Goal: Task Accomplishment & Management: Manage account settings

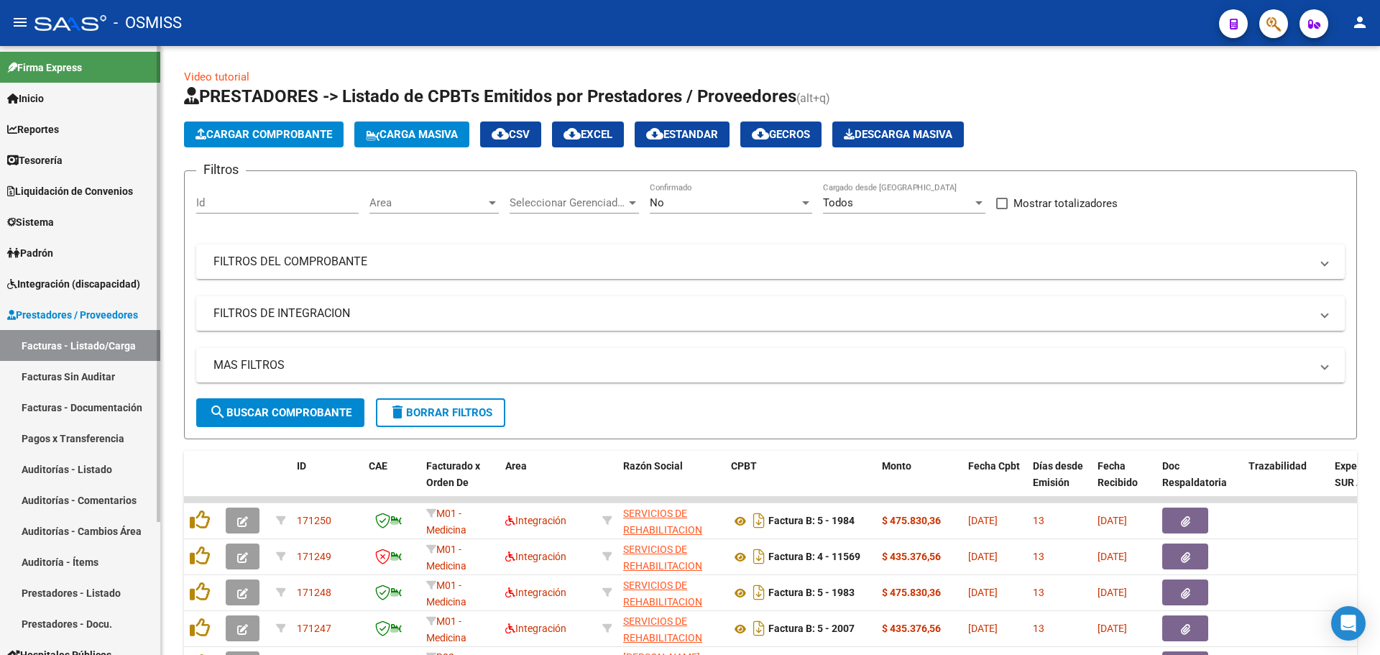
click at [52, 164] on span "Tesorería" at bounding box center [34, 160] width 55 height 16
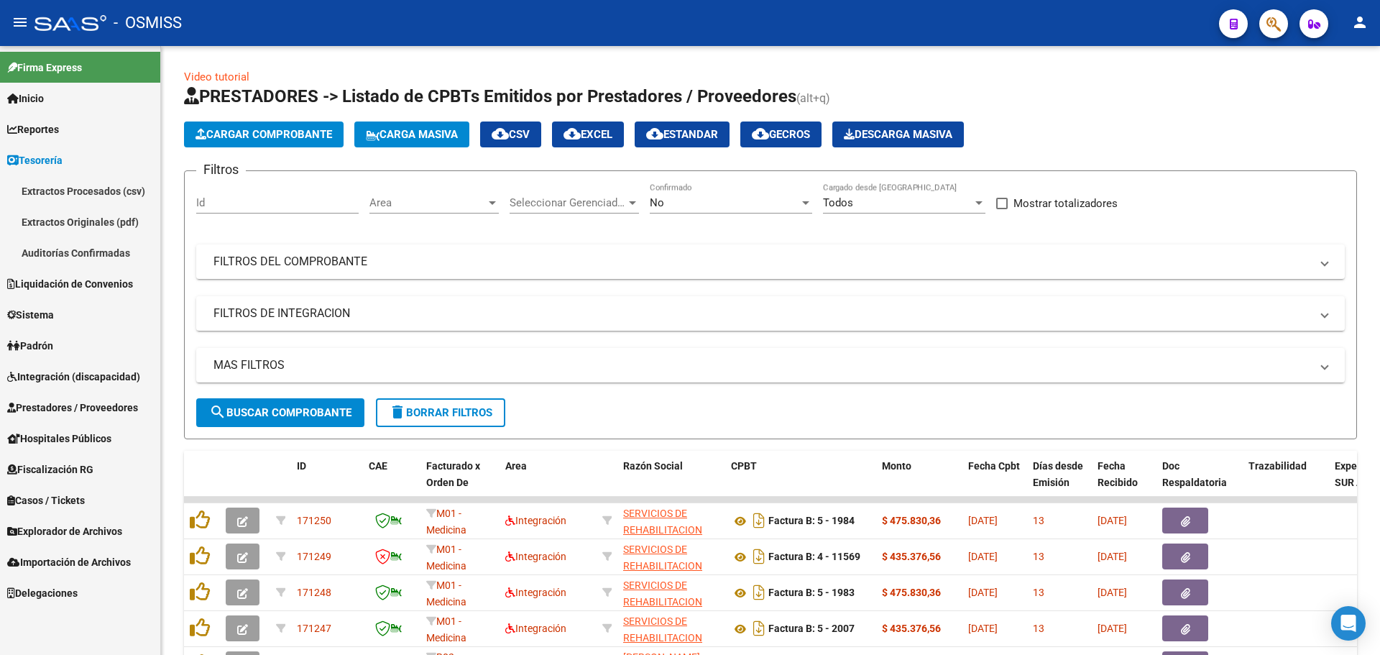
click at [63, 256] on link "Auditorías Confirmadas" at bounding box center [80, 252] width 160 height 31
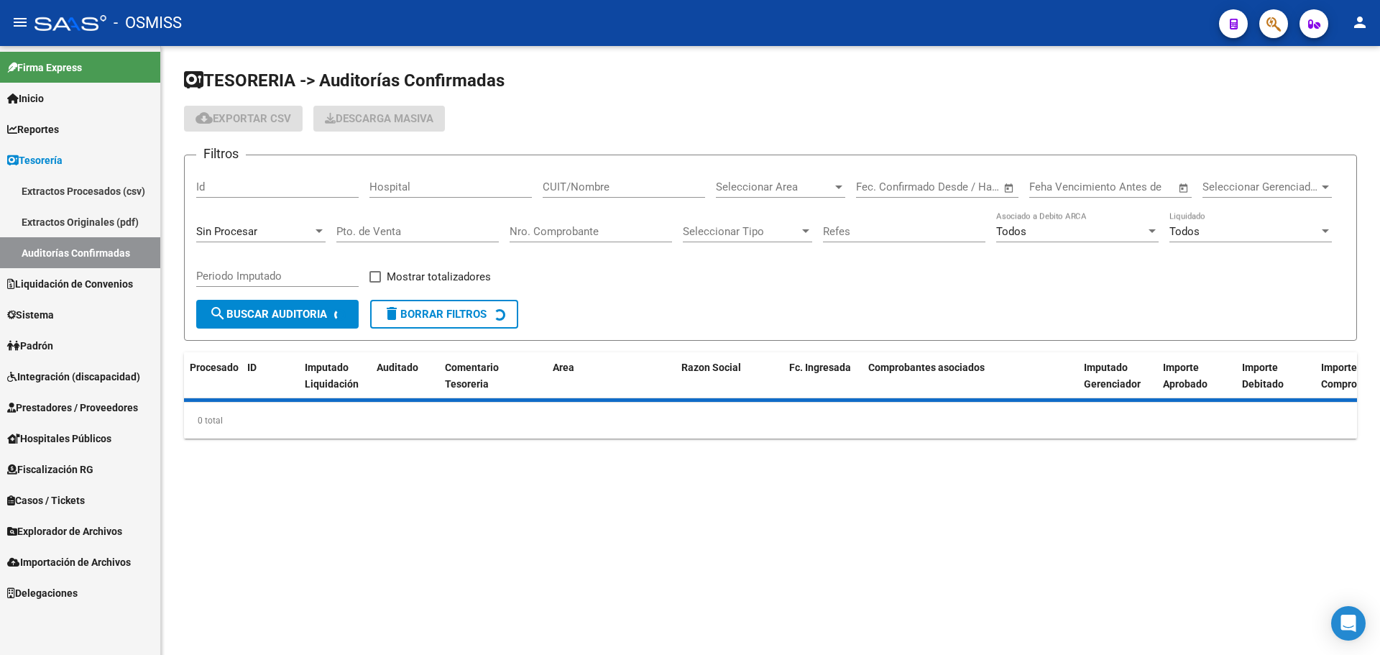
click at [224, 224] on div "Sin Procesar" at bounding box center [260, 226] width 129 height 31
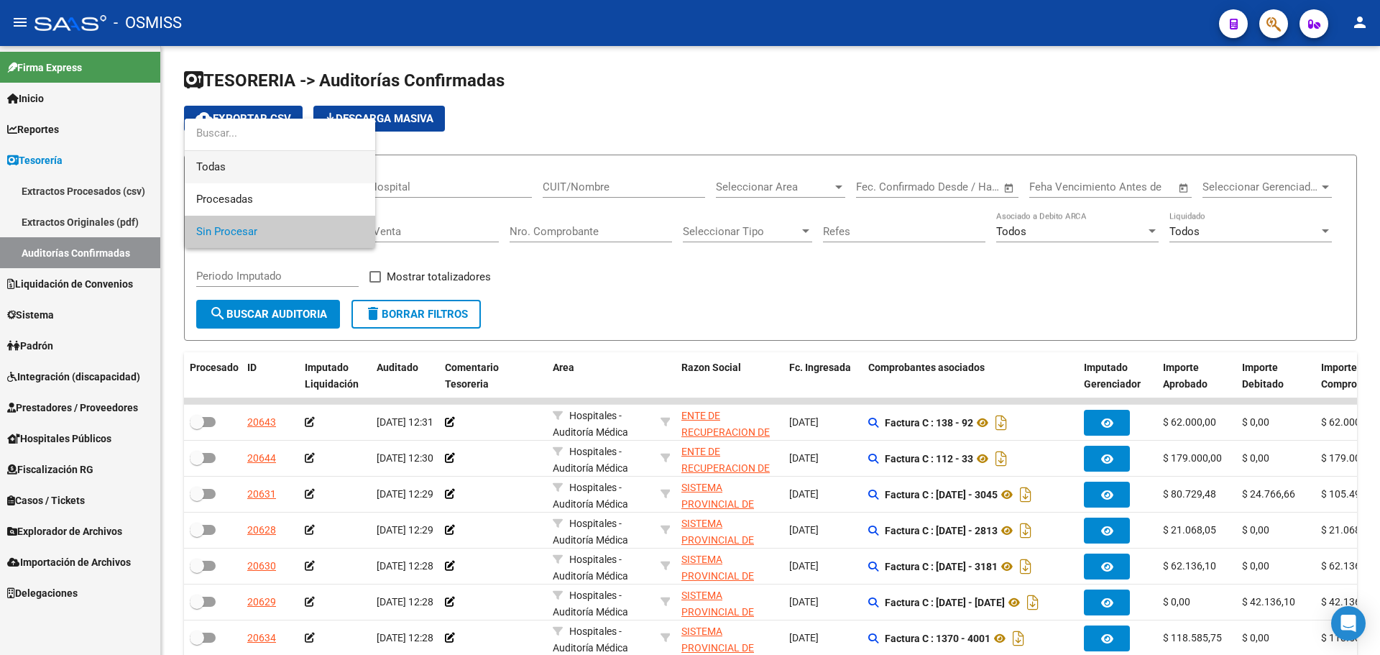
click at [234, 165] on span "Todas" at bounding box center [279, 167] width 167 height 32
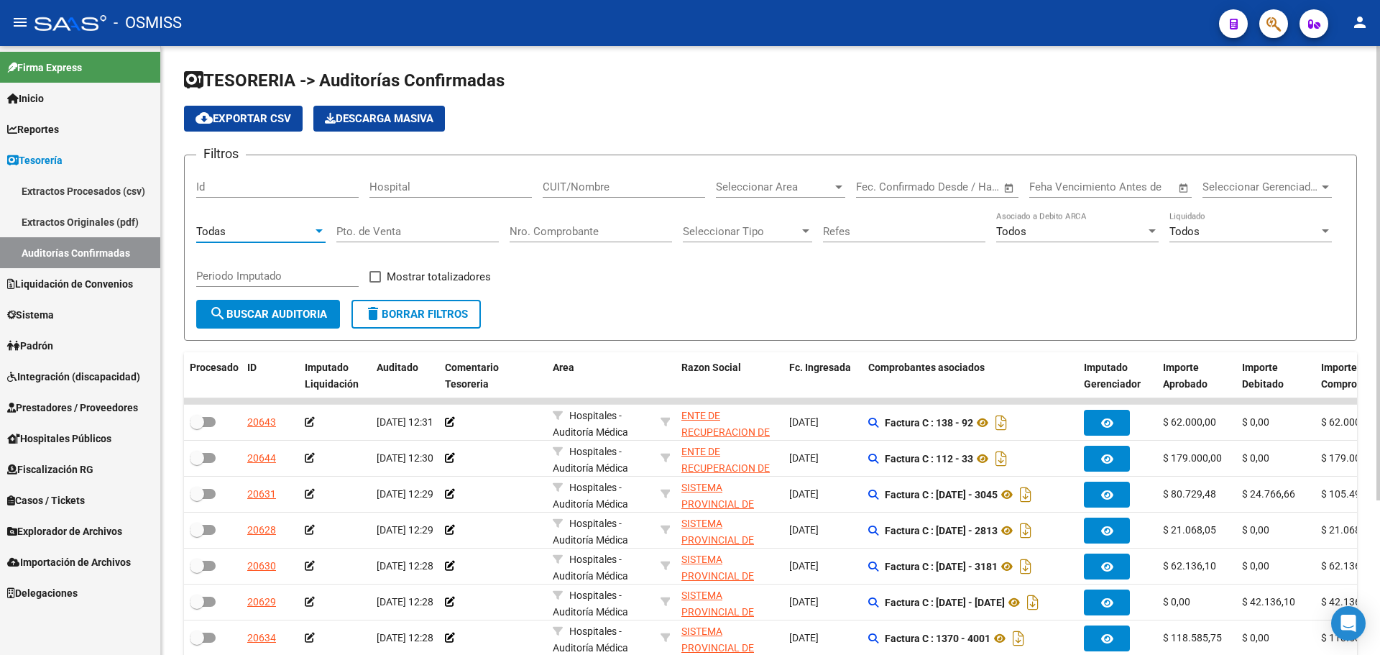
click at [535, 230] on input "Nro. Comprobante" at bounding box center [591, 231] width 162 height 13
type input "3841"
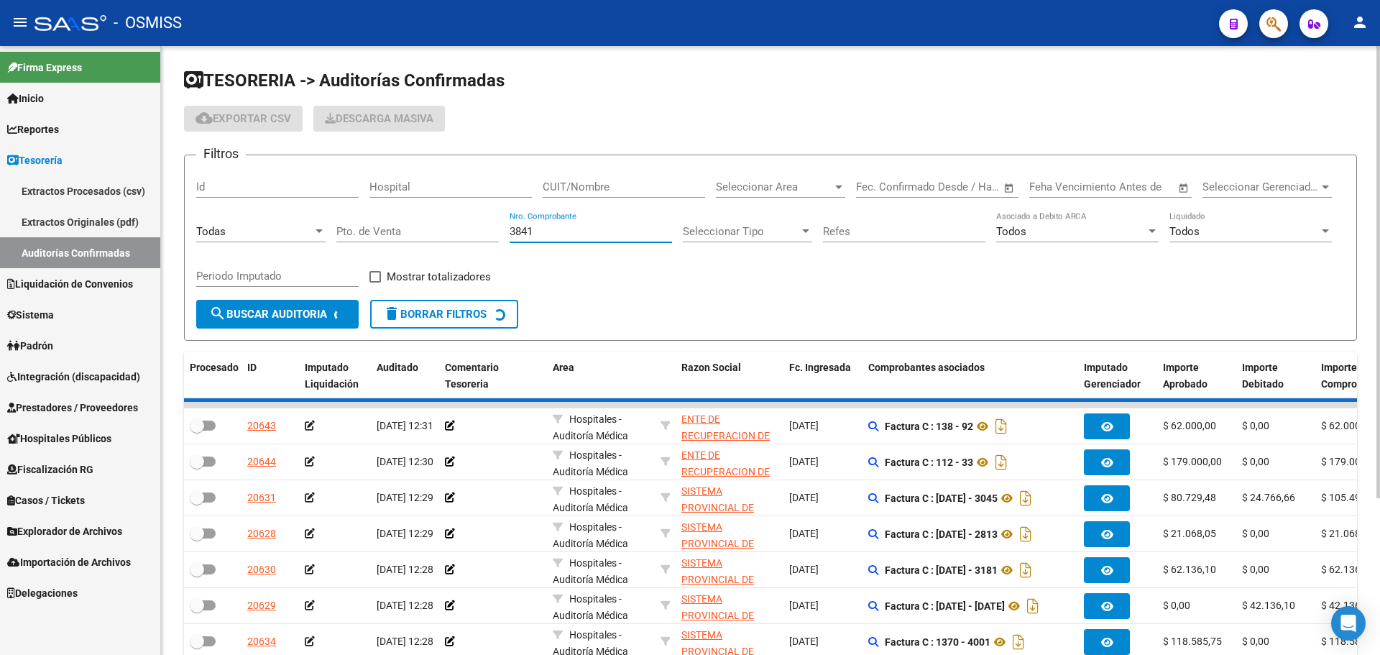
checkbox input "true"
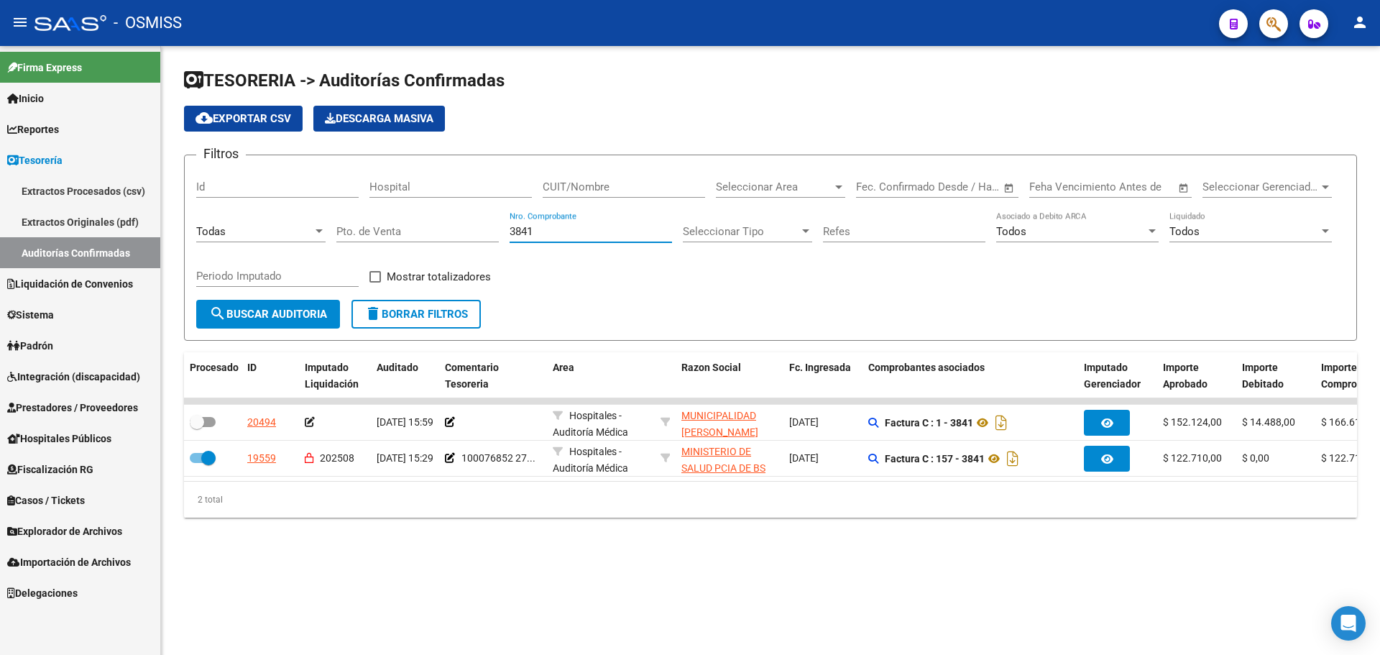
type input "3841"
click at [612, 564] on div "TESORERIA -> Auditorías Confirmadas cloud_download Exportar CSV Descarga Masiva…" at bounding box center [770, 305] width 1219 height 518
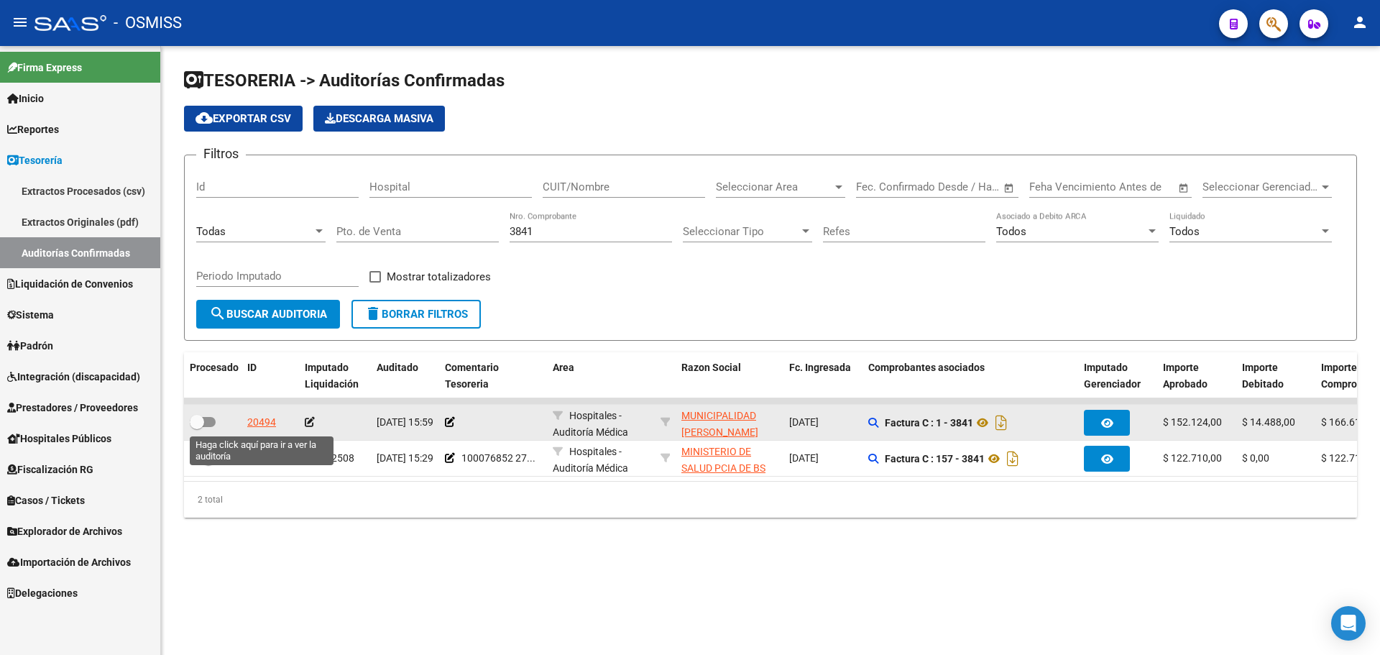
click at [266, 425] on div "20494" at bounding box center [261, 422] width 29 height 17
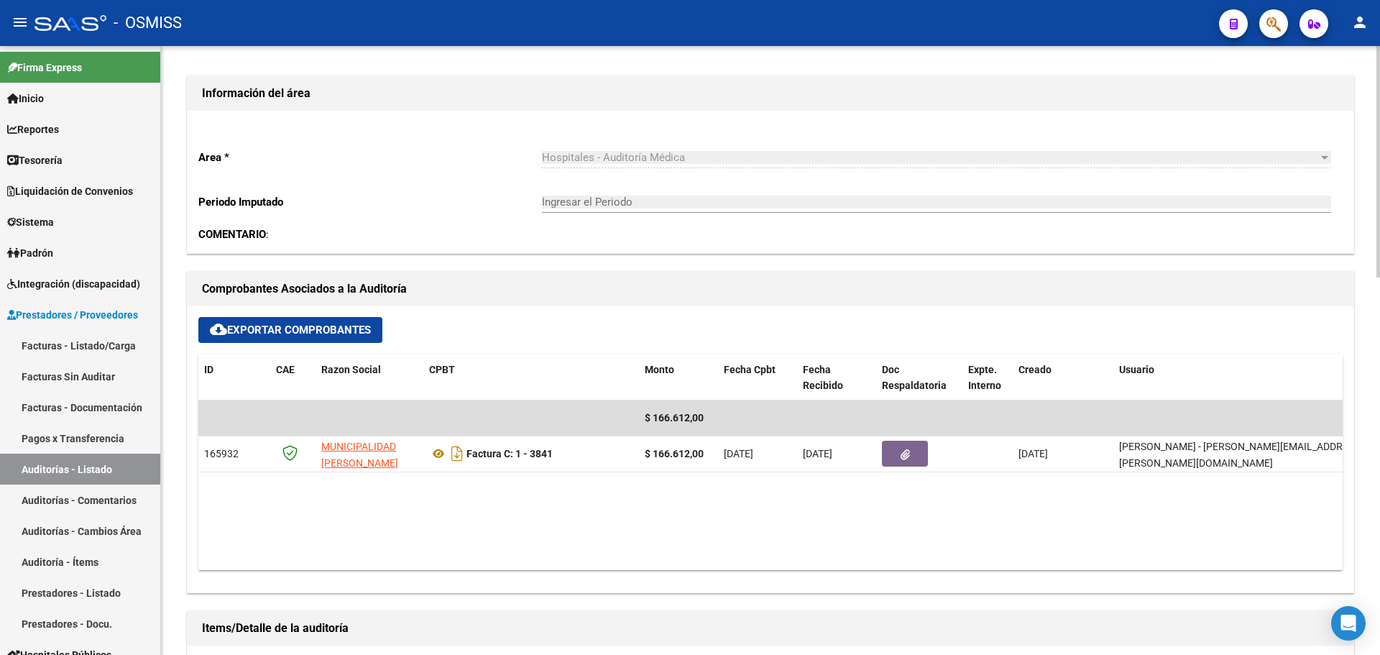
scroll to position [359, 0]
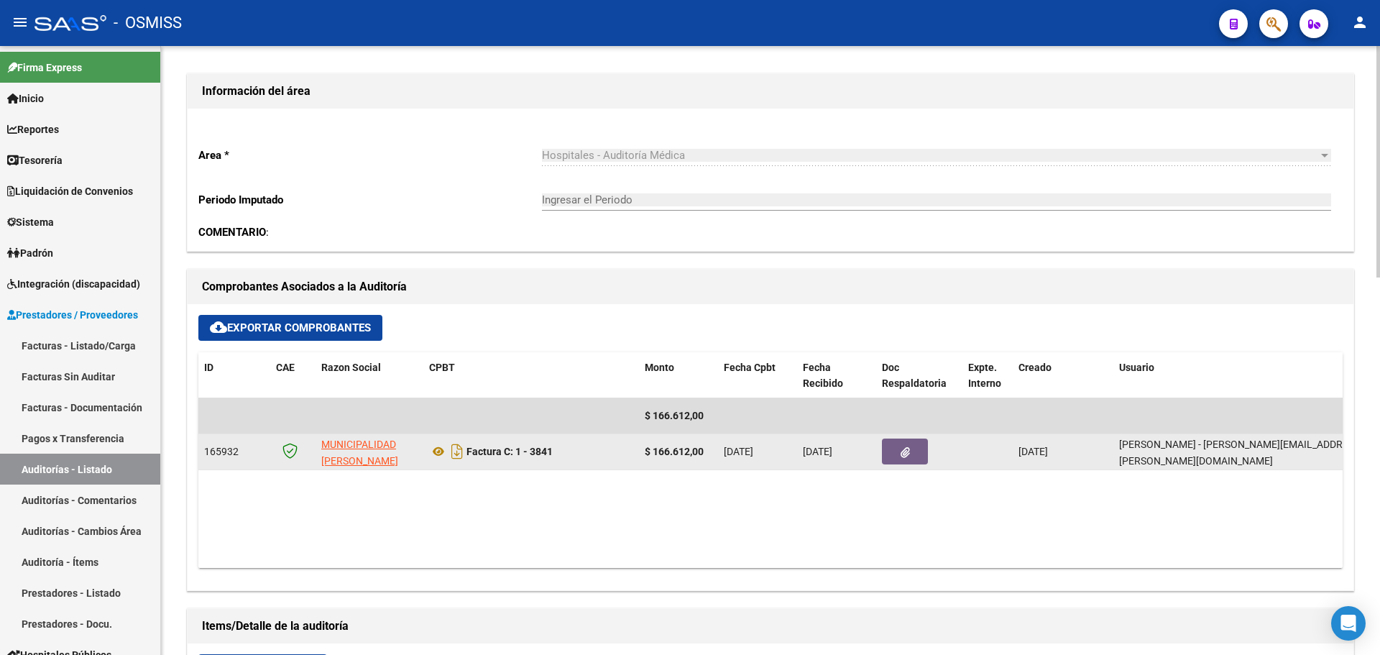
click at [922, 447] on button "button" at bounding box center [905, 451] width 46 height 26
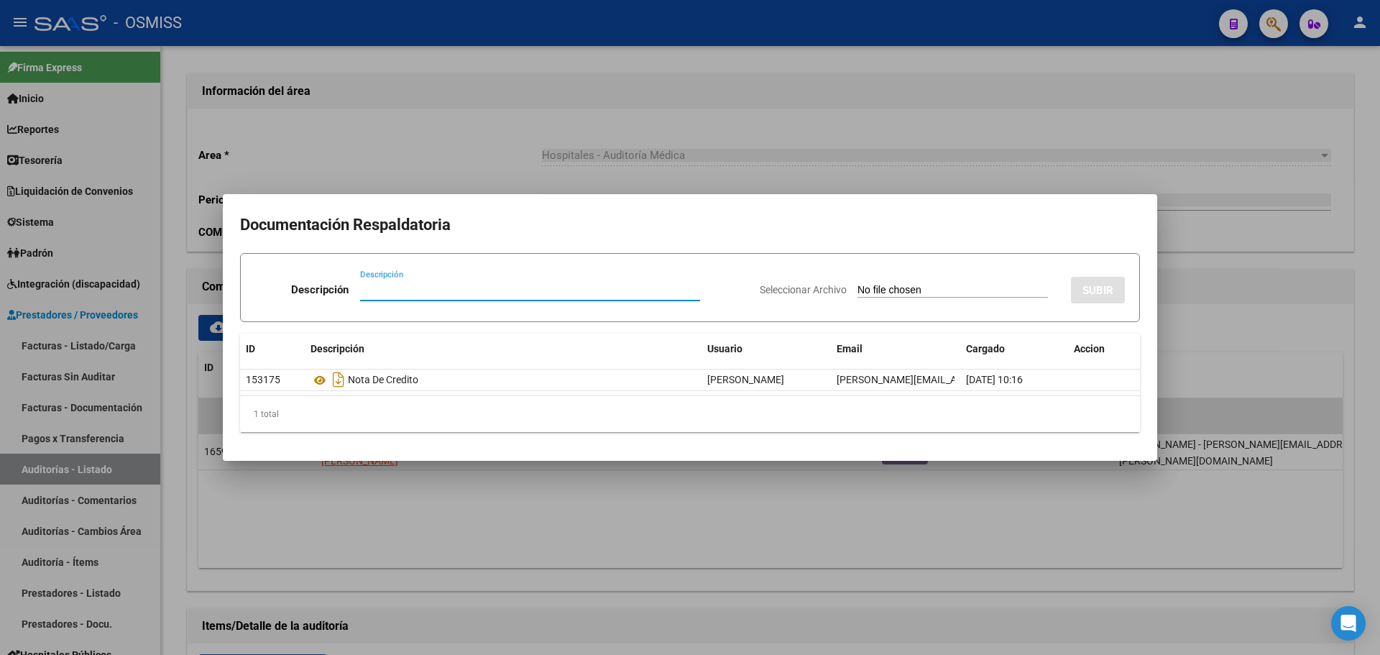
click at [778, 500] on div at bounding box center [690, 327] width 1380 height 655
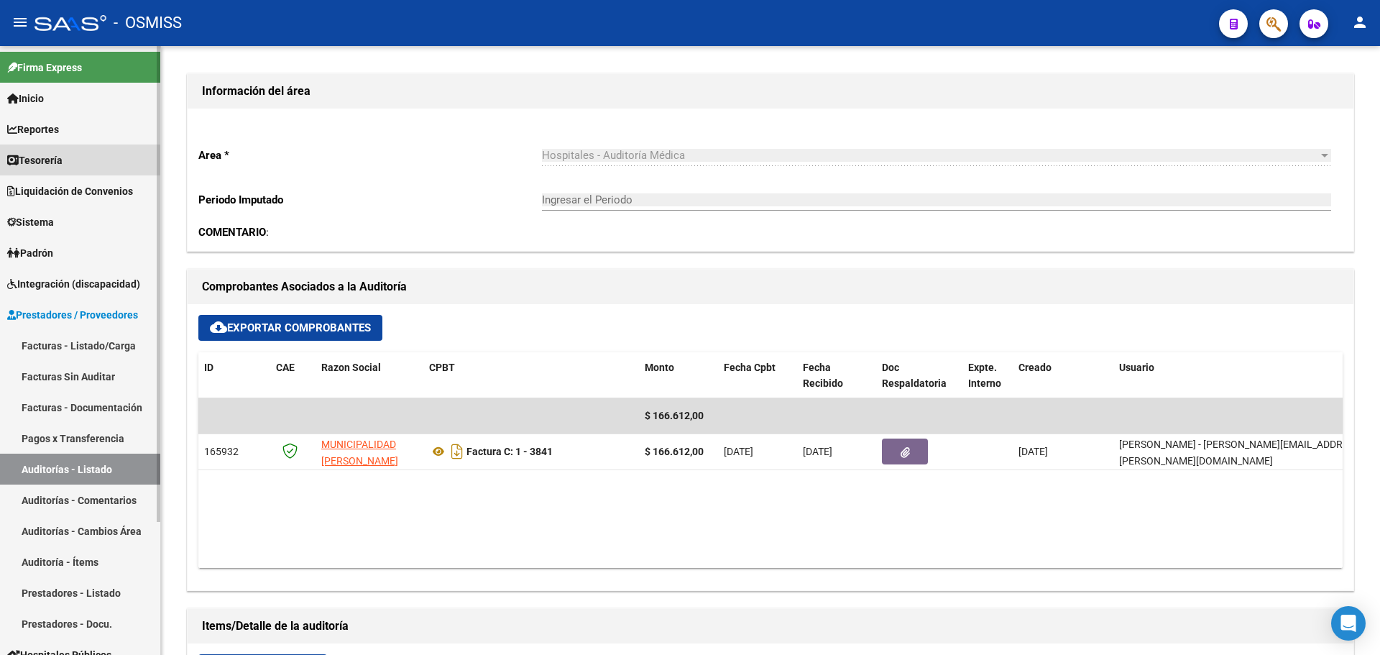
click at [43, 162] on span "Tesorería" at bounding box center [34, 160] width 55 height 16
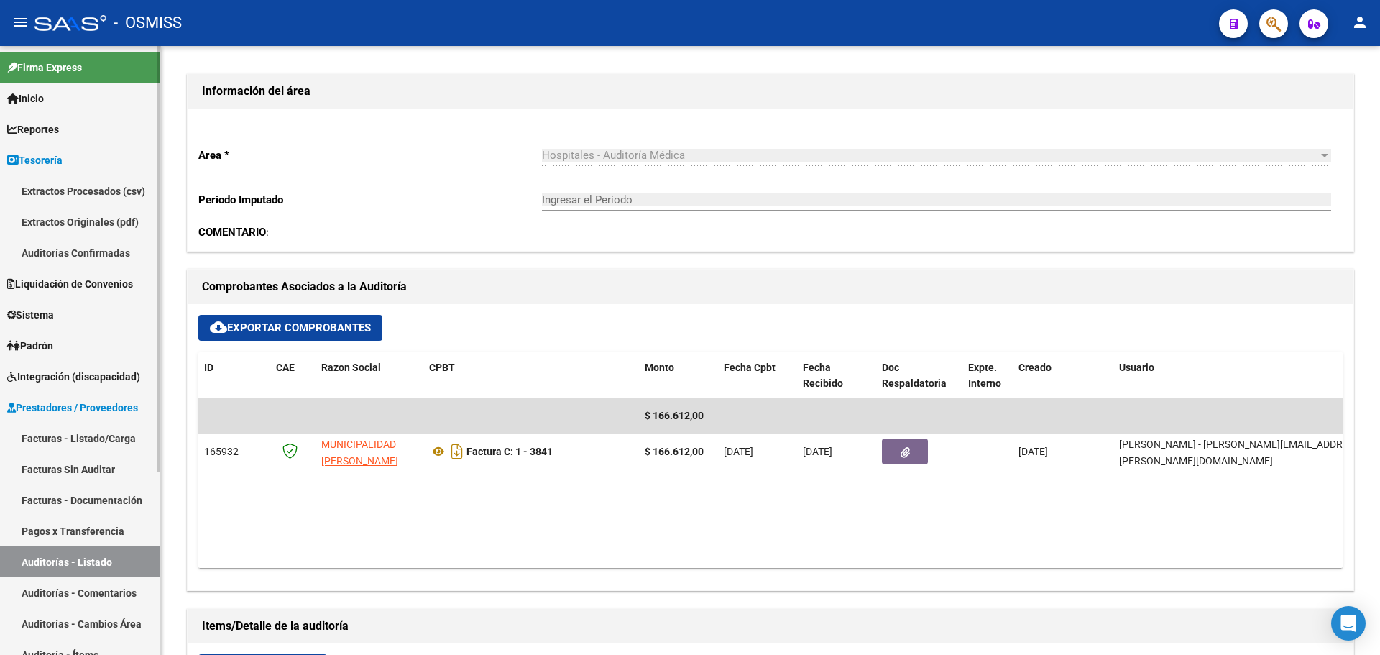
click at [88, 258] on link "Auditorías Confirmadas" at bounding box center [80, 252] width 160 height 31
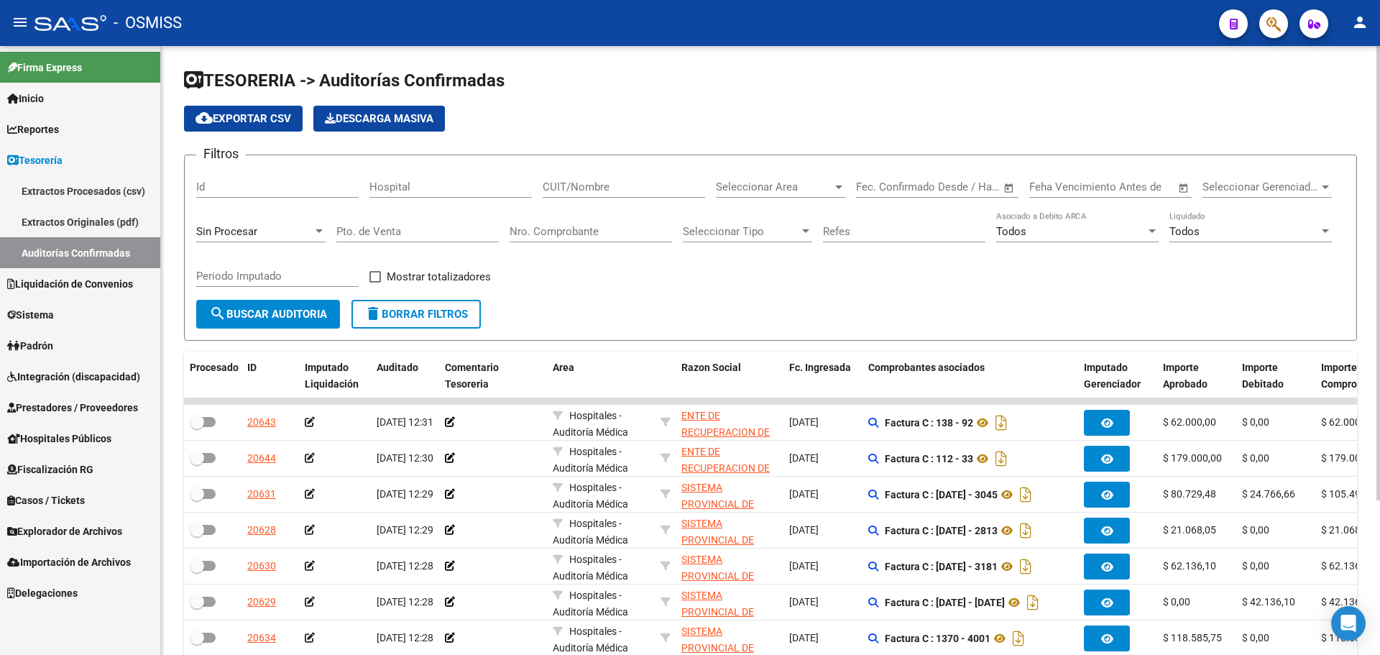
click at [250, 235] on span "Sin Procesar" at bounding box center [226, 231] width 61 height 13
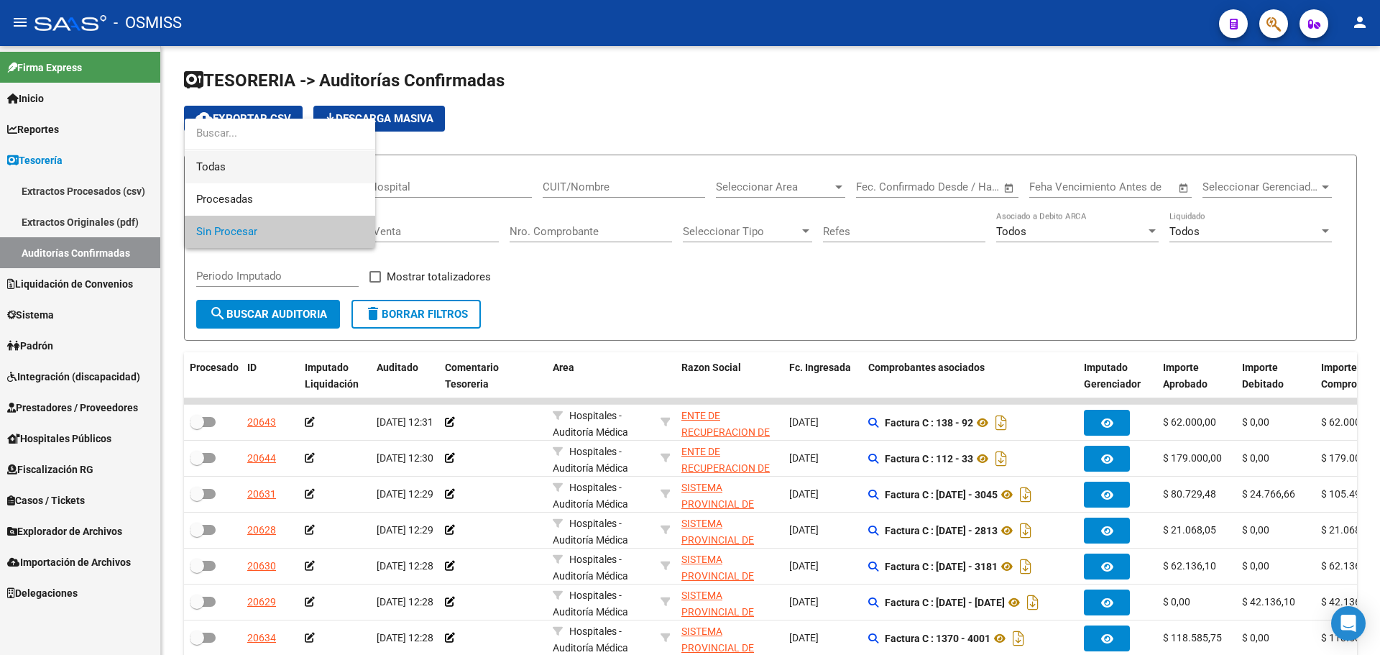
click at [254, 171] on span "Todas" at bounding box center [279, 167] width 167 height 32
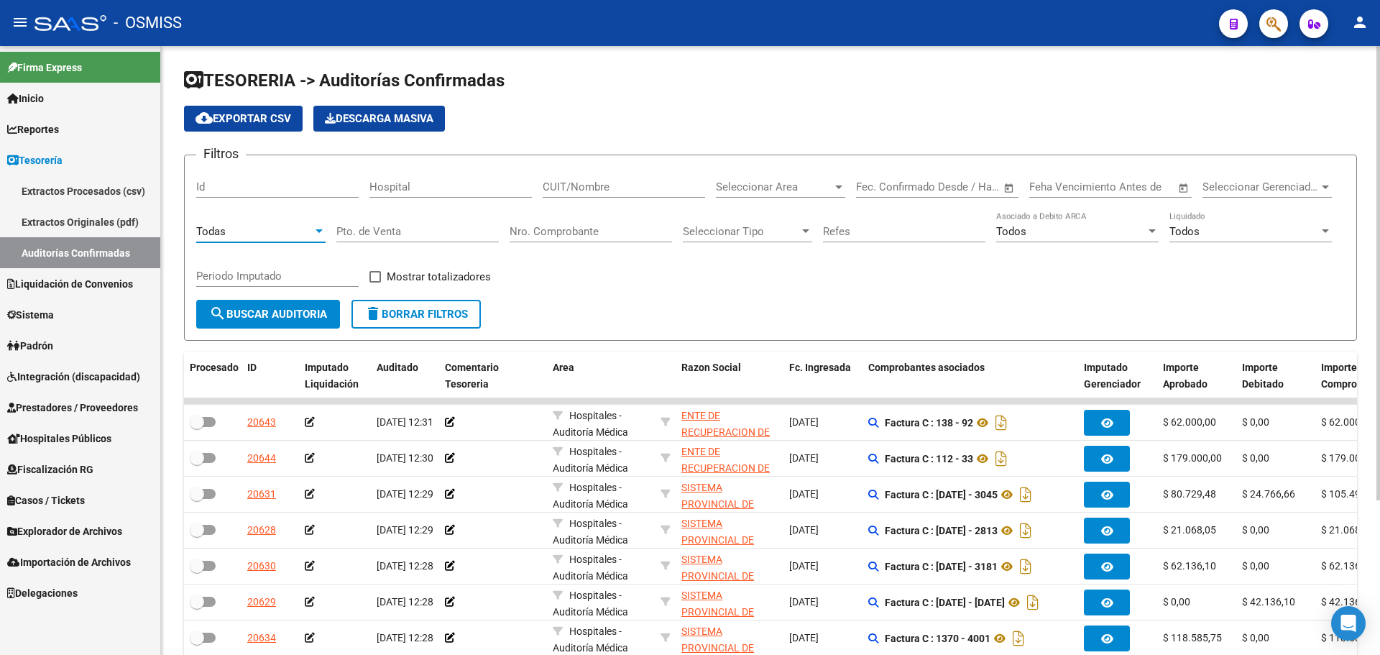
click at [582, 236] on input "Nro. Comprobante" at bounding box center [591, 231] width 162 height 13
type input "2128"
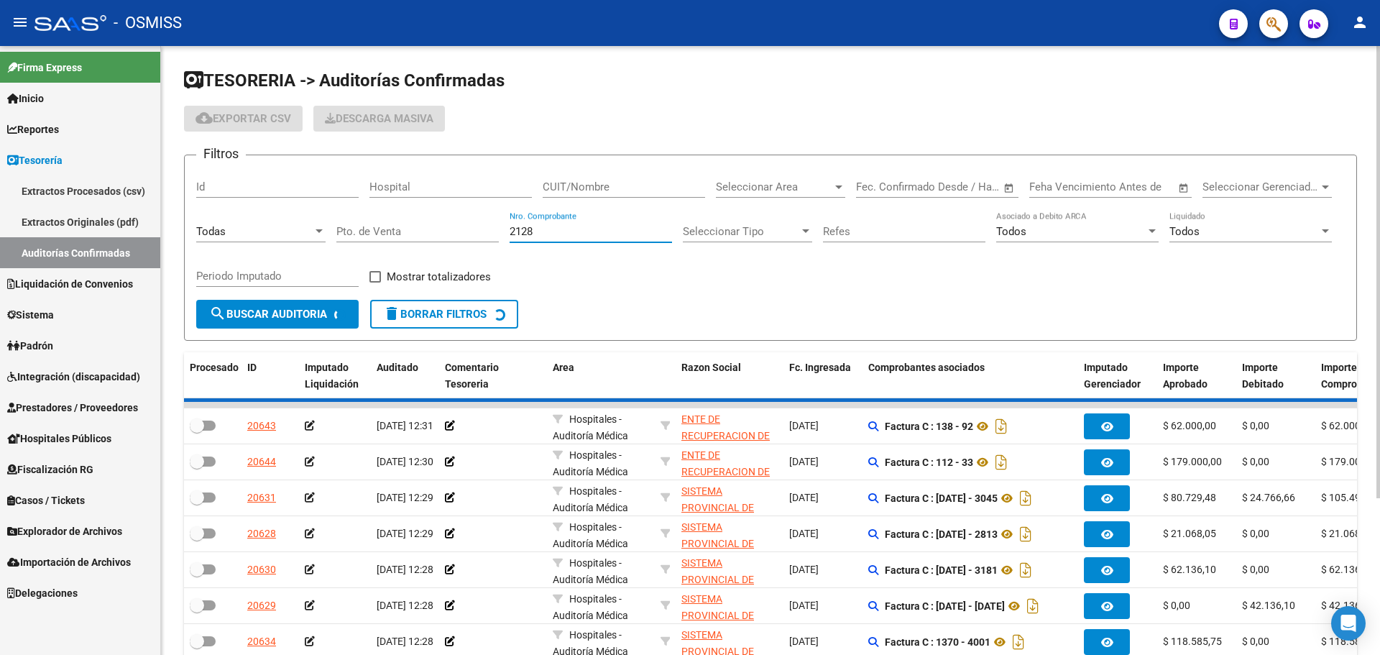
checkbox input "true"
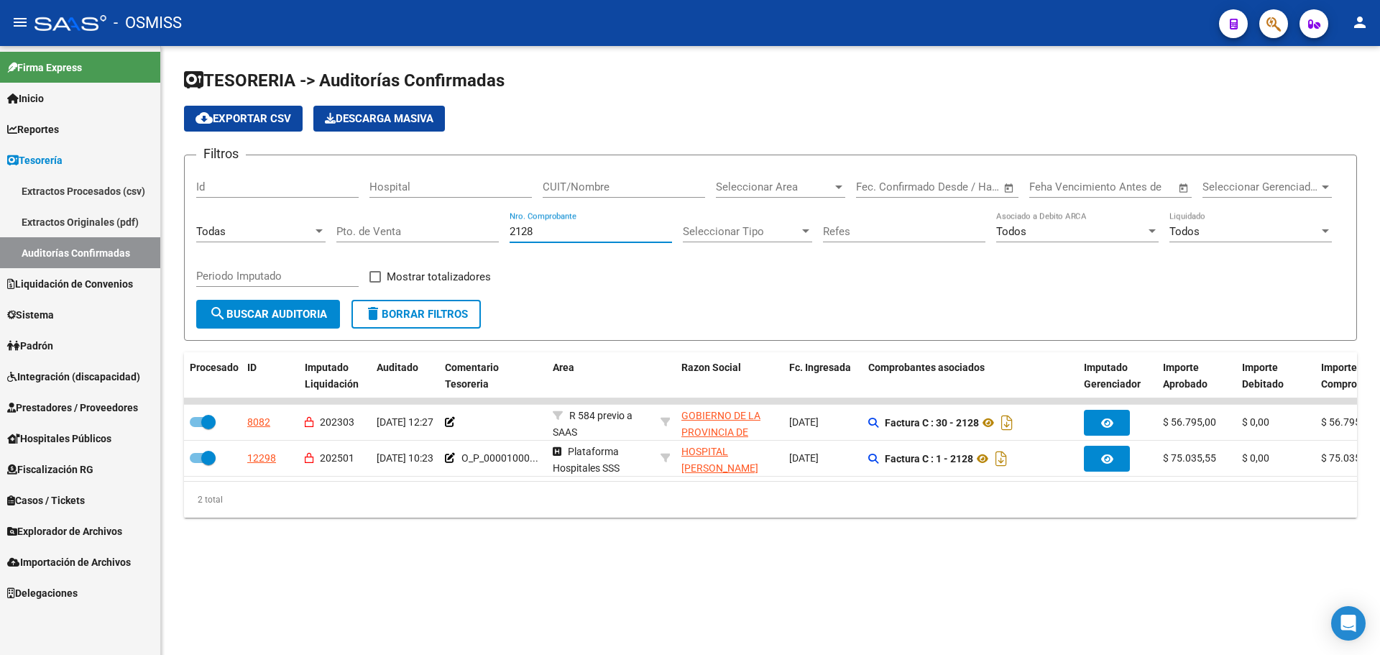
type input "2128"
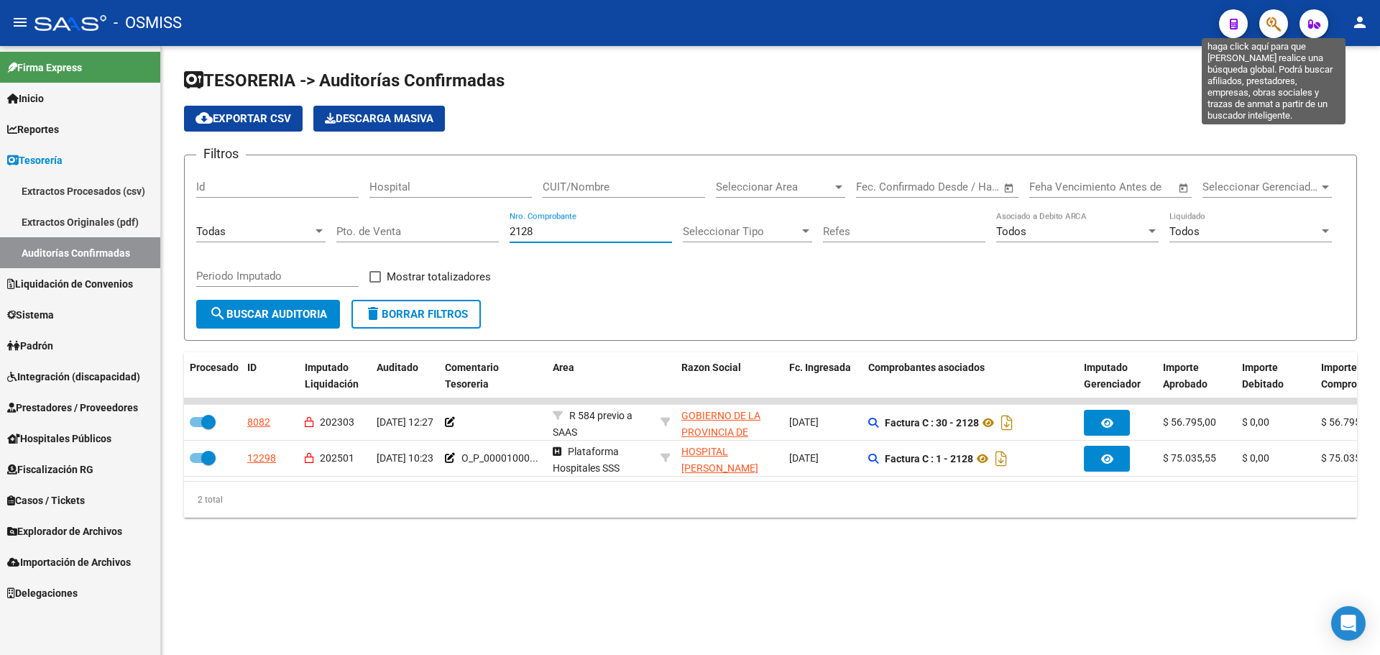
click at [1273, 32] on icon "button" at bounding box center [1274, 24] width 14 height 17
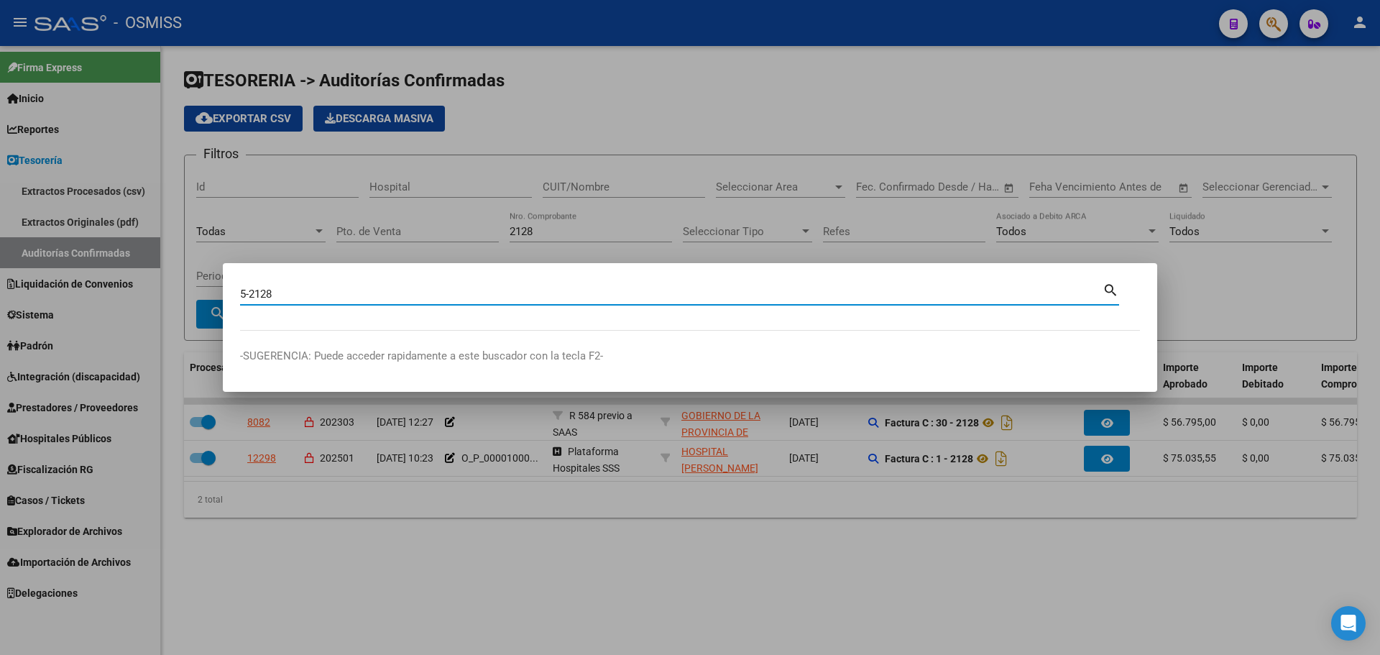
type input "5-2128"
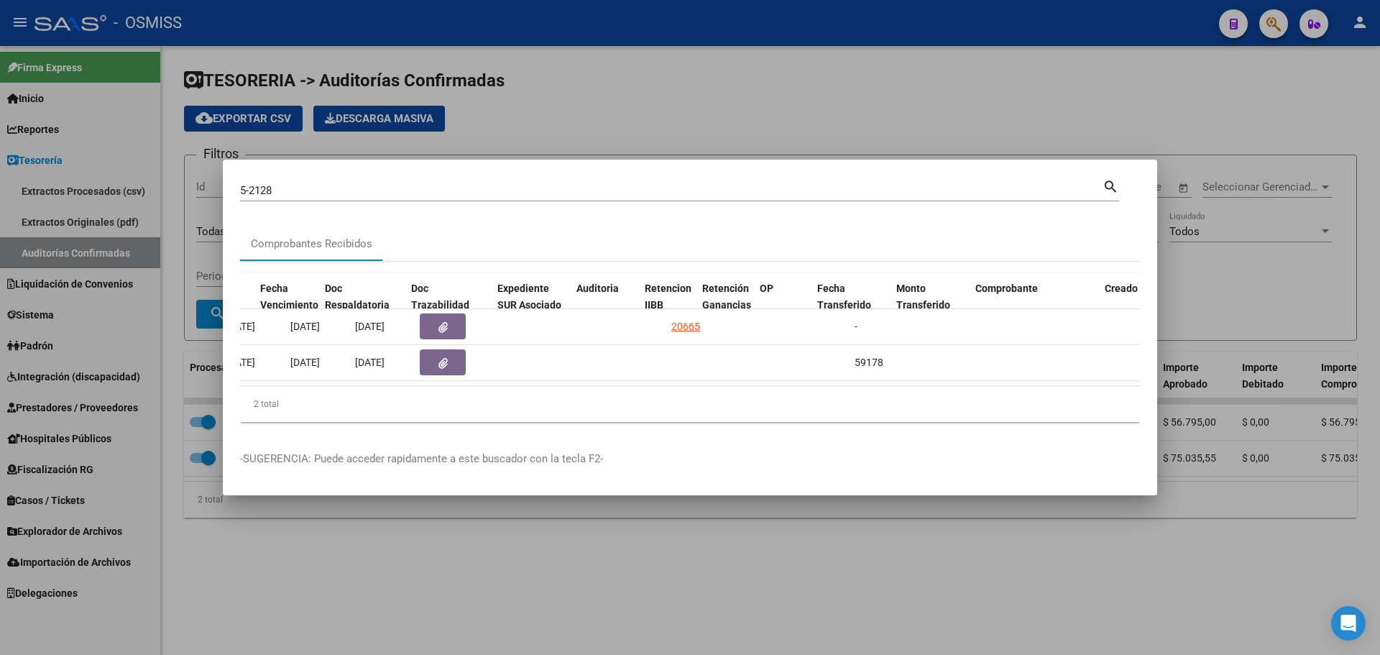
scroll to position [0, 676]
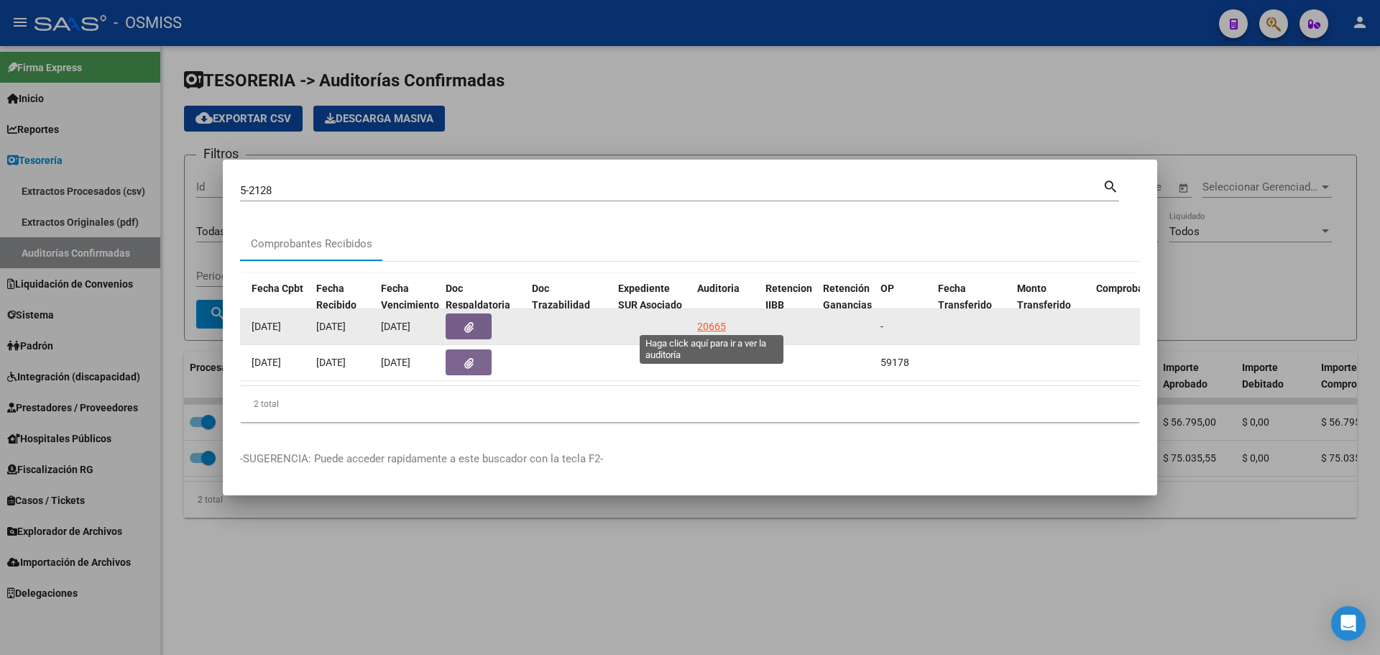
click at [700, 326] on div "20665" at bounding box center [711, 326] width 29 height 17
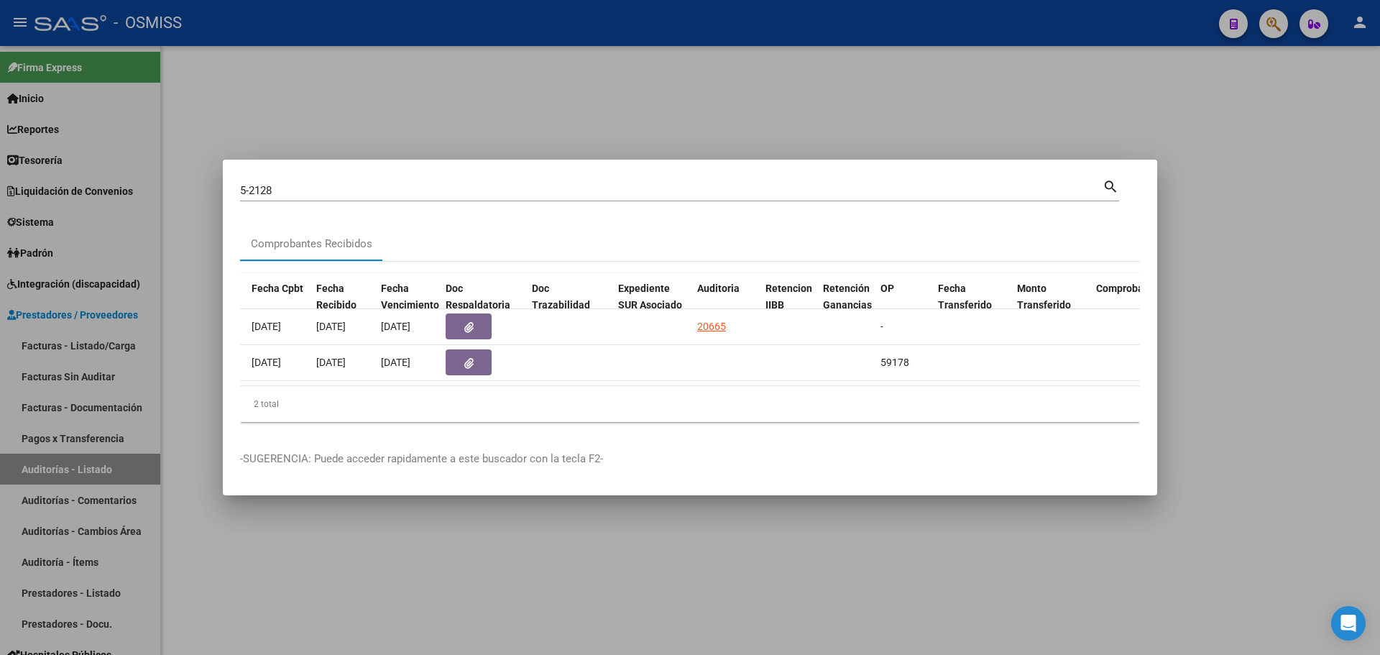
click at [665, 121] on div at bounding box center [690, 327] width 1380 height 655
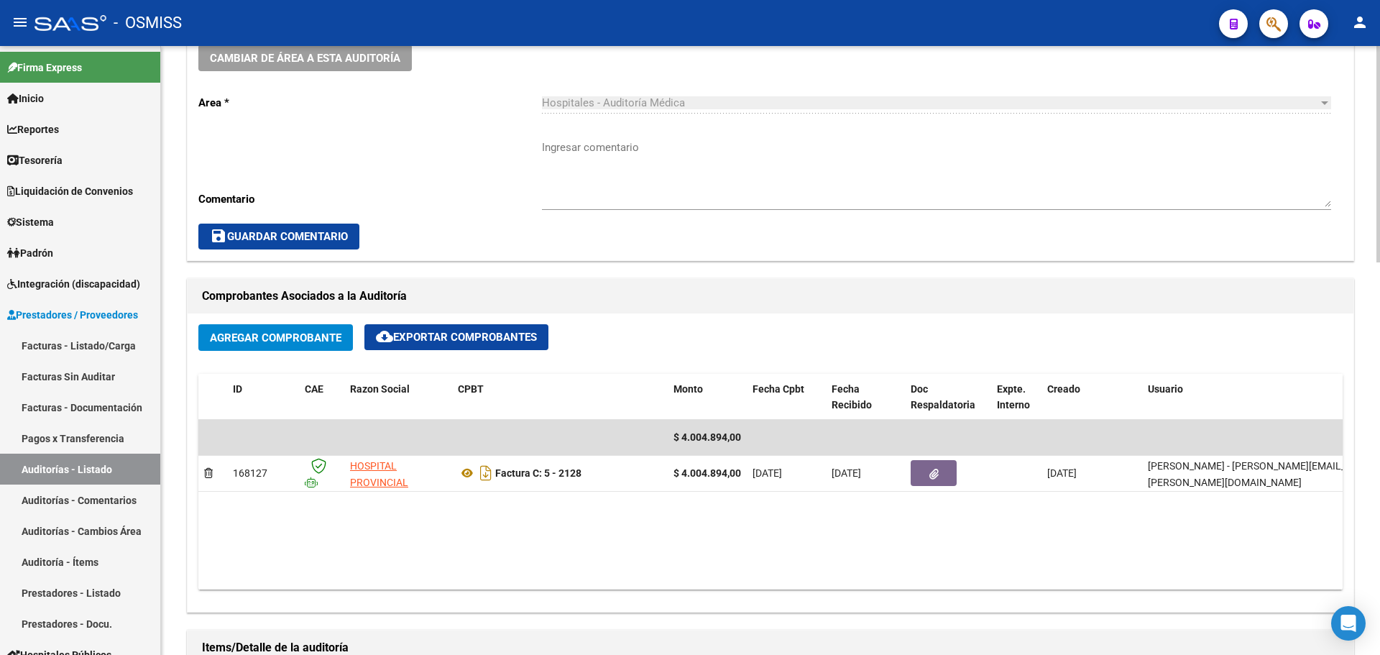
scroll to position [647, 0]
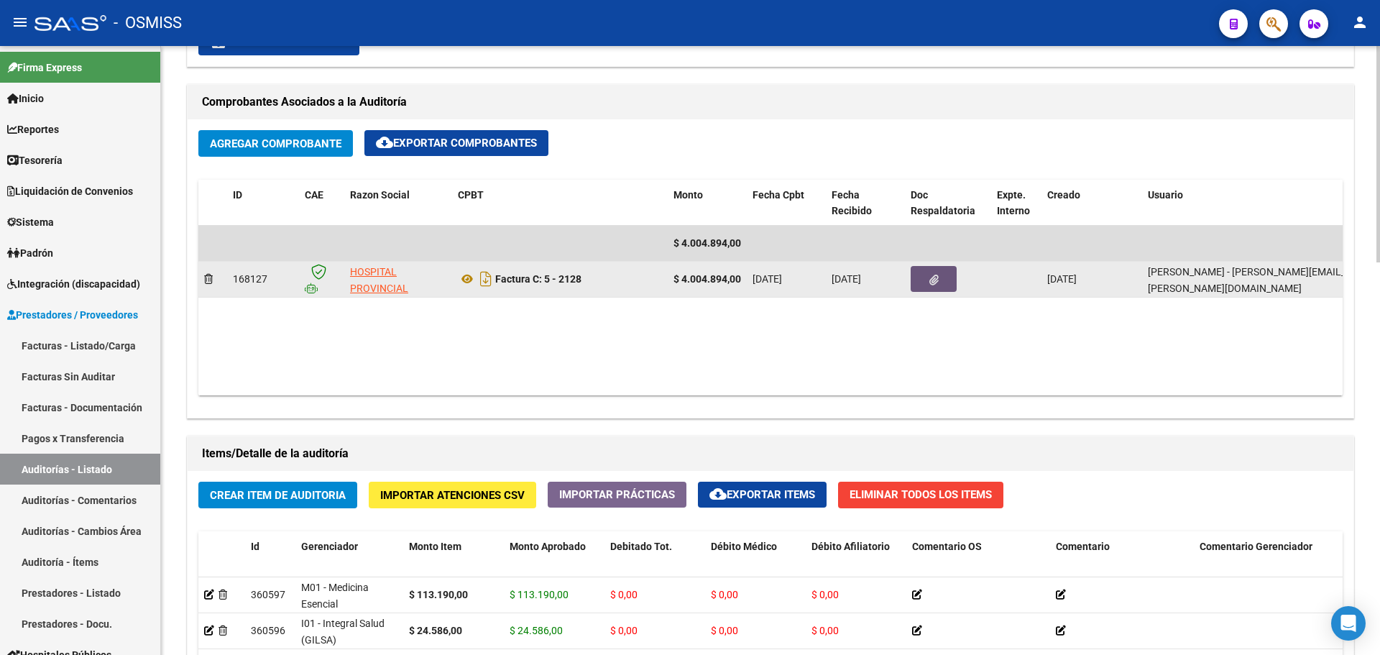
click at [935, 275] on icon "button" at bounding box center [933, 280] width 9 height 11
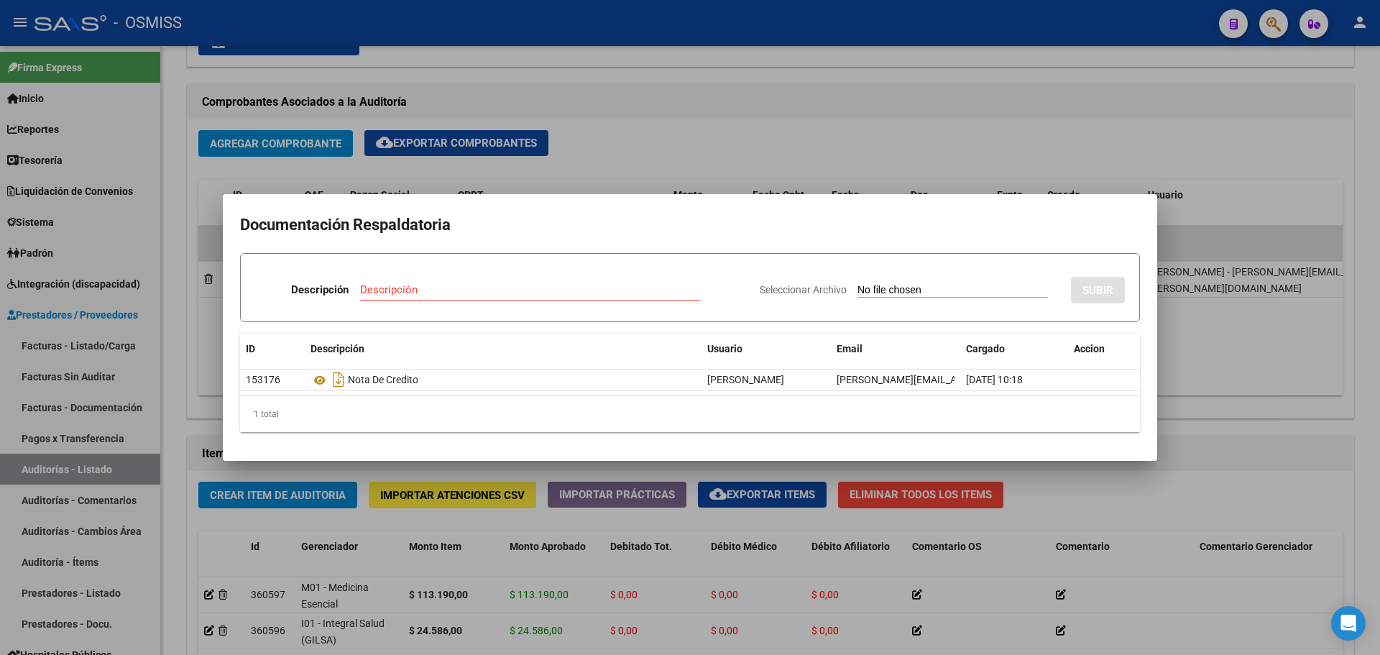
click at [661, 150] on div at bounding box center [690, 327] width 1380 height 655
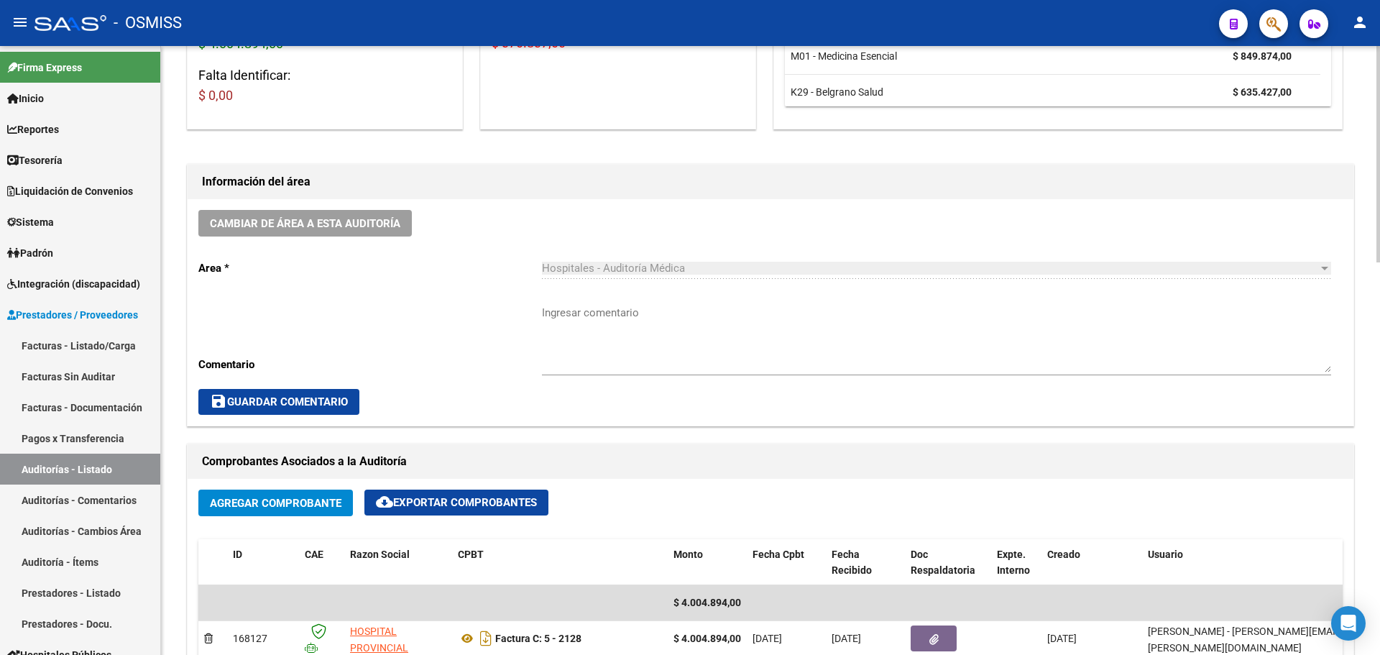
scroll to position [0, 0]
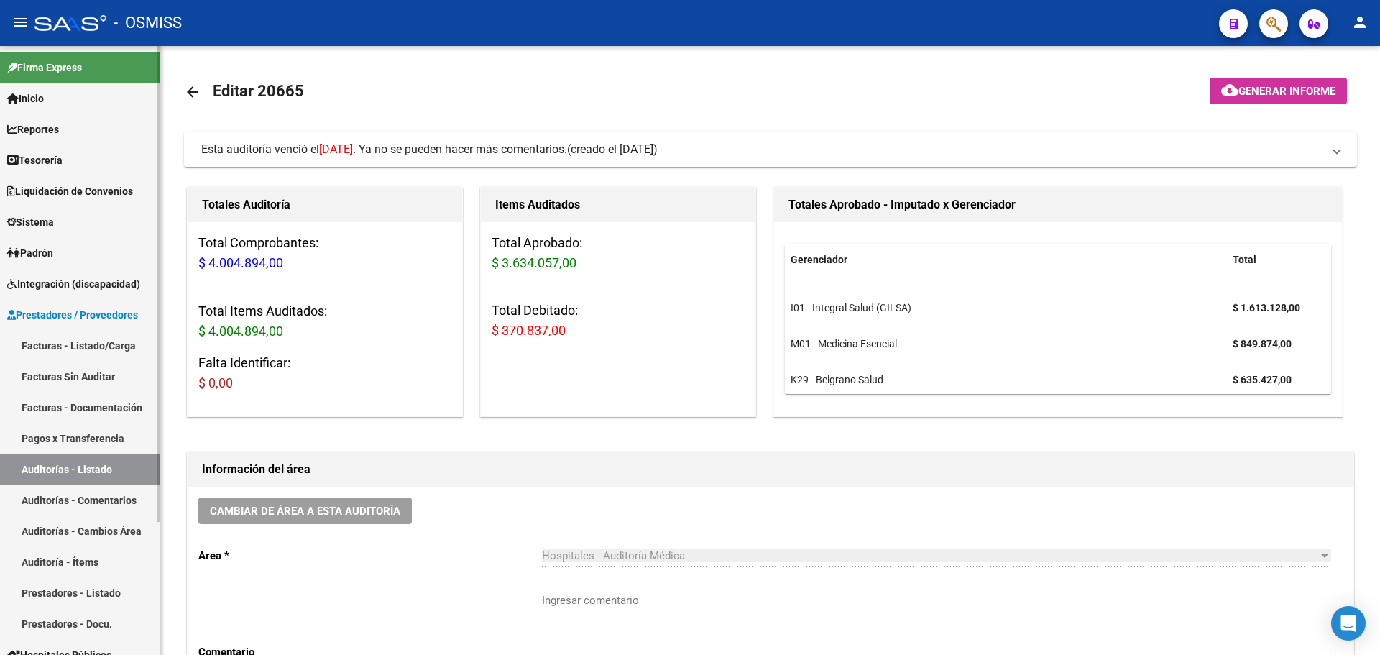
click at [76, 160] on link "Tesorería" at bounding box center [80, 159] width 160 height 31
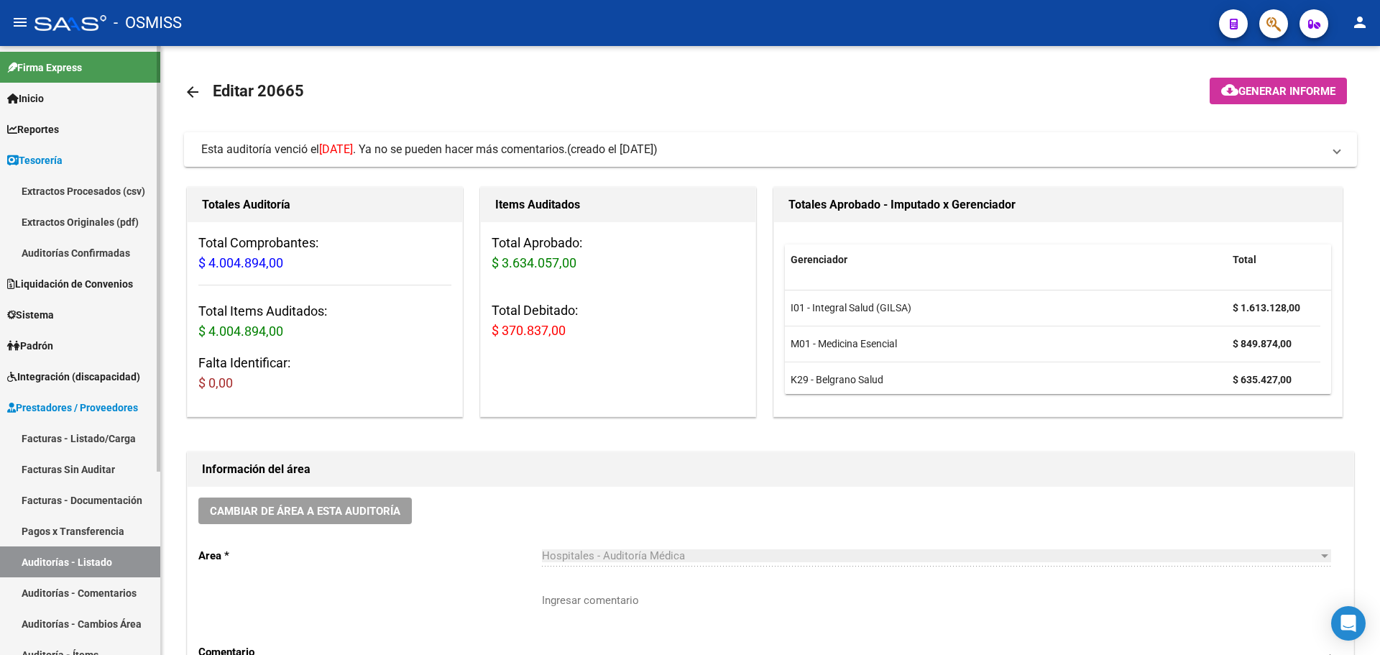
click at [94, 254] on link "Auditorías Confirmadas" at bounding box center [80, 252] width 160 height 31
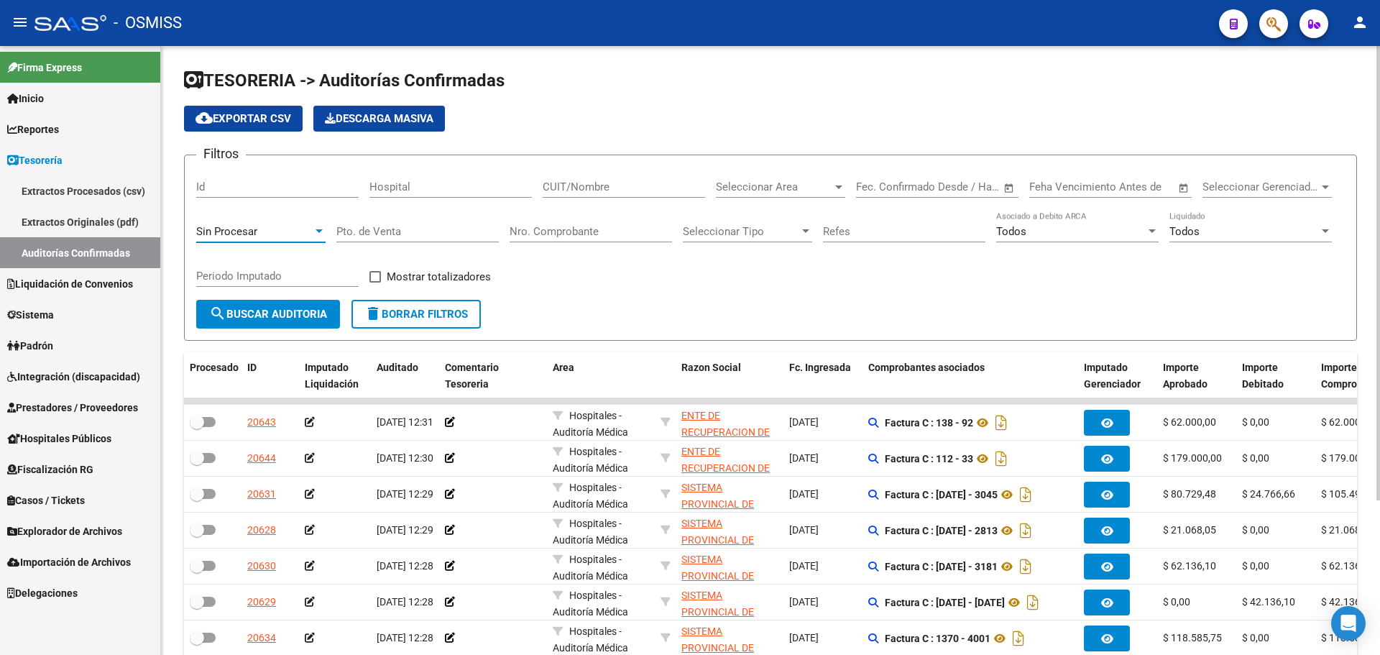
click at [282, 227] on div "Sin Procesar" at bounding box center [254, 231] width 116 height 13
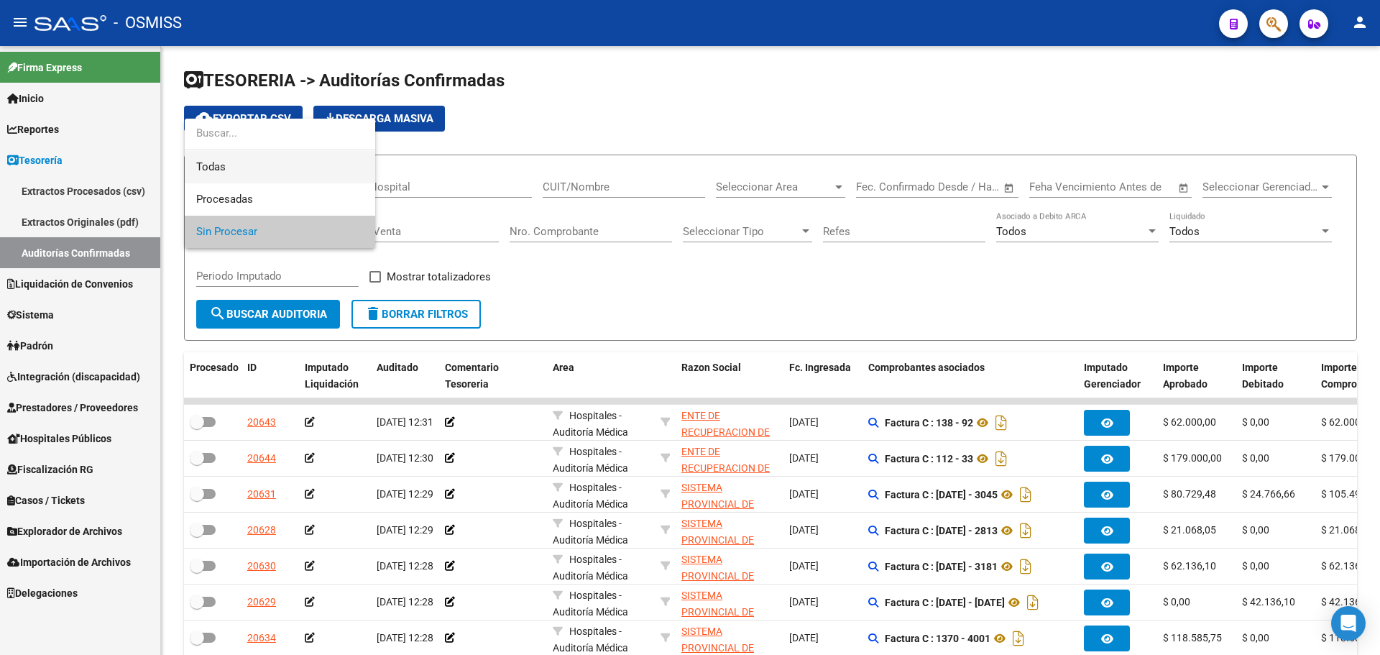
click at [276, 167] on span "Todas" at bounding box center [279, 167] width 167 height 32
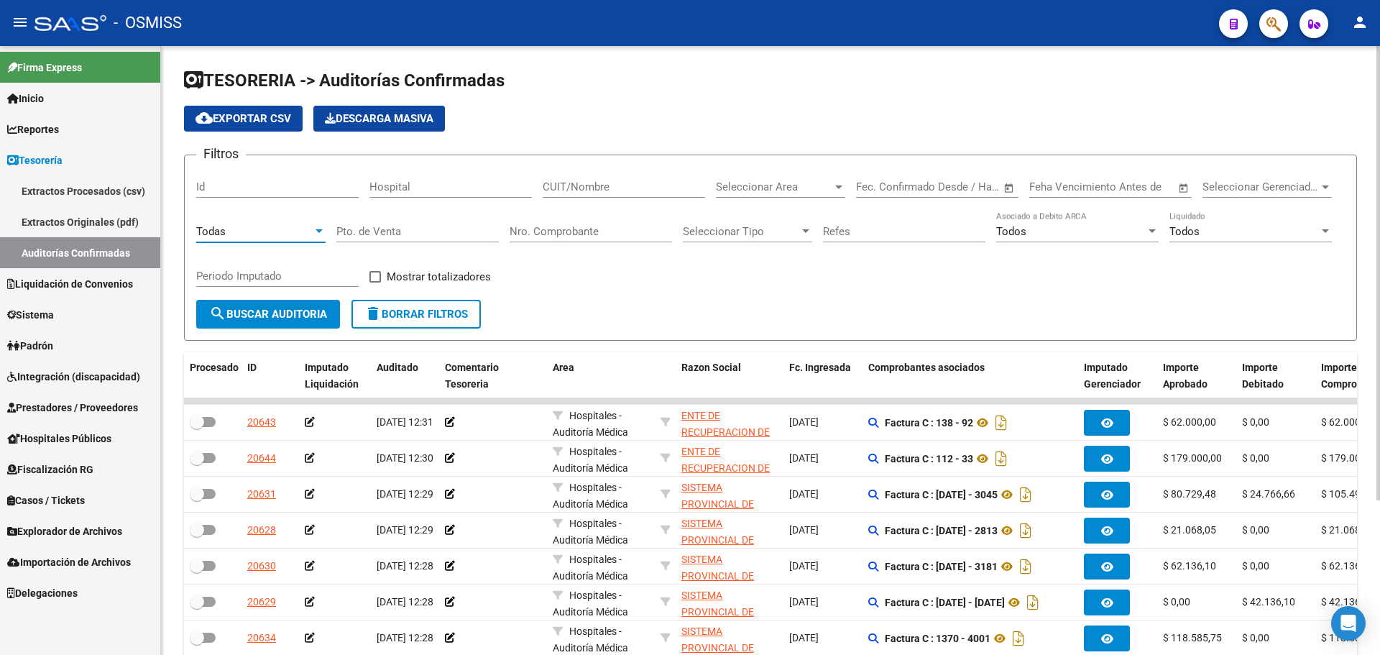
click at [536, 229] on input "Nro. Comprobante" at bounding box center [591, 231] width 162 height 13
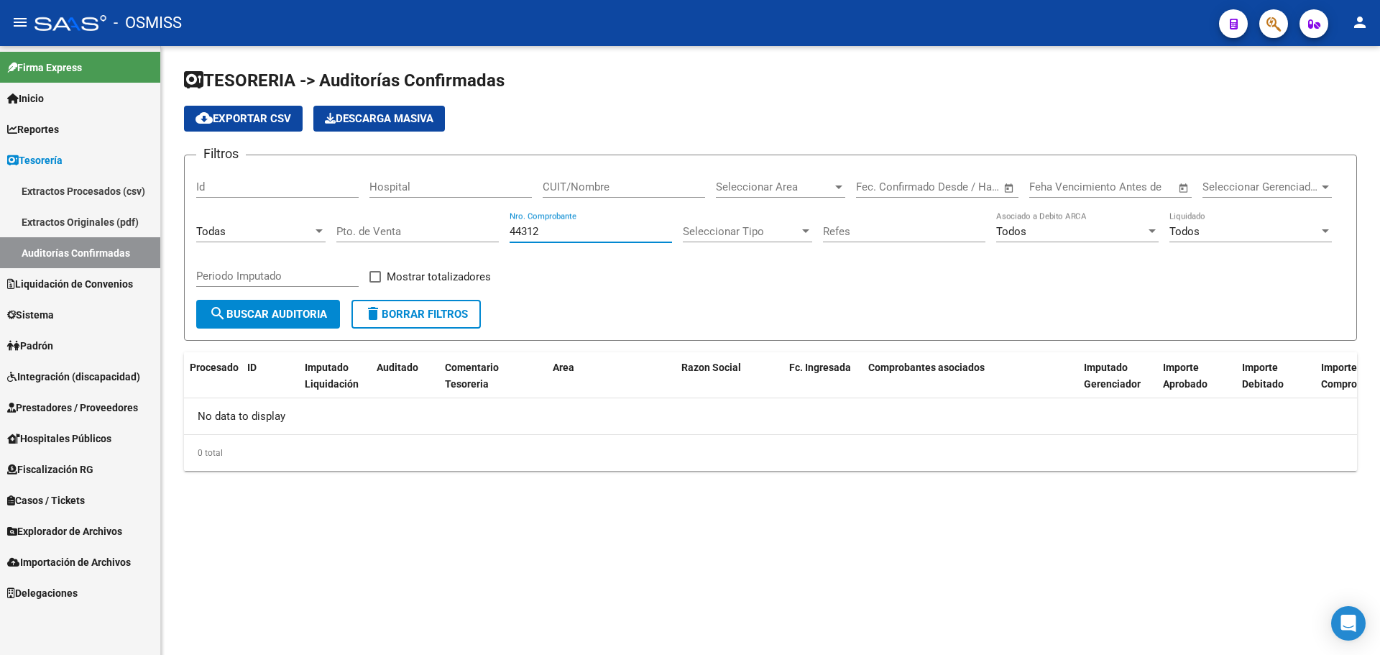
type input "44312"
click at [1266, 24] on button "button" at bounding box center [1273, 23] width 29 height 29
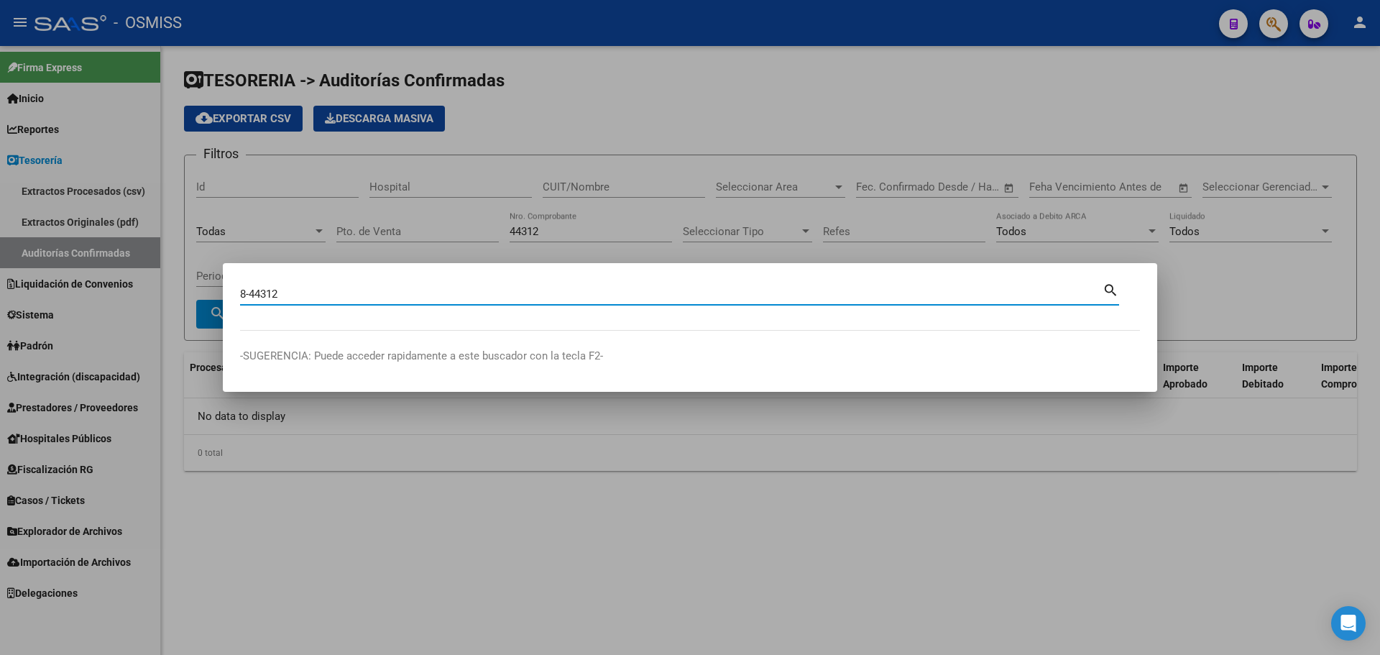
type input "8-44312"
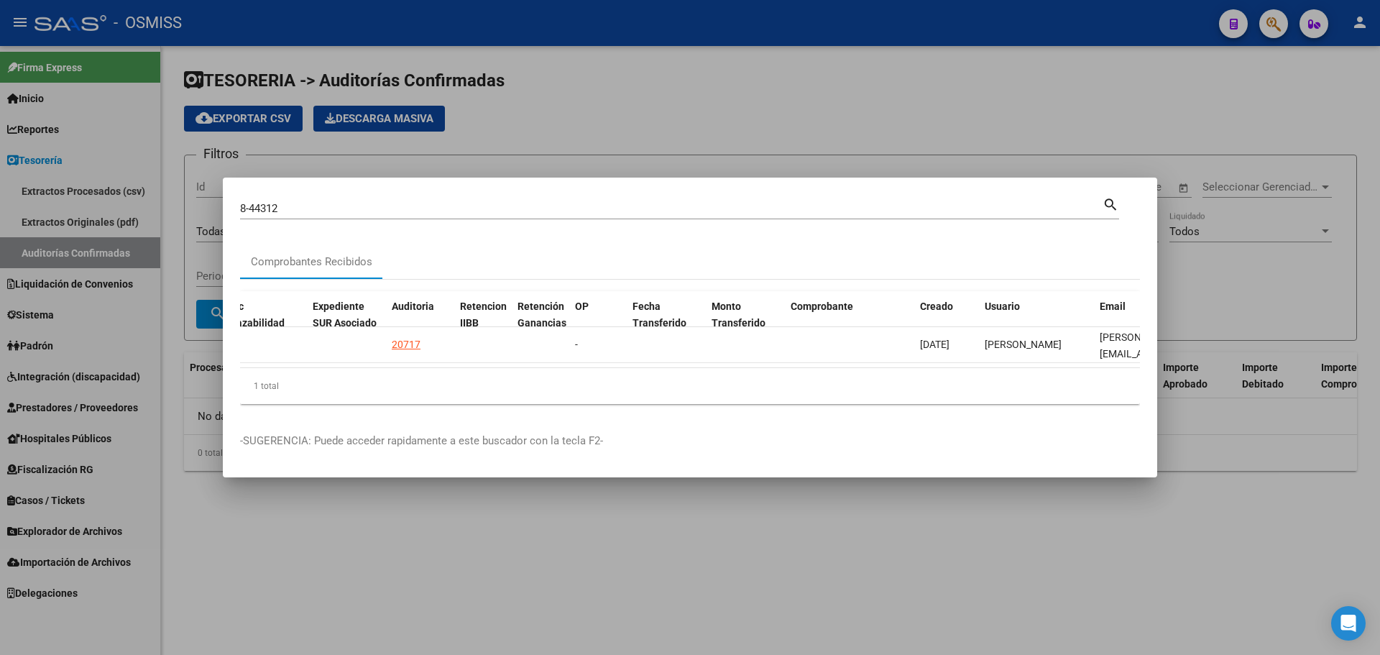
scroll to position [0, 919]
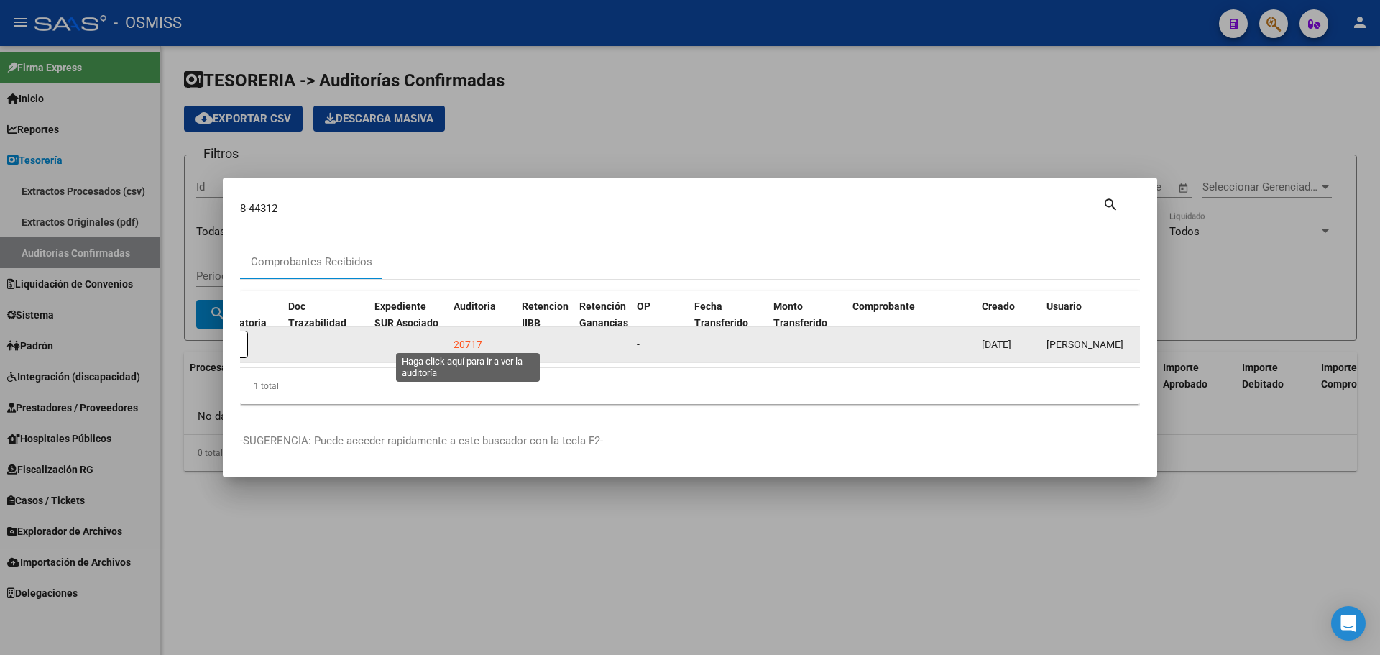
click at [474, 339] on div "20717" at bounding box center [468, 344] width 29 height 17
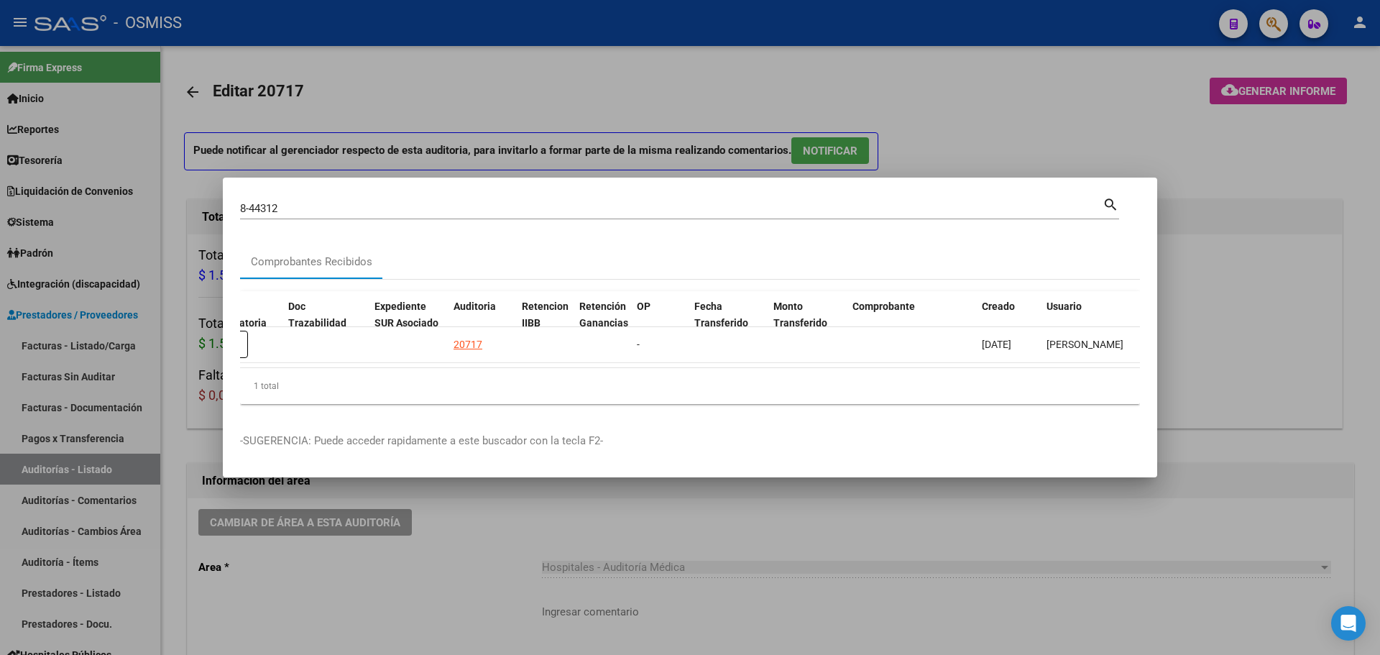
click at [466, 142] on div at bounding box center [690, 327] width 1380 height 655
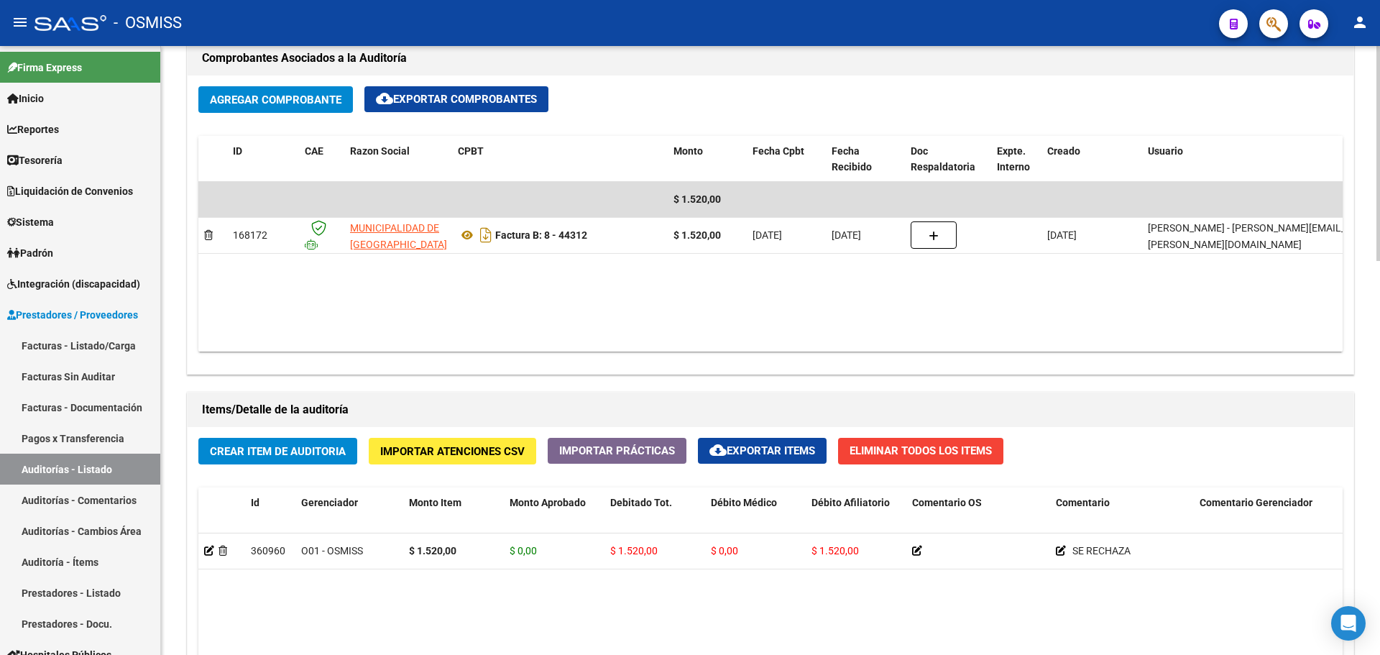
scroll to position [791, 0]
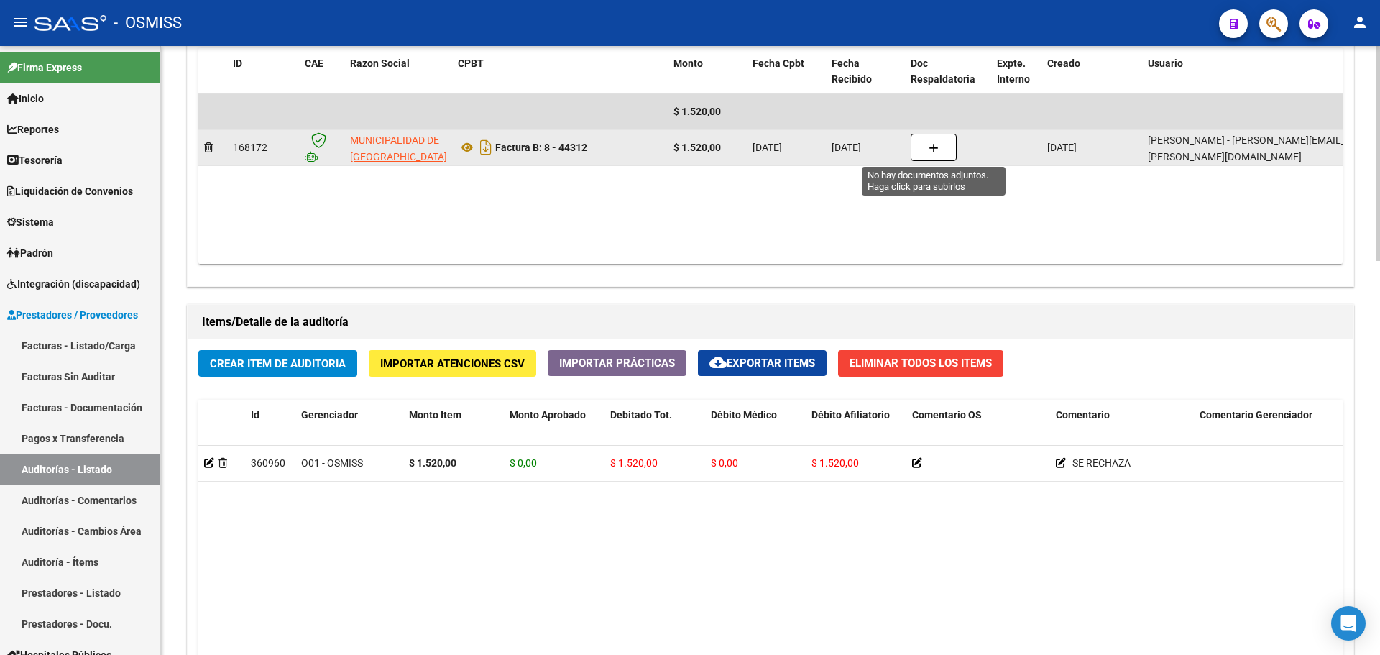
click at [924, 144] on button "button" at bounding box center [934, 147] width 46 height 27
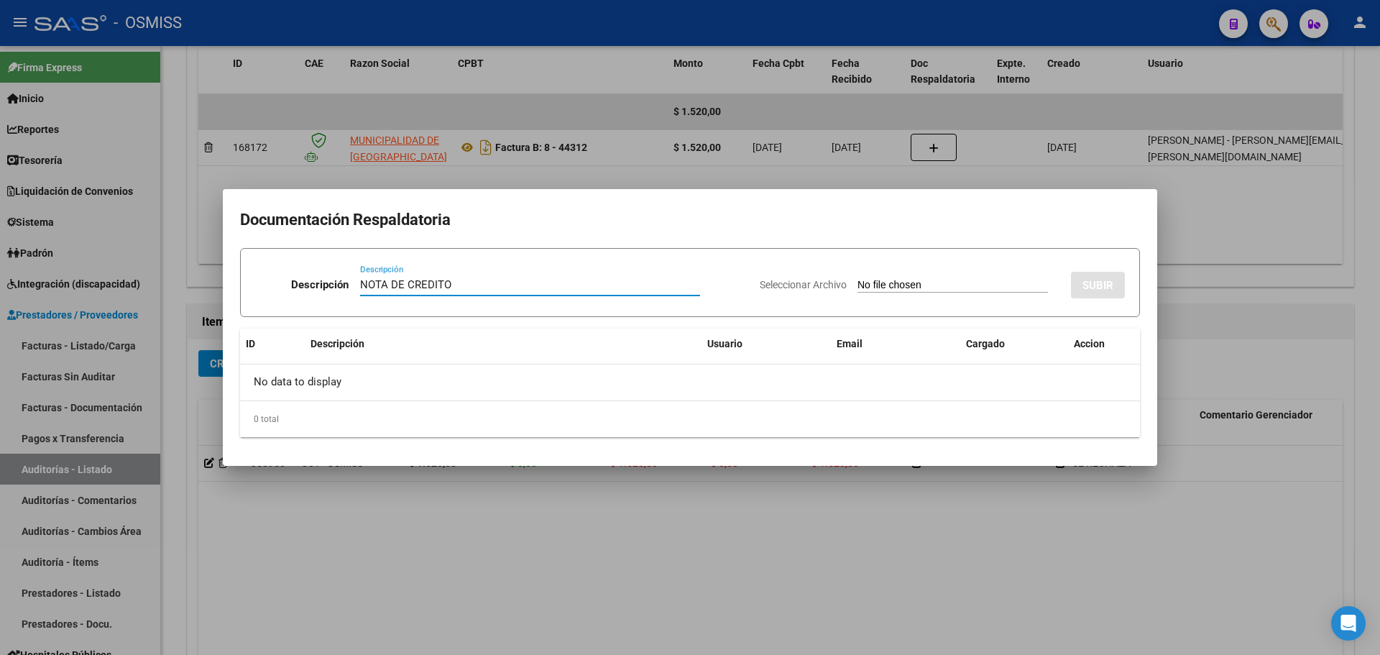
type input "NOTA DE CREDITO"
click at [891, 295] on div "Seleccionar Archivo SUBIR" at bounding box center [942, 282] width 365 height 44
click at [886, 280] on input "Seleccionar Archivo" at bounding box center [953, 286] width 190 height 14
type input "C:\fakepath\NC. MUNICIPALIDAD DE GRAL SAN [PERSON_NAME] FC. 44312.pdf"
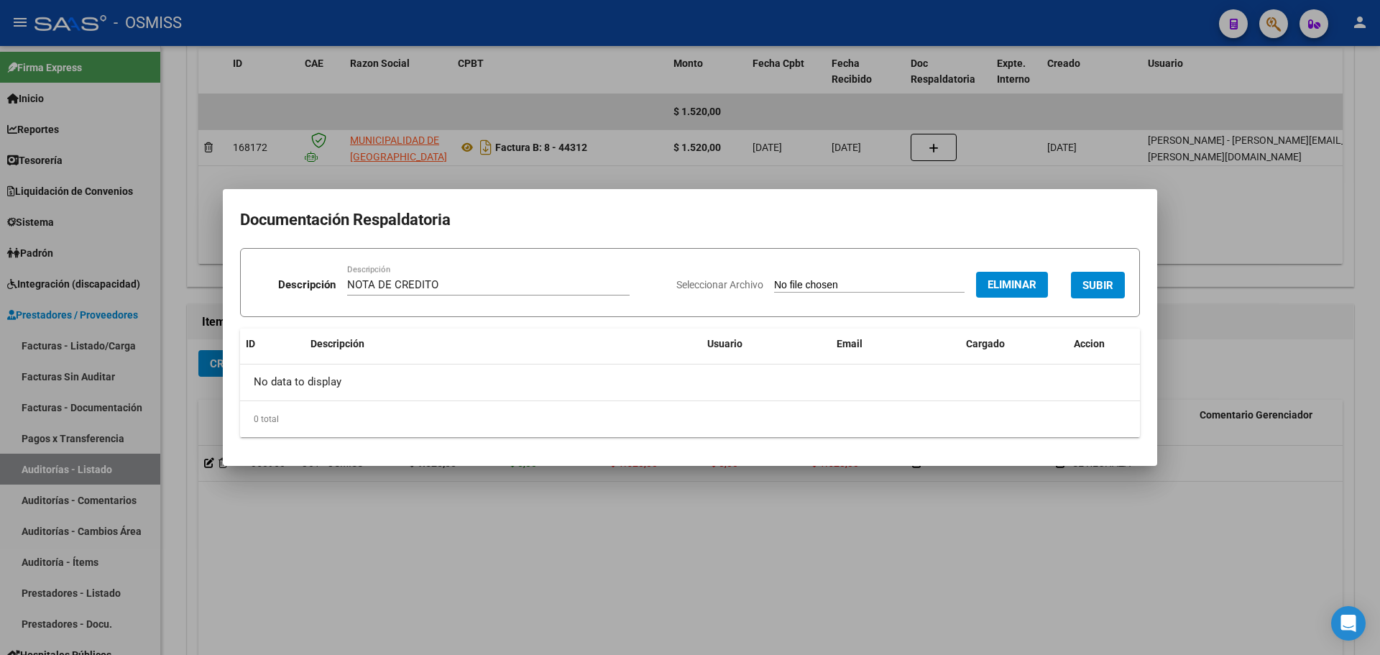
click at [1108, 287] on span "SUBIR" at bounding box center [1097, 285] width 31 height 13
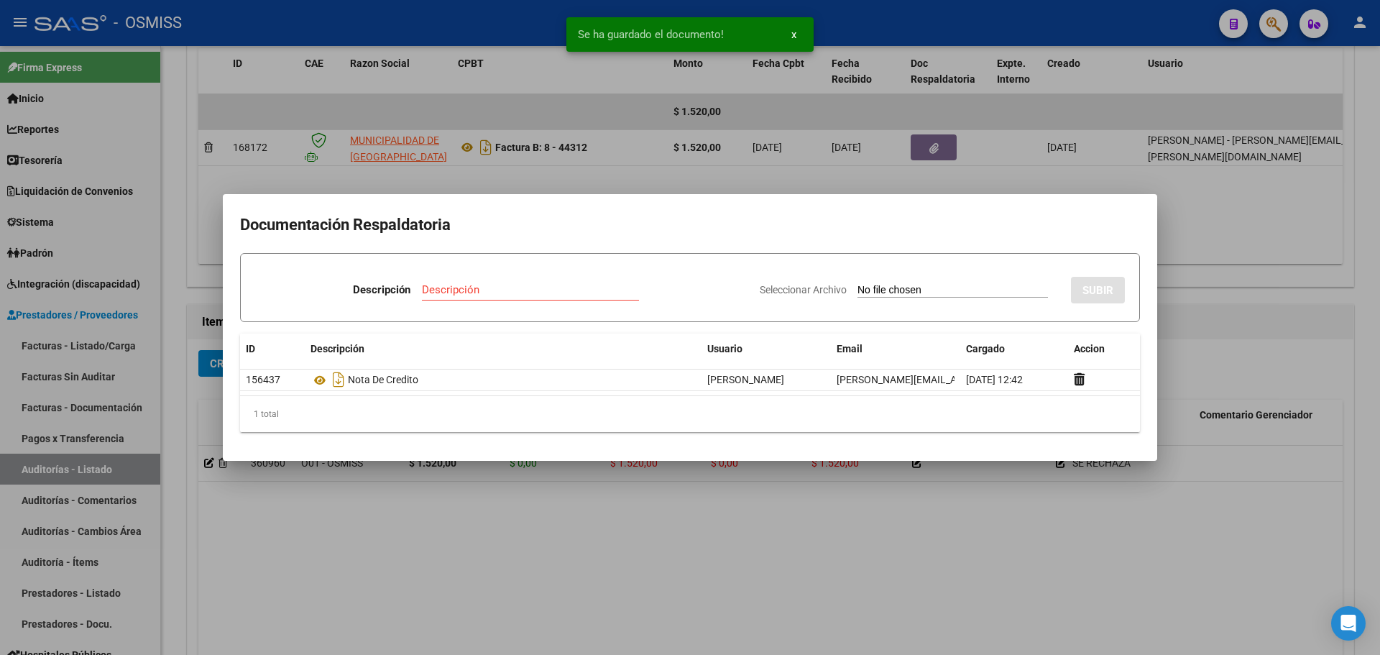
click at [702, 165] on div at bounding box center [690, 327] width 1380 height 655
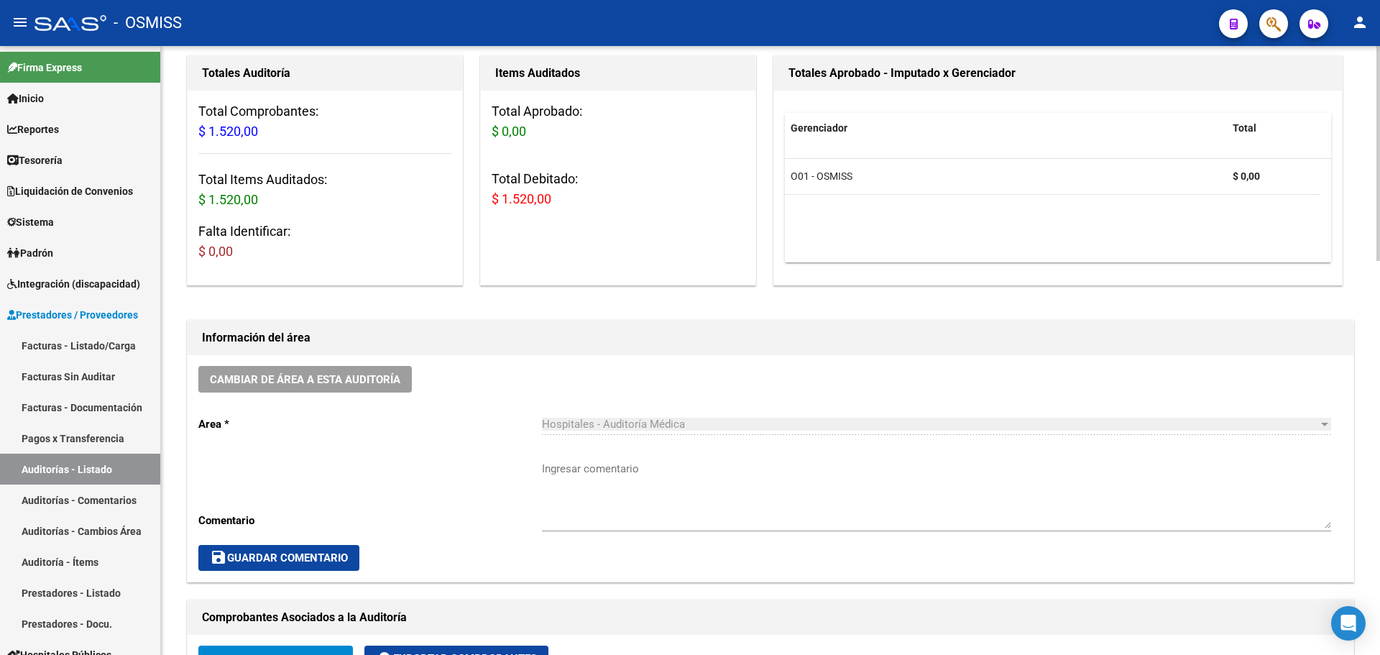
scroll to position [72, 0]
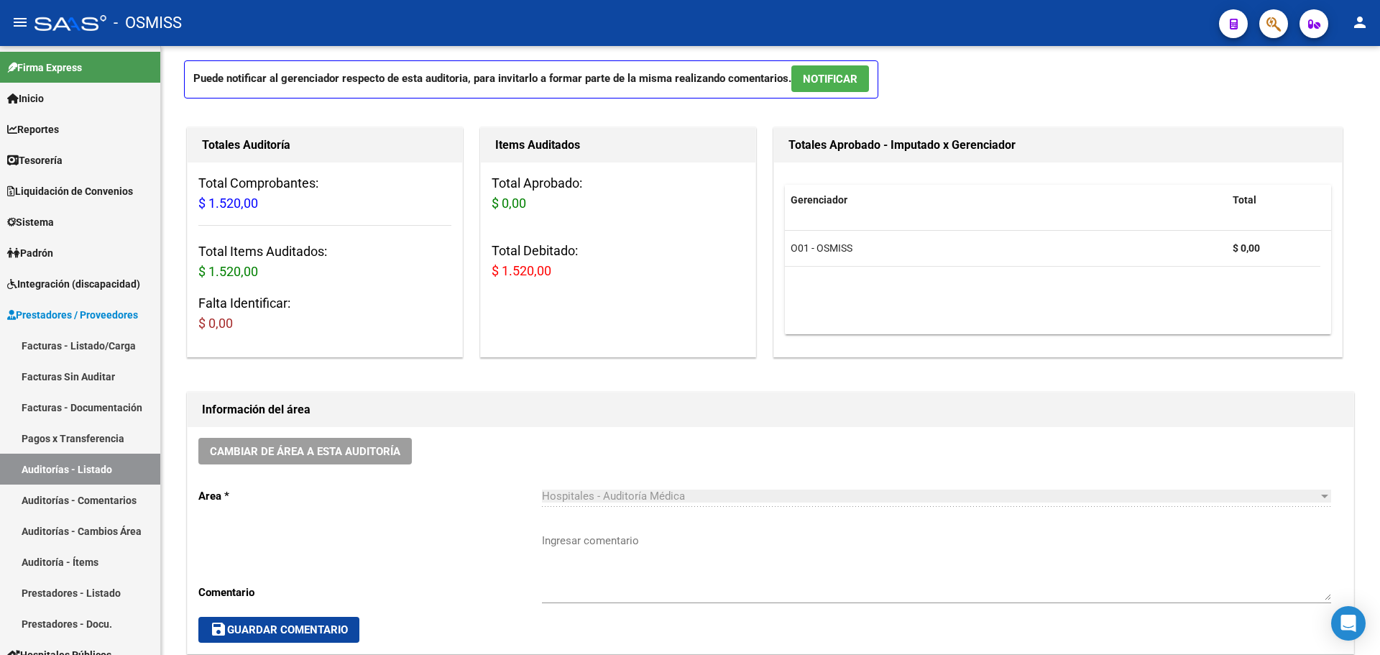
click at [1261, 15] on app-search-popup at bounding box center [1273, 22] width 29 height 18
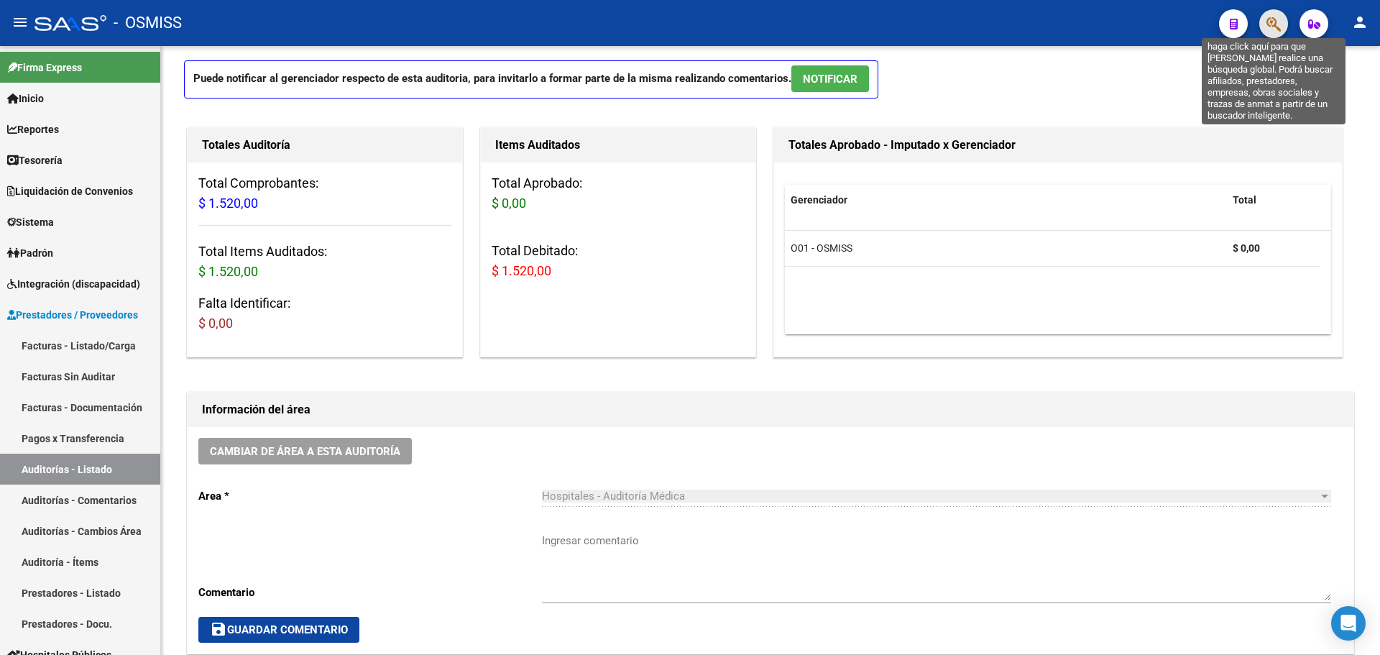
click at [1267, 19] on icon "button" at bounding box center [1274, 24] width 14 height 17
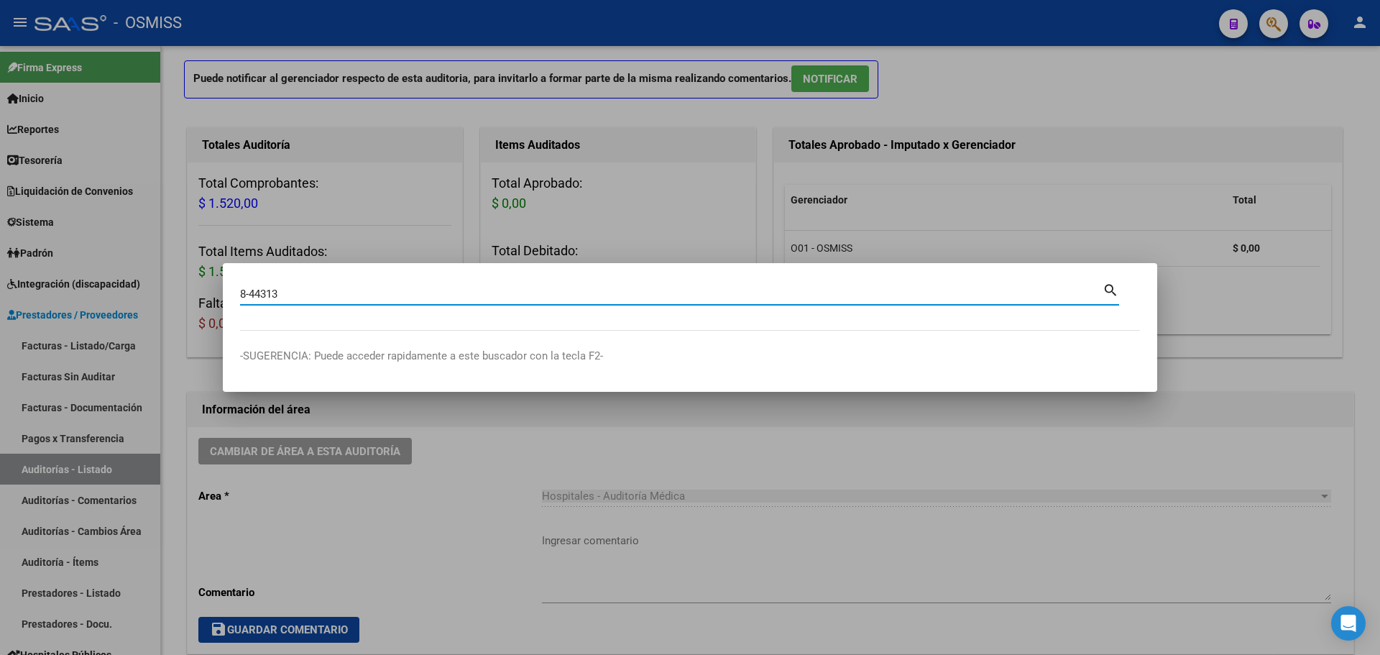
type input "8-44313"
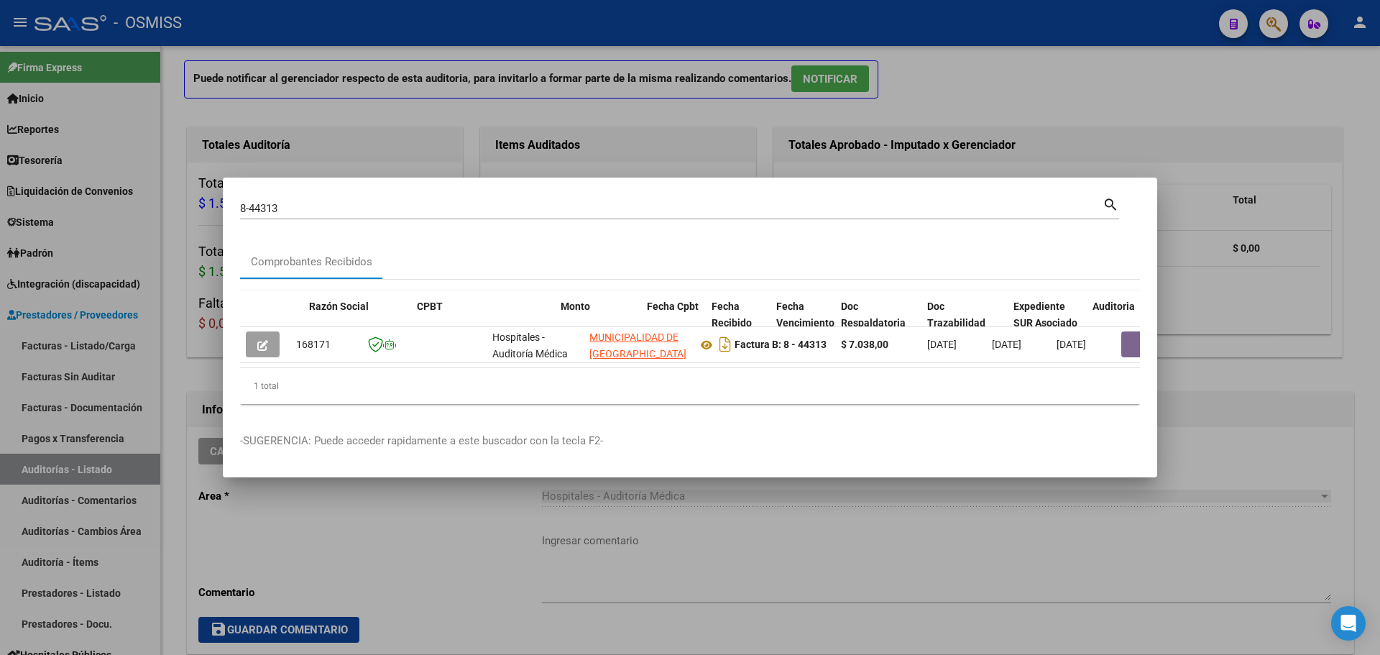
scroll to position [0, 539]
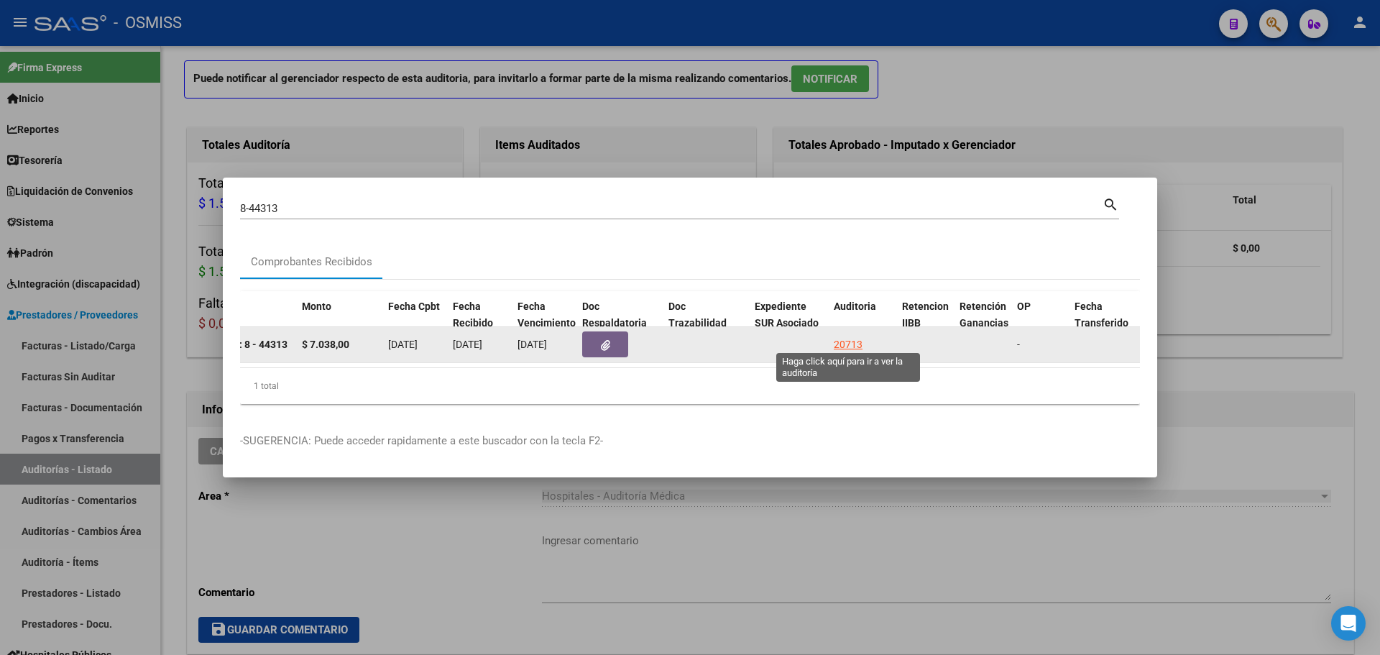
click at [857, 340] on div "20713" at bounding box center [848, 344] width 29 height 17
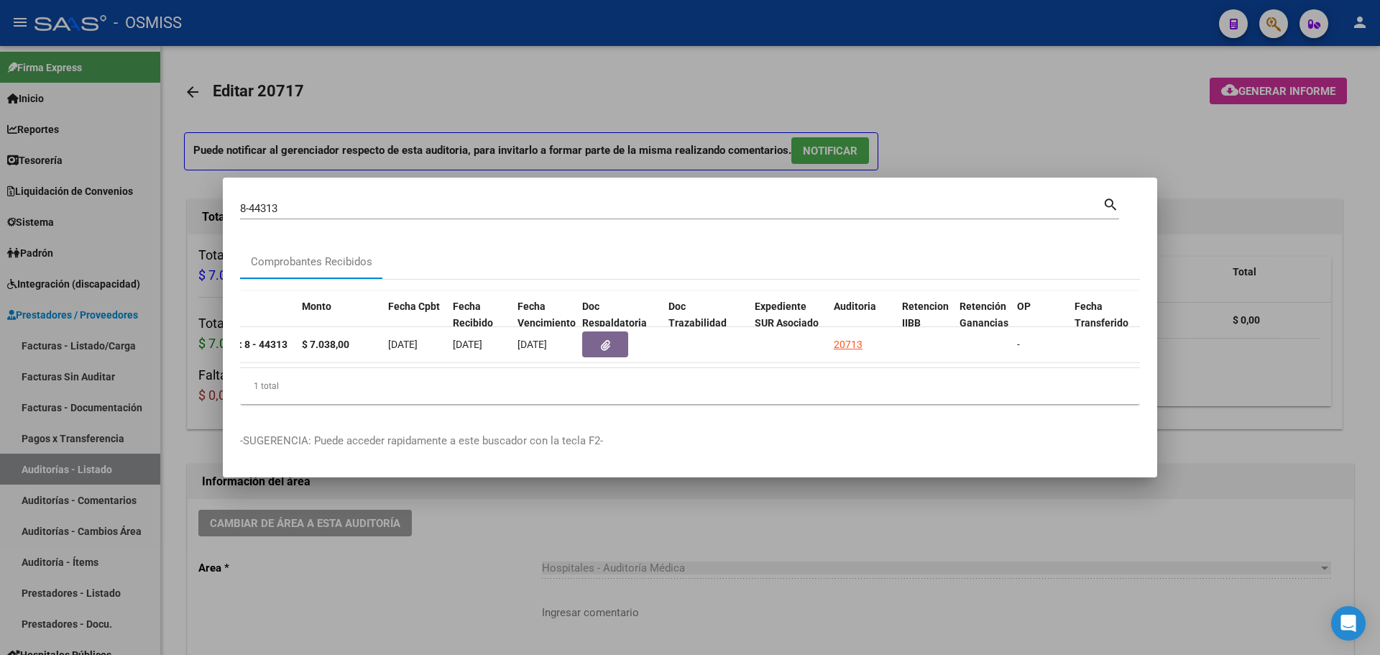
click at [665, 140] on div at bounding box center [690, 327] width 1380 height 655
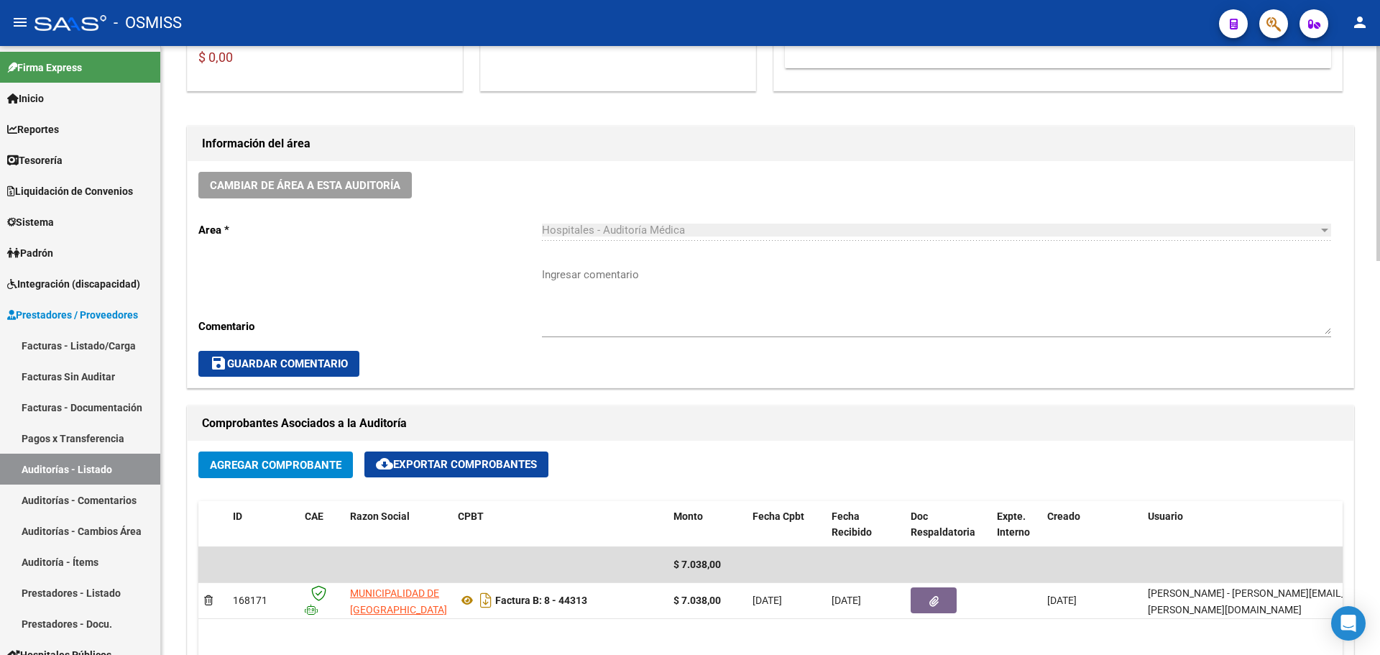
scroll to position [359, 0]
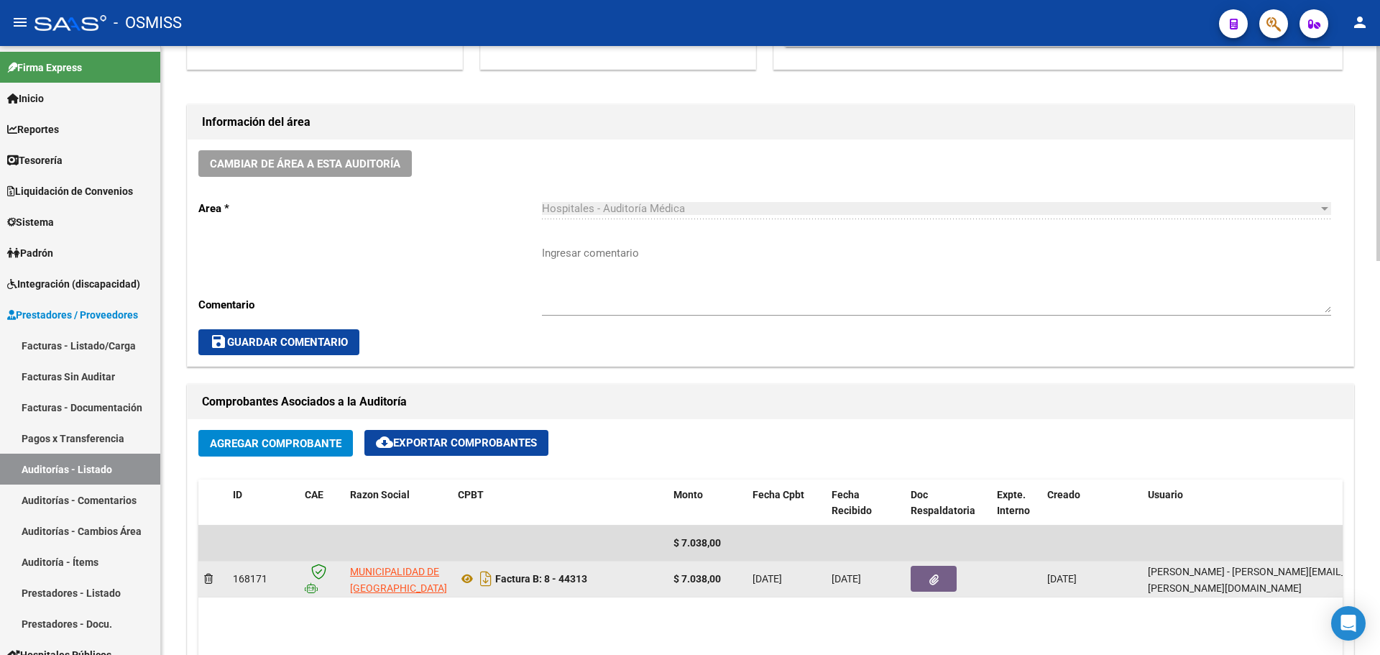
click at [919, 586] on button "button" at bounding box center [934, 579] width 46 height 26
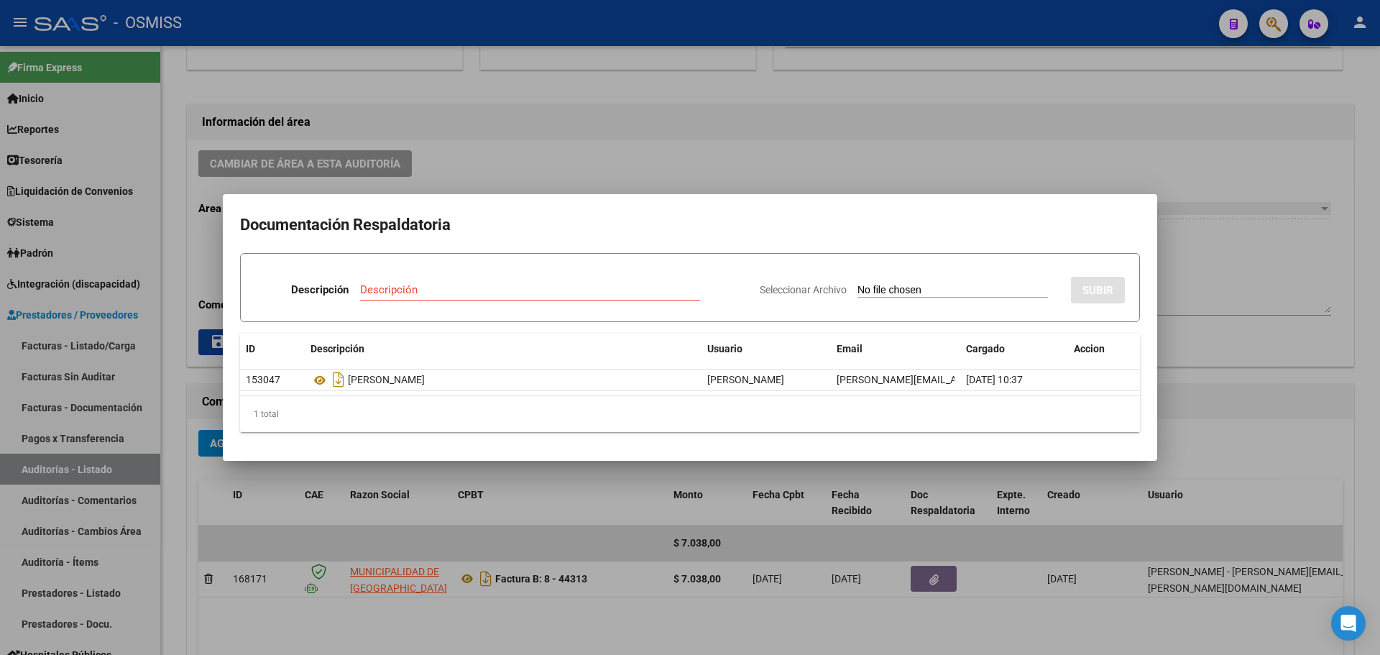
click at [687, 487] on div at bounding box center [690, 327] width 1380 height 655
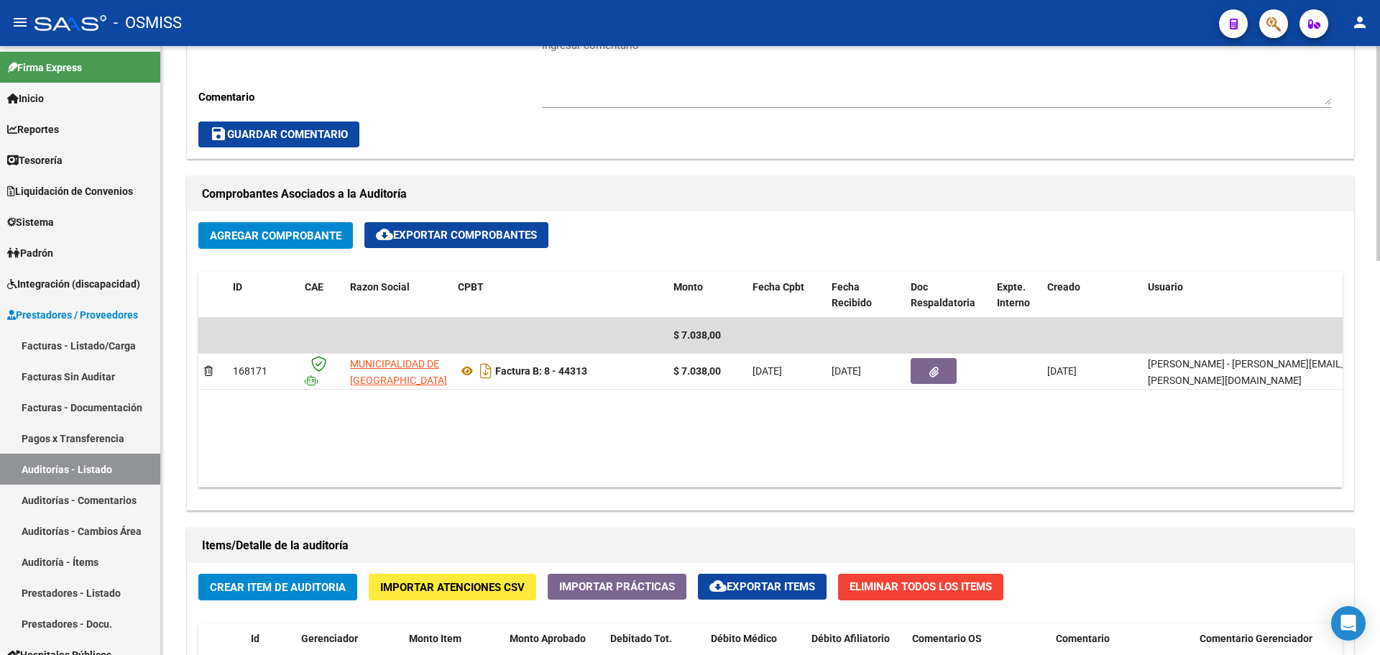
scroll to position [575, 0]
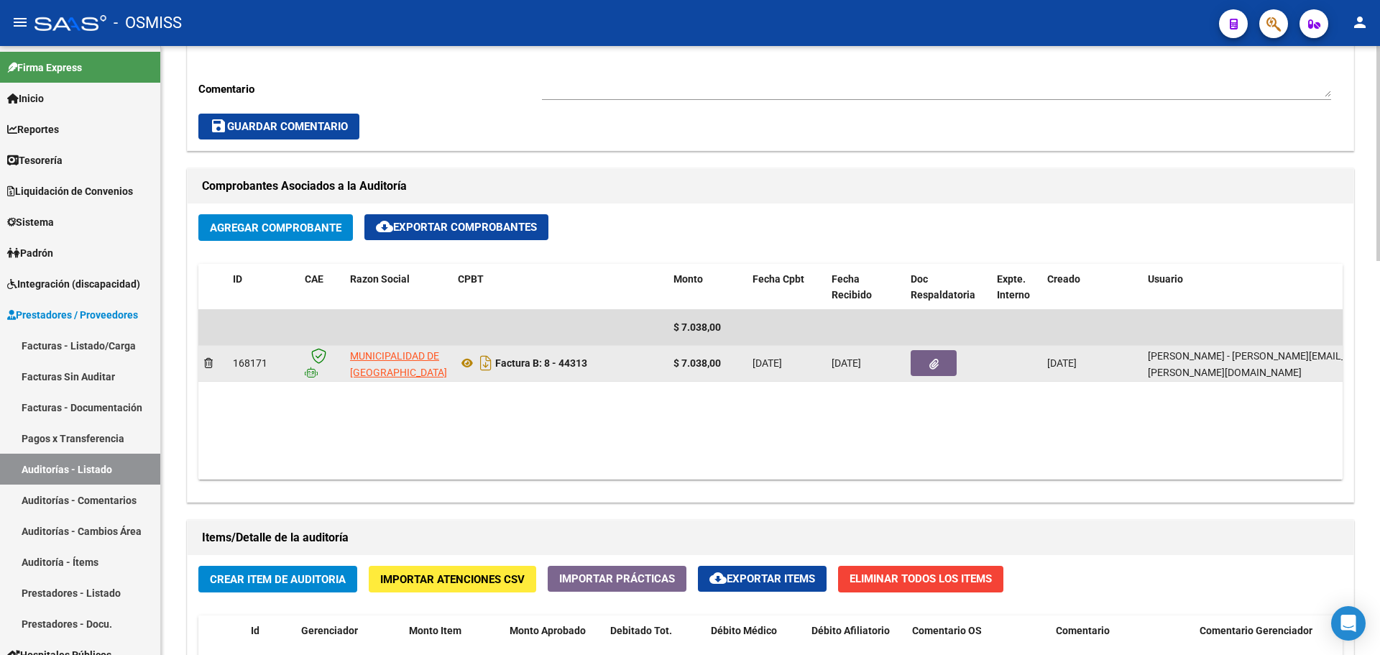
click at [948, 354] on button "button" at bounding box center [934, 363] width 46 height 26
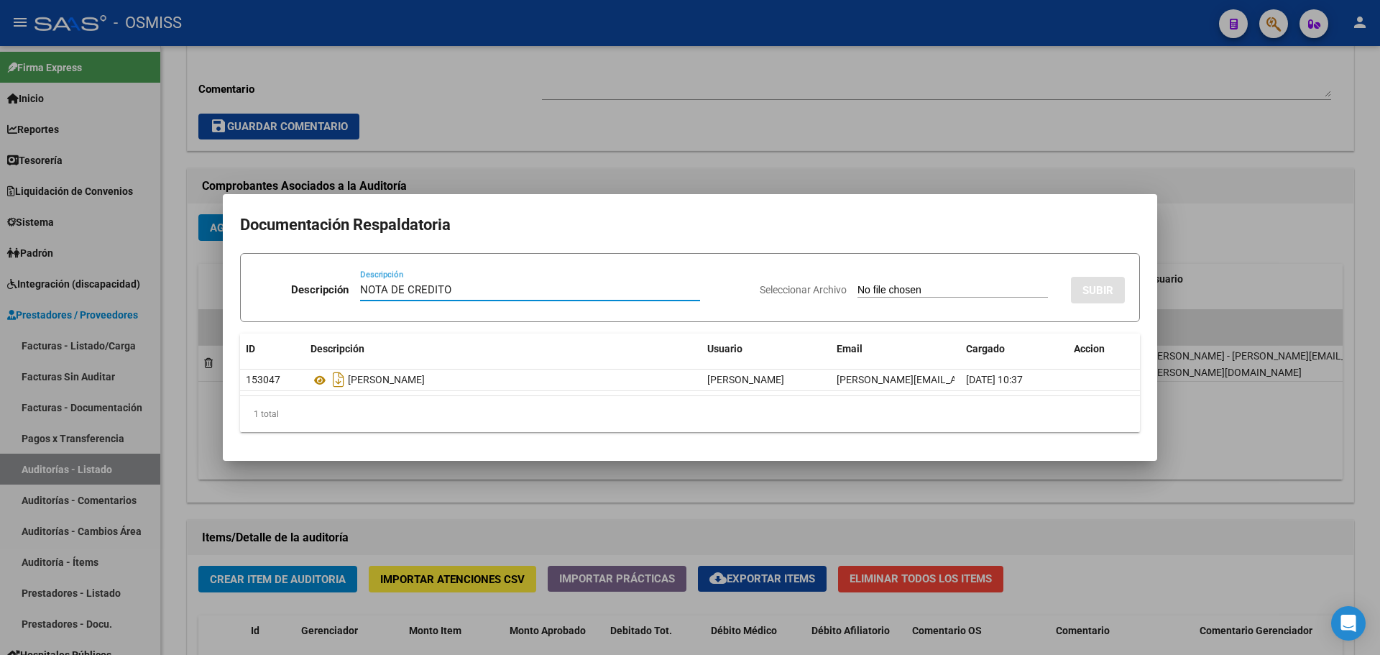
type input "NOTA DE CREDITO"
click at [920, 299] on div "Seleccionar Archivo SUBIR" at bounding box center [942, 287] width 365 height 44
click at [883, 288] on input "Seleccionar Archivo" at bounding box center [953, 291] width 190 height 14
type input "C:\fakepath\NC. MUNICIPALIDAD DE GRAL SAN [PERSON_NAME] FC. 44313.pdf"
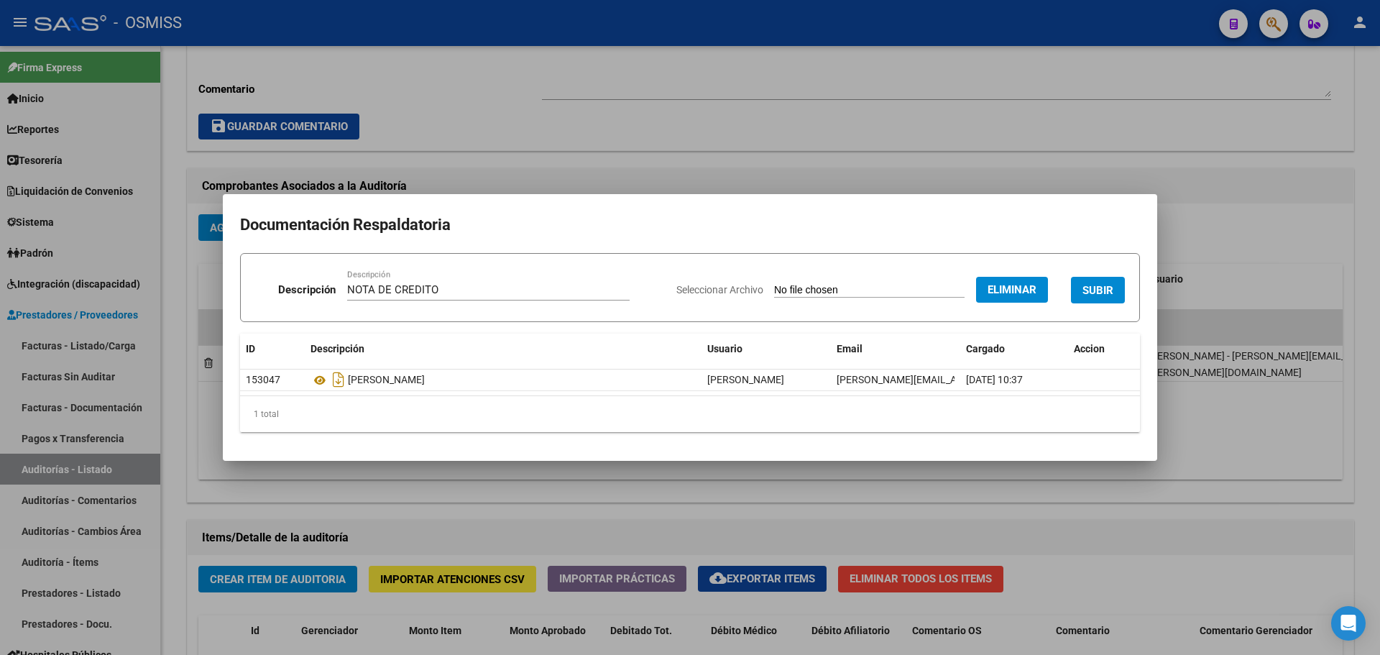
click at [1078, 288] on button "SUBIR" at bounding box center [1098, 290] width 54 height 27
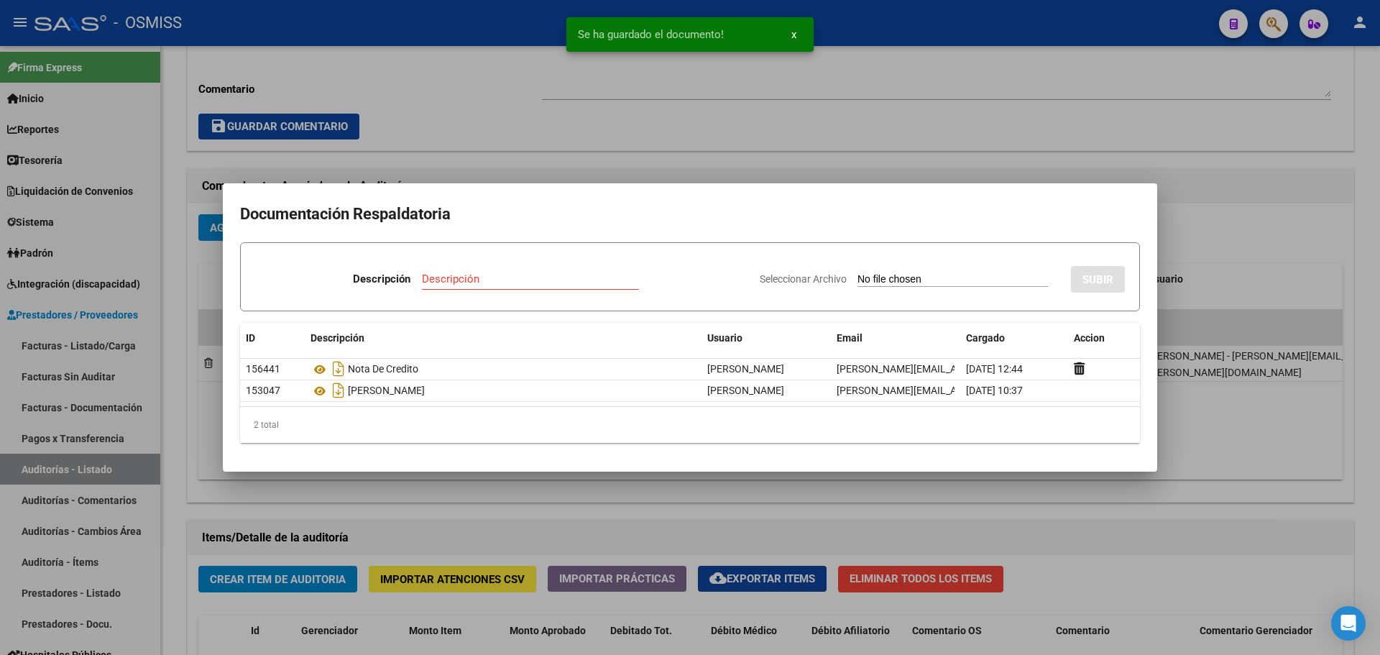
click at [592, 146] on div at bounding box center [690, 327] width 1380 height 655
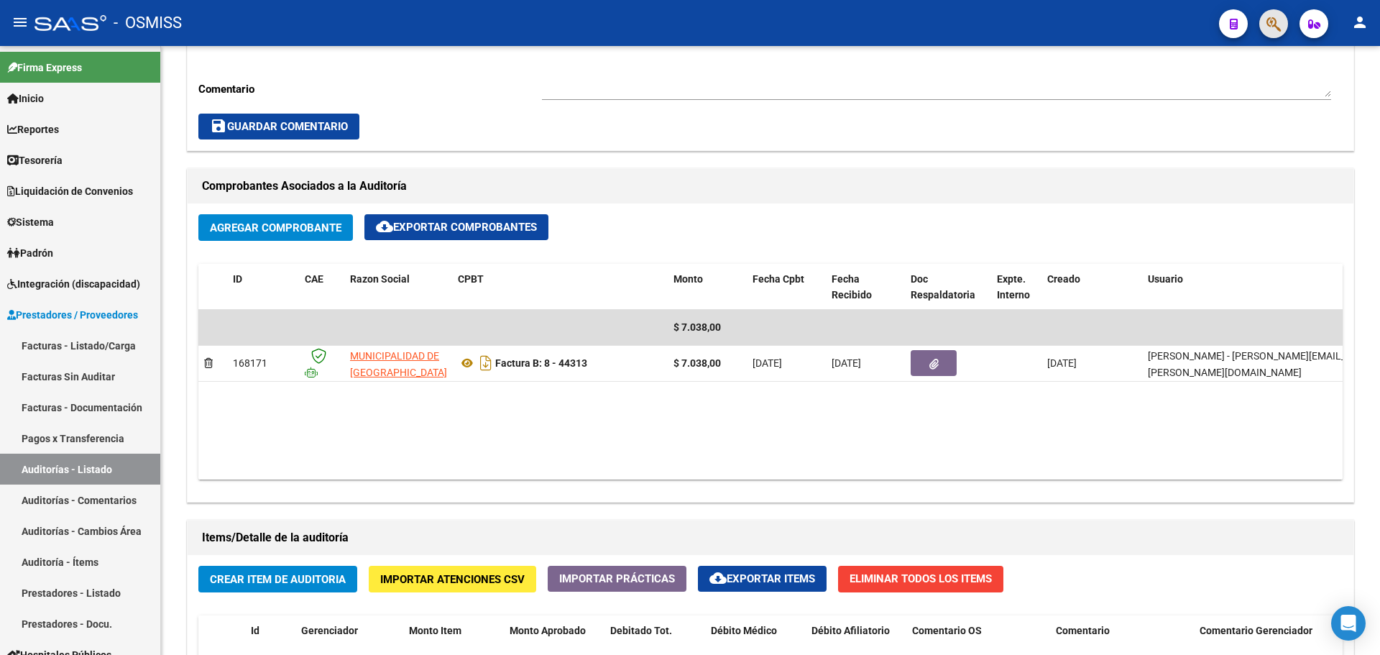
click at [1264, 24] on button "button" at bounding box center [1273, 23] width 29 height 29
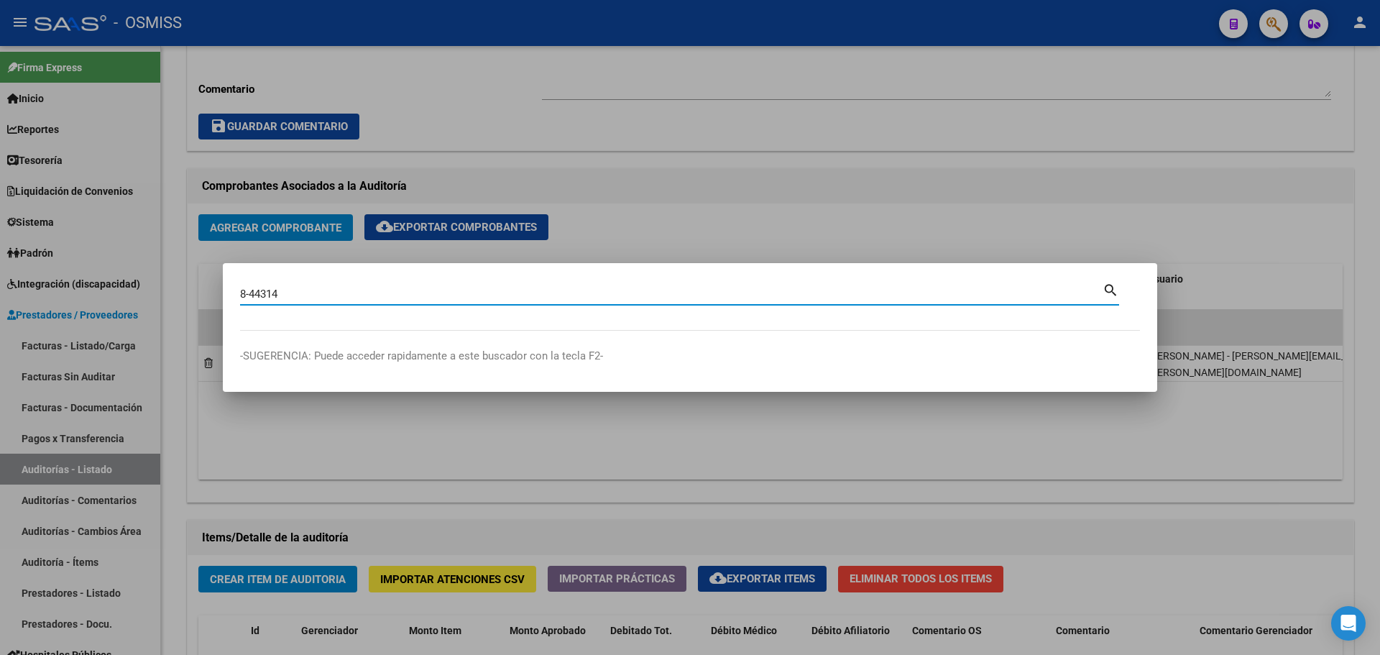
type input "8-44314"
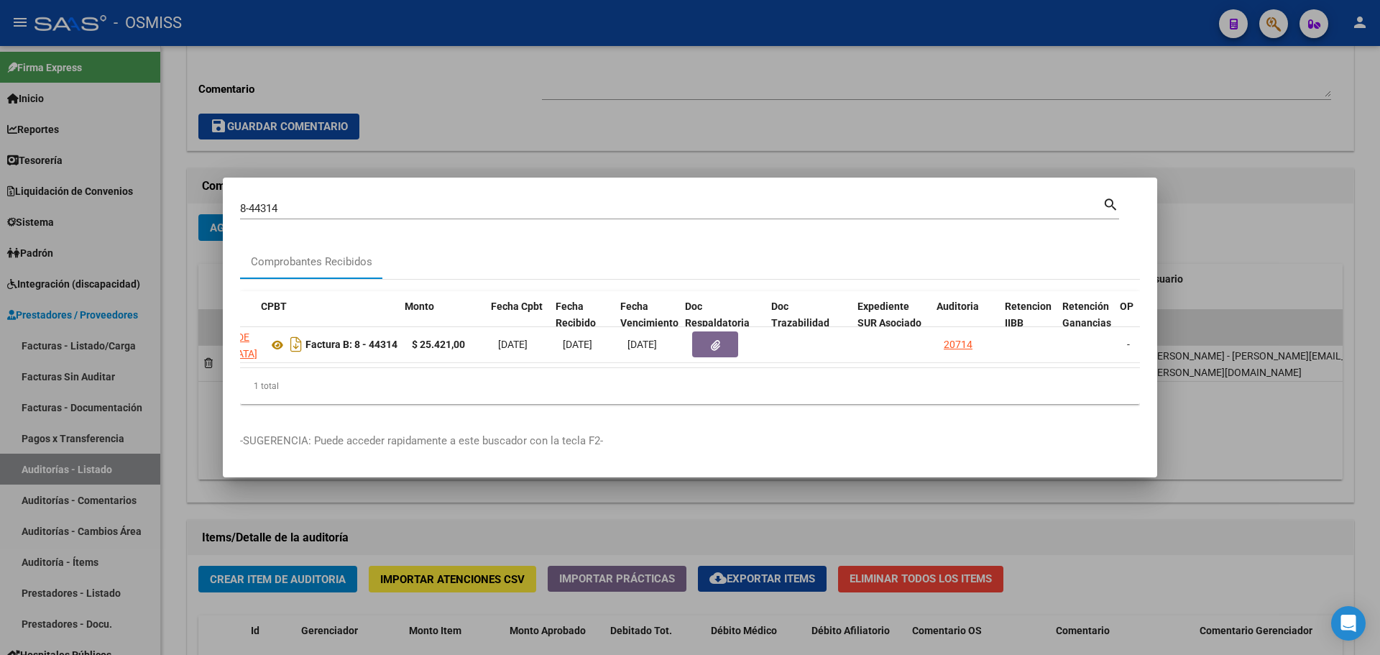
scroll to position [0, 436]
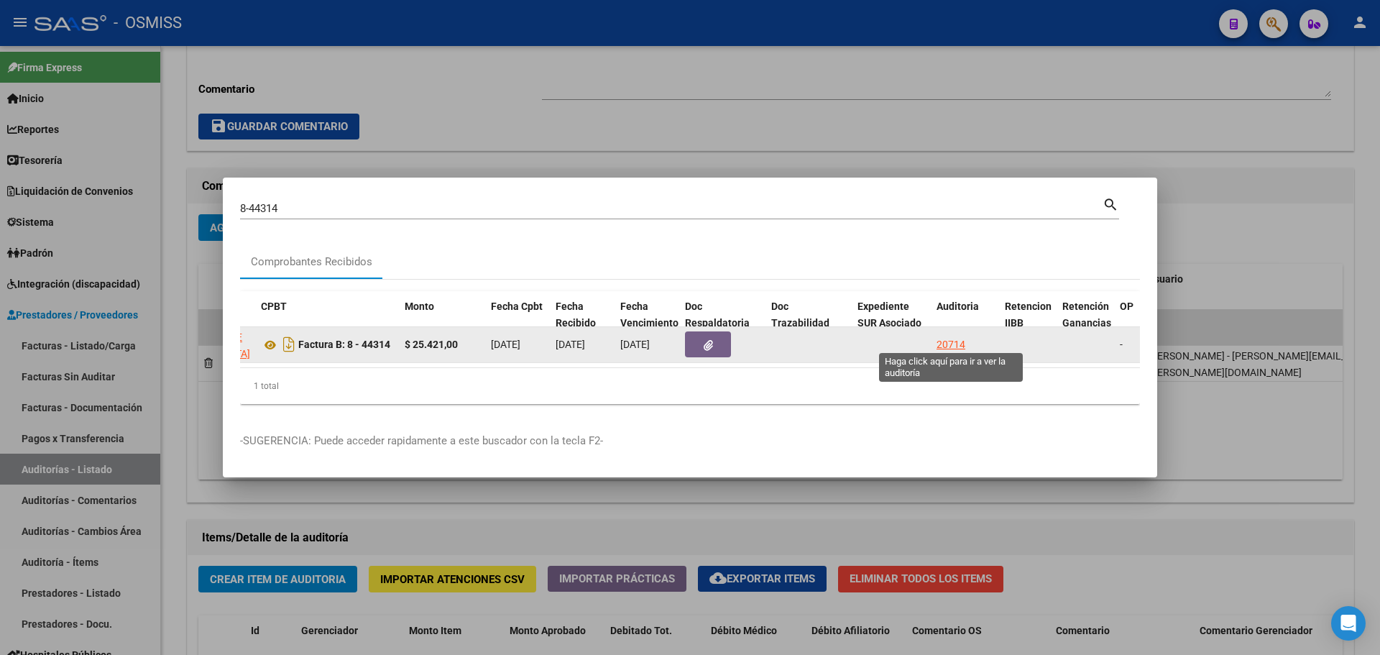
click at [956, 344] on div "20714" at bounding box center [951, 344] width 29 height 17
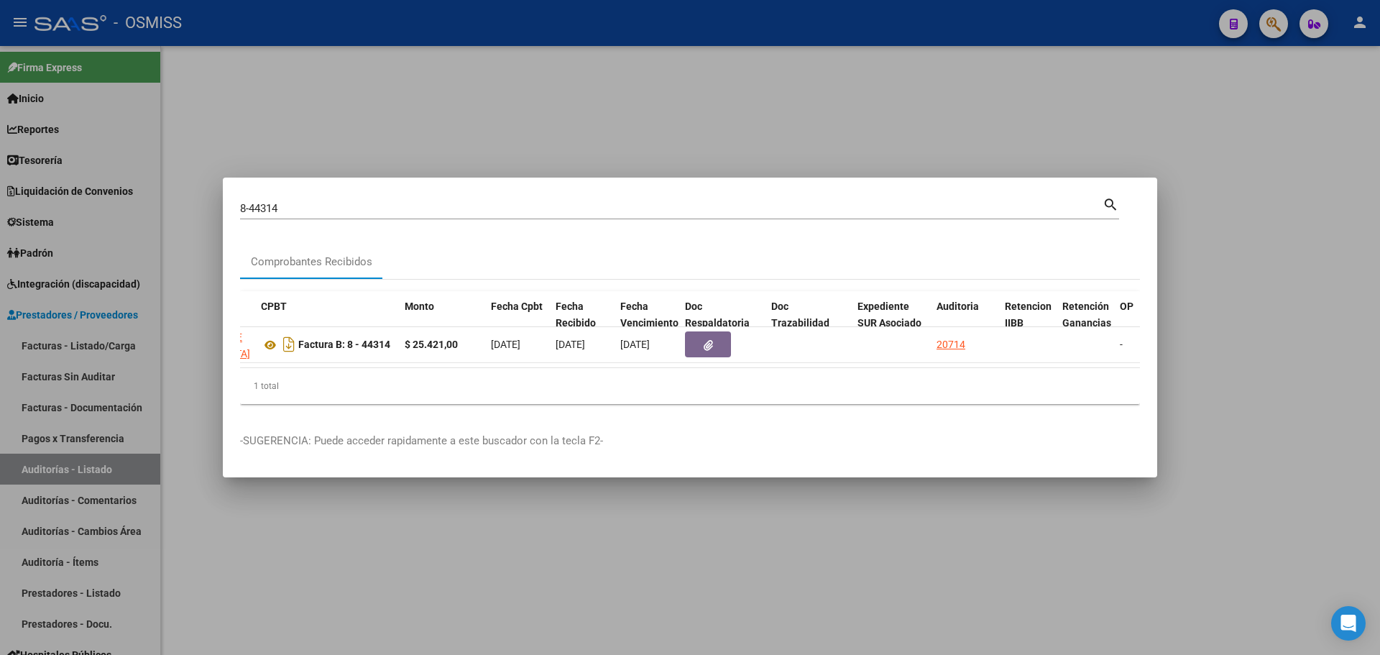
click at [725, 141] on div at bounding box center [690, 327] width 1380 height 655
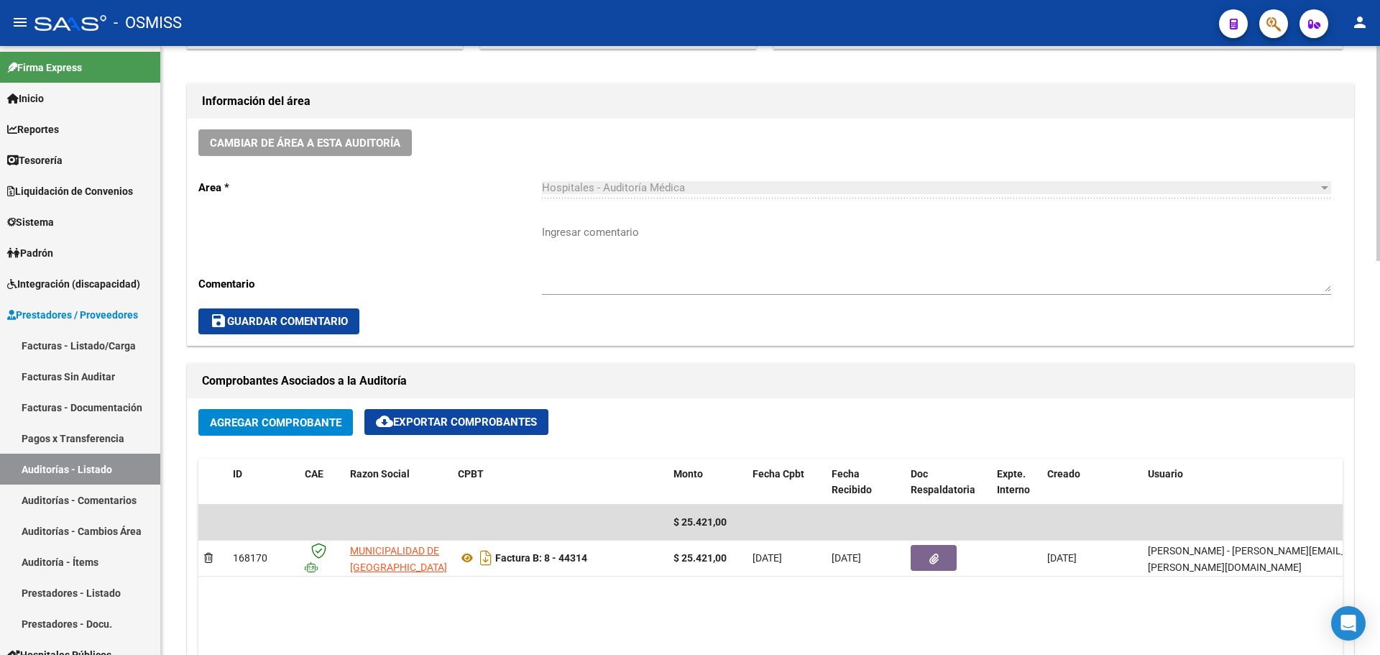
scroll to position [503, 0]
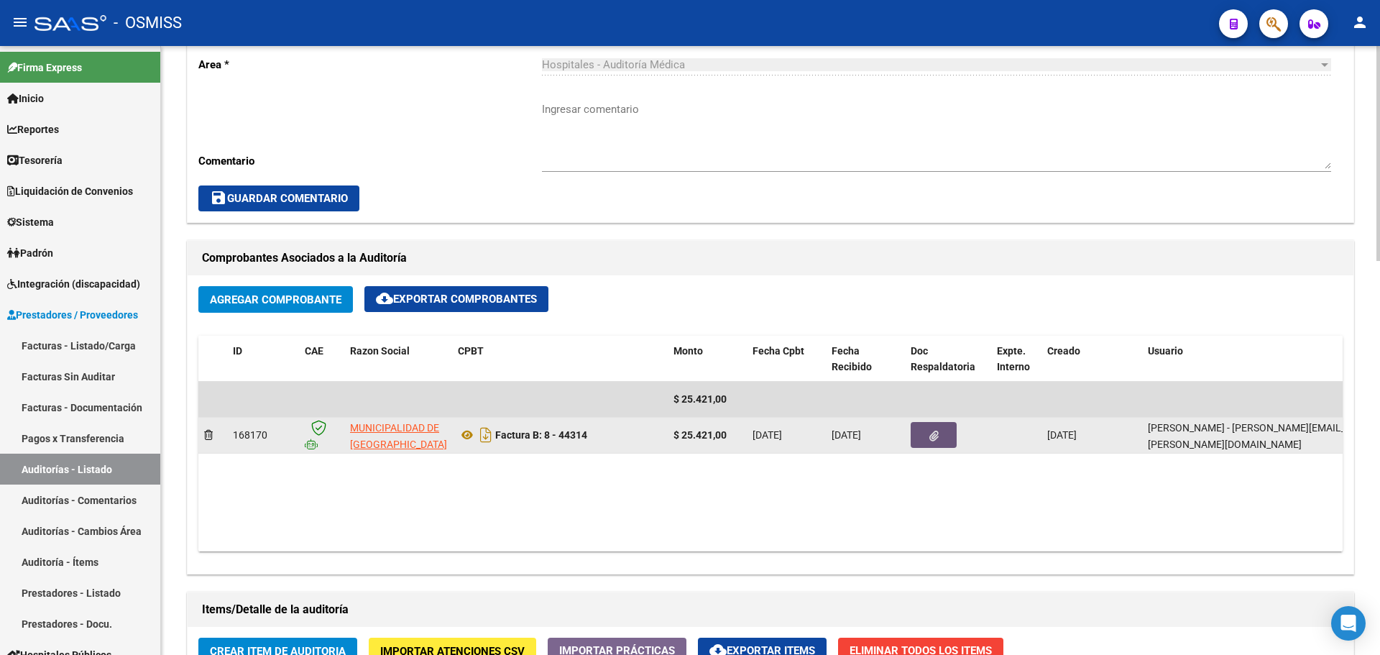
click at [929, 427] on button "button" at bounding box center [934, 435] width 46 height 26
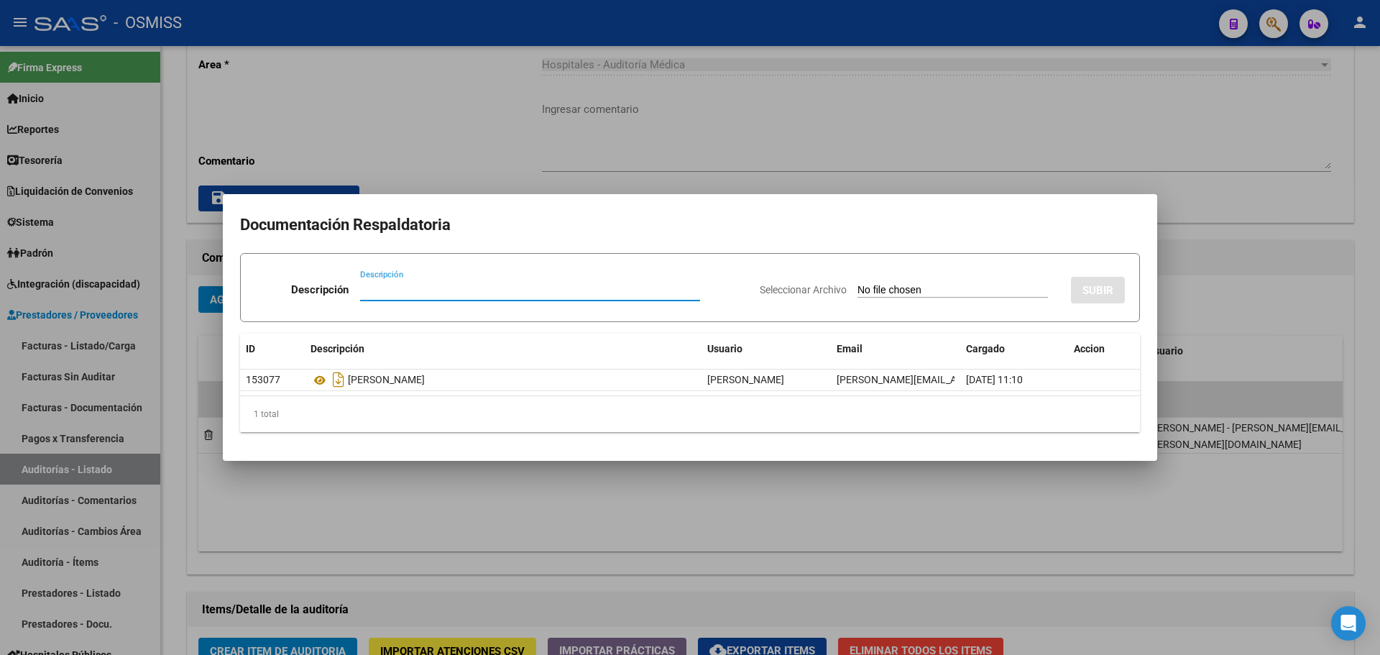
click at [682, 165] on div at bounding box center [690, 327] width 1380 height 655
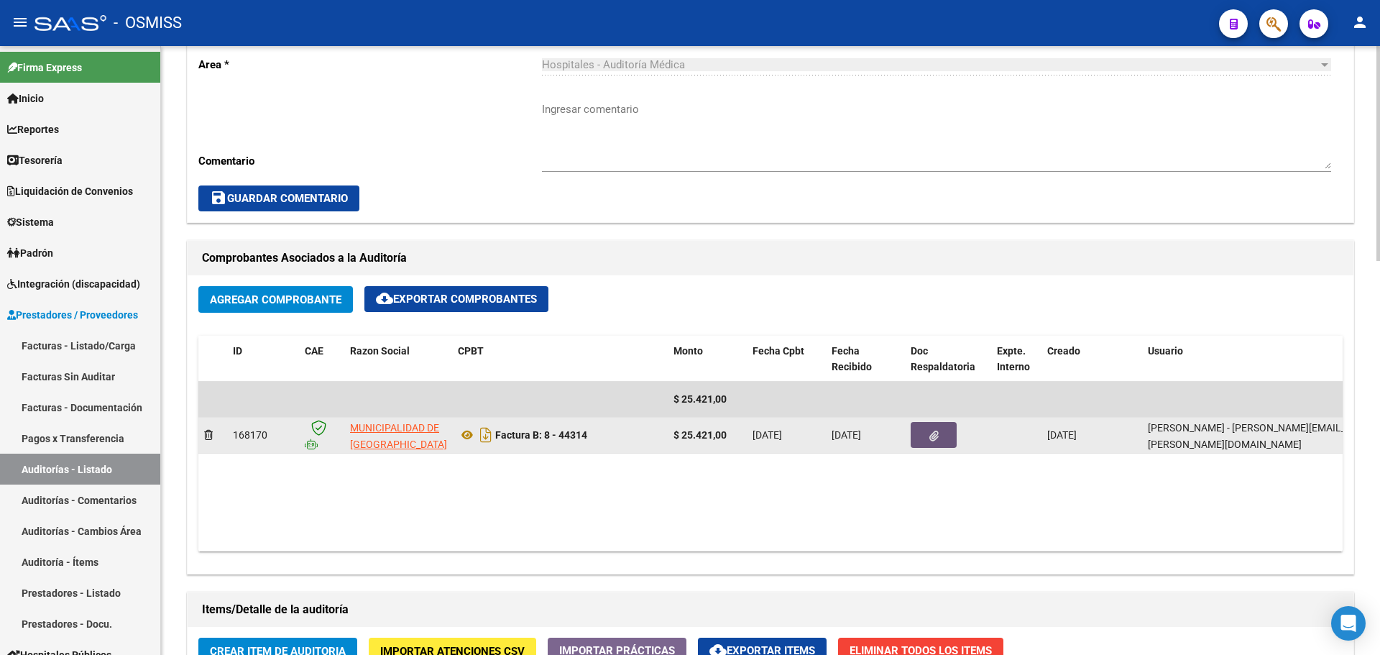
click at [924, 434] on button "button" at bounding box center [934, 435] width 46 height 26
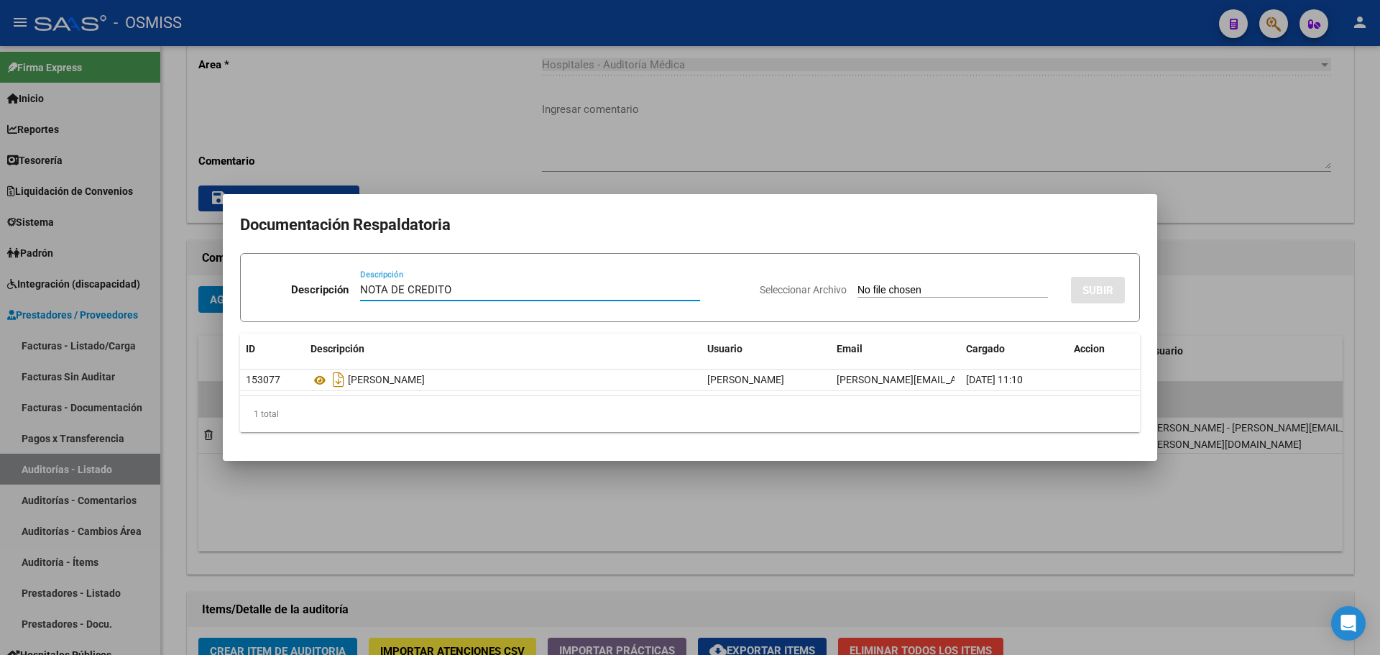
type input "NOTA DE CREDITO"
click at [881, 288] on input "Seleccionar Archivo" at bounding box center [953, 291] width 190 height 14
type input "C:\fakepath\NC. MUNICIPALIDAD DE GRAL SAN [PERSON_NAME] FC. 44314.pdf"
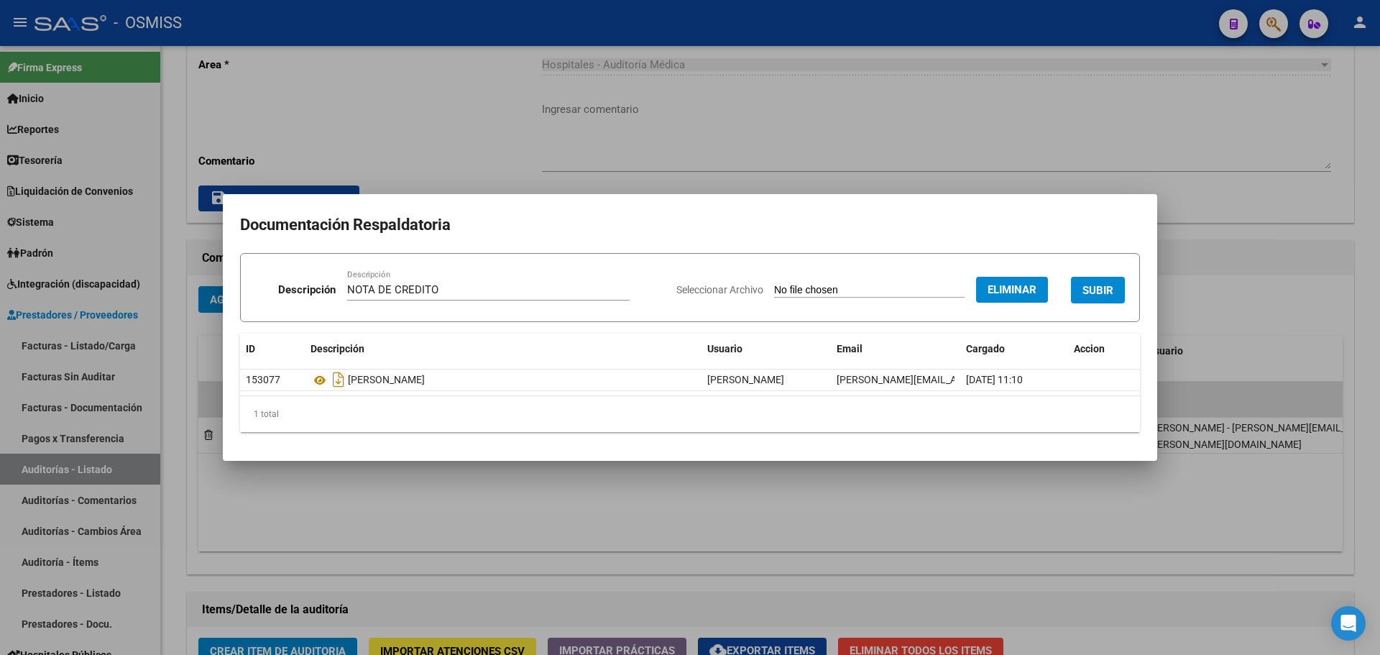
click at [1079, 290] on button "SUBIR" at bounding box center [1098, 290] width 54 height 27
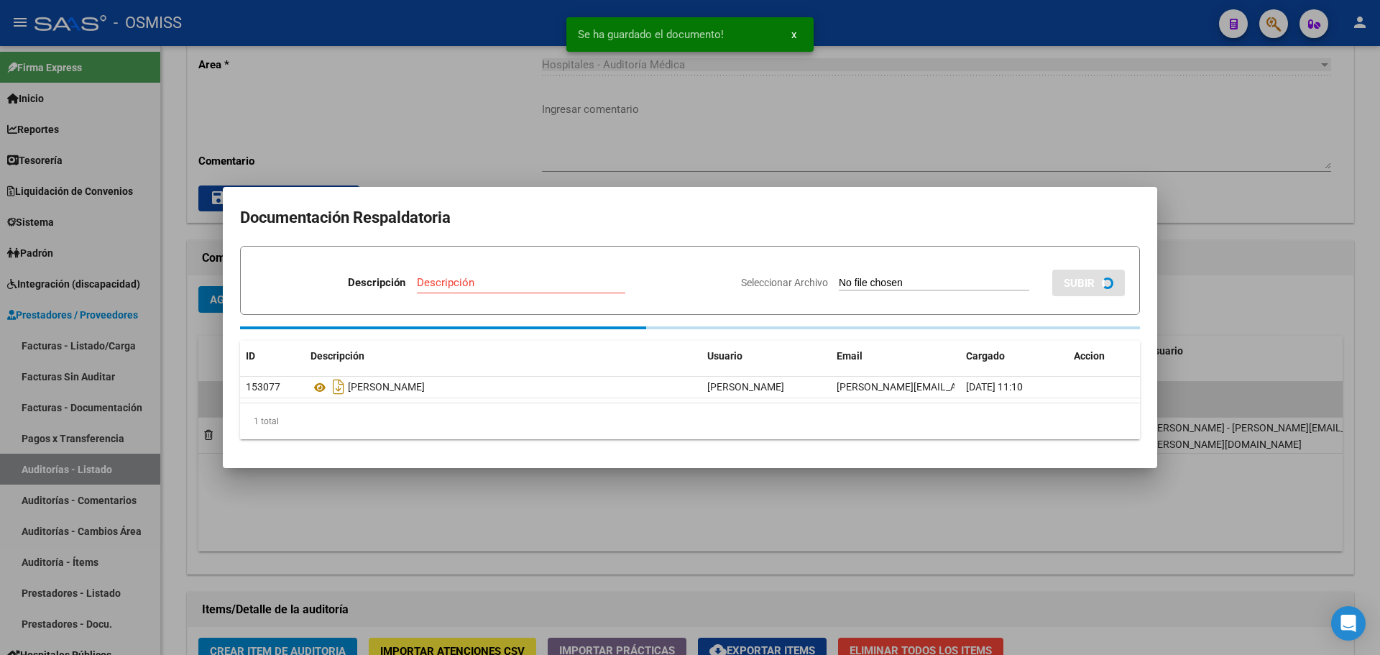
click at [557, 135] on div at bounding box center [690, 327] width 1380 height 655
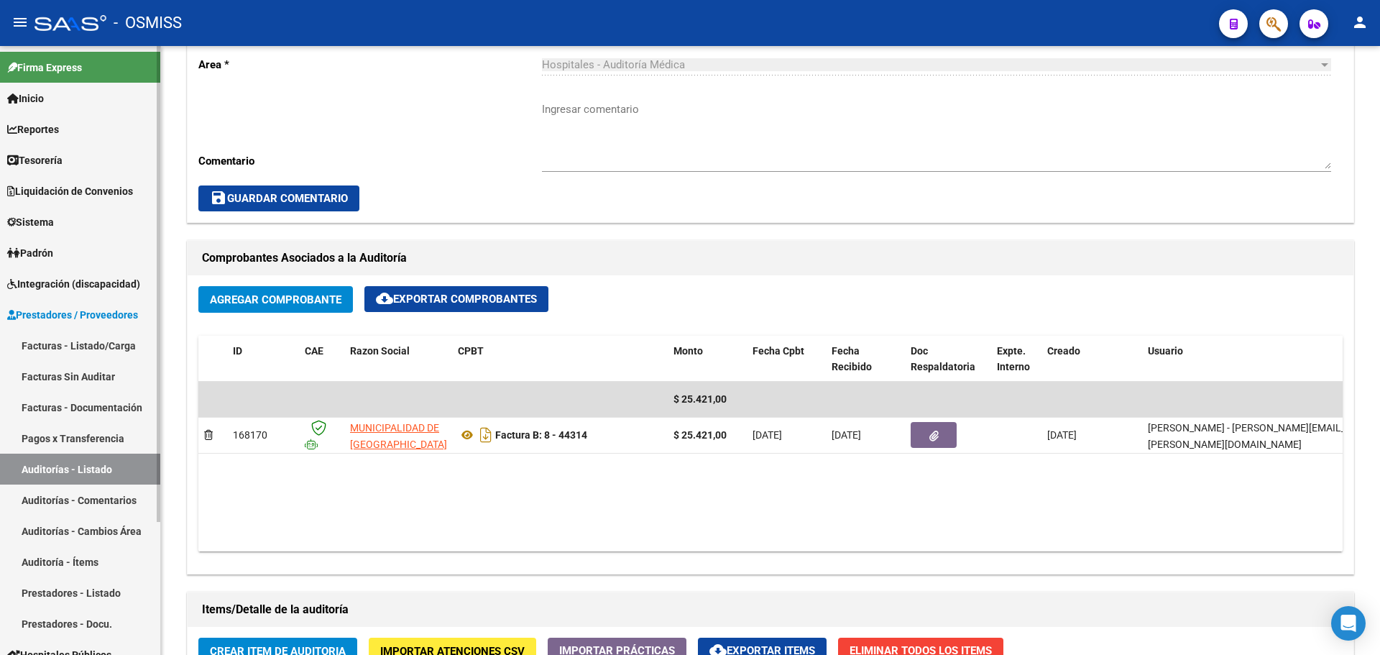
click at [72, 170] on link "Tesorería" at bounding box center [80, 159] width 160 height 31
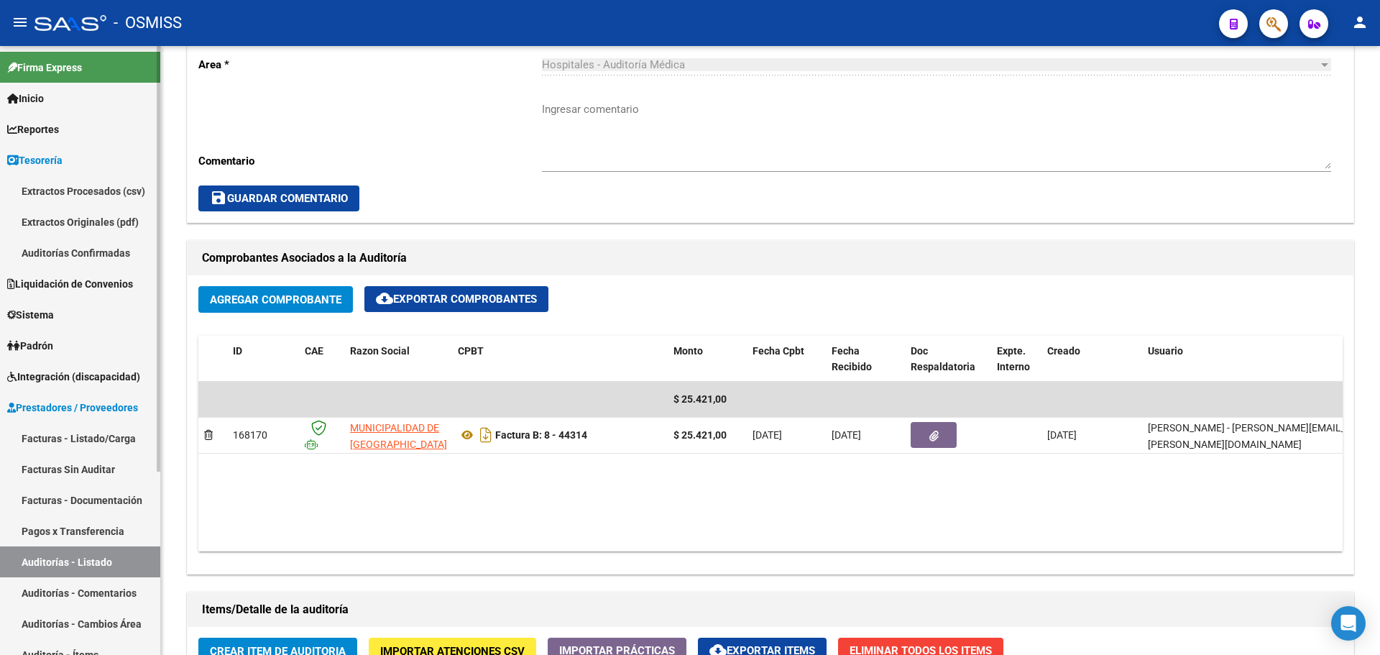
click at [88, 244] on link "Auditorías Confirmadas" at bounding box center [80, 252] width 160 height 31
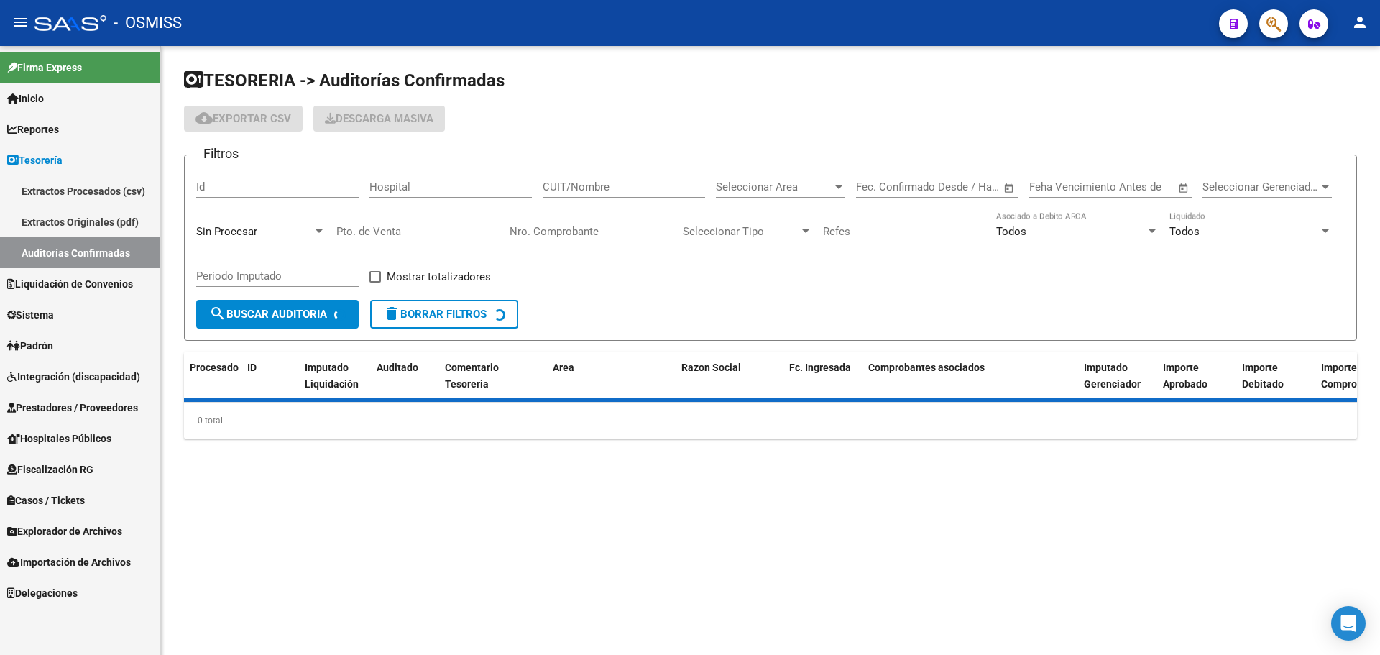
click at [220, 221] on div "Sin Procesar" at bounding box center [260, 226] width 129 height 31
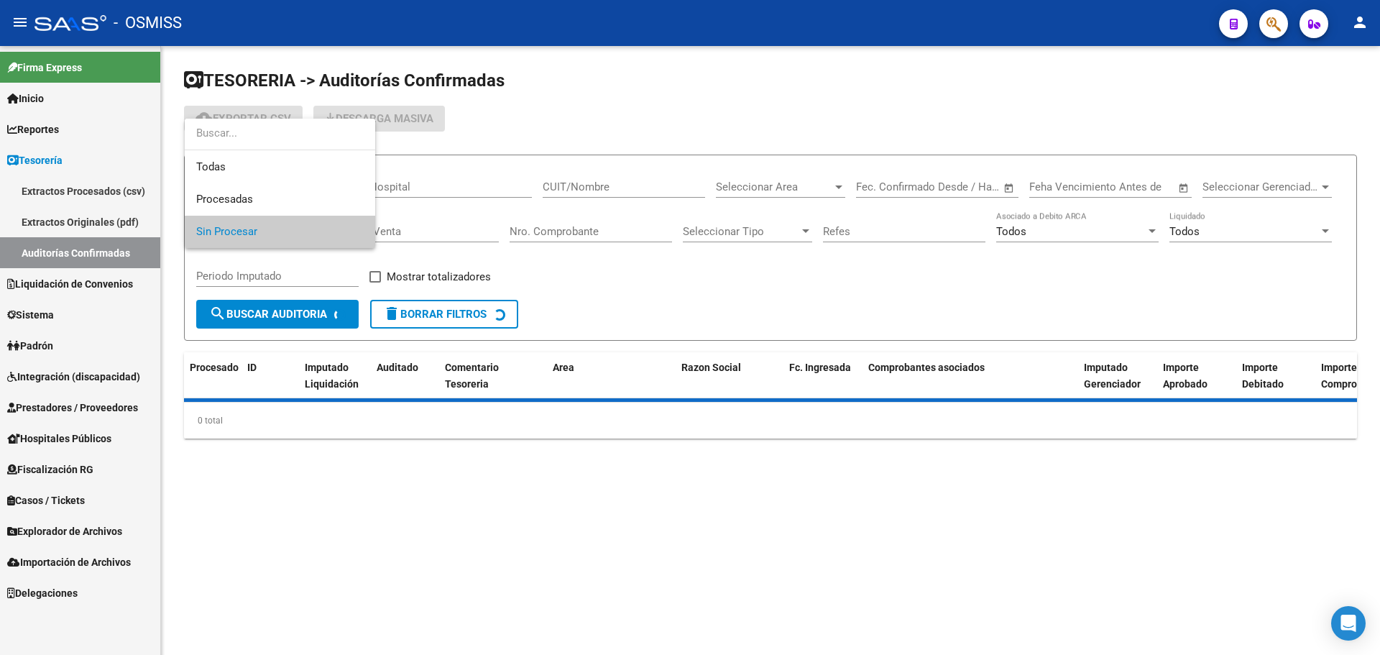
click at [228, 150] on div at bounding box center [280, 135] width 190 height 32
click at [228, 162] on span "Todas" at bounding box center [279, 167] width 167 height 32
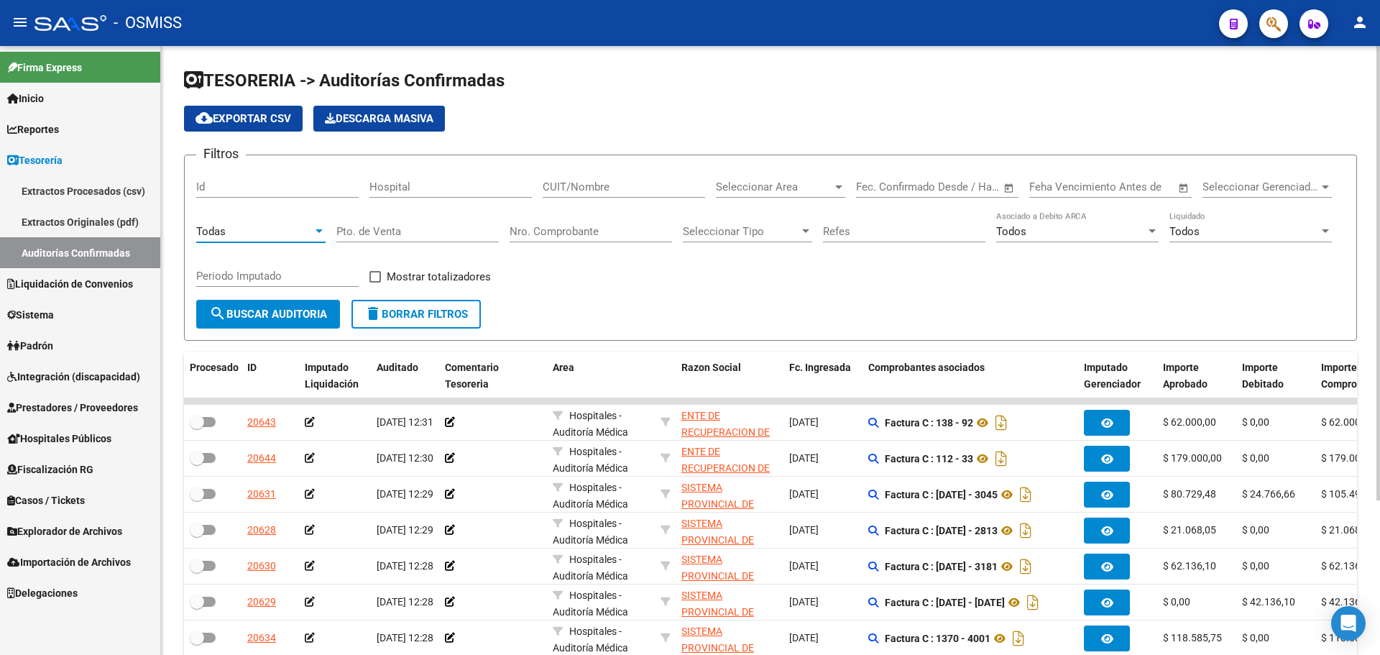
click at [541, 228] on input "Nro. Comprobante" at bounding box center [591, 231] width 162 height 13
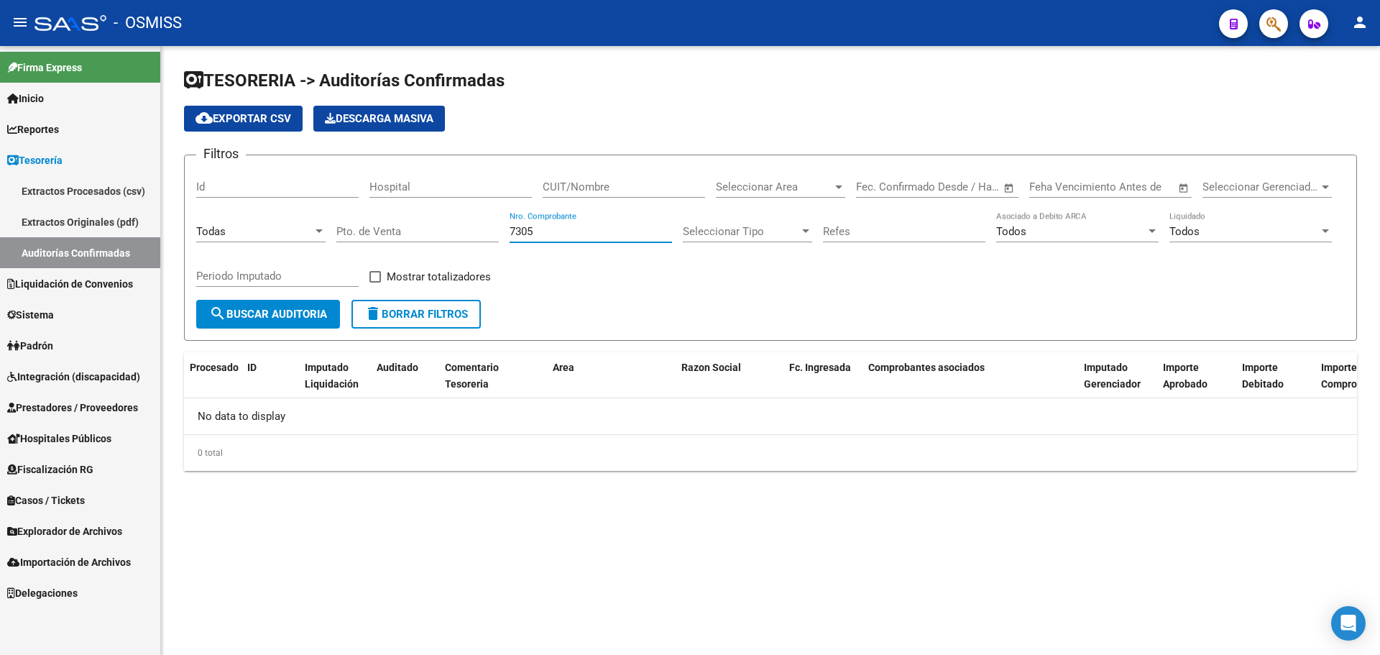
type input "7305"
click at [1267, 37] on span "button" at bounding box center [1274, 23] width 14 height 29
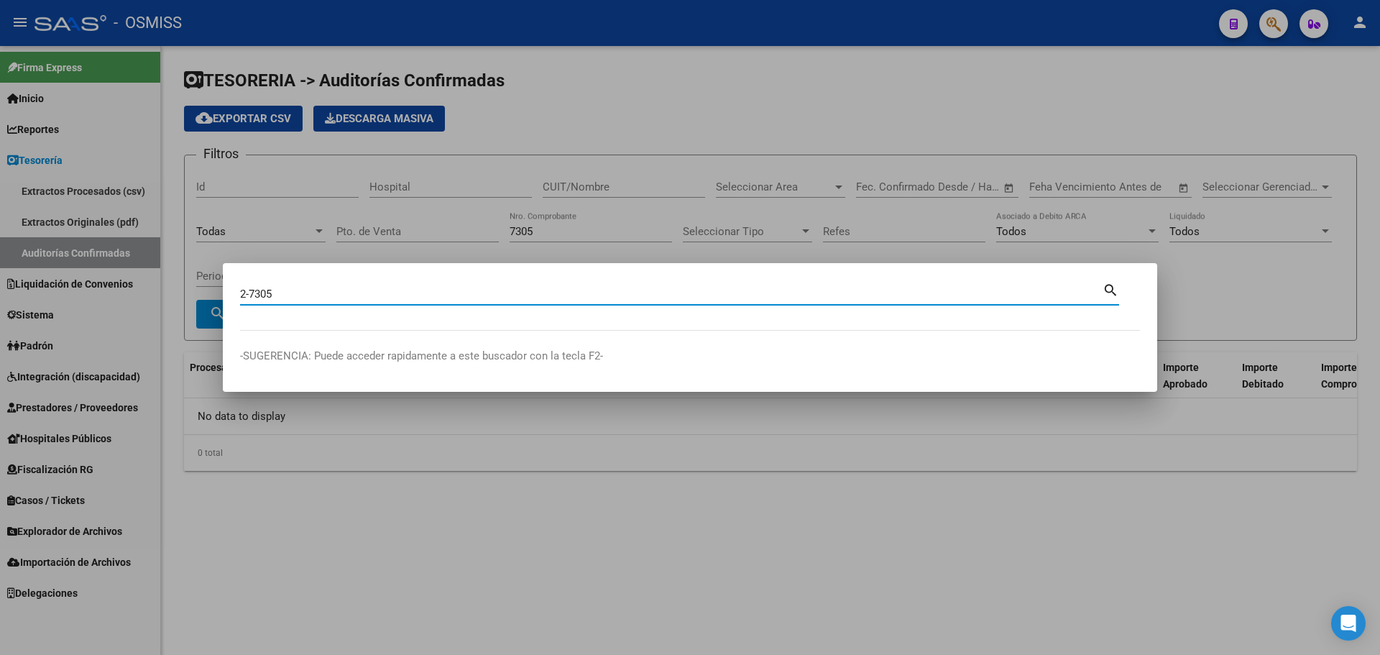
type input "2-7305"
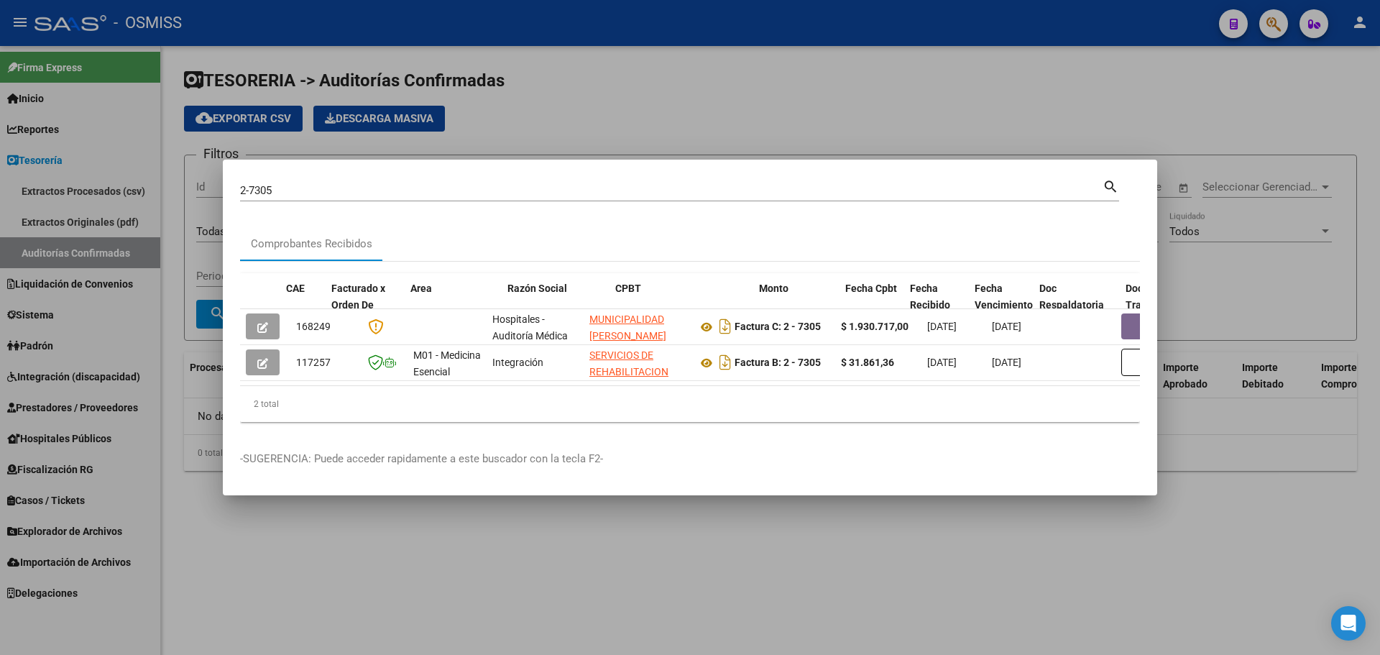
scroll to position [0, 622]
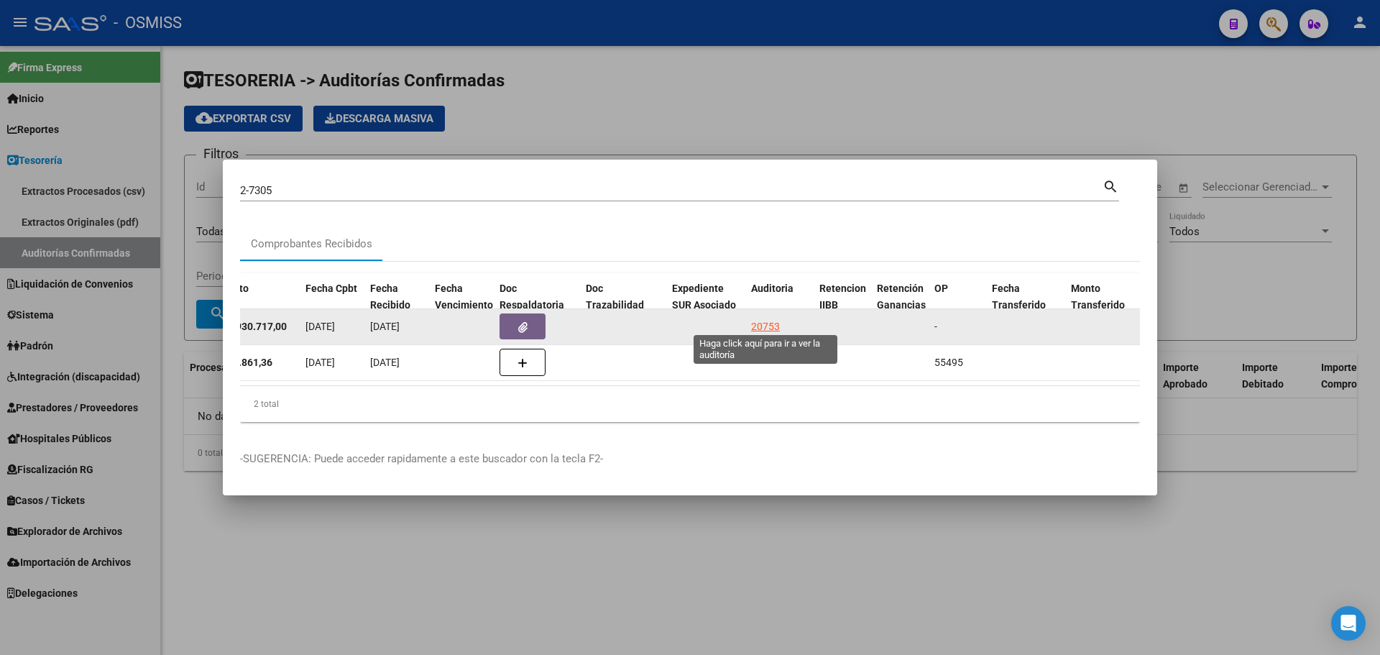
click at [760, 318] on div "20753" at bounding box center [765, 326] width 29 height 17
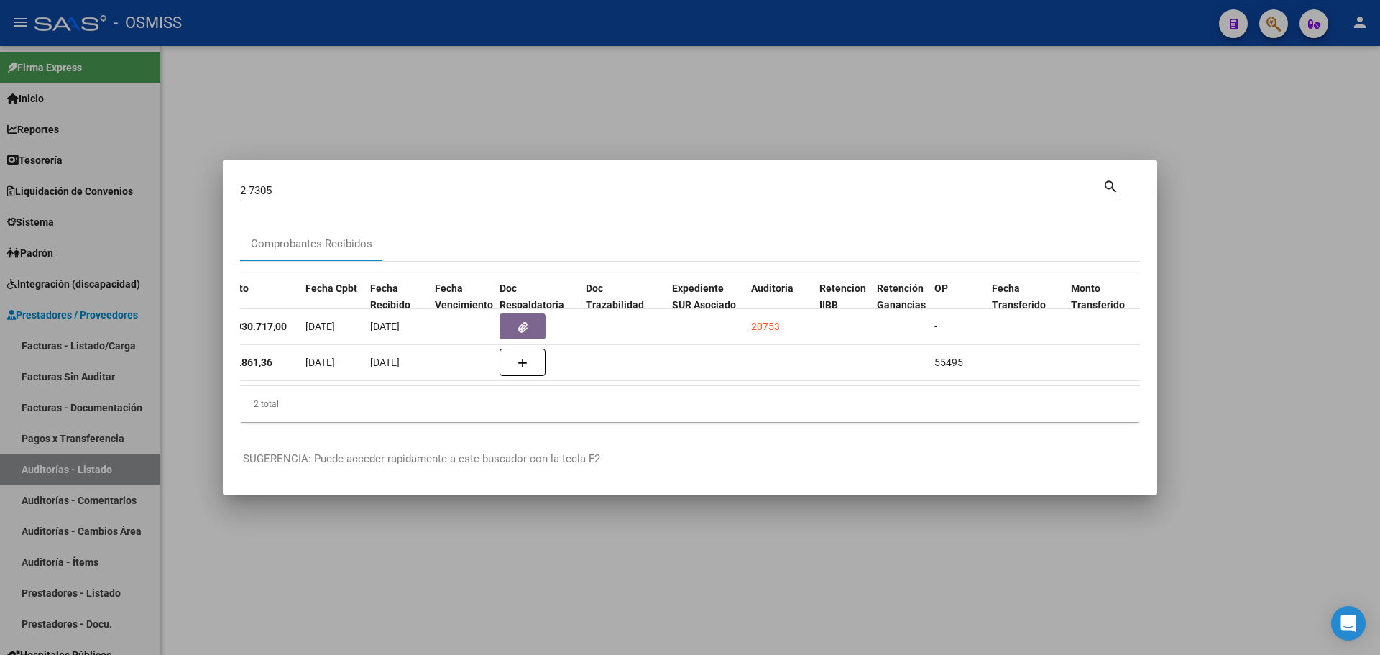
click at [646, 129] on div at bounding box center [690, 327] width 1380 height 655
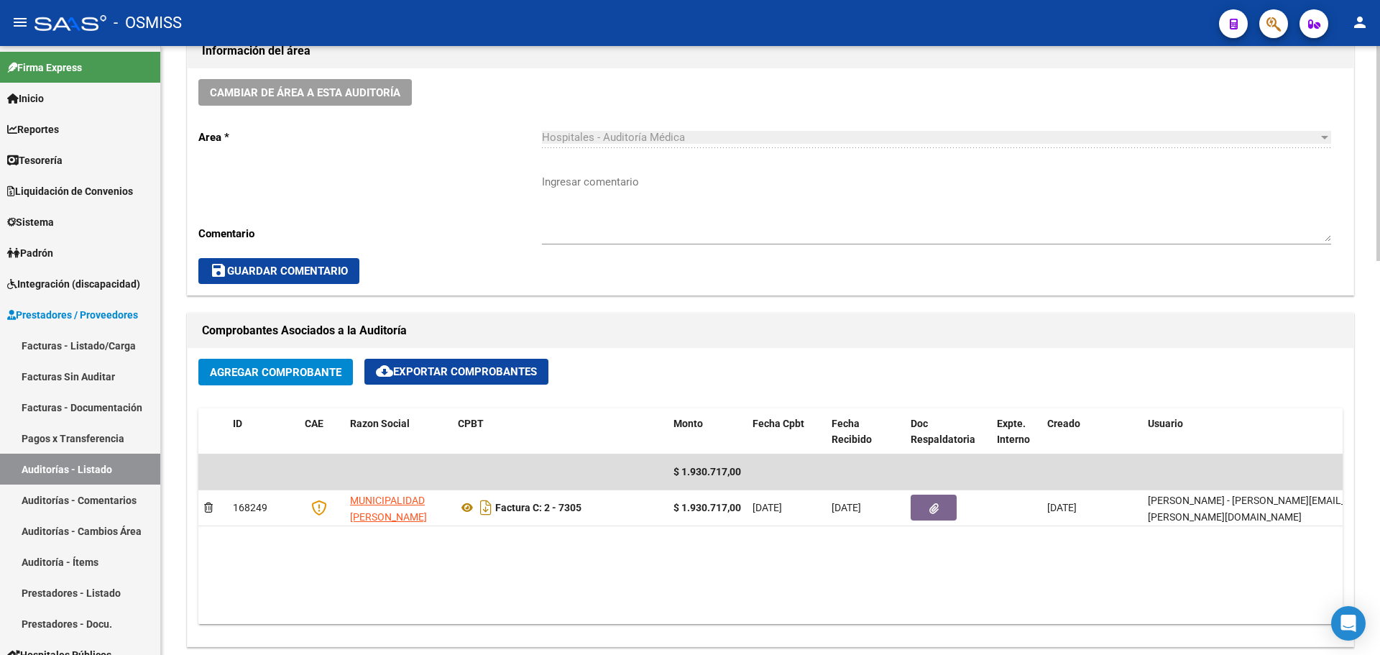
scroll to position [575, 0]
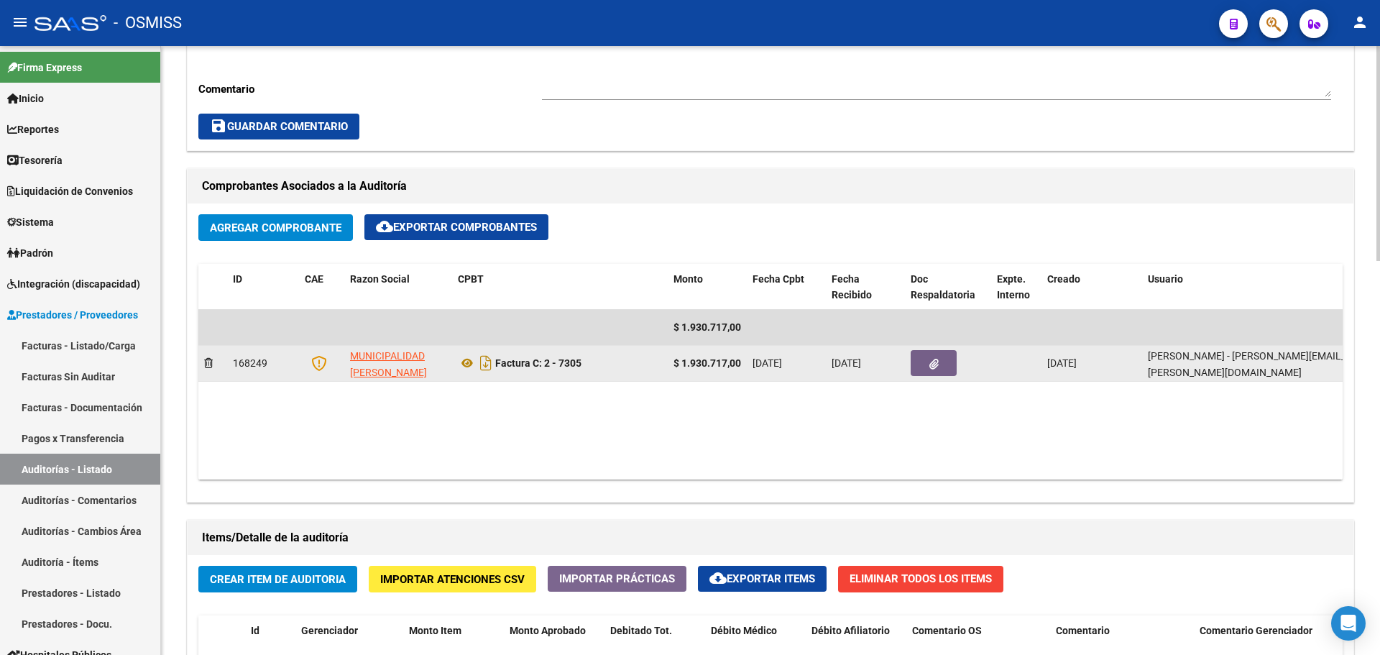
click at [946, 369] on button "button" at bounding box center [934, 363] width 46 height 26
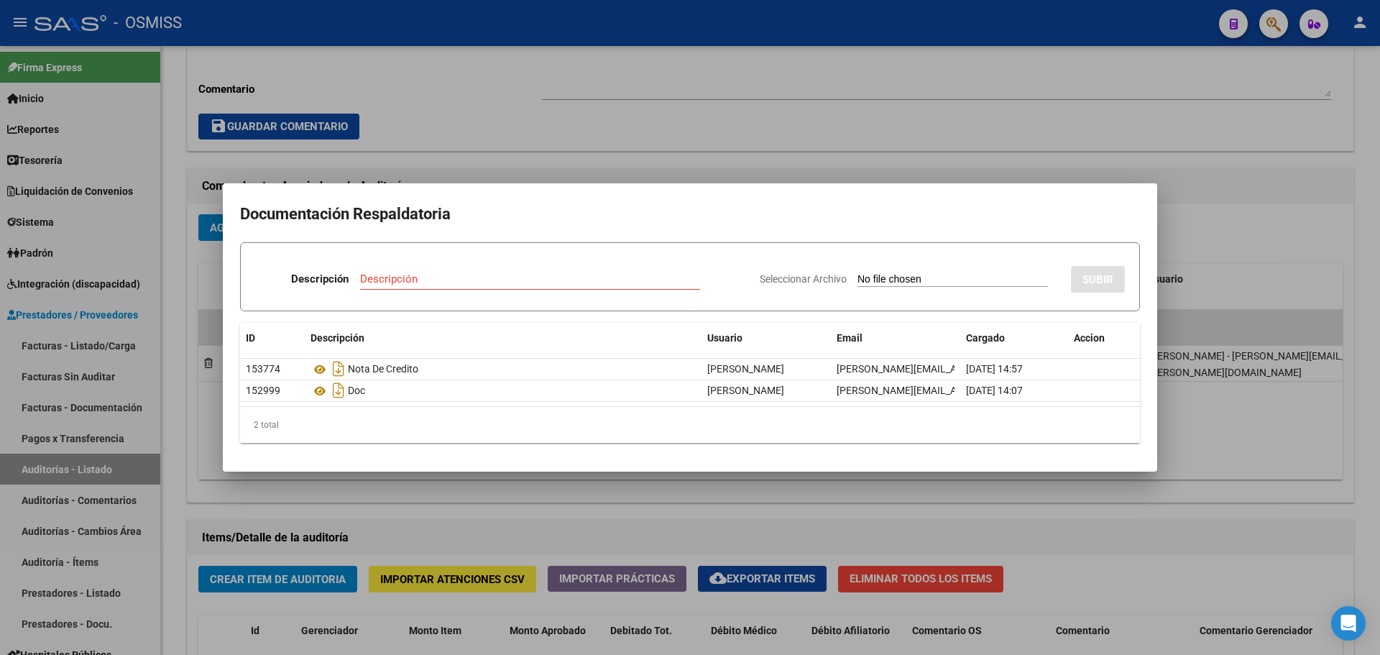
click at [776, 150] on div at bounding box center [690, 327] width 1380 height 655
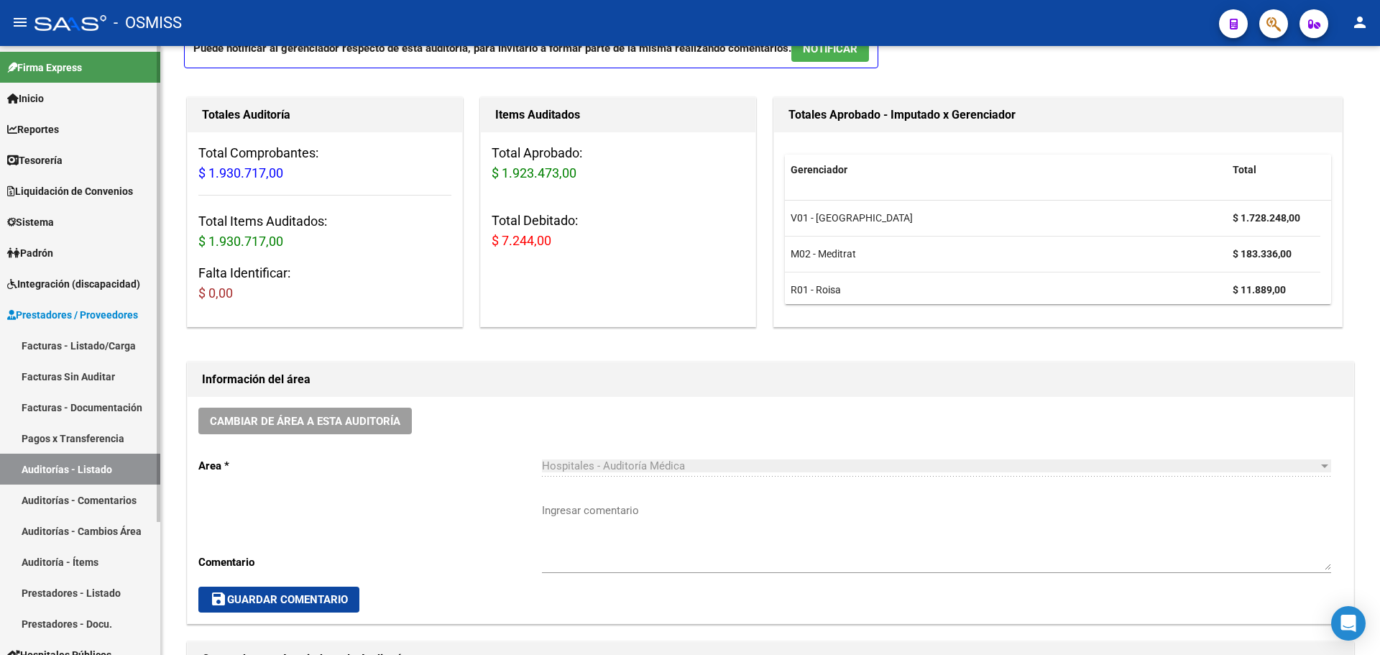
scroll to position [0, 0]
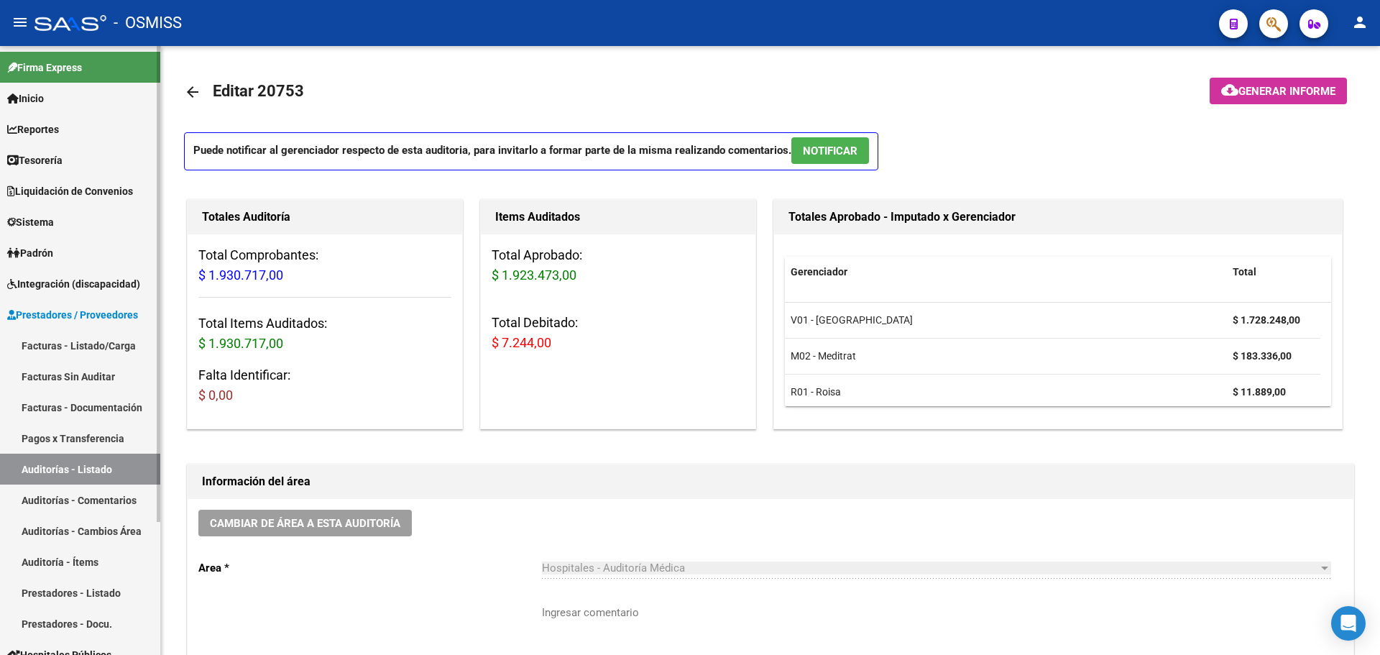
click at [119, 165] on link "Tesorería" at bounding box center [80, 159] width 160 height 31
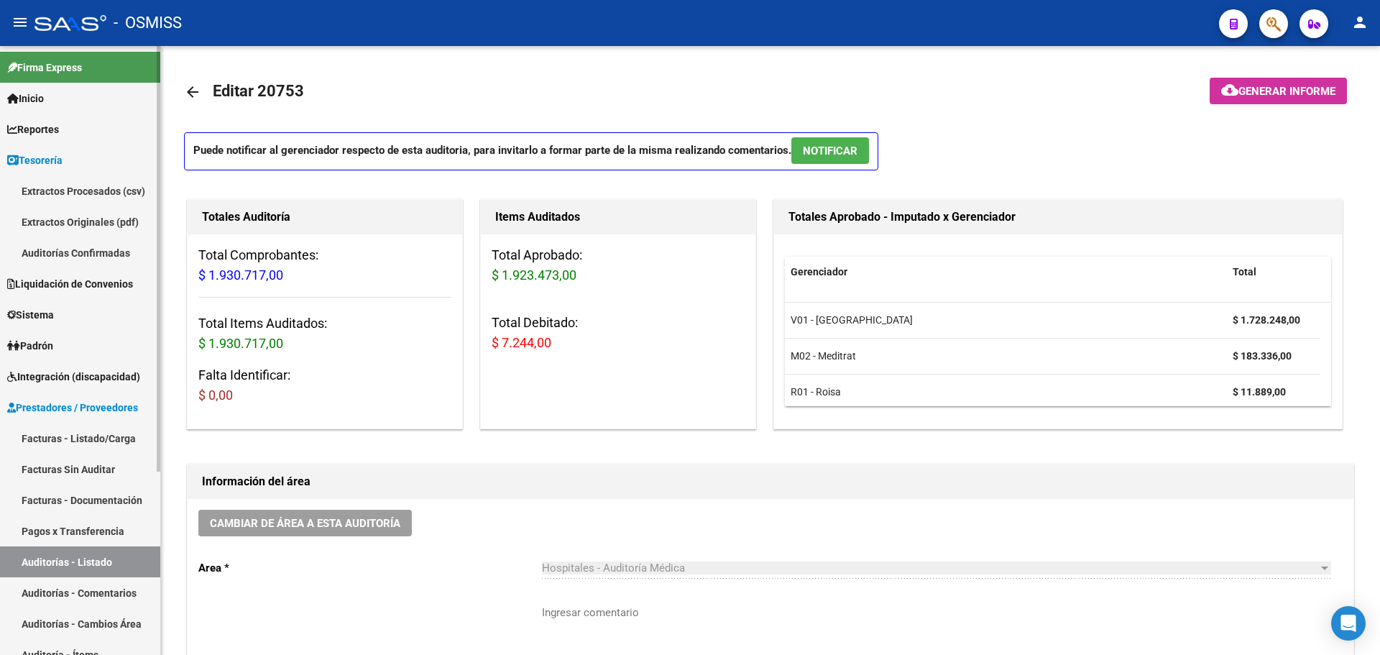
click at [92, 262] on link "Auditorías Confirmadas" at bounding box center [80, 252] width 160 height 31
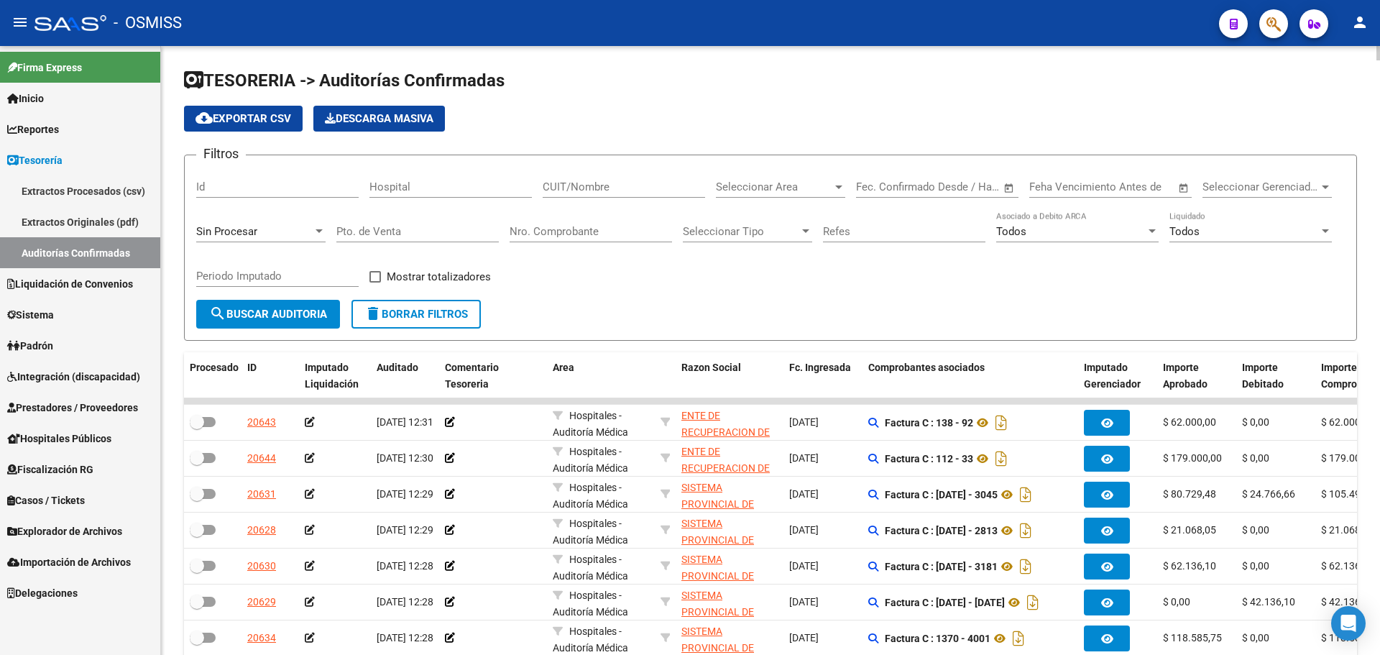
click at [239, 224] on div "Sin Procesar" at bounding box center [260, 226] width 129 height 31
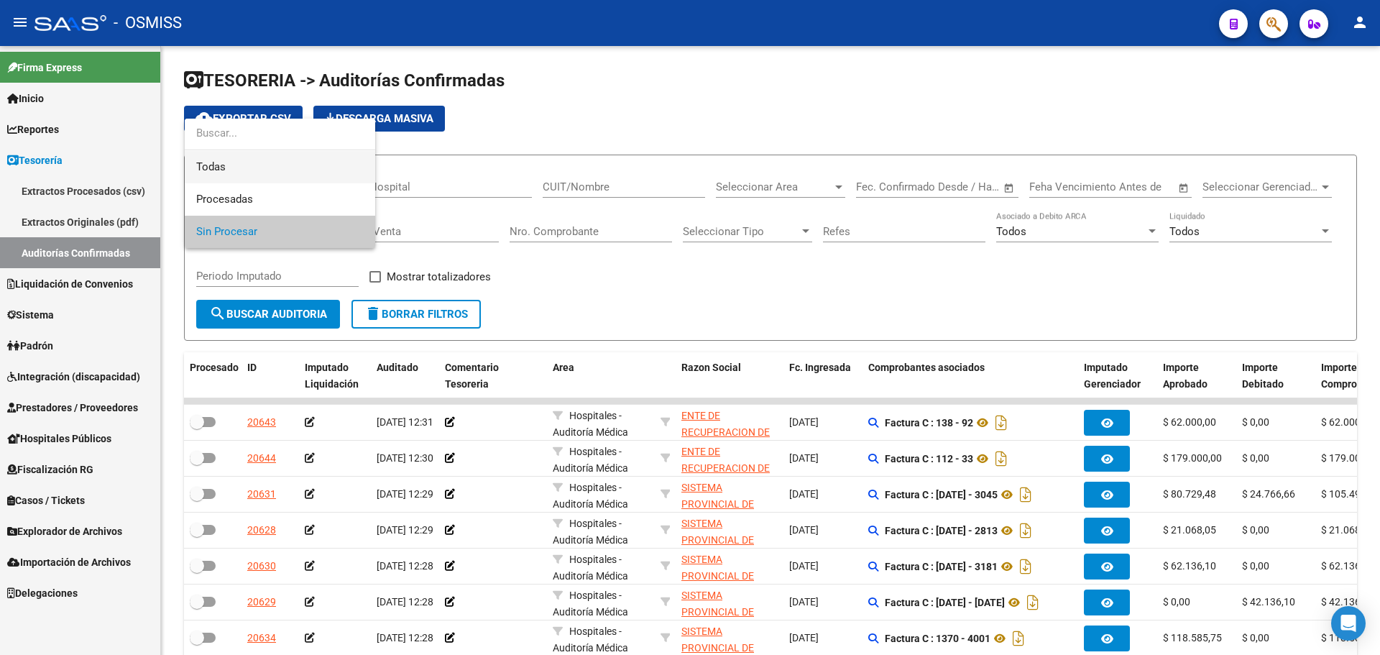
click at [247, 175] on span "Todas" at bounding box center [279, 167] width 167 height 32
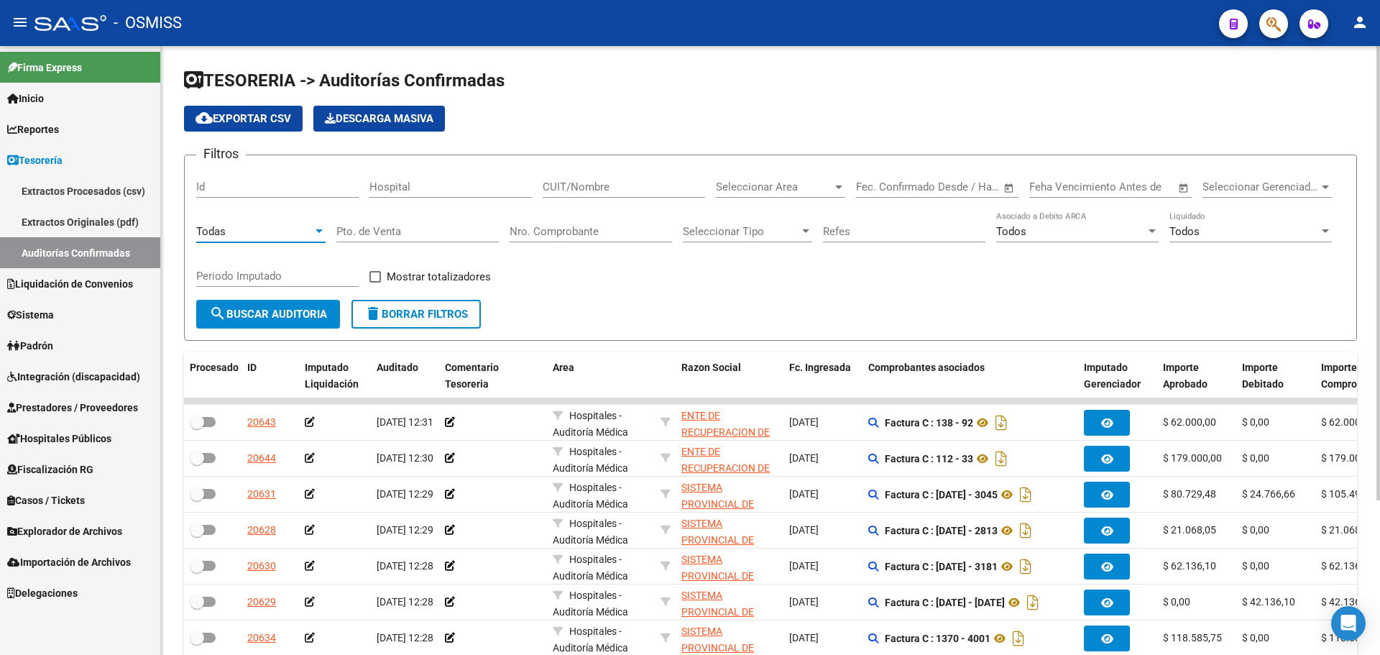
click at [604, 231] on input "Nro. Comprobante" at bounding box center [591, 231] width 162 height 13
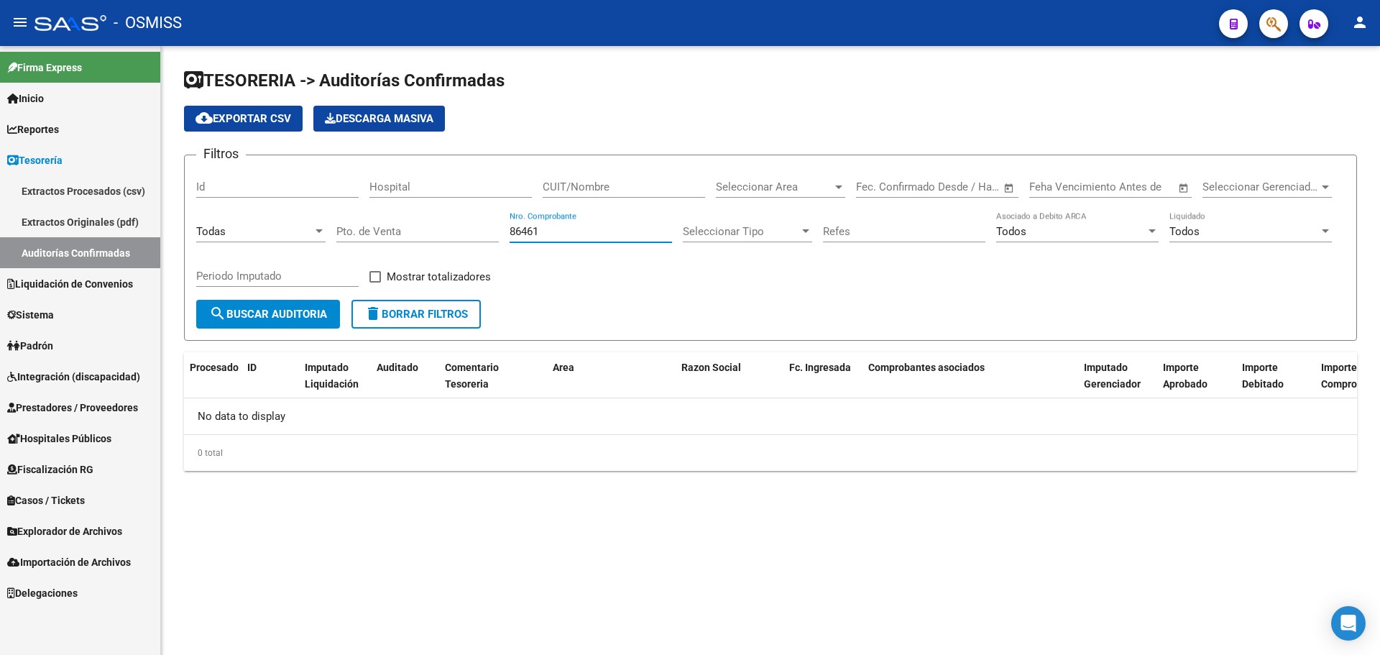
type input "86461"
click at [1266, 17] on button "button" at bounding box center [1273, 23] width 29 height 29
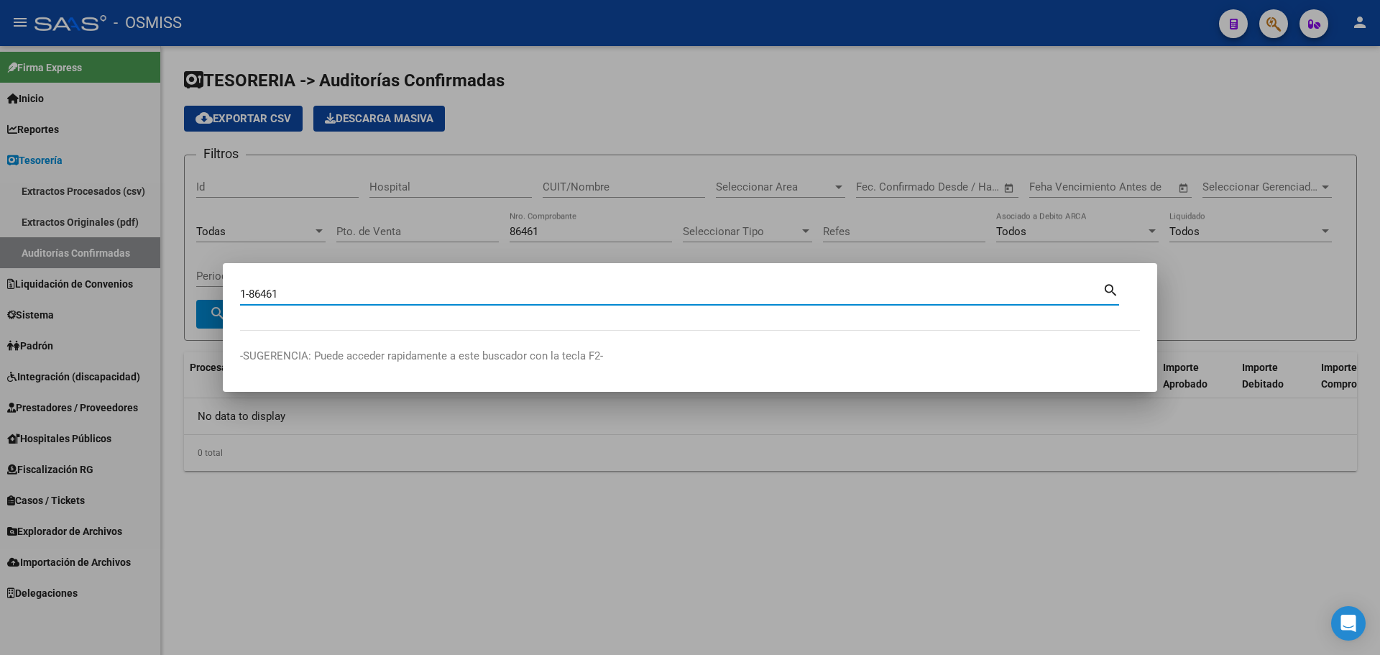
type input "1-86461"
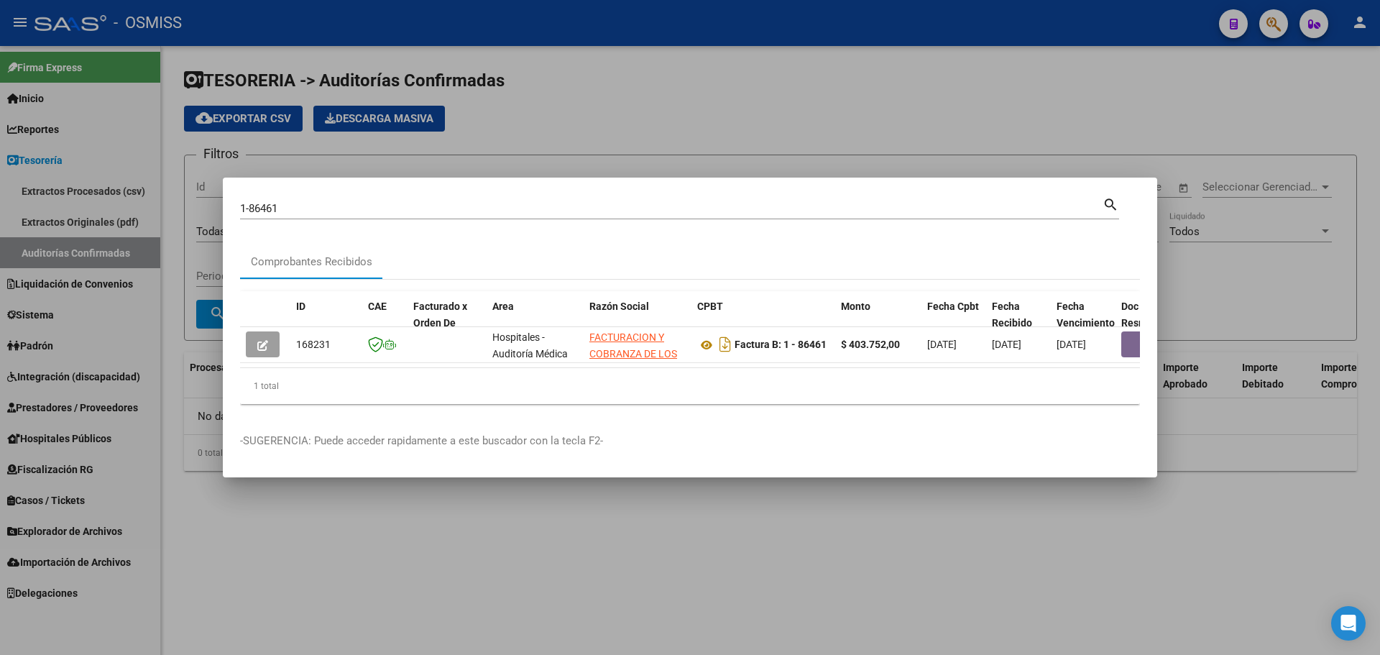
scroll to position [0, 460]
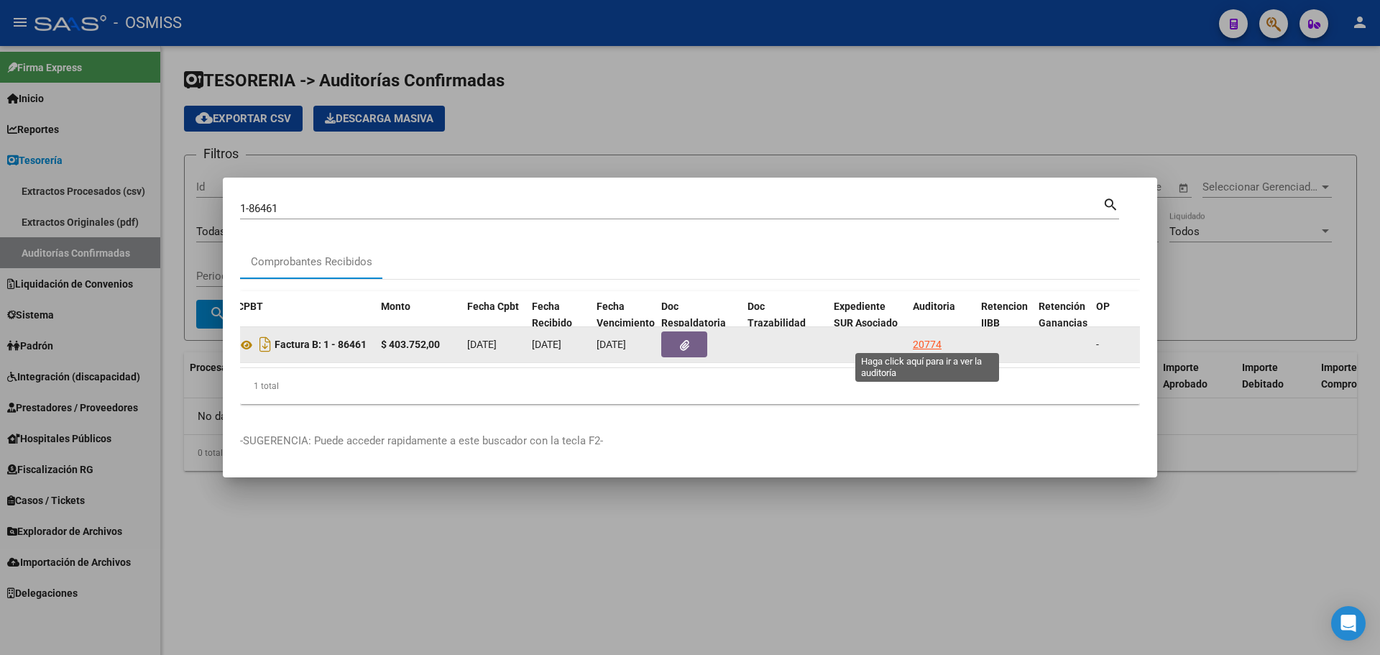
click at [927, 343] on div "20774" at bounding box center [927, 344] width 29 height 17
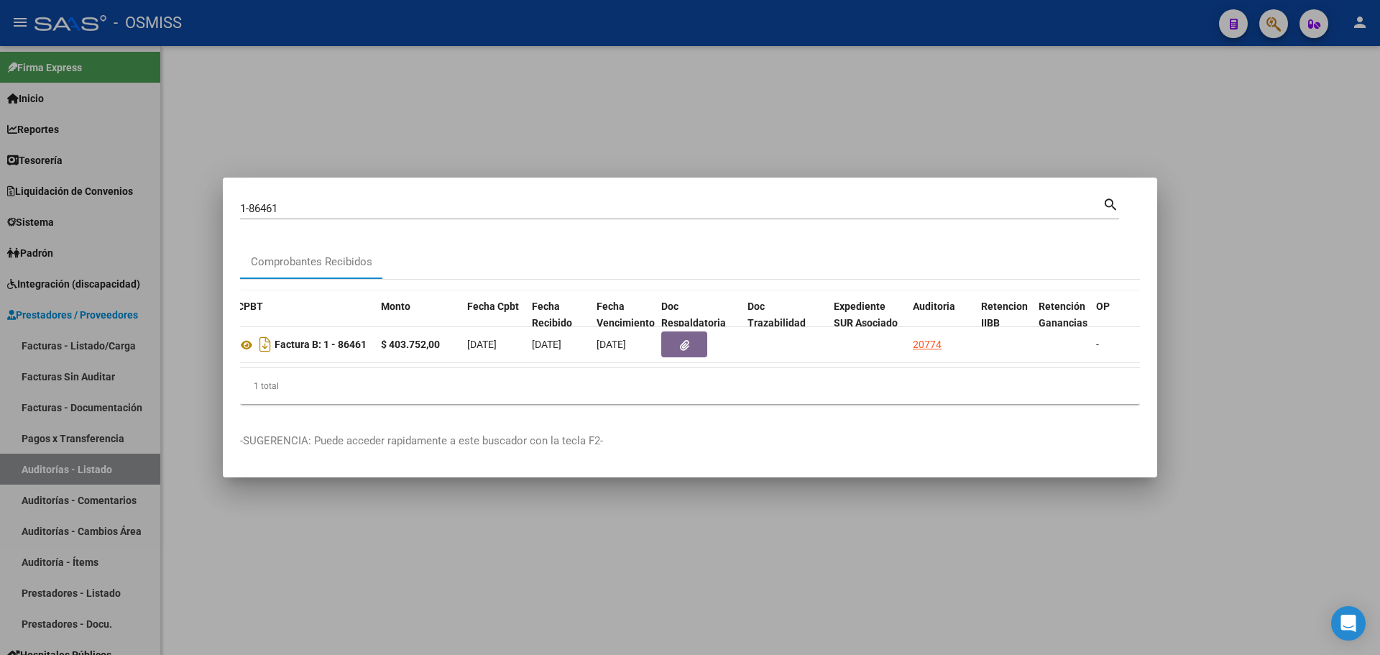
click at [773, 158] on div at bounding box center [690, 327] width 1380 height 655
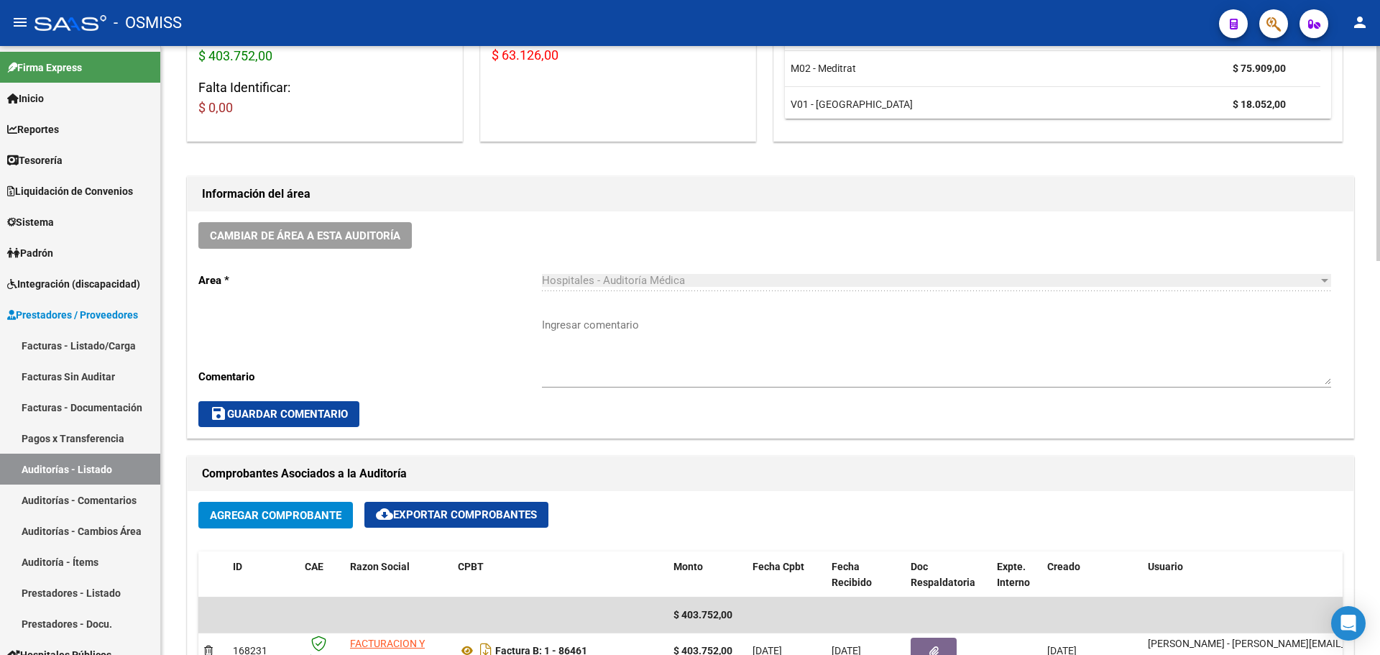
scroll to position [647, 0]
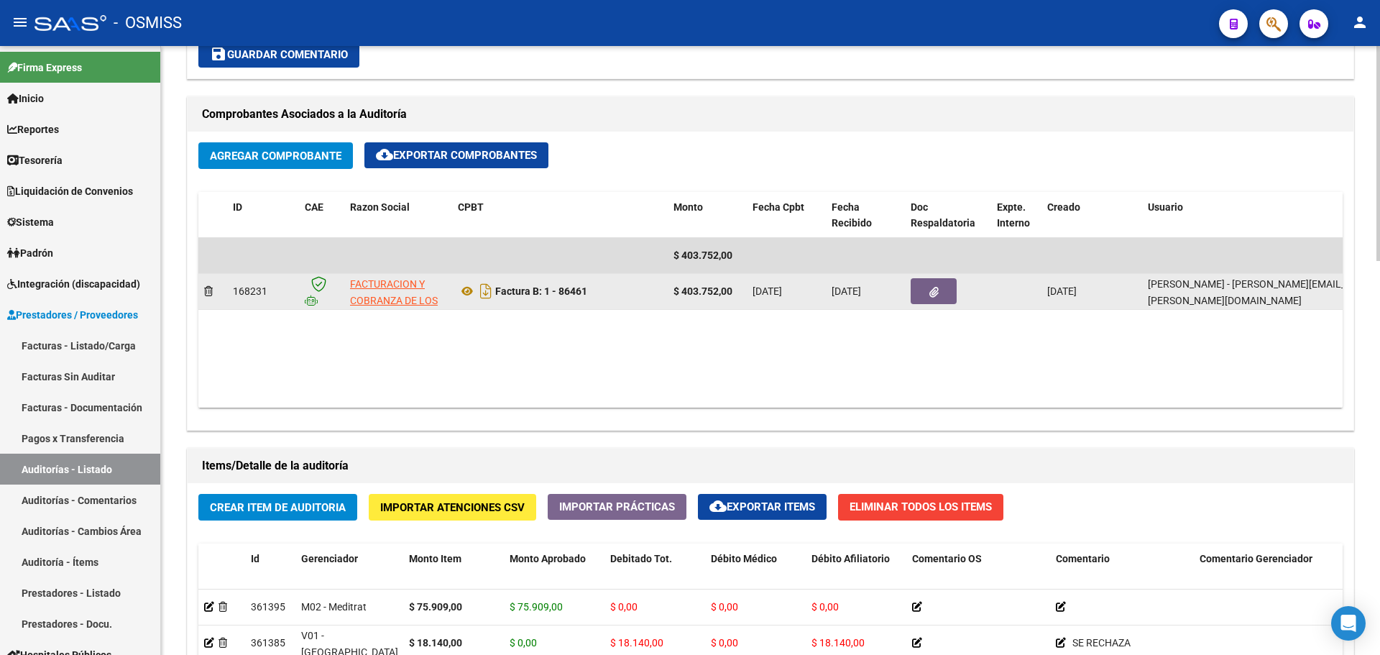
click at [937, 283] on button "button" at bounding box center [934, 291] width 46 height 26
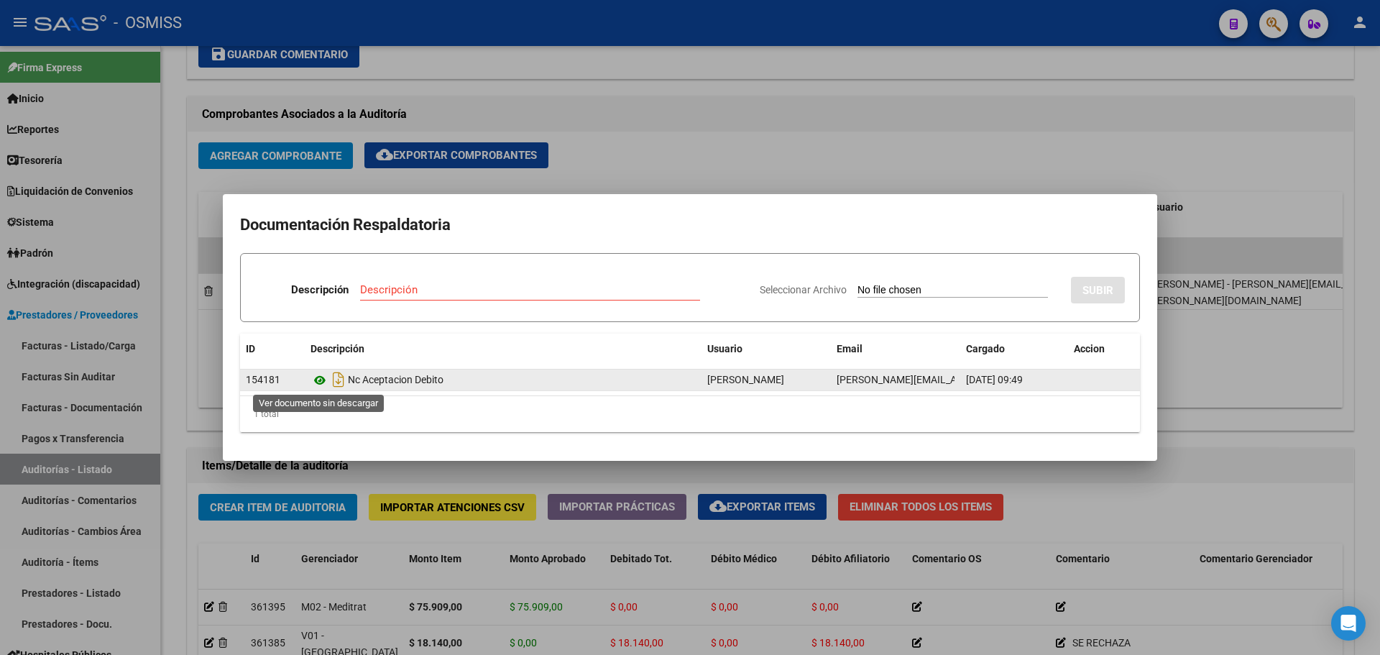
click at [325, 383] on icon at bounding box center [320, 380] width 19 height 17
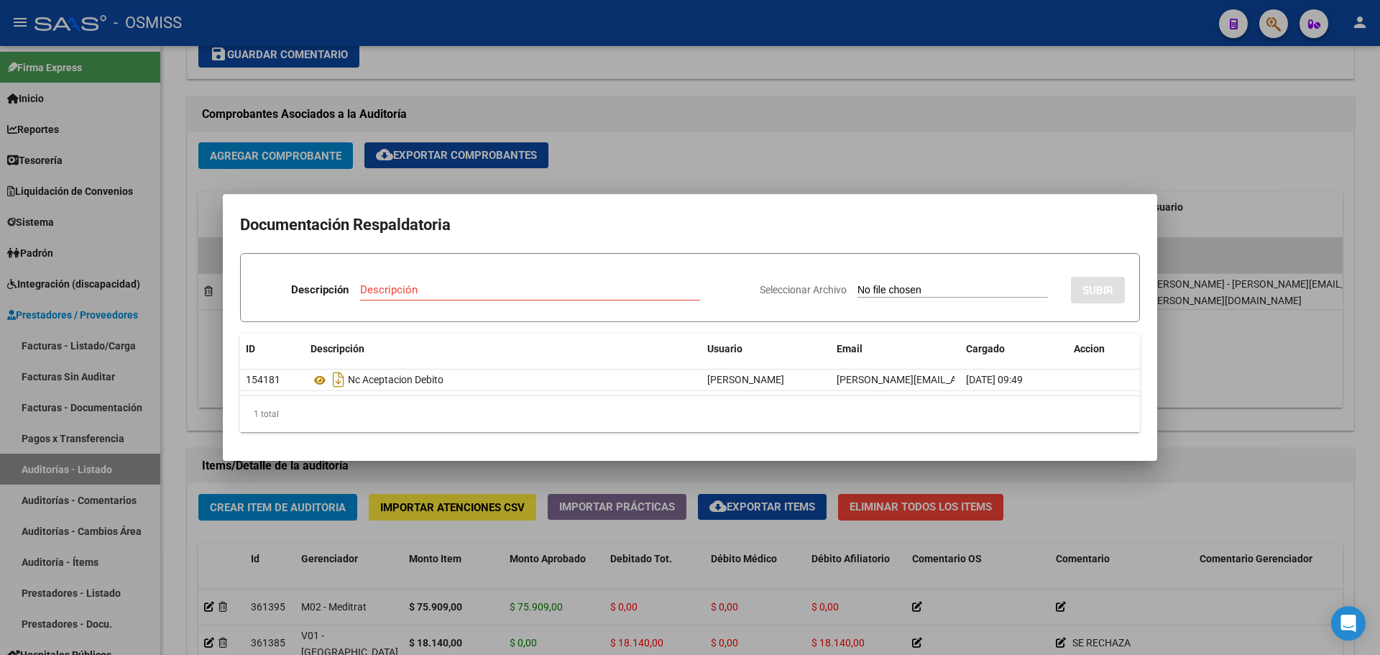
click at [709, 167] on div at bounding box center [690, 327] width 1380 height 655
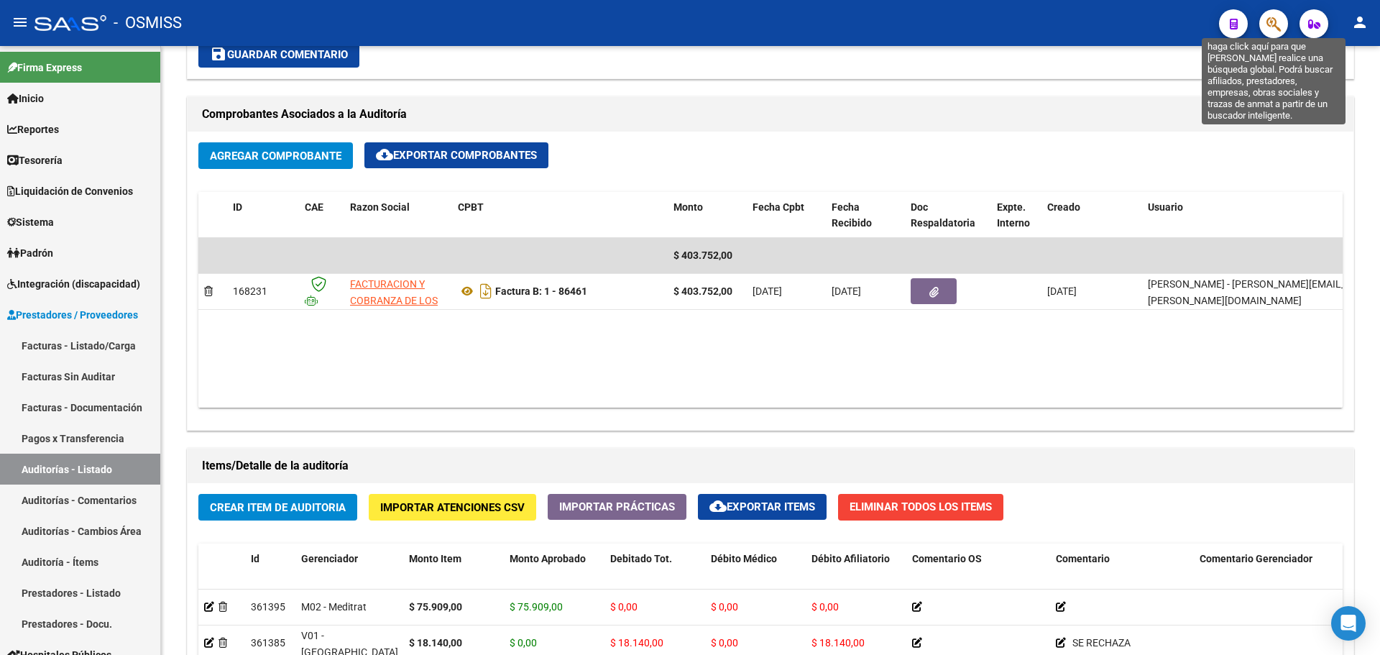
click at [1270, 27] on icon "button" at bounding box center [1274, 24] width 14 height 17
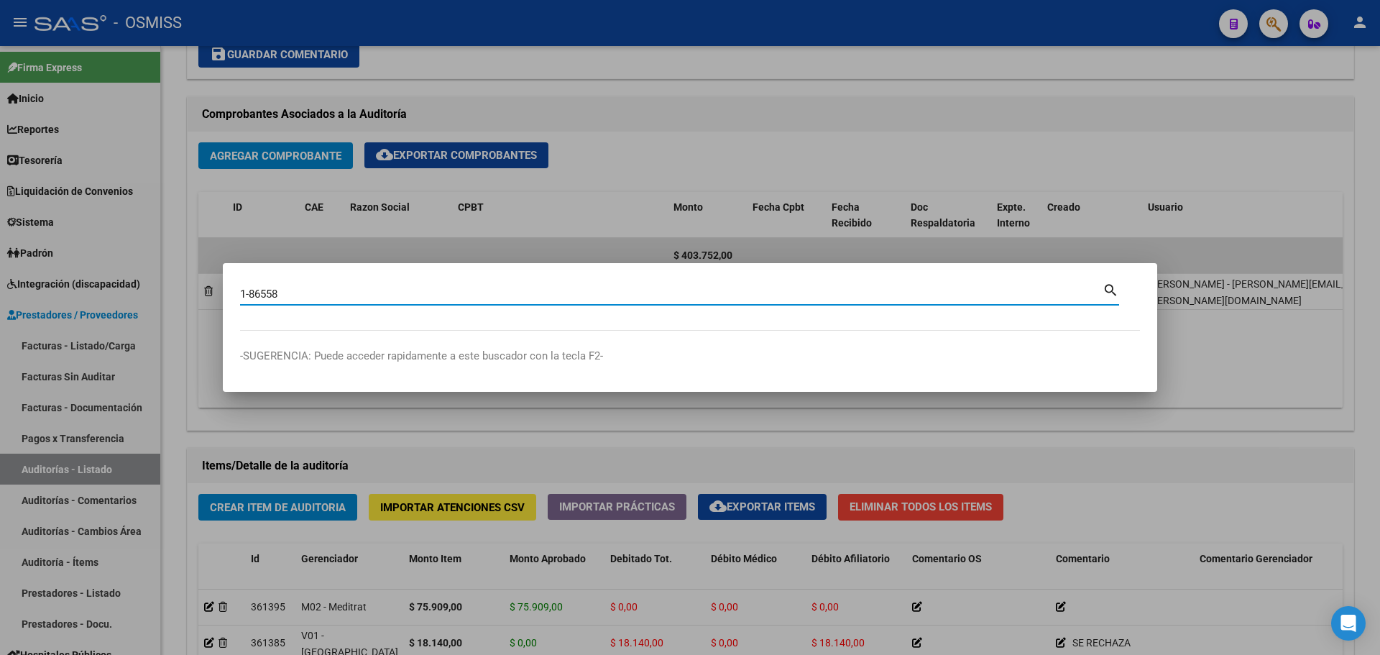
type input "1-86558"
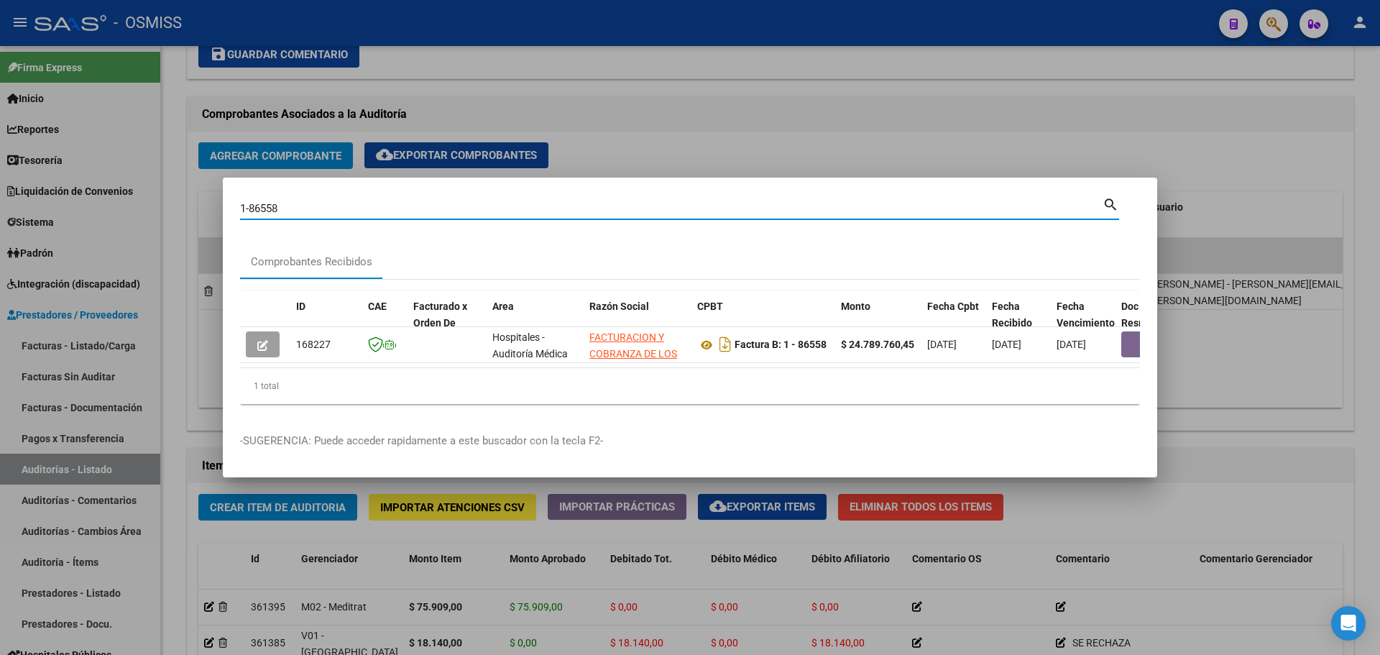
scroll to position [0, 527]
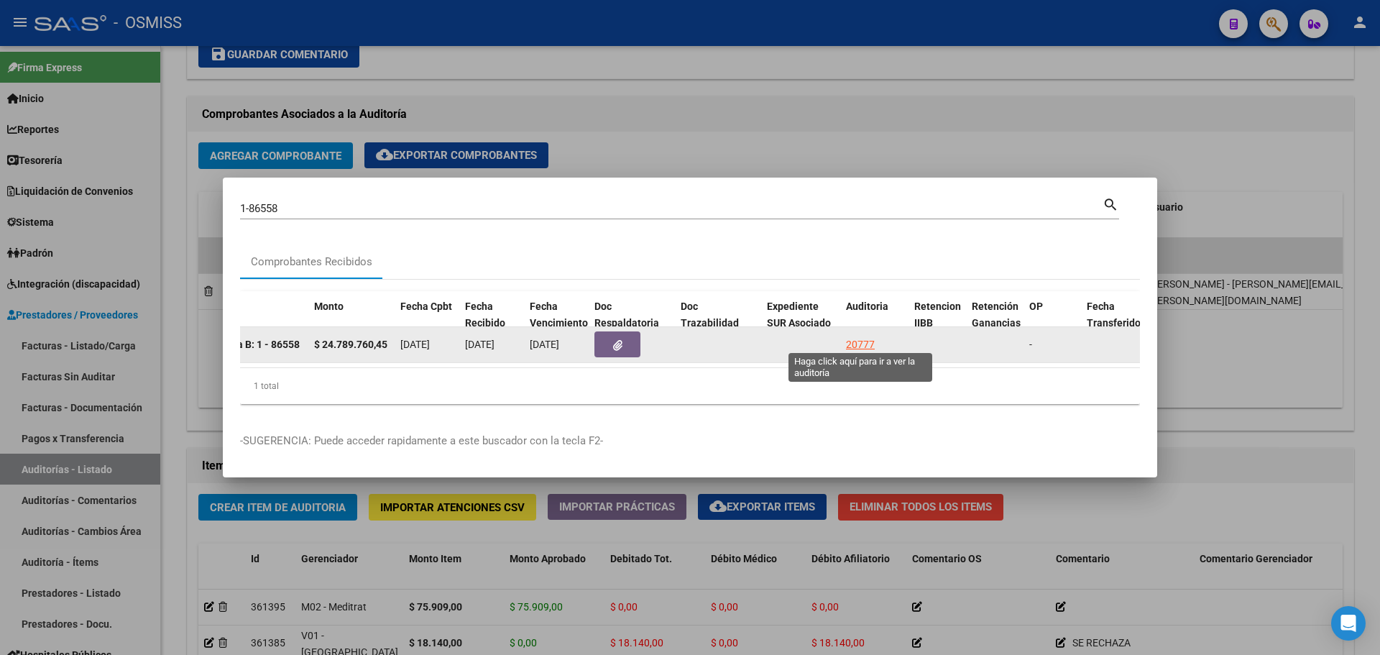
click at [873, 346] on div "20777" at bounding box center [860, 344] width 29 height 17
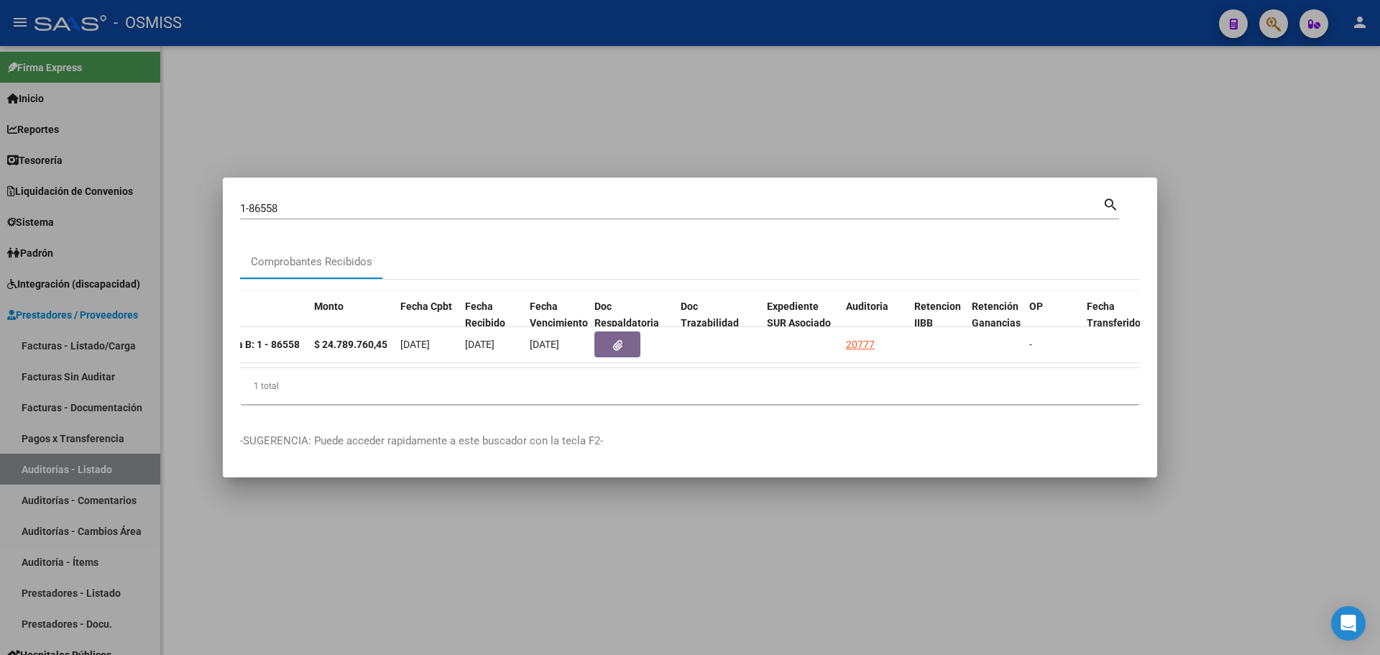
click at [659, 140] on div at bounding box center [690, 327] width 1380 height 655
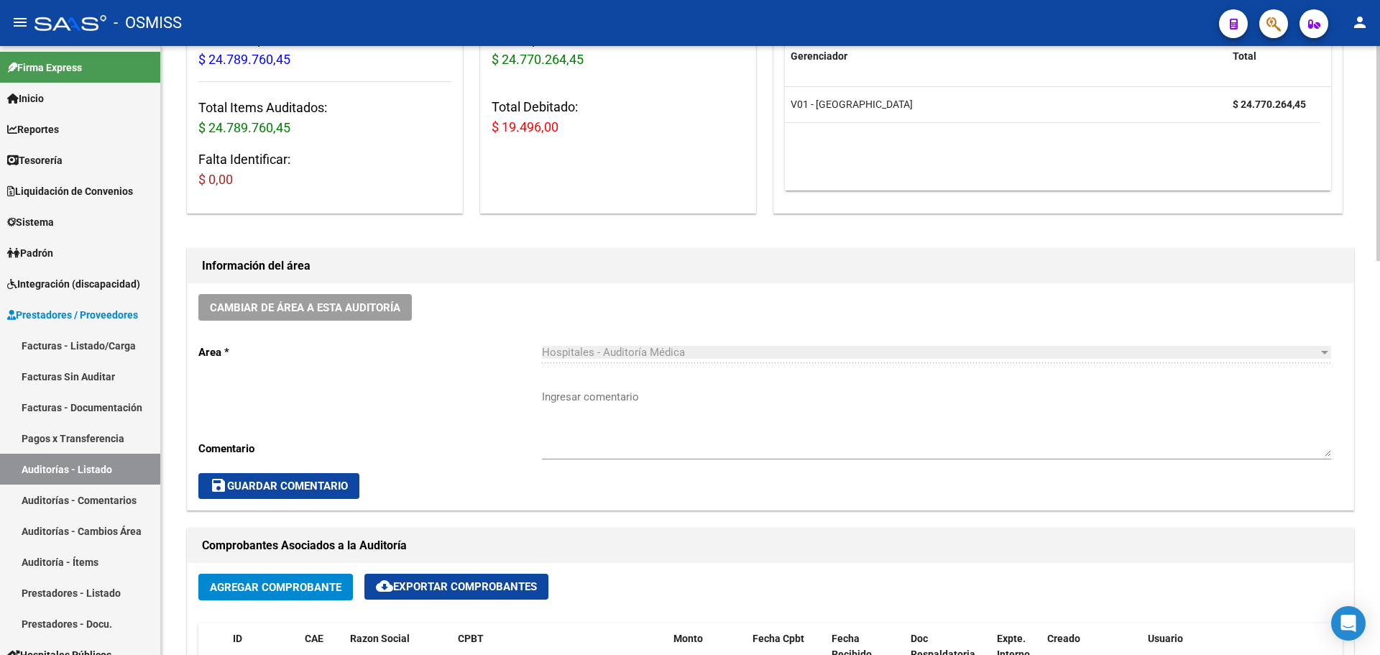
scroll to position [575, 0]
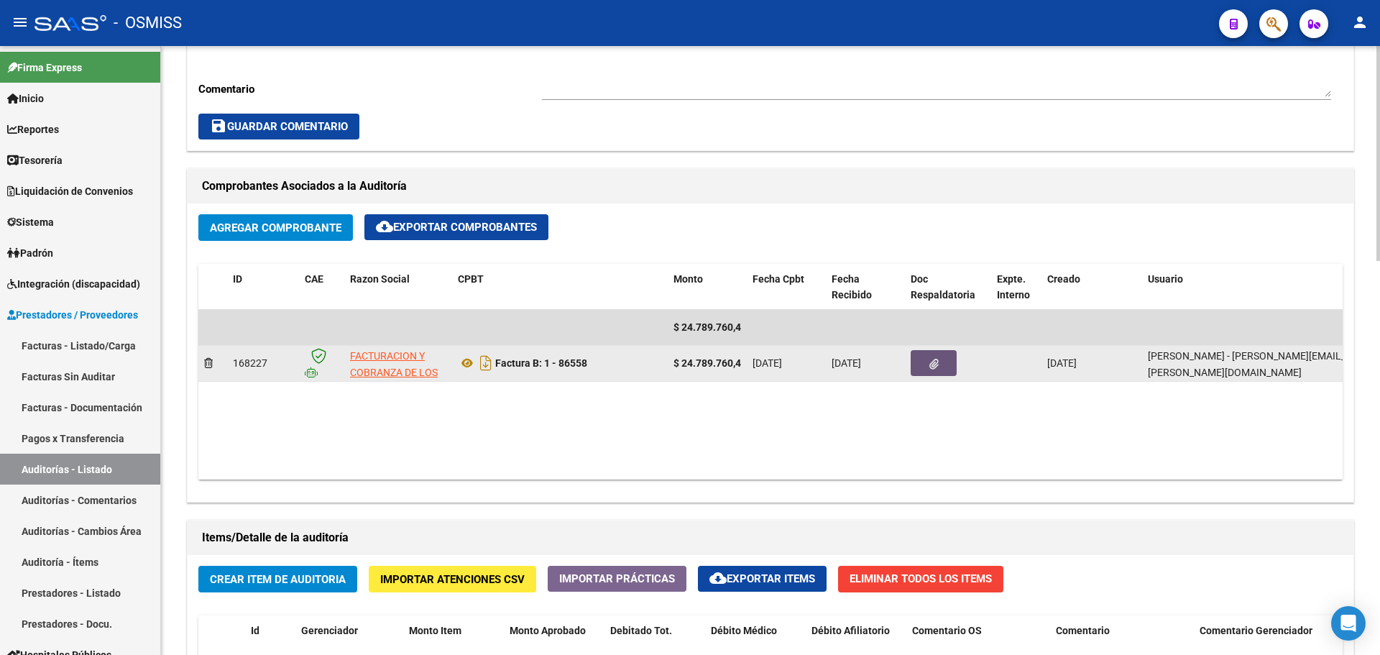
click at [938, 361] on icon "button" at bounding box center [933, 364] width 9 height 11
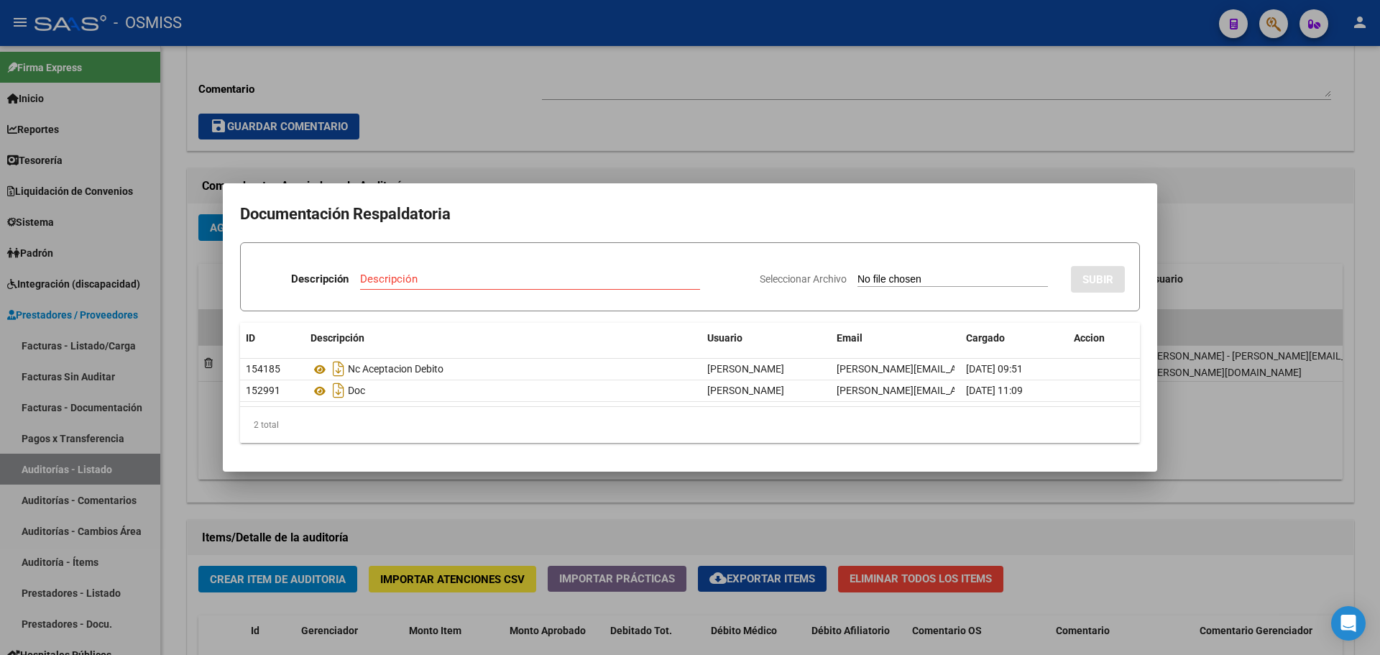
click at [608, 76] on div at bounding box center [690, 327] width 1380 height 655
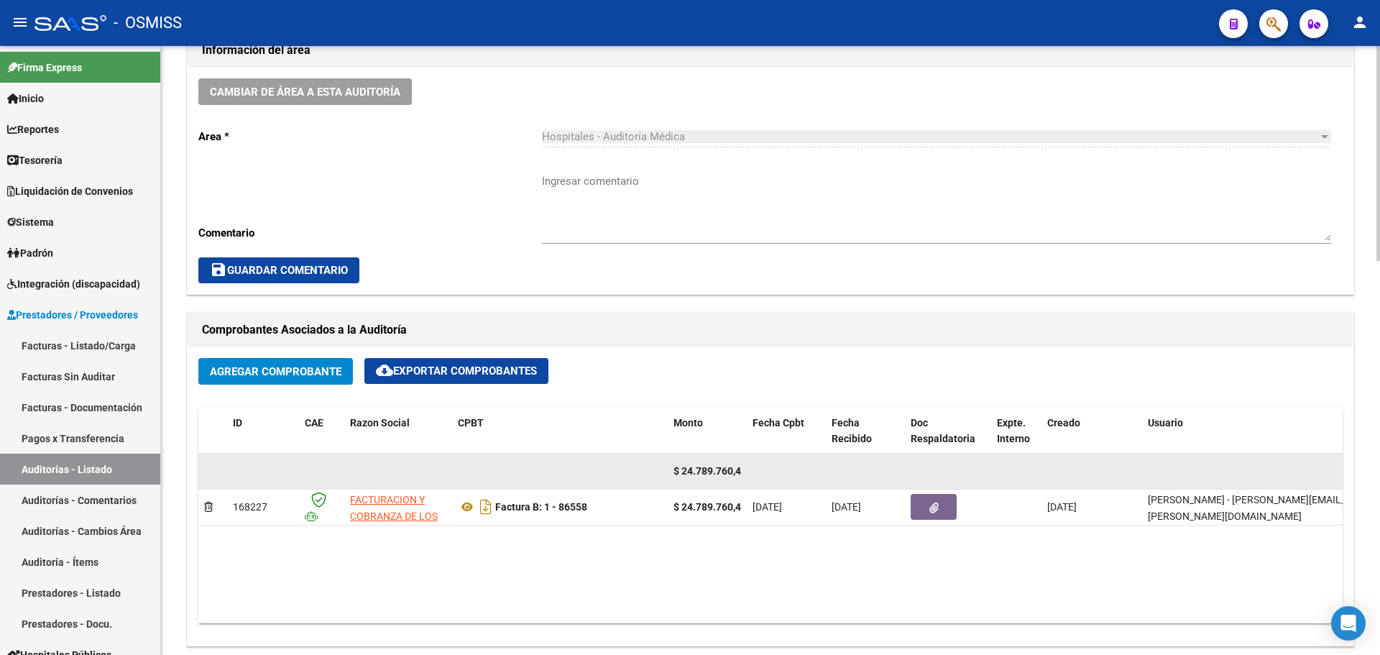
scroll to position [647, 0]
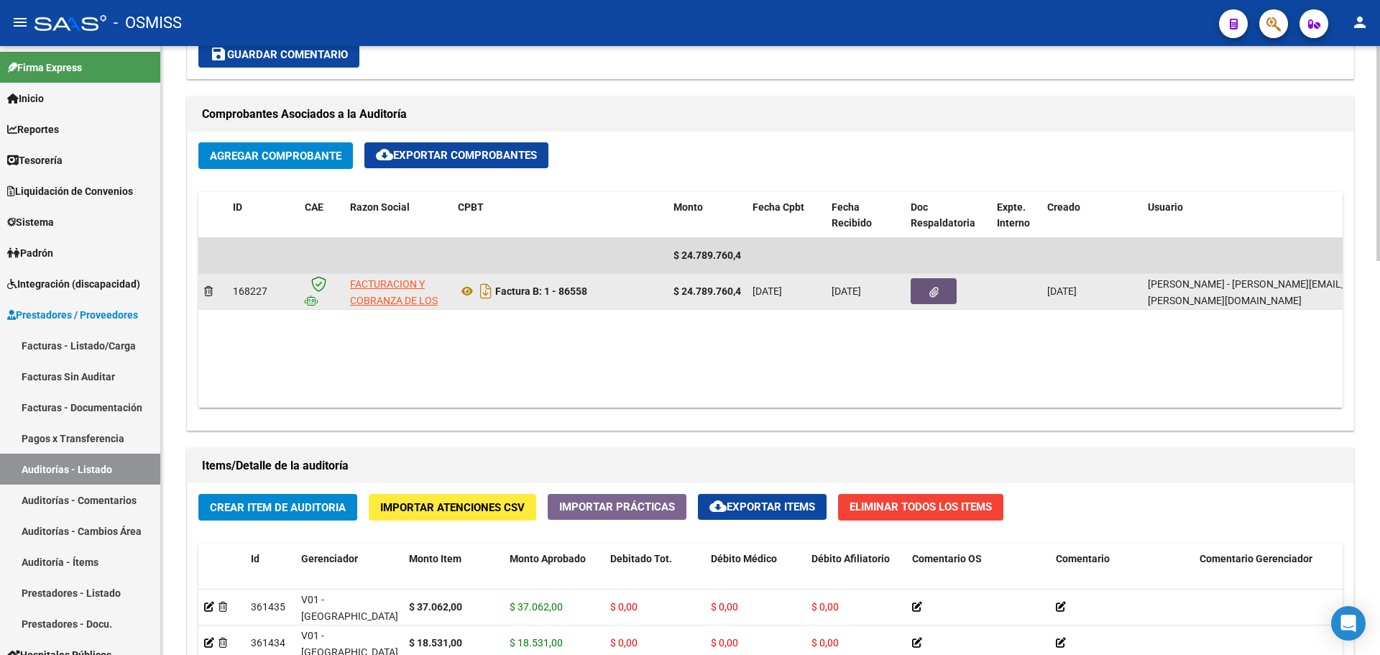
click at [929, 288] on icon "button" at bounding box center [933, 292] width 9 height 11
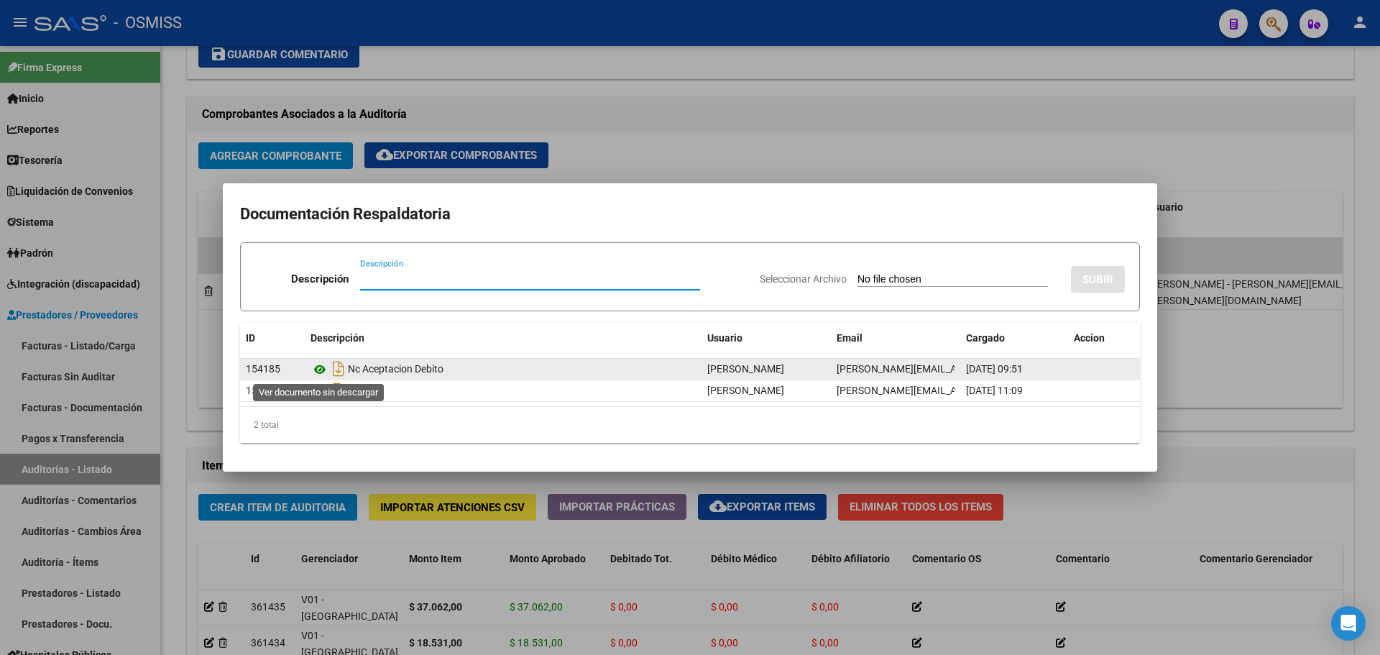
click at [316, 368] on icon at bounding box center [320, 369] width 19 height 17
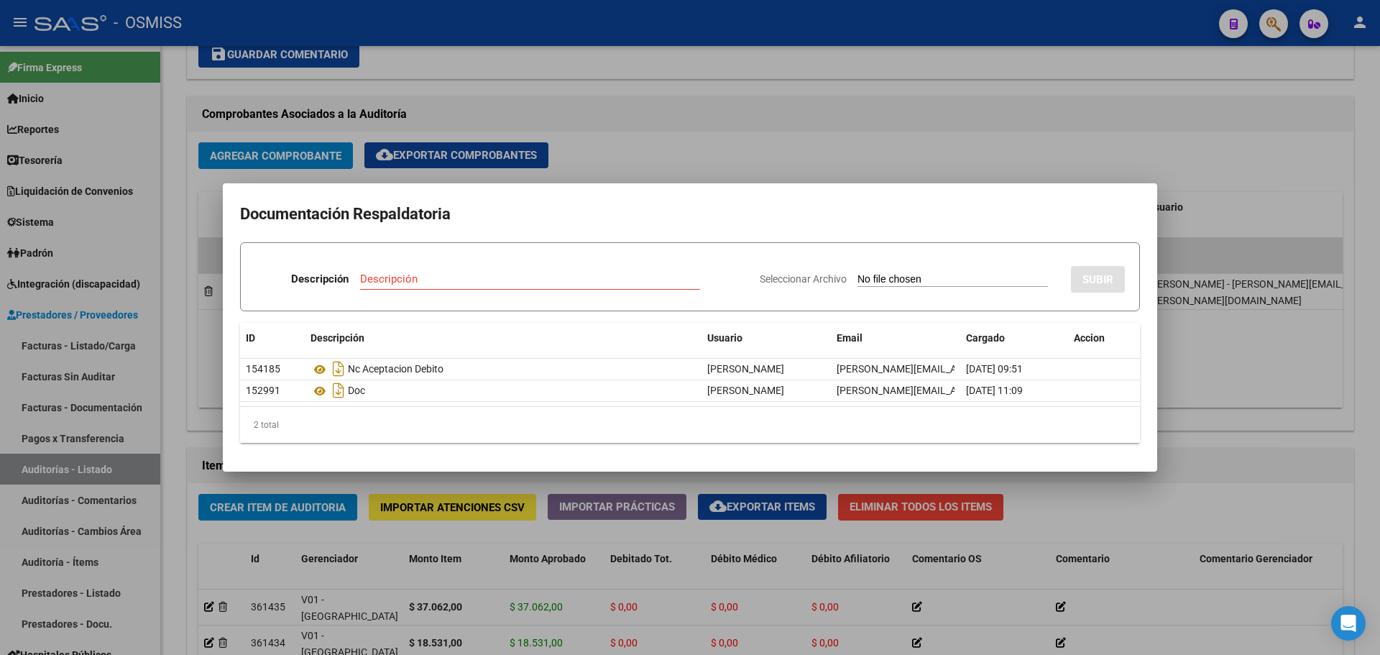
click at [1225, 45] on div at bounding box center [690, 327] width 1380 height 655
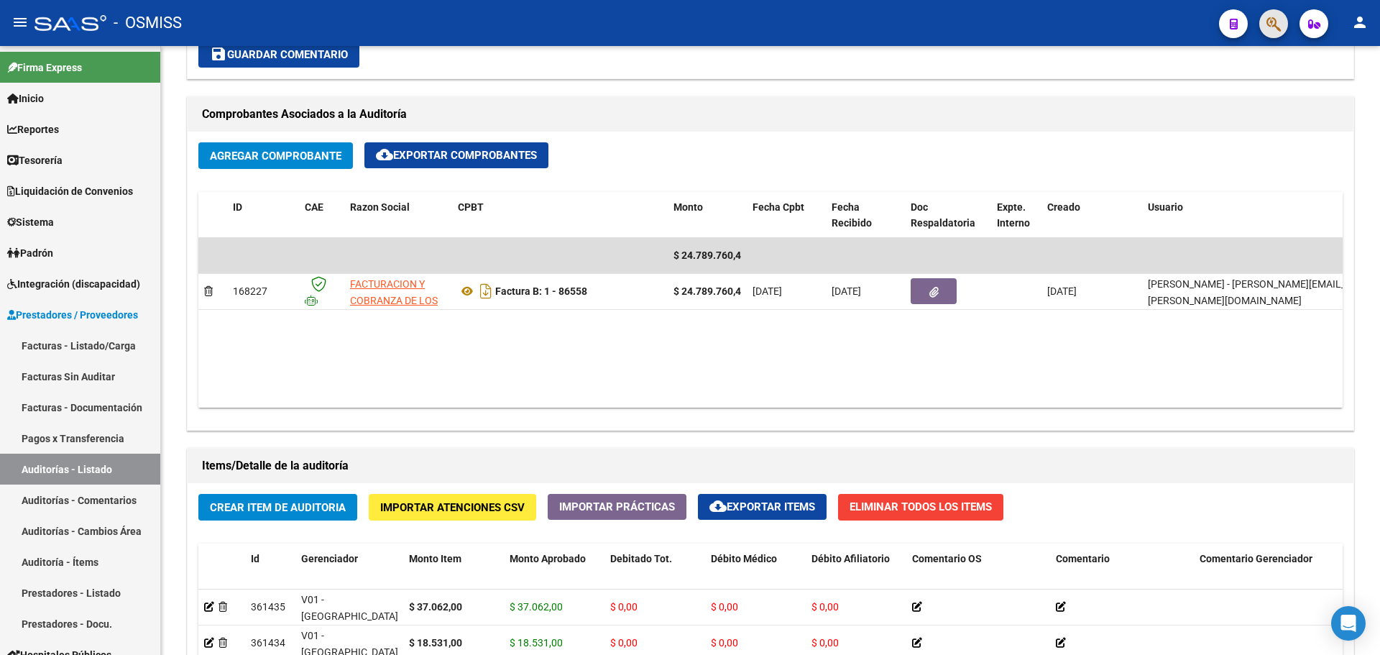
click at [1266, 25] on button "button" at bounding box center [1273, 23] width 29 height 29
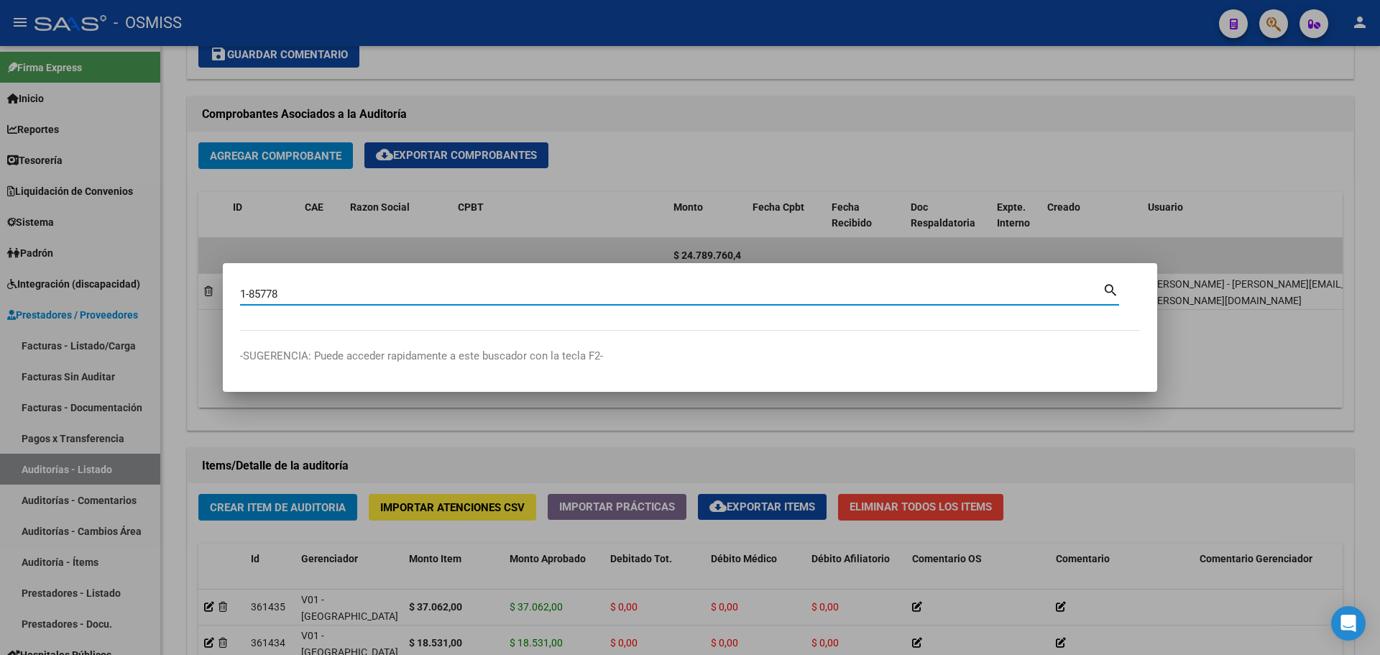
type input "1-85778"
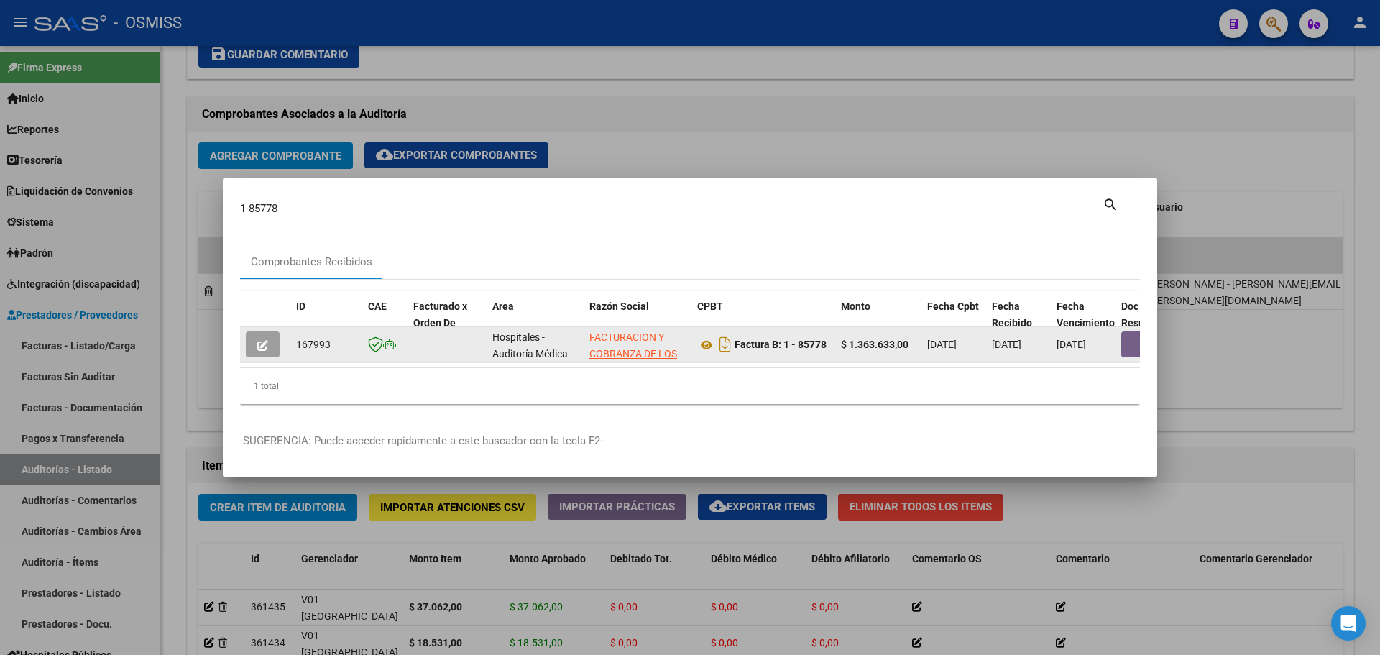
drag, startPoint x: 472, startPoint y: 377, endPoint x: 735, endPoint y: 357, distance: 263.8
click at [735, 357] on div "ID CAE Facturado x Orden De Area Razón Social CPBT Monto Fecha Cpbt Fecha Recib…" at bounding box center [690, 348] width 900 height 114
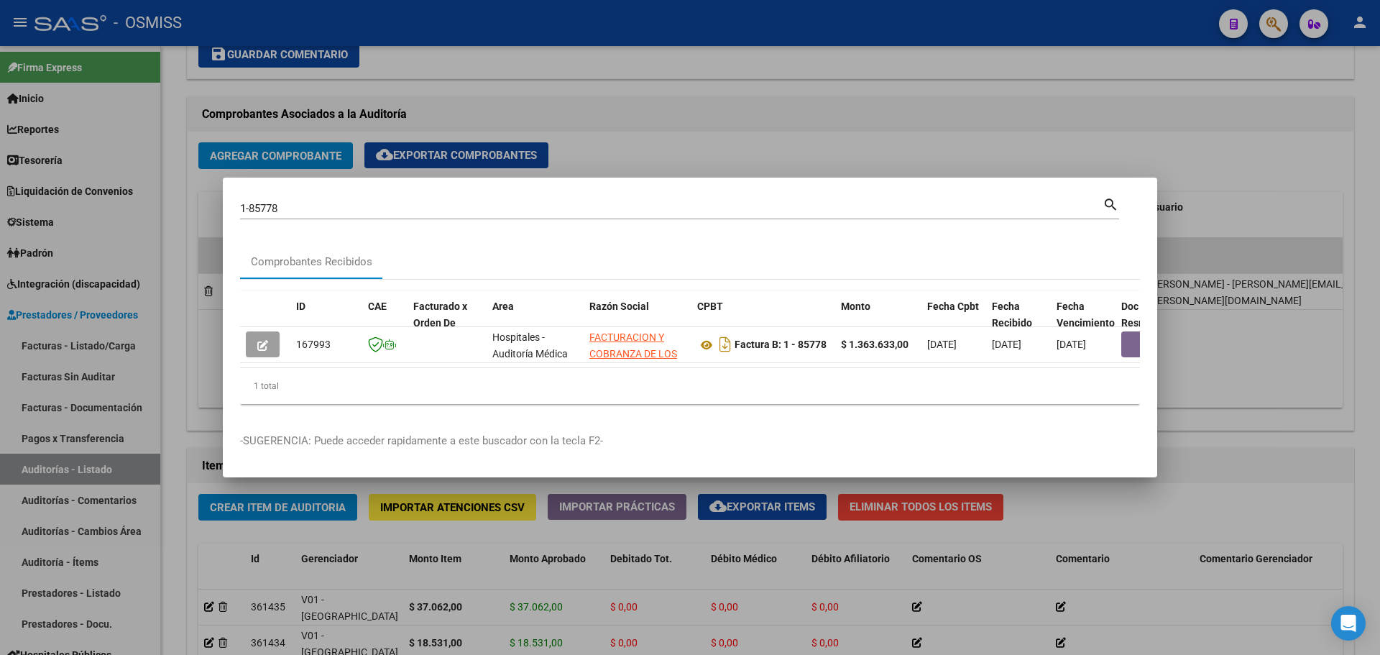
click at [482, 403] on div "1 total" at bounding box center [690, 386] width 900 height 36
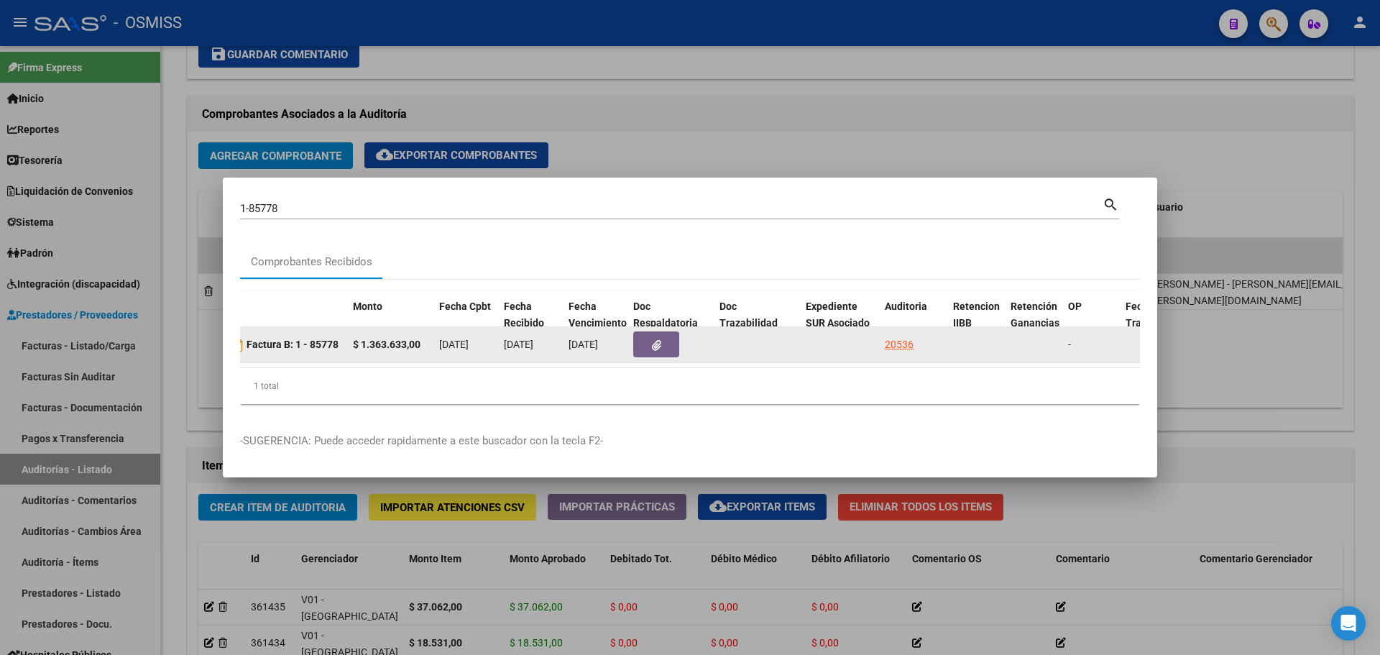
scroll to position [0, 496]
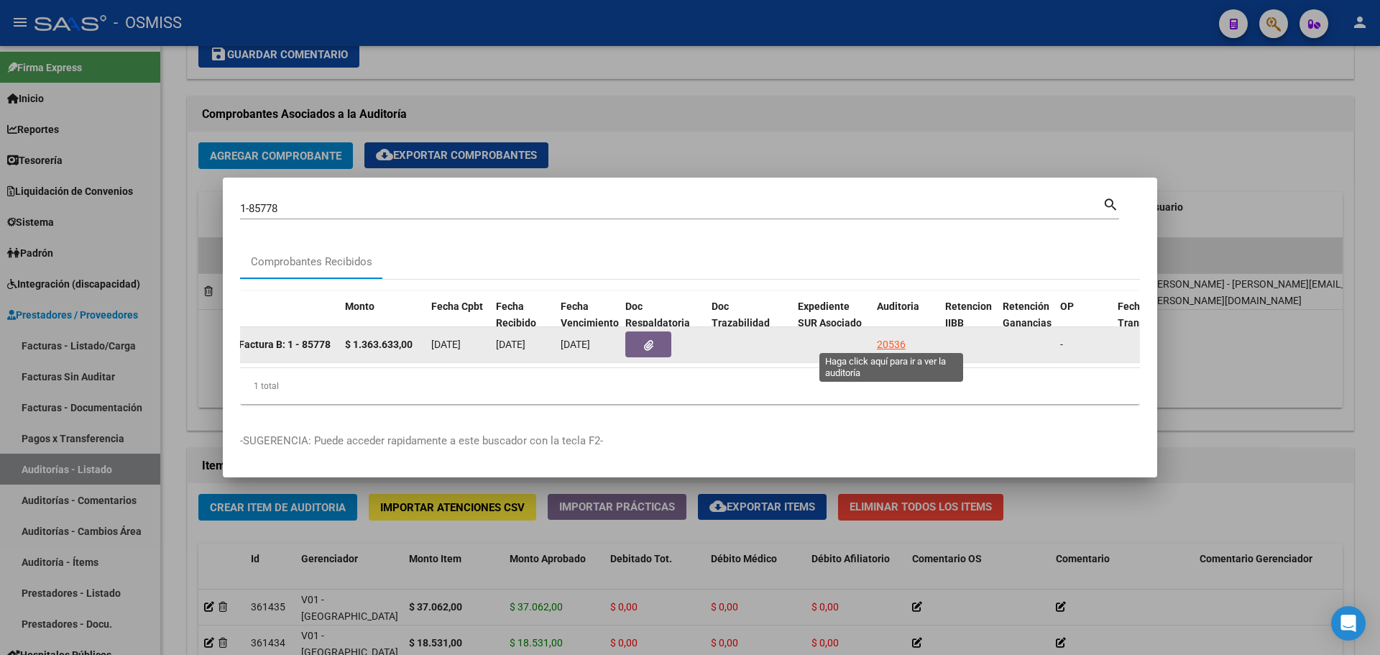
click at [882, 339] on div "20536" at bounding box center [891, 344] width 29 height 17
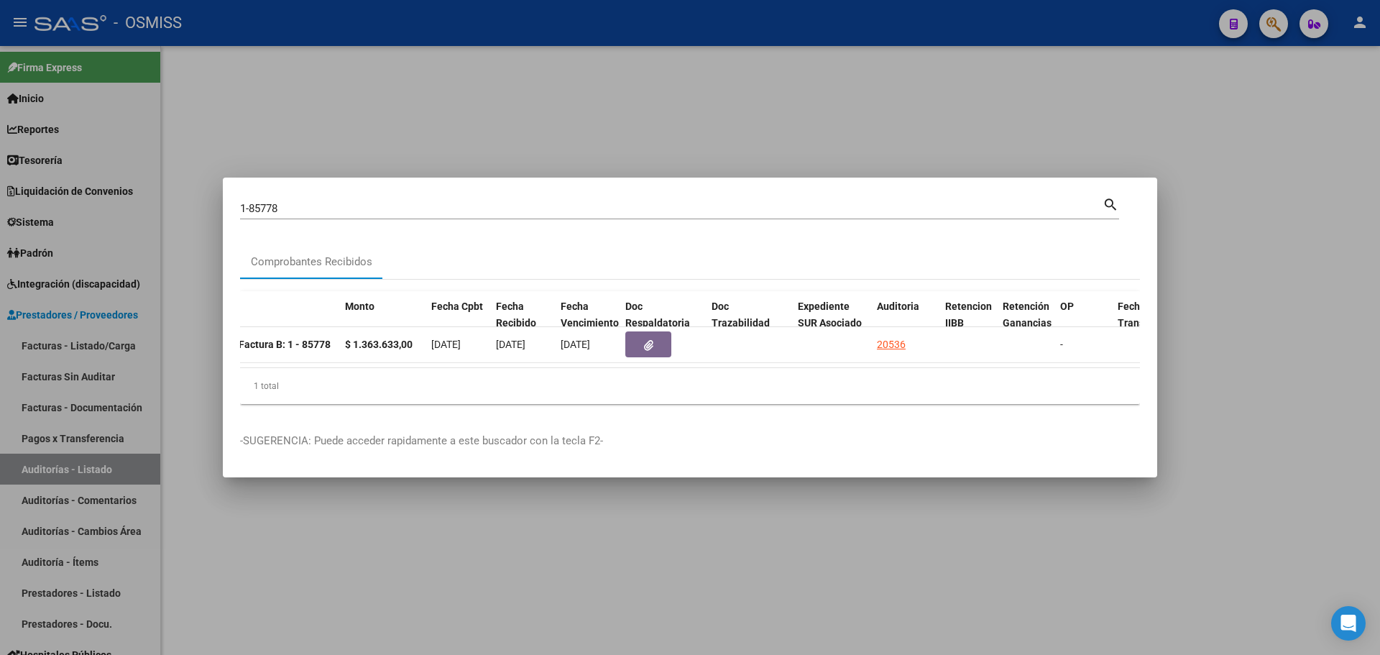
click at [757, 85] on div at bounding box center [690, 327] width 1380 height 655
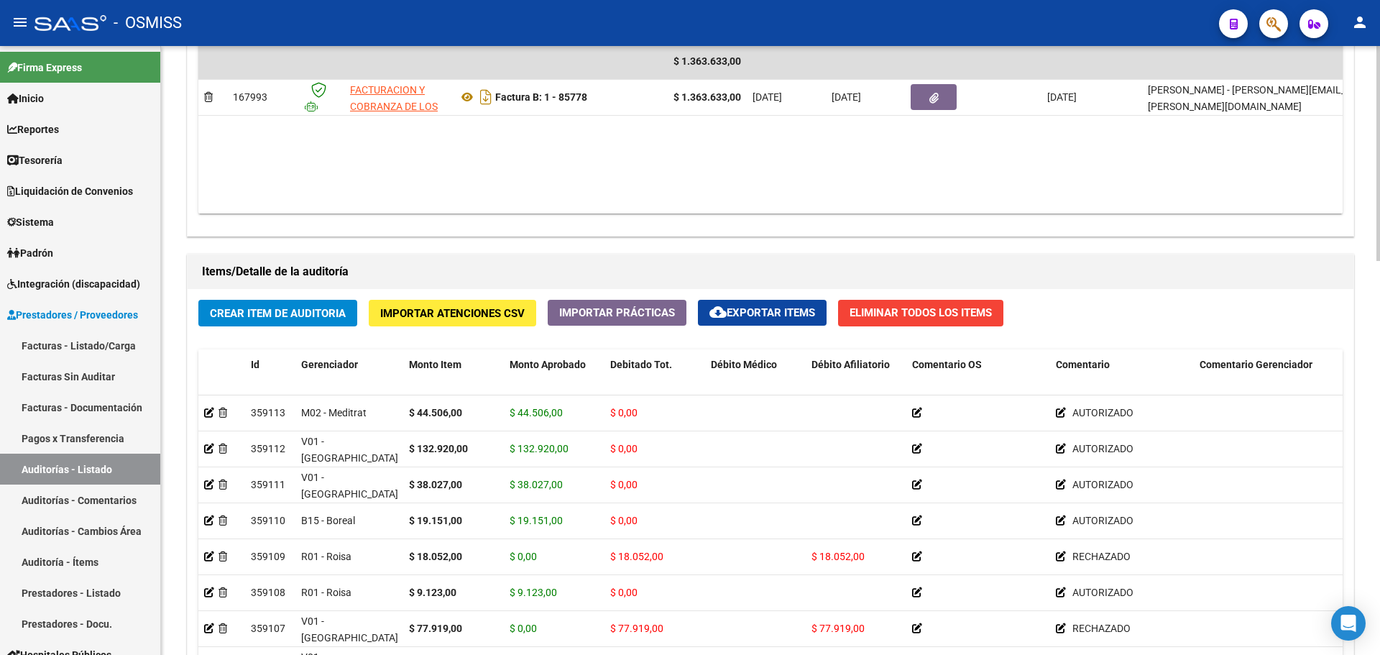
scroll to position [863, 0]
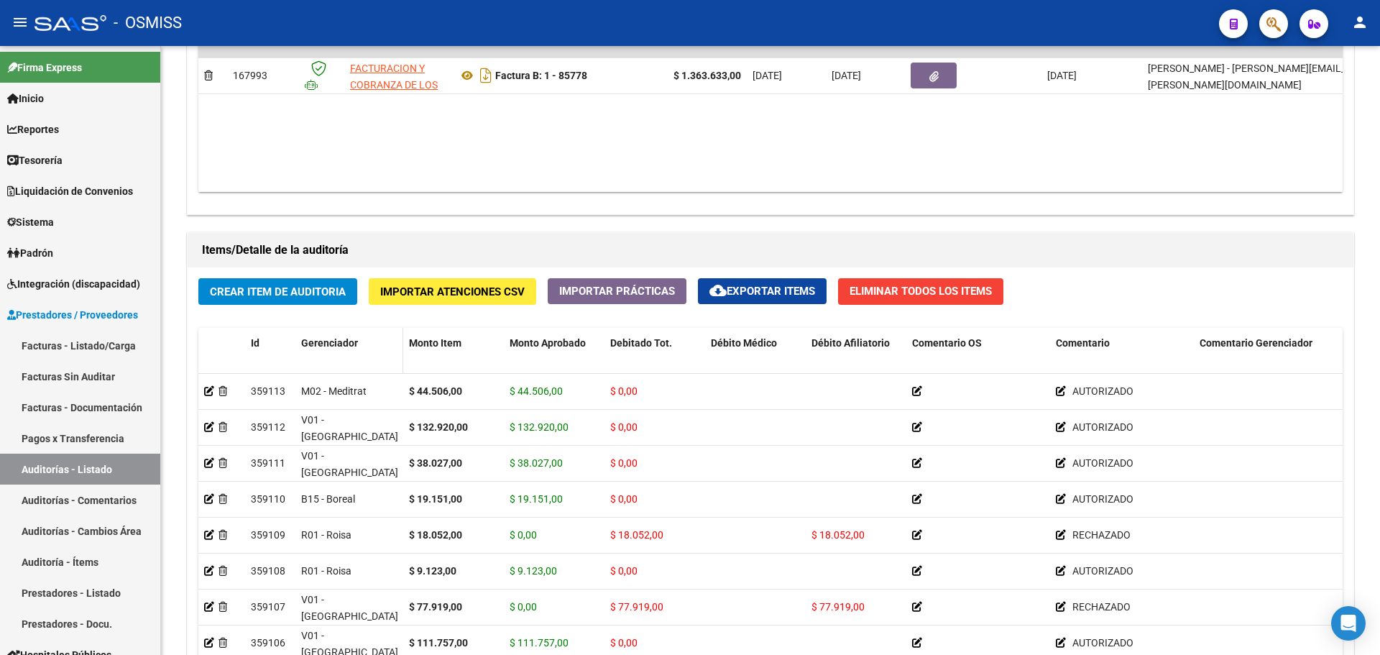
click at [346, 338] on span "Gerenciador" at bounding box center [329, 343] width 57 height 12
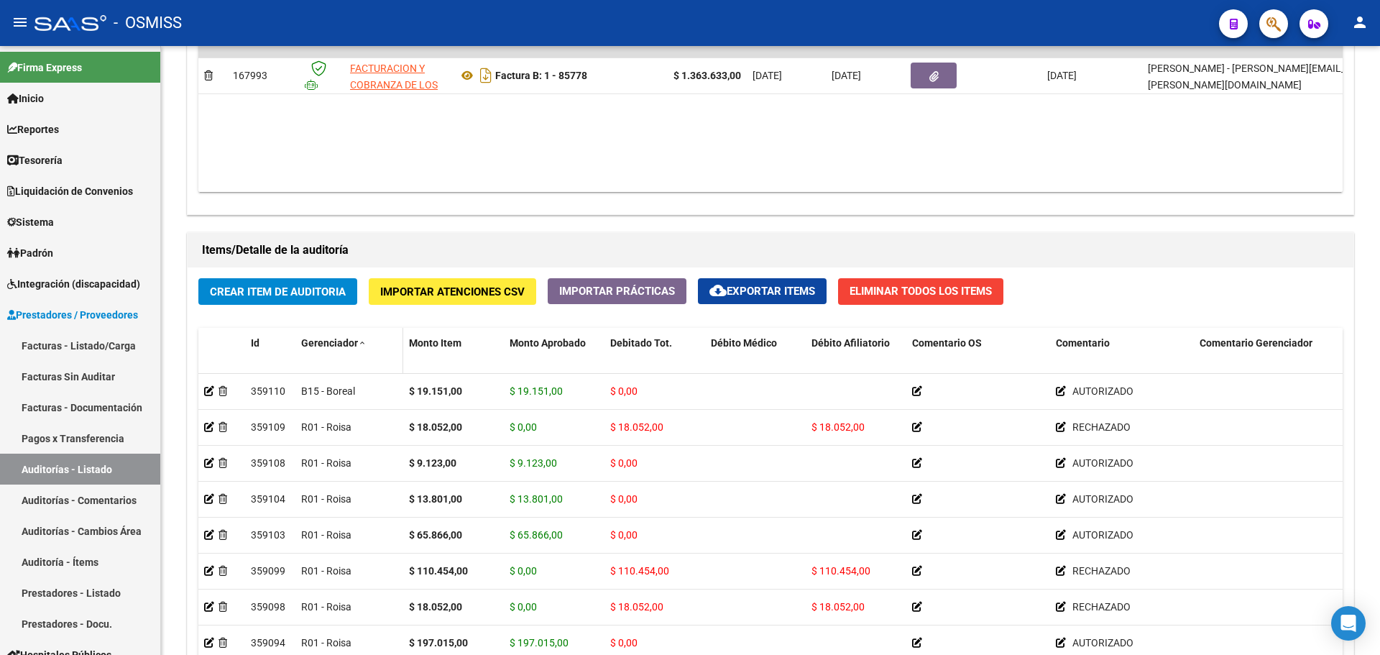
click at [346, 338] on span "Gerenciador" at bounding box center [329, 343] width 57 height 12
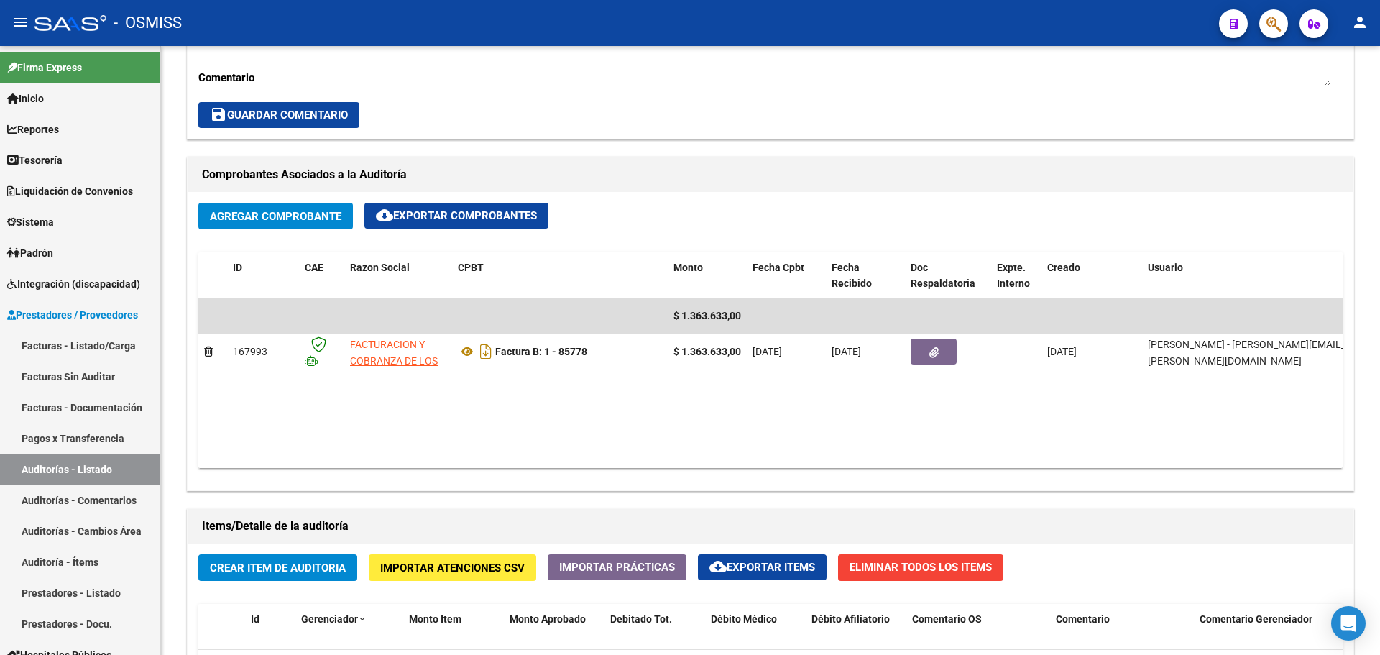
scroll to position [575, 0]
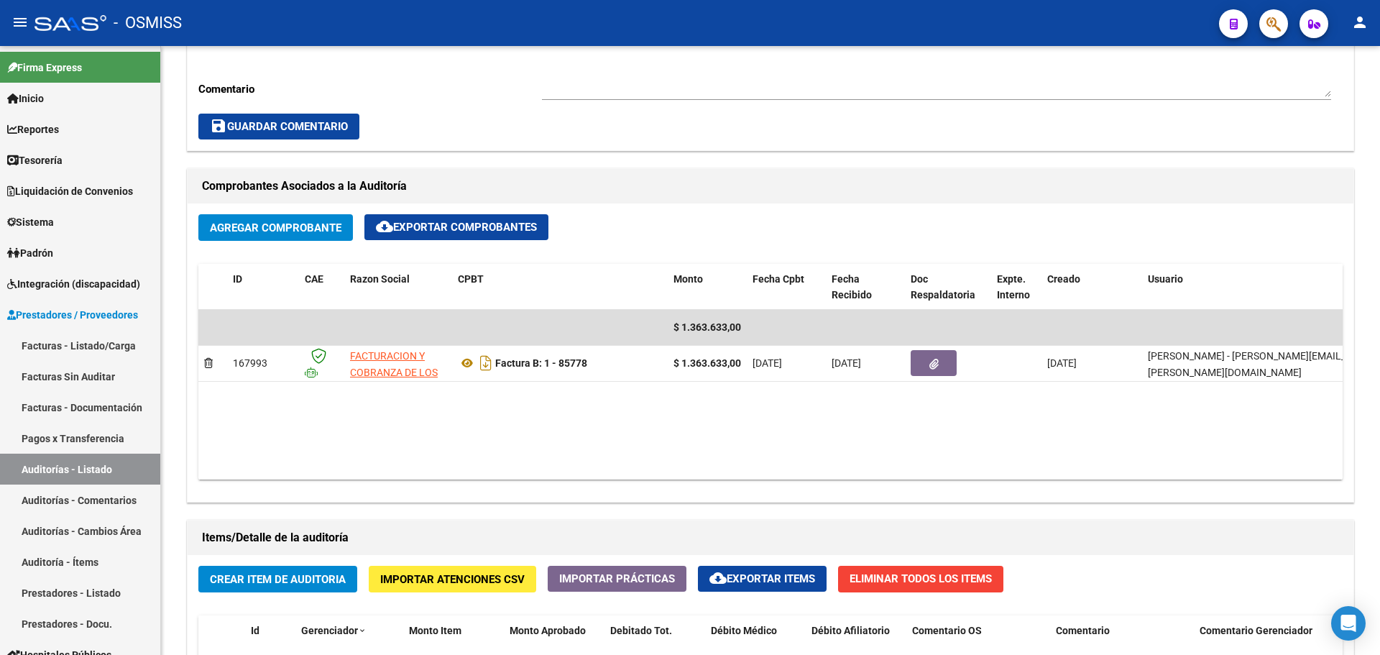
click at [1374, 247] on div "arrow_back Editar 20774 cloud_download Generar informe Puede notificar al geren…" at bounding box center [770, 334] width 1219 height 1727
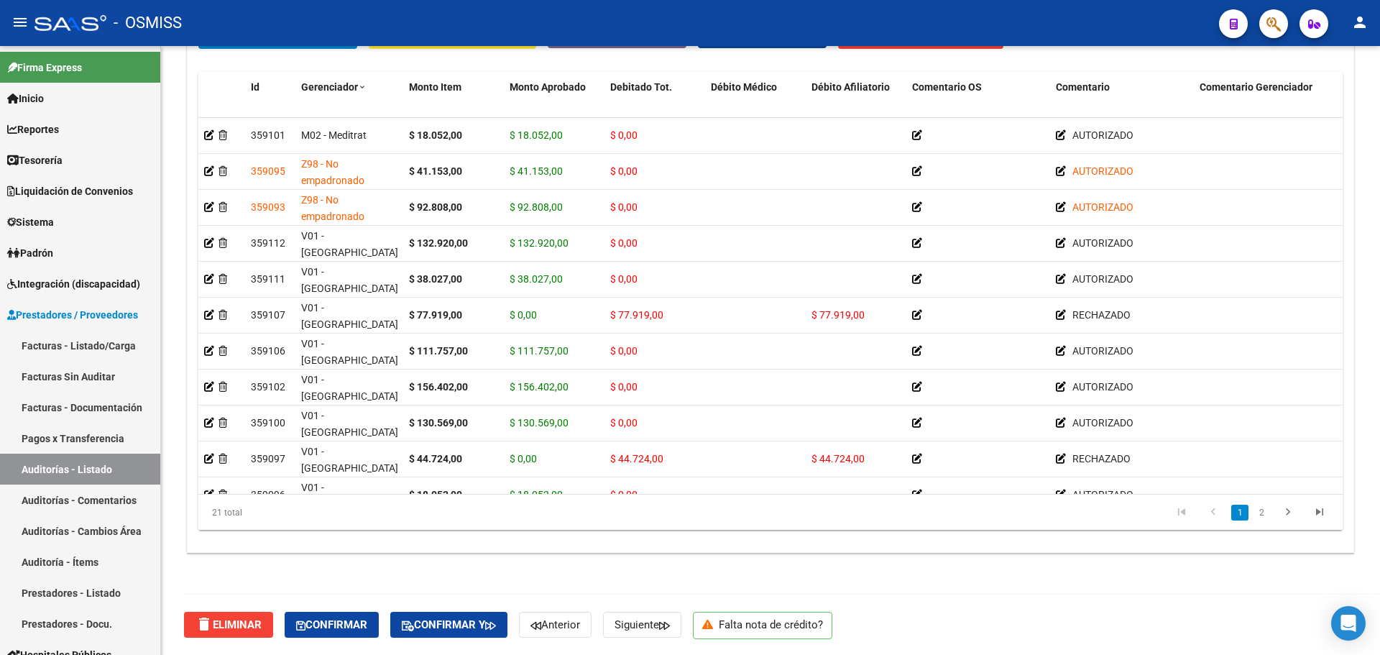
click at [1379, 471] on div at bounding box center [1378, 547] width 4 height 215
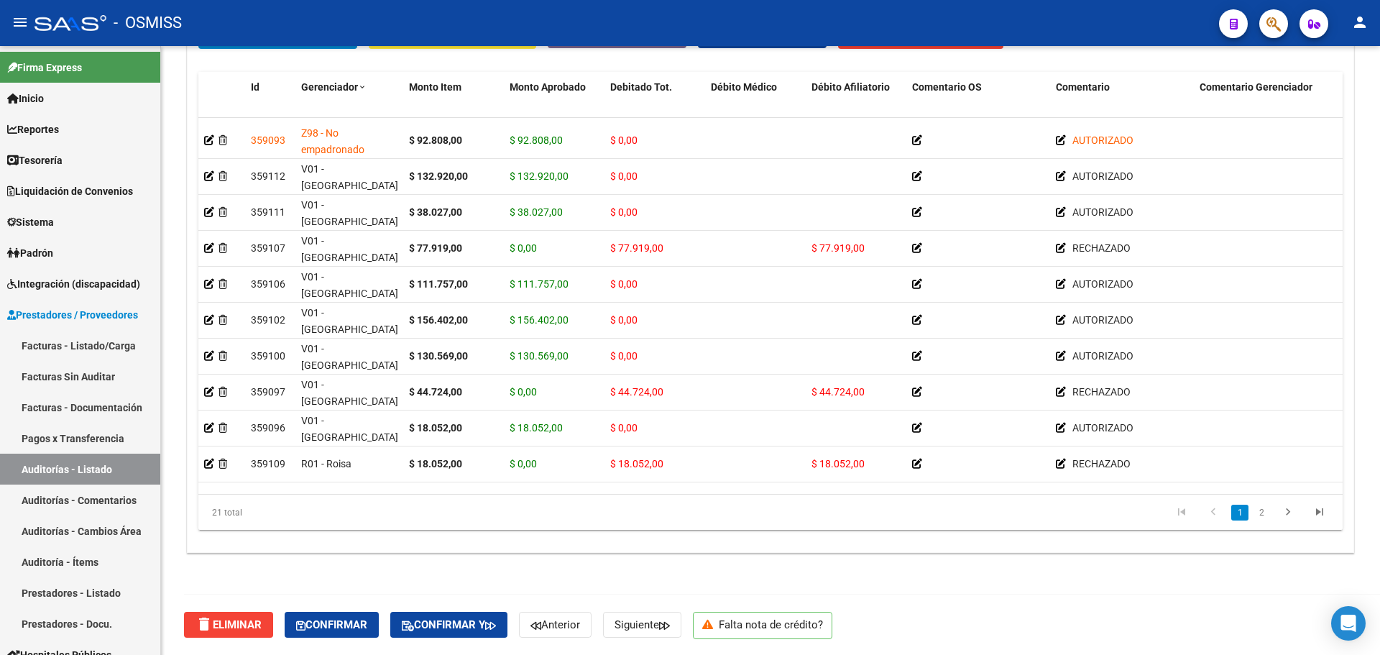
scroll to position [0, 0]
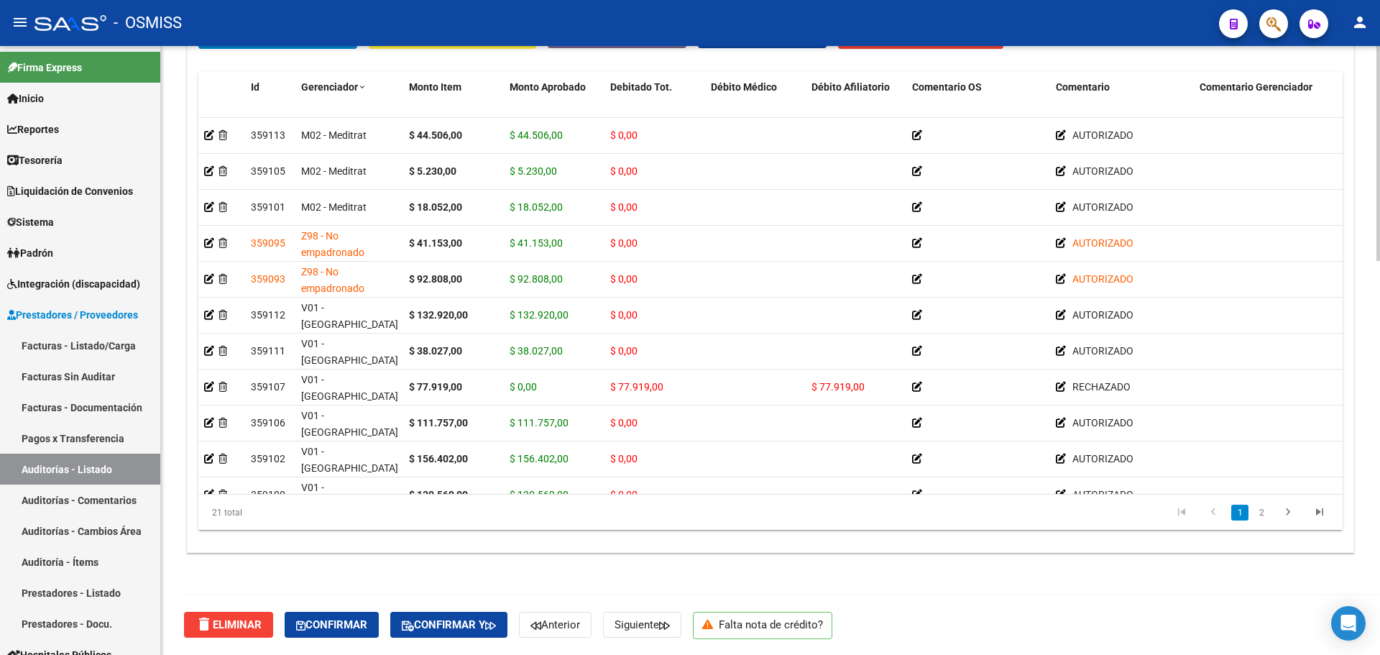
click at [384, 516] on div "21 total" at bounding box center [311, 513] width 226 height 36
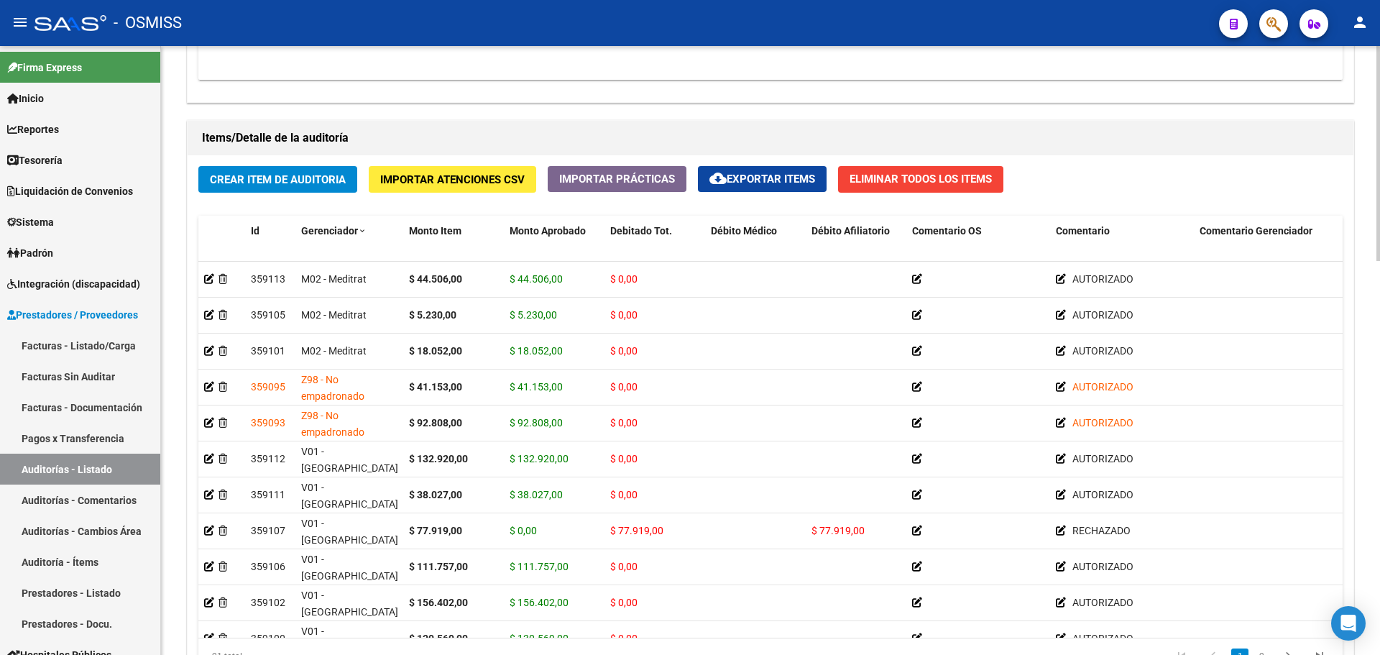
scroll to position [1118, 0]
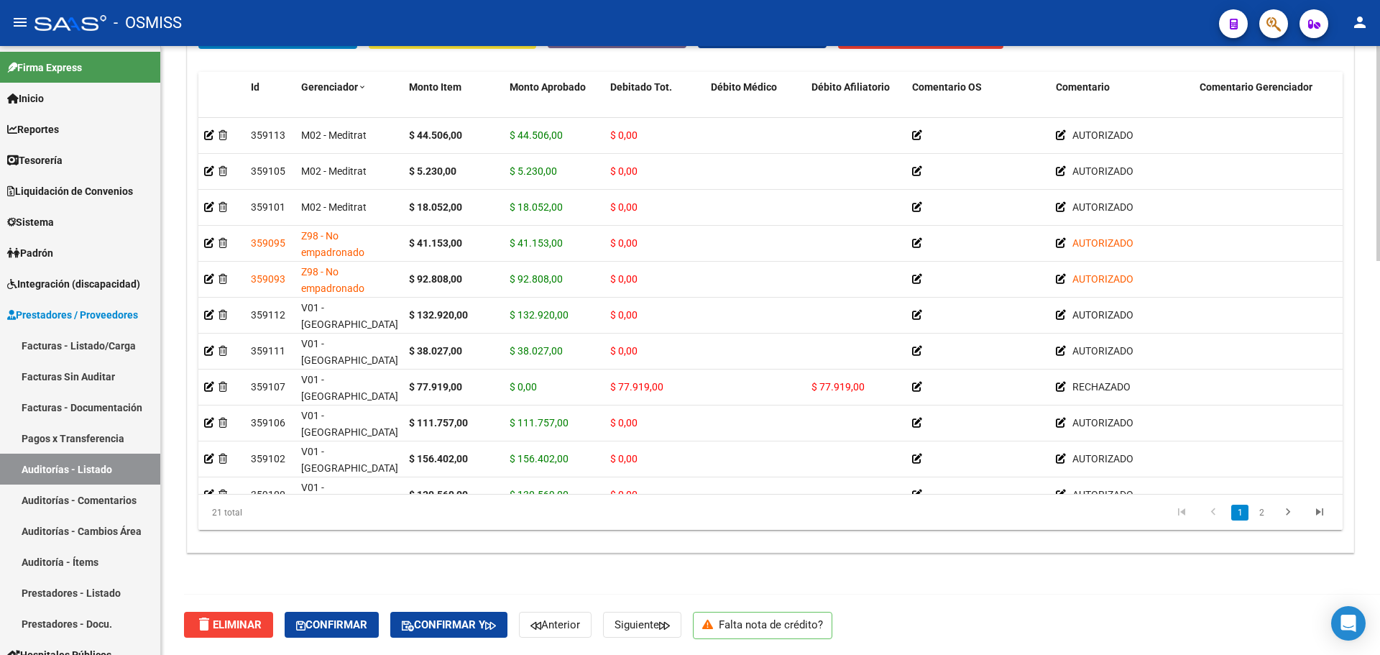
click at [1379, 556] on div at bounding box center [1378, 547] width 4 height 215
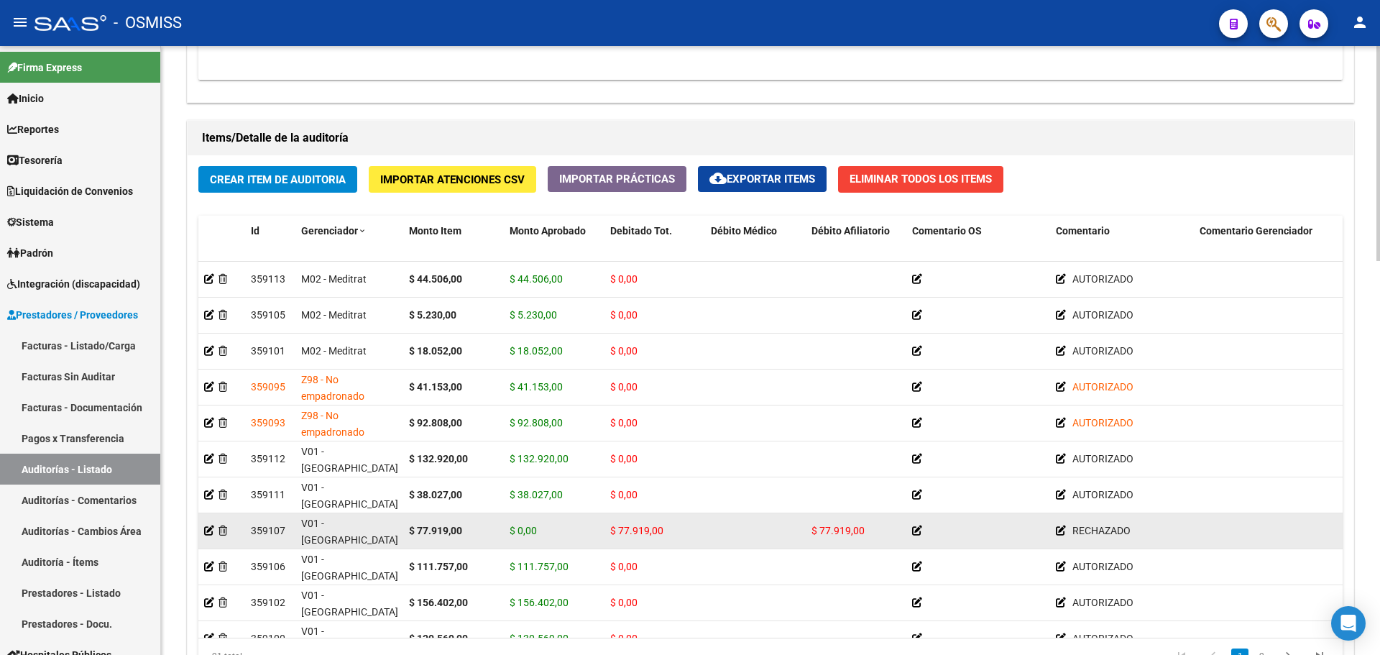
scroll to position [72, 0]
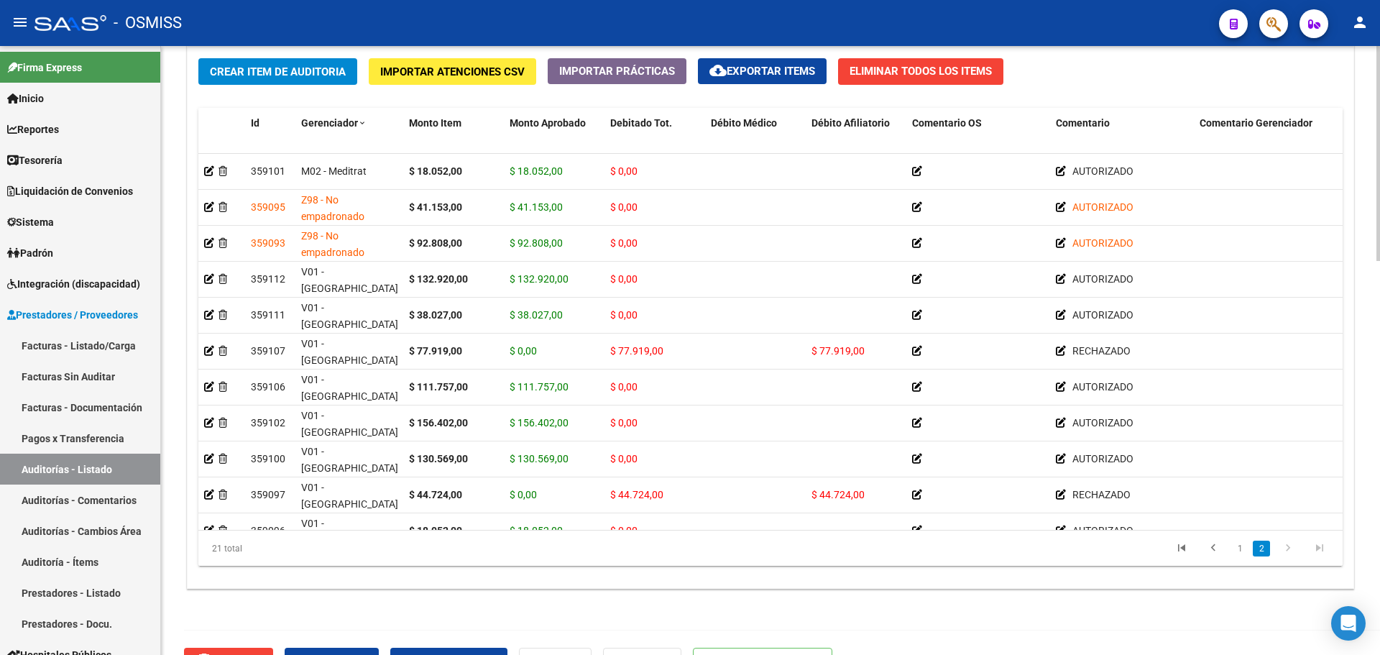
click at [1379, 464] on div at bounding box center [1378, 535] width 4 height 215
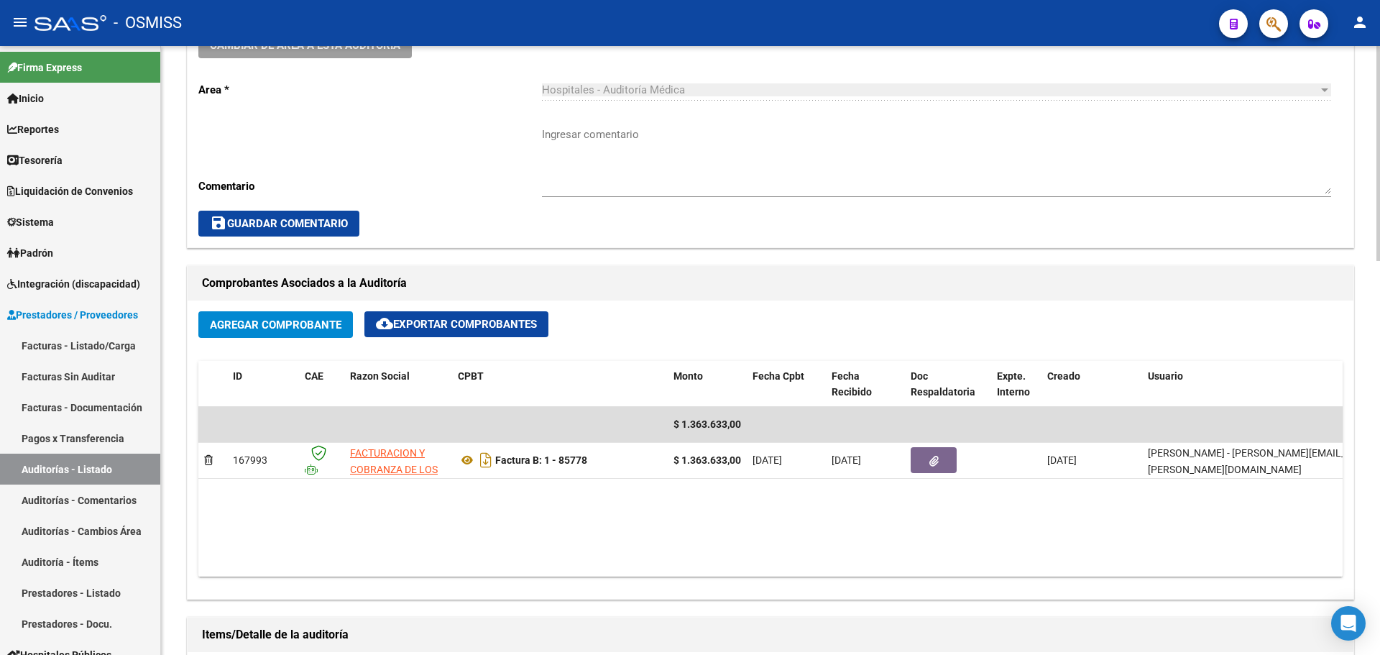
scroll to position [400, 0]
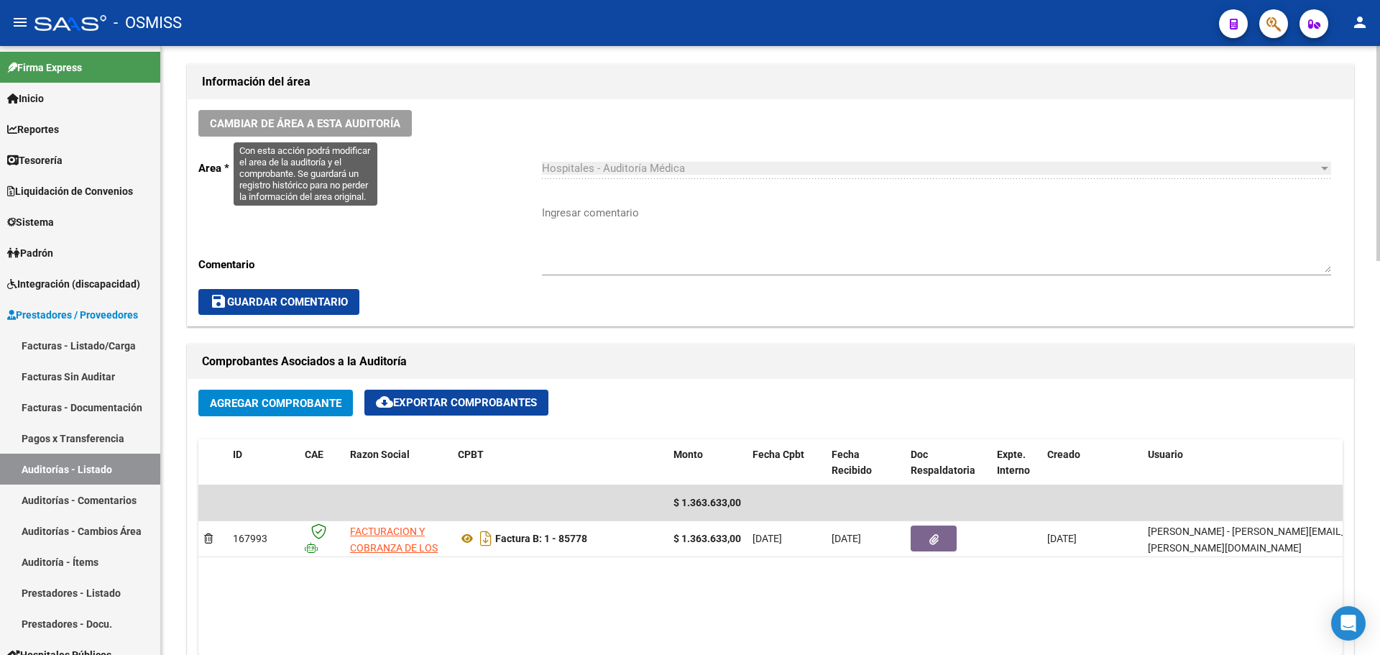
click at [355, 127] on span "Cambiar de área a esta auditoría" at bounding box center [305, 123] width 190 height 13
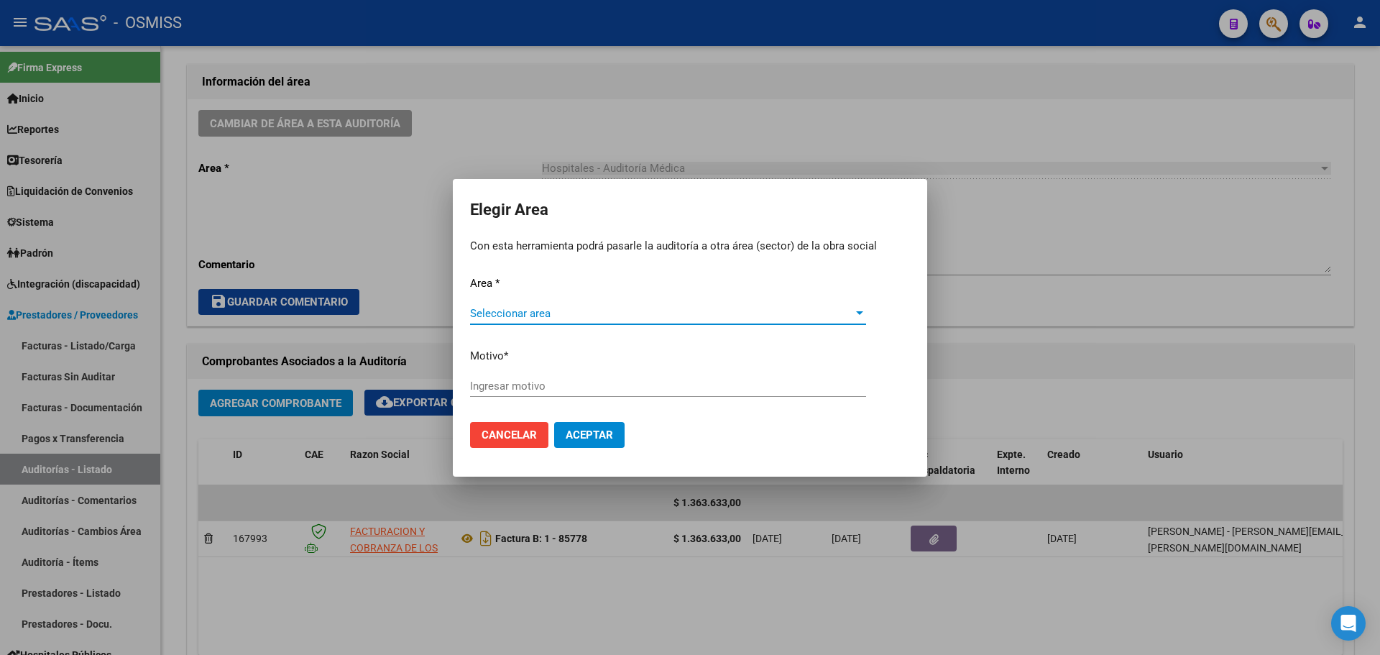
click at [612, 318] on span "Seleccionar area" at bounding box center [661, 313] width 383 height 13
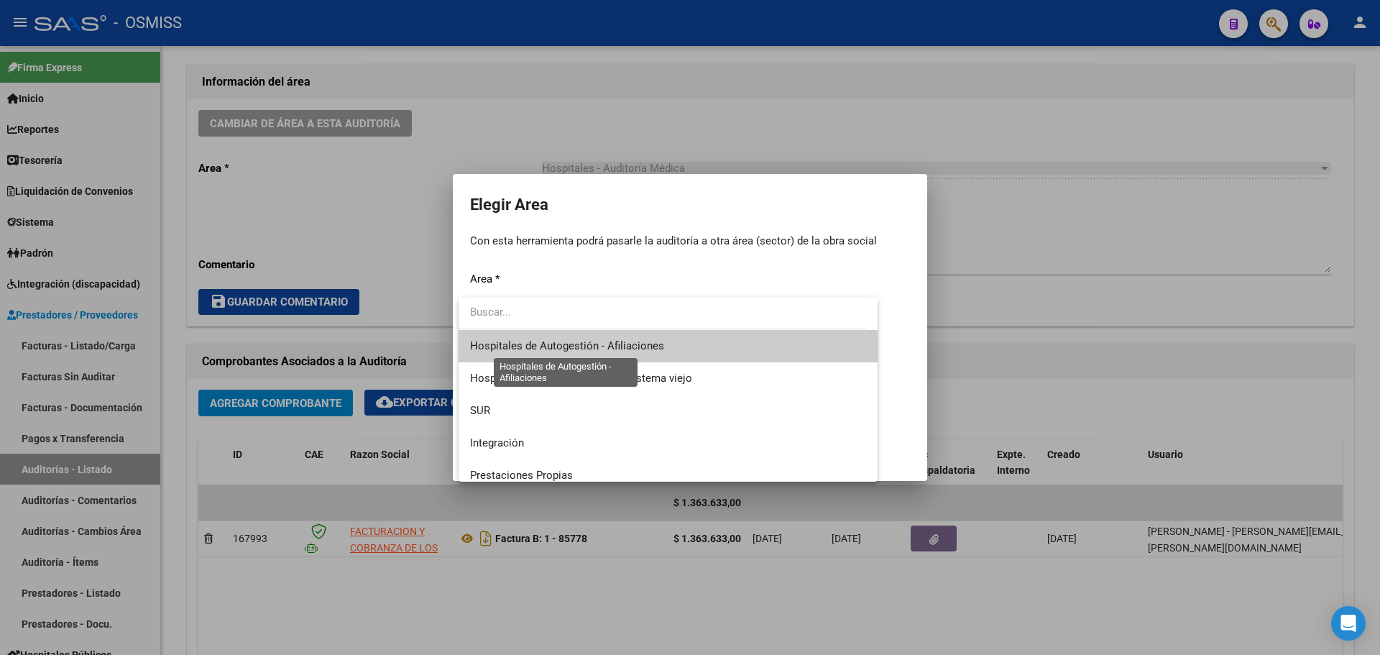
click at [631, 347] on span "Hospitales de Autogestión - Afiliaciones" at bounding box center [567, 345] width 194 height 13
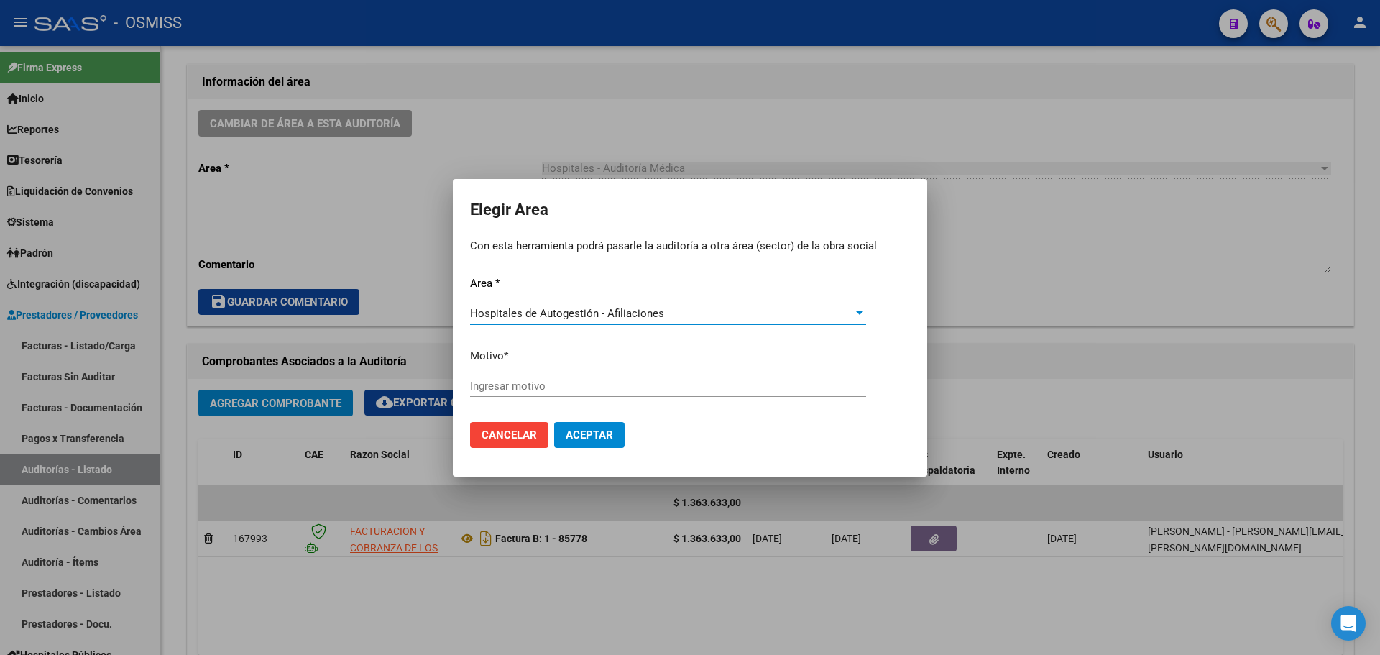
click at [532, 390] on input "Ingresar motivo" at bounding box center [668, 386] width 396 height 13
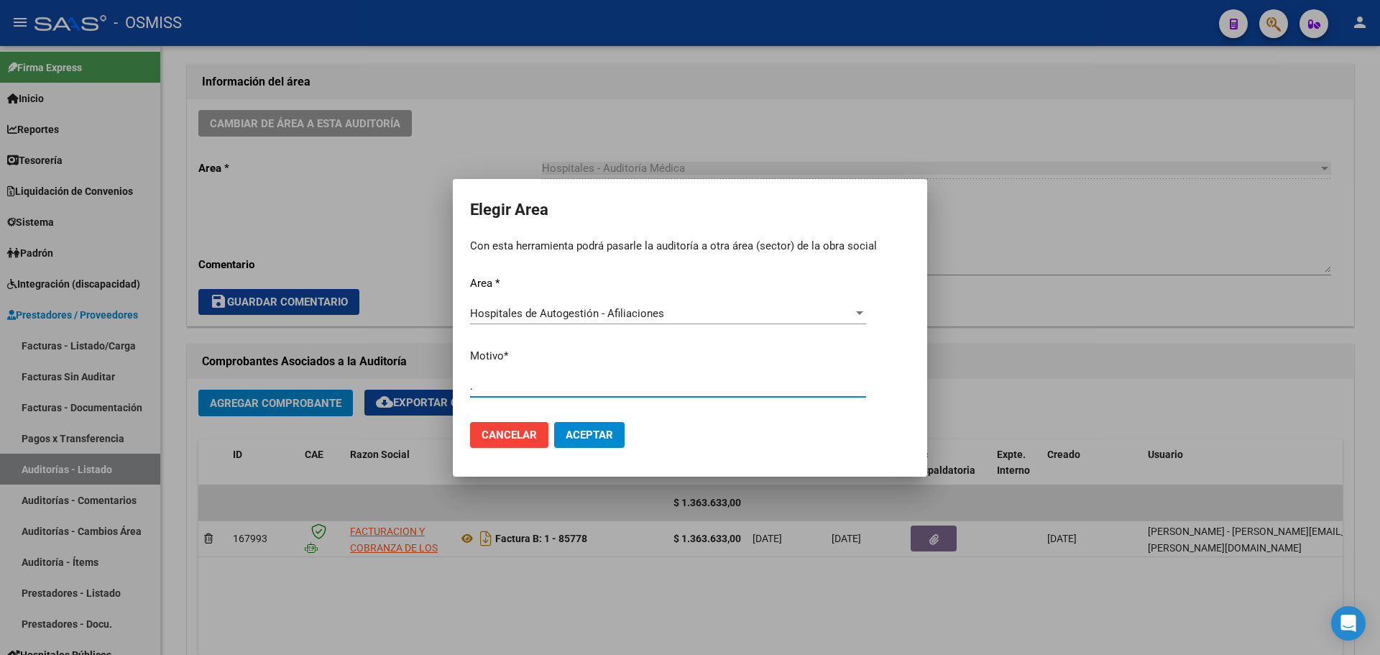
type input "."
click at [605, 436] on span "Aceptar" at bounding box center [589, 434] width 47 height 13
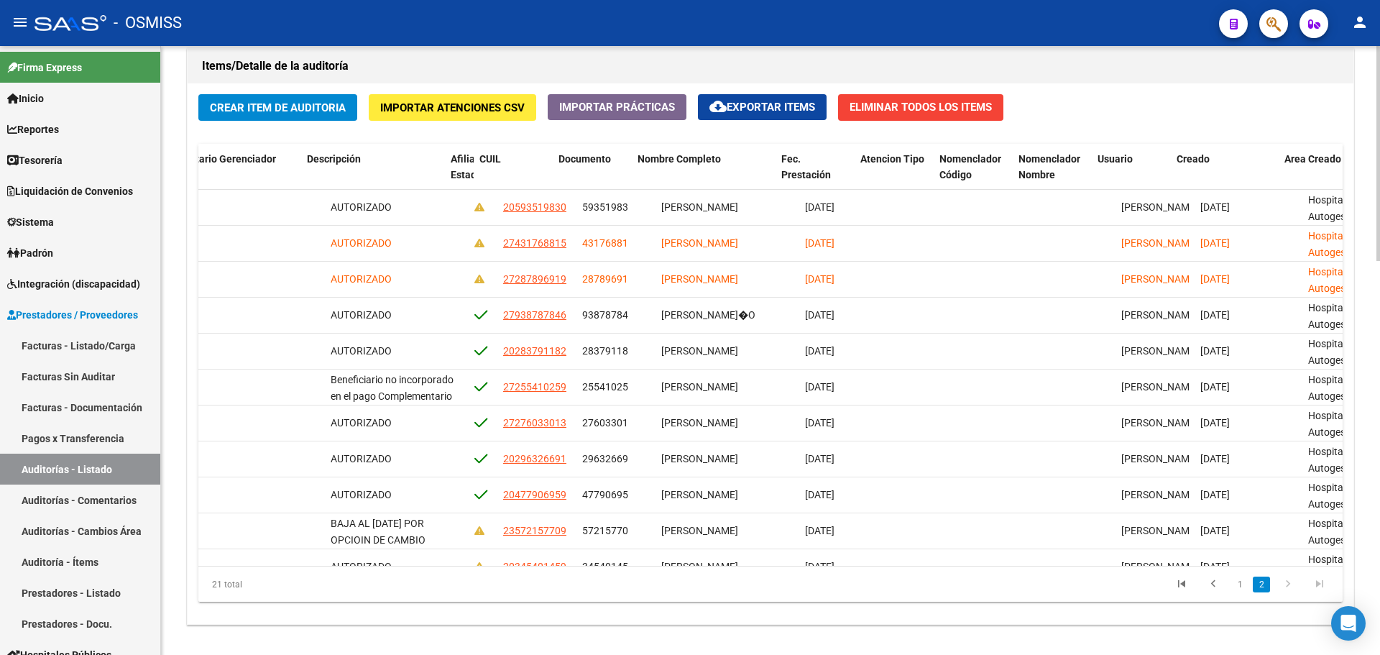
scroll to position [72, 1039]
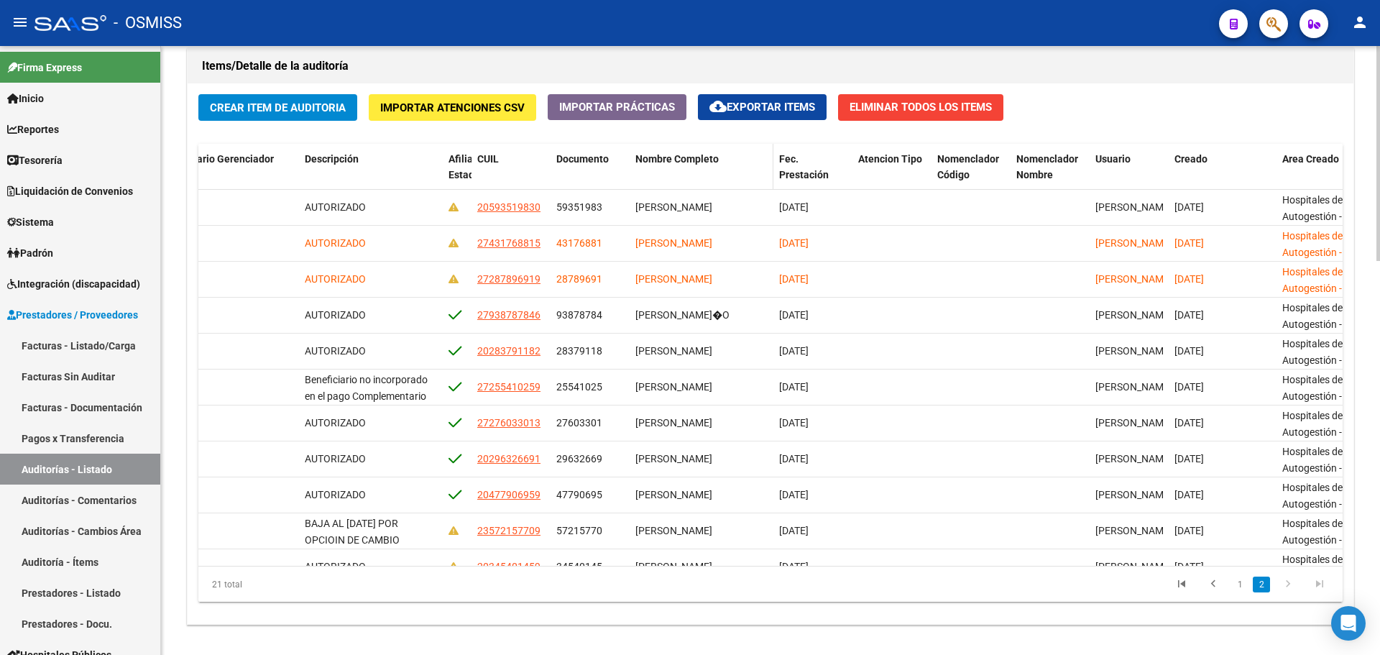
click at [707, 159] on span "Nombre Completo" at bounding box center [676, 159] width 83 height 12
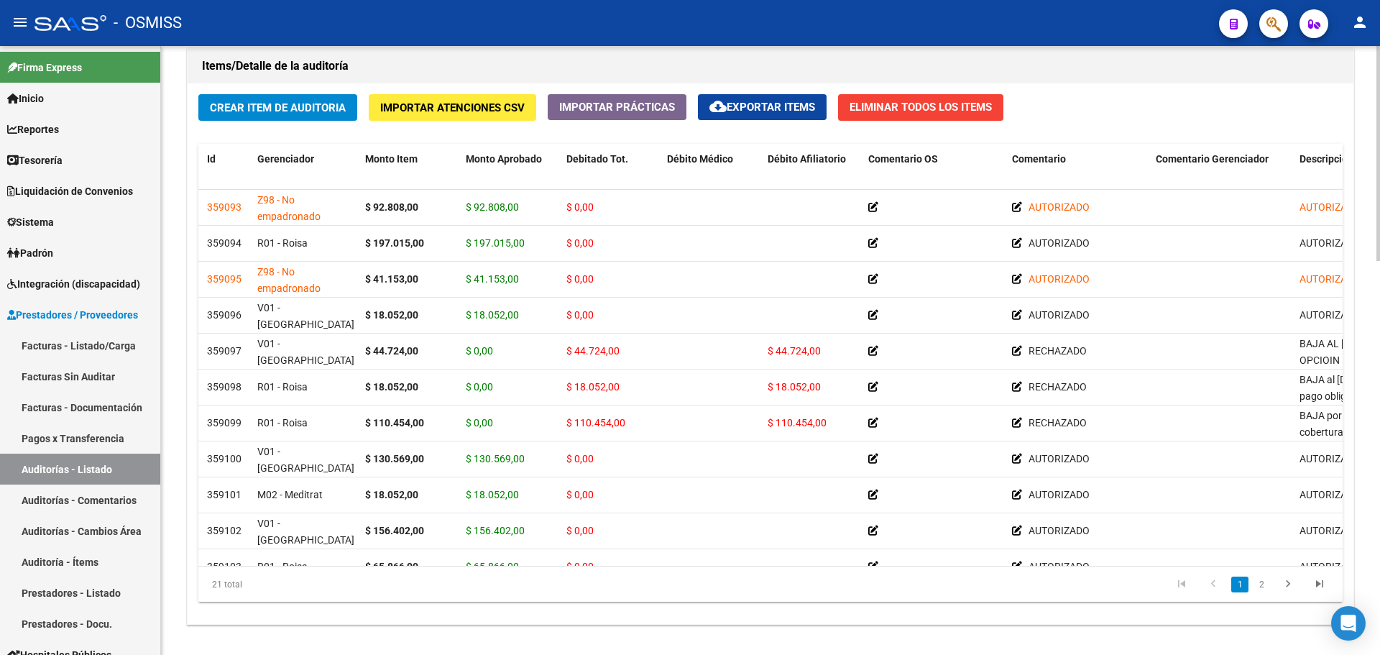
scroll to position [759, 0]
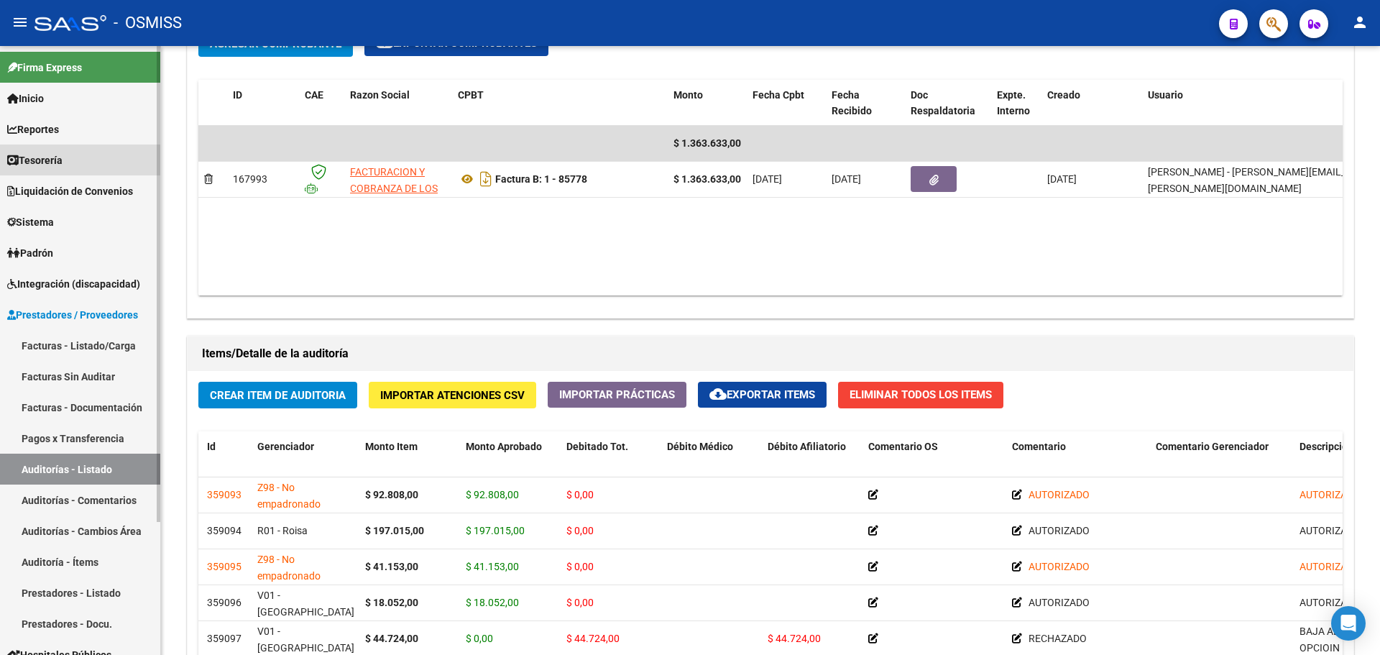
click at [39, 154] on span "Tesorería" at bounding box center [34, 160] width 55 height 16
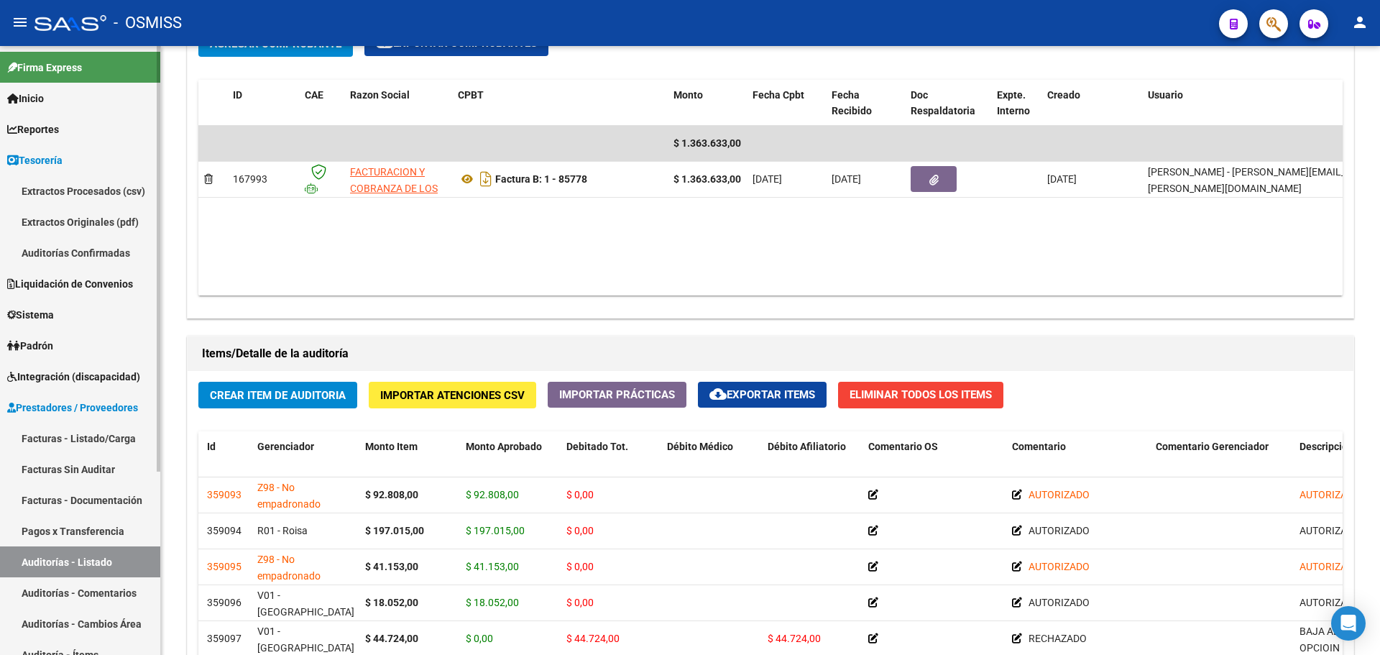
click at [65, 249] on link "Auditorías Confirmadas" at bounding box center [80, 252] width 160 height 31
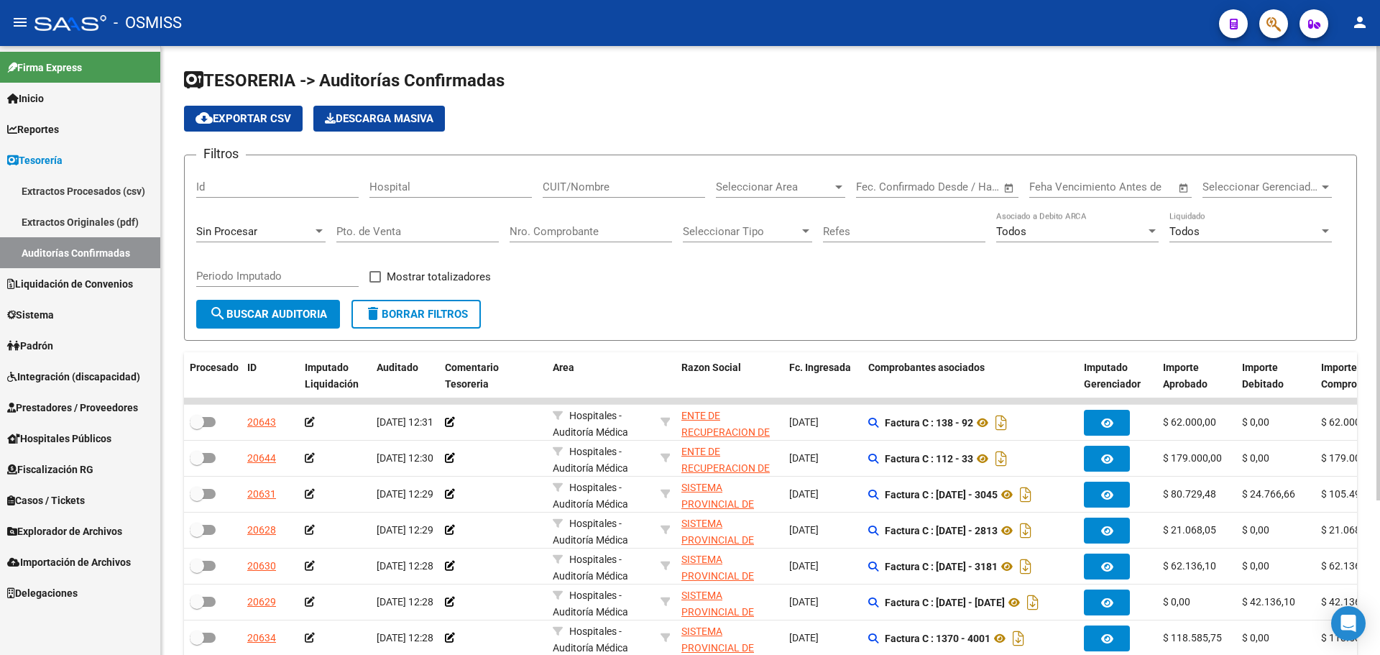
click at [238, 229] on span "Sin Procesar" at bounding box center [226, 231] width 61 height 13
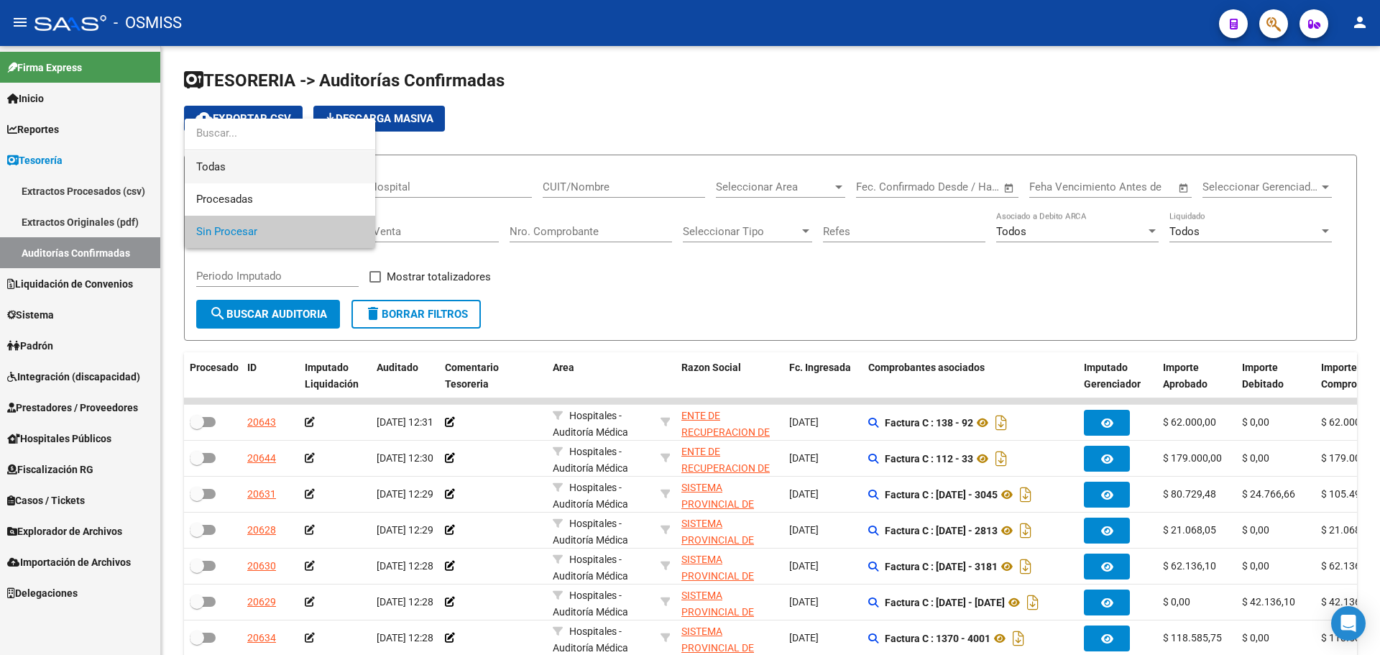
click at [242, 165] on span "Todas" at bounding box center [279, 167] width 167 height 32
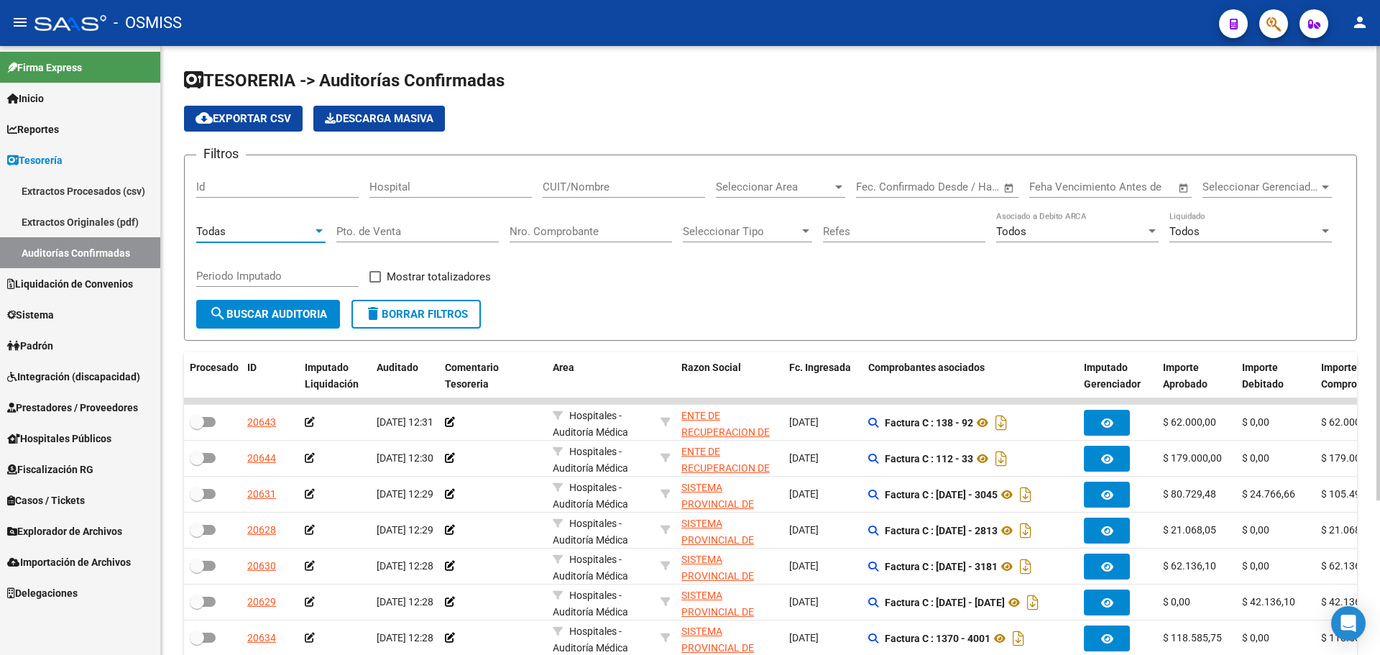
click at [605, 239] on div "Nro. Comprobante" at bounding box center [591, 226] width 162 height 31
type input "314"
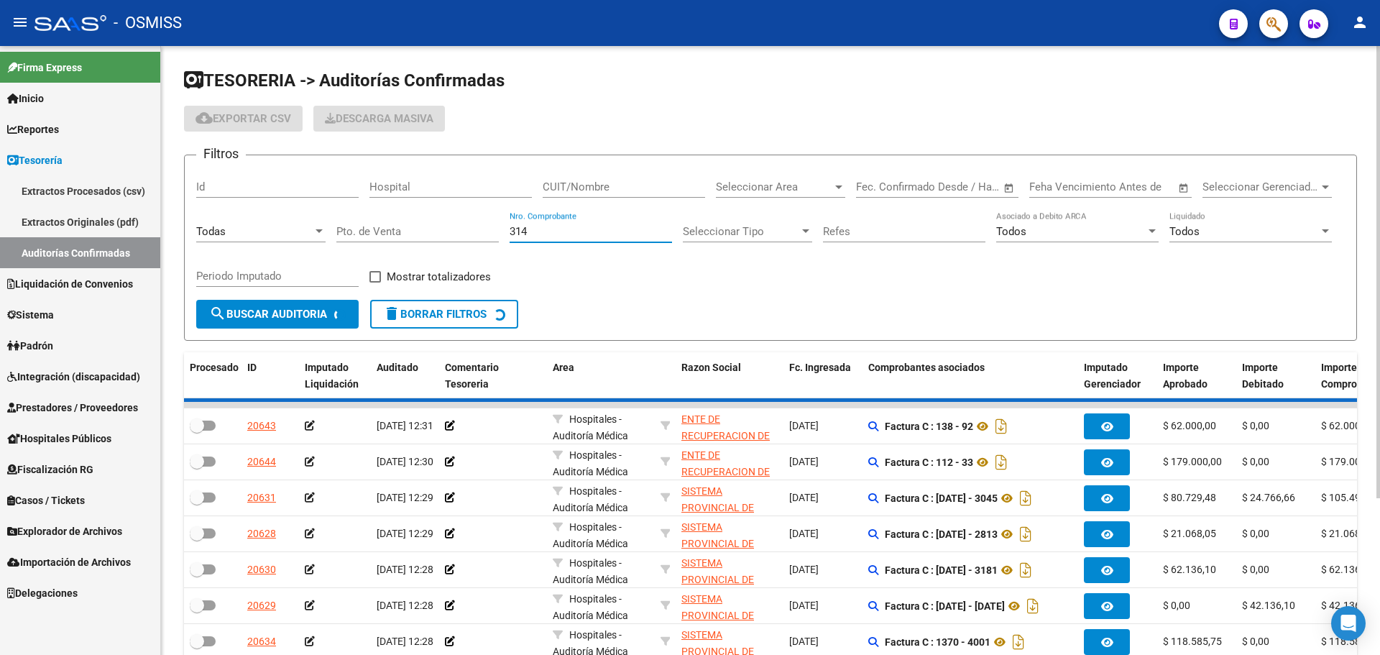
checkbox input "true"
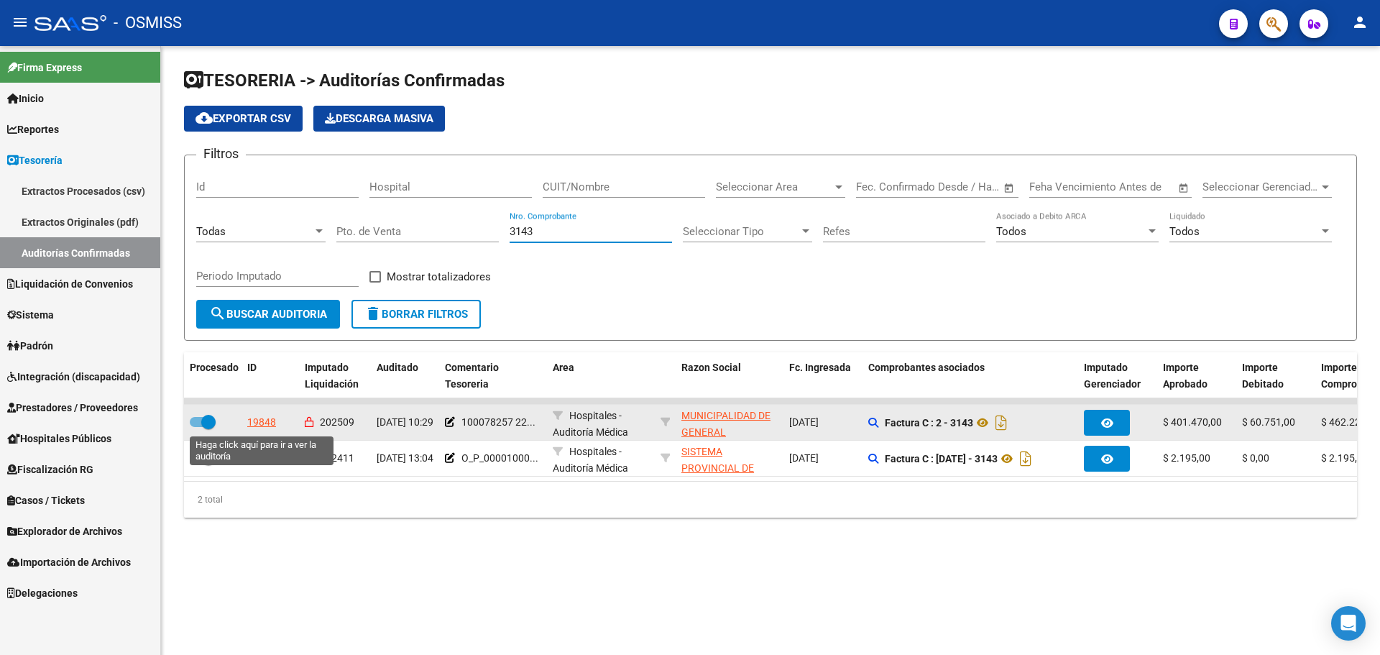
type input "3143"
click at [266, 429] on div "19848" at bounding box center [261, 422] width 29 height 17
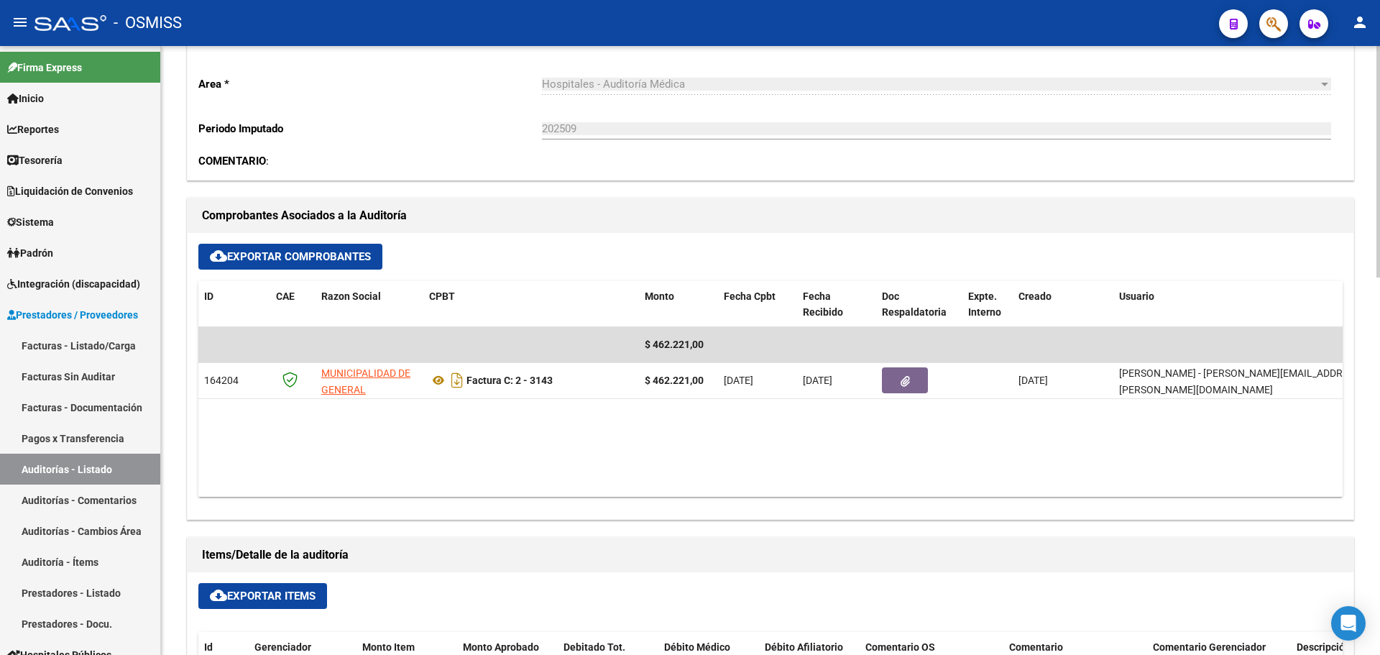
scroll to position [431, 0]
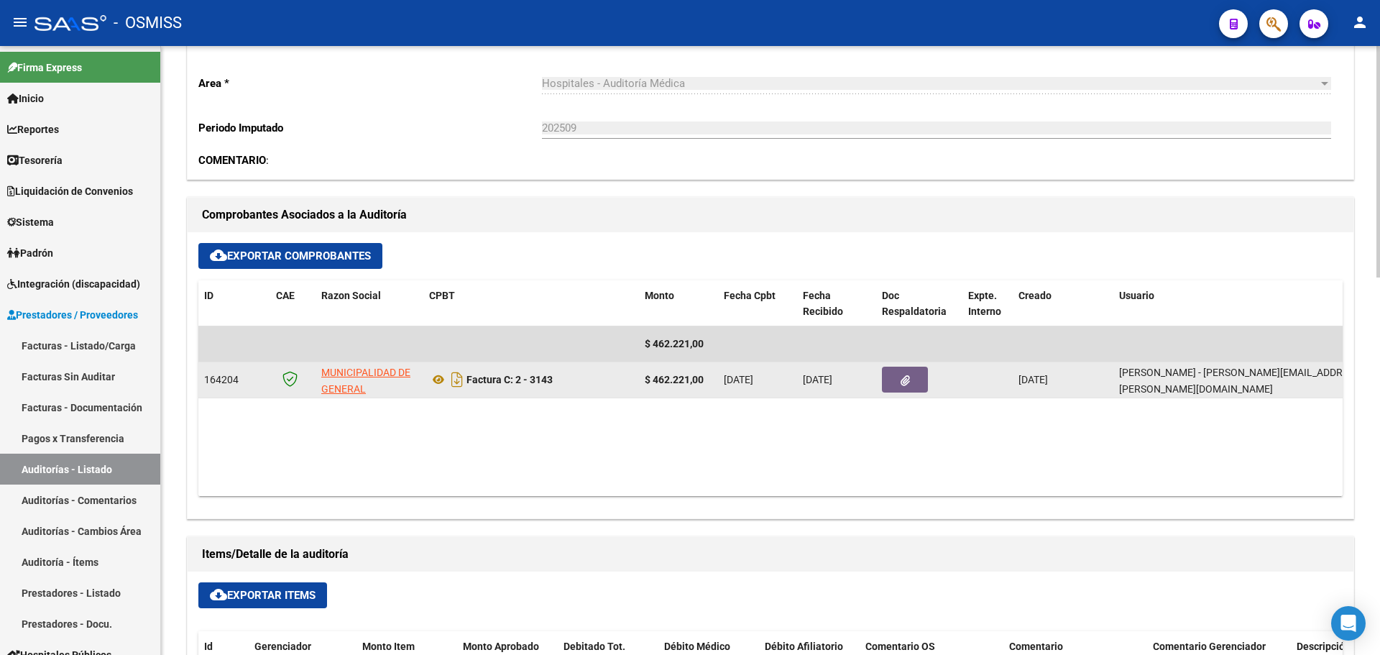
click at [906, 384] on icon "button" at bounding box center [905, 380] width 9 height 11
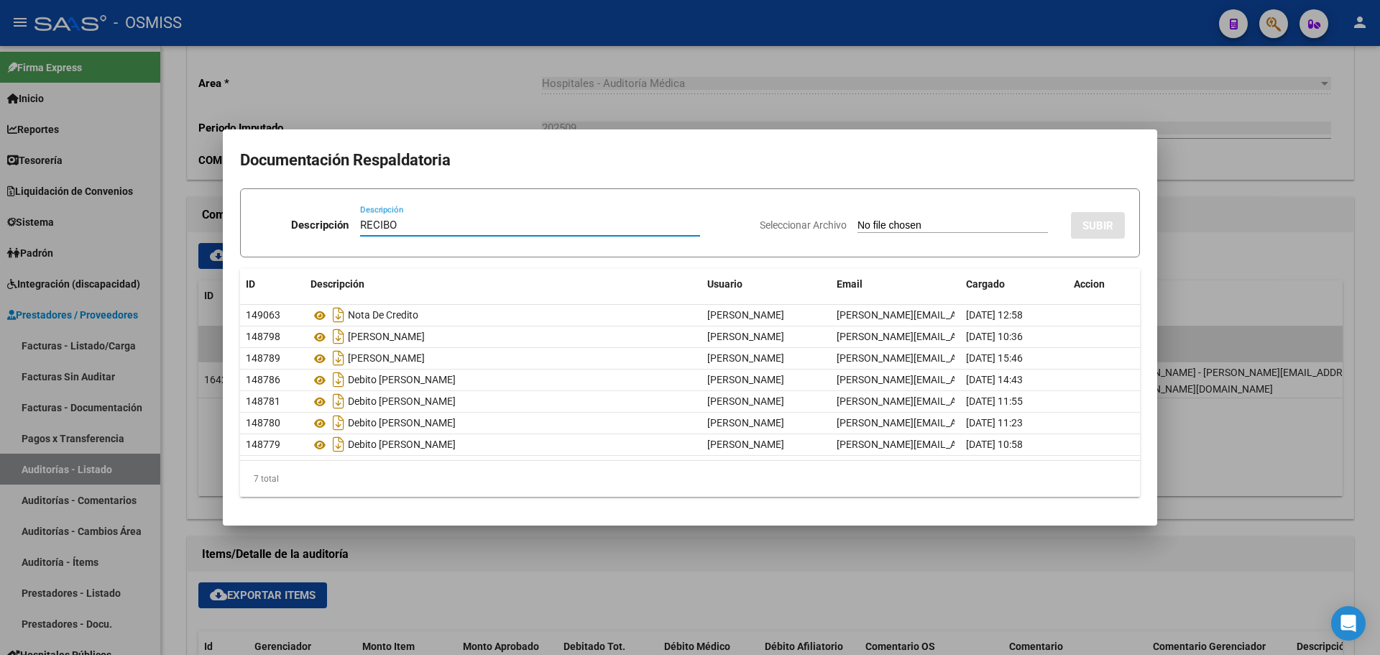
type input "RECIBO"
click at [919, 223] on input "Seleccionar Archivo" at bounding box center [953, 226] width 190 height 14
type input "C:\fakepath\FC. 3143 MUNICIPALIDAD DE [PERSON_NAME].pdf"
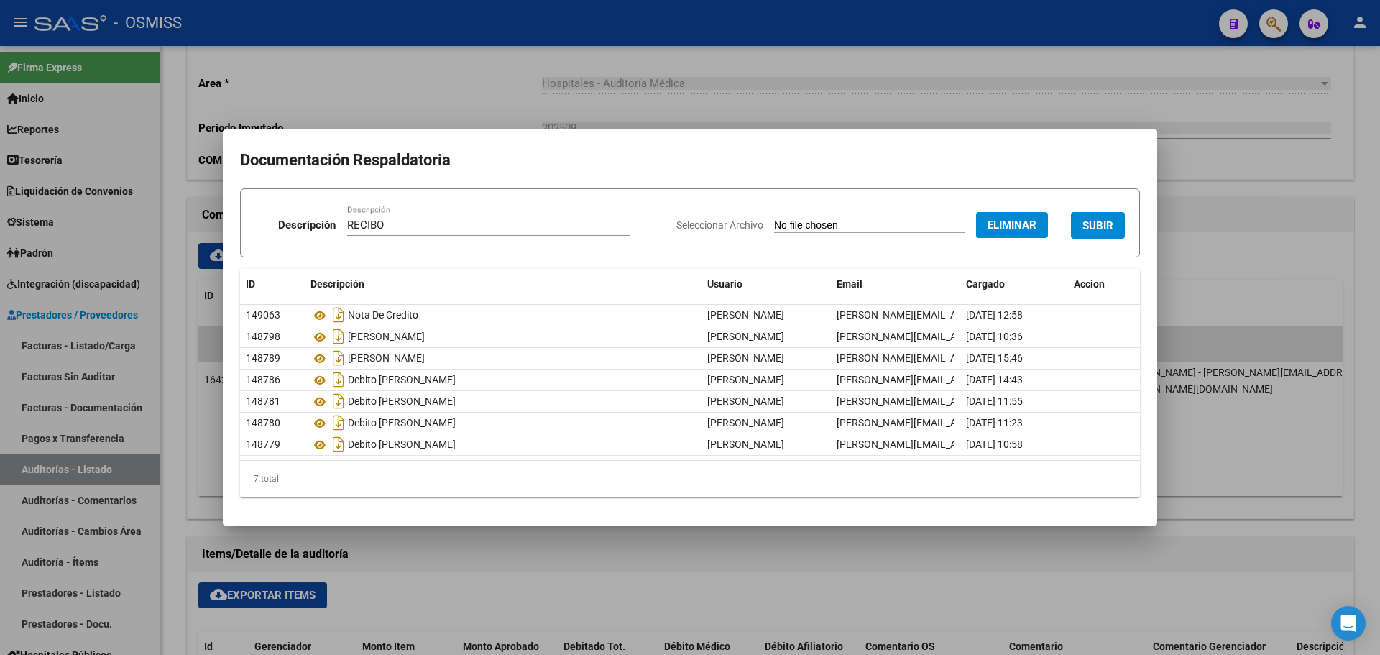
click at [1105, 215] on button "SUBIR" at bounding box center [1098, 225] width 54 height 27
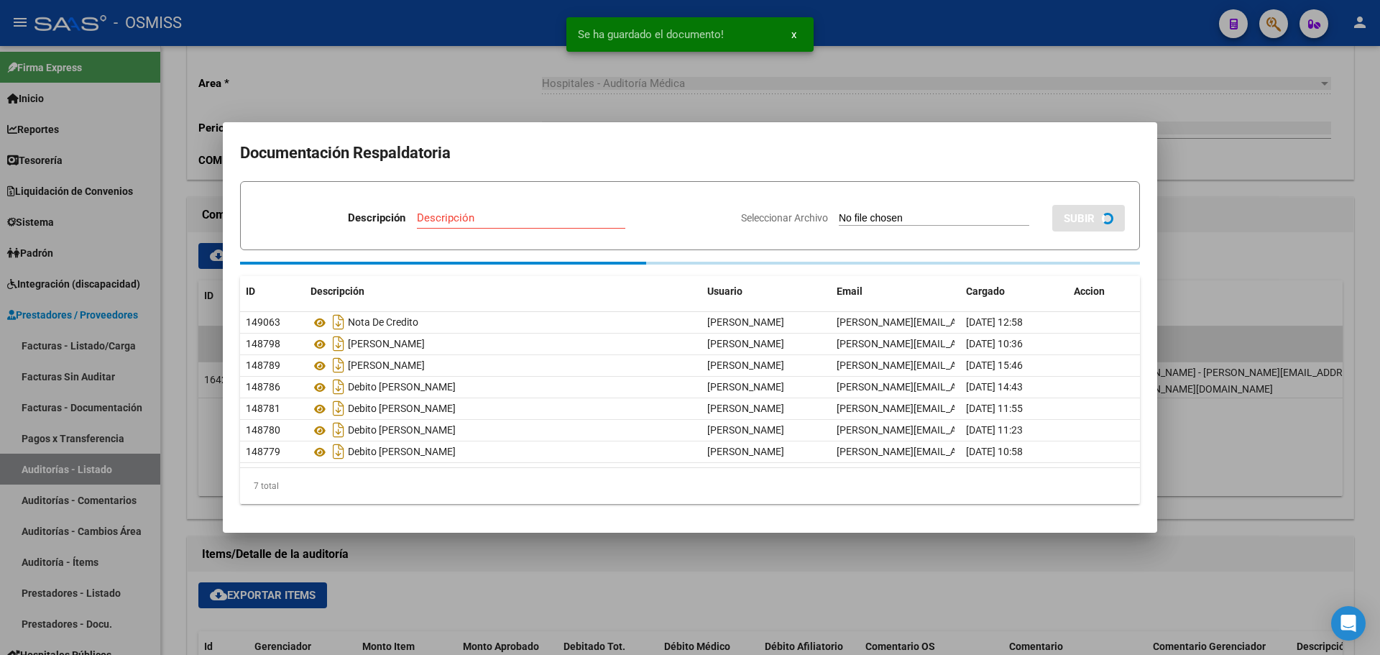
click at [323, 73] on div at bounding box center [690, 327] width 1380 height 655
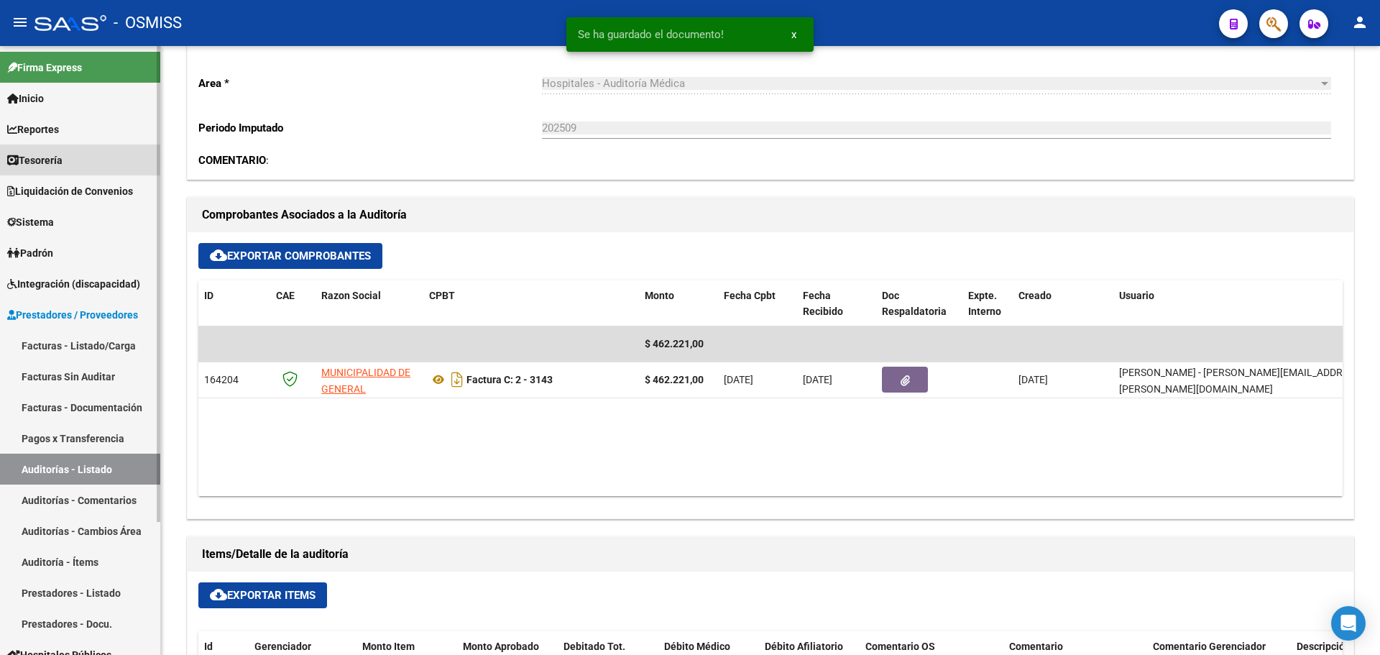
click at [109, 152] on link "Tesorería" at bounding box center [80, 159] width 160 height 31
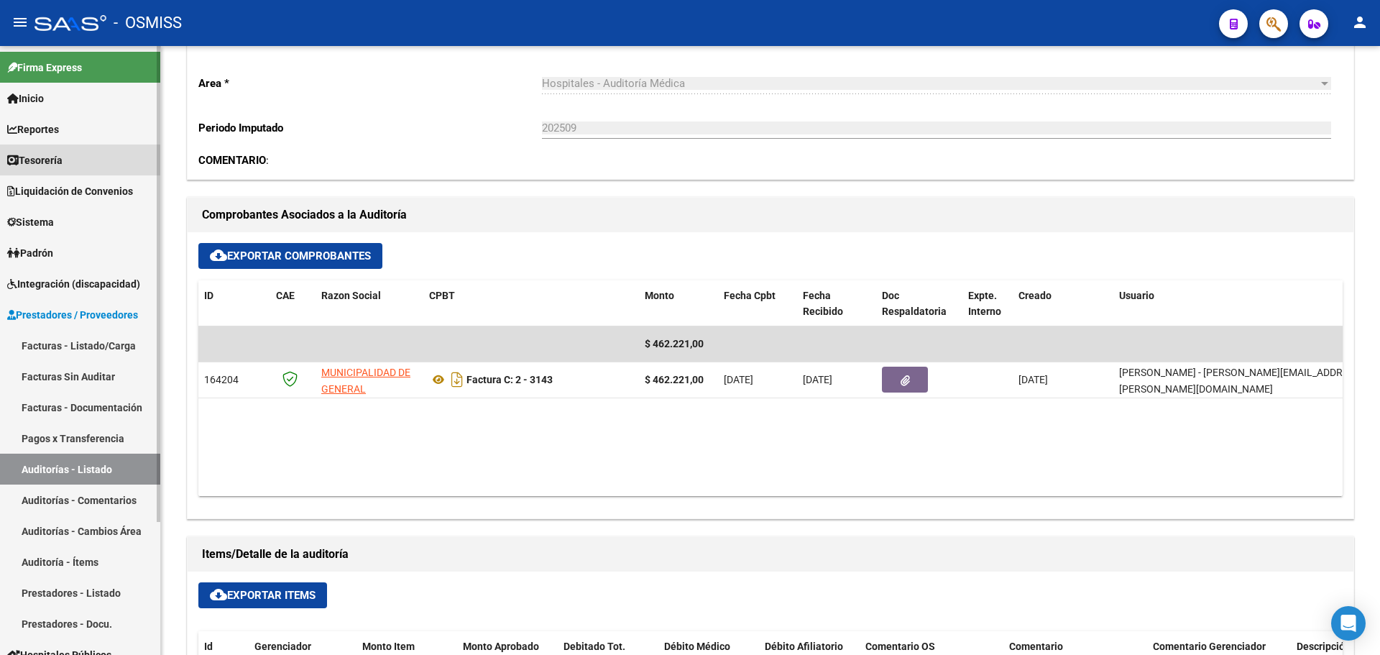
click at [109, 152] on link "Tesorería" at bounding box center [80, 159] width 160 height 31
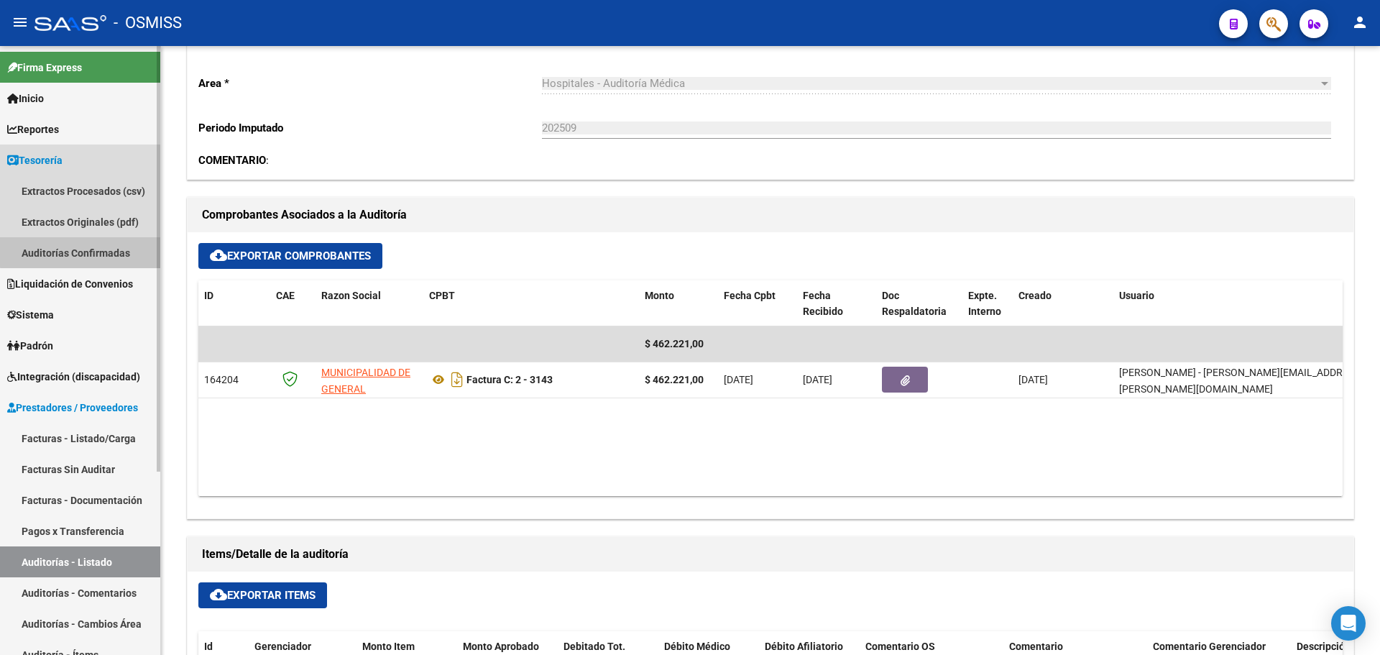
click at [116, 244] on link "Auditorías Confirmadas" at bounding box center [80, 252] width 160 height 31
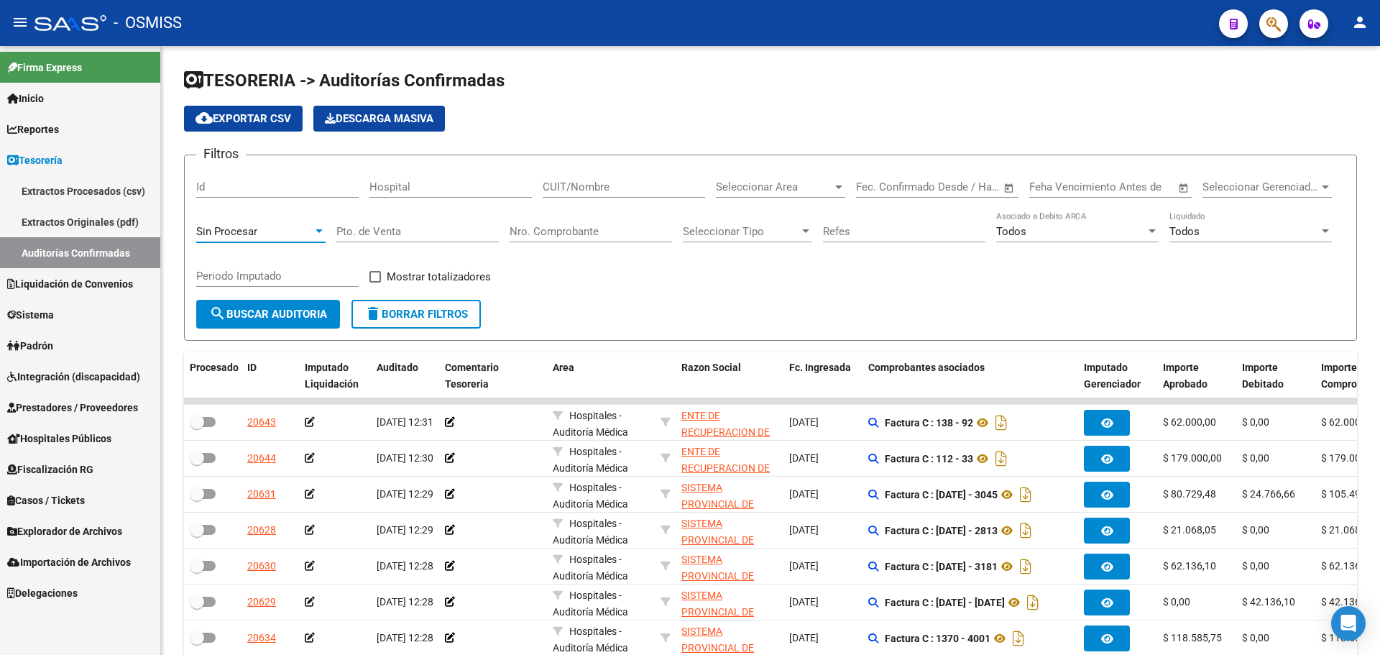
click at [250, 225] on span "Sin Procesar" at bounding box center [226, 231] width 61 height 13
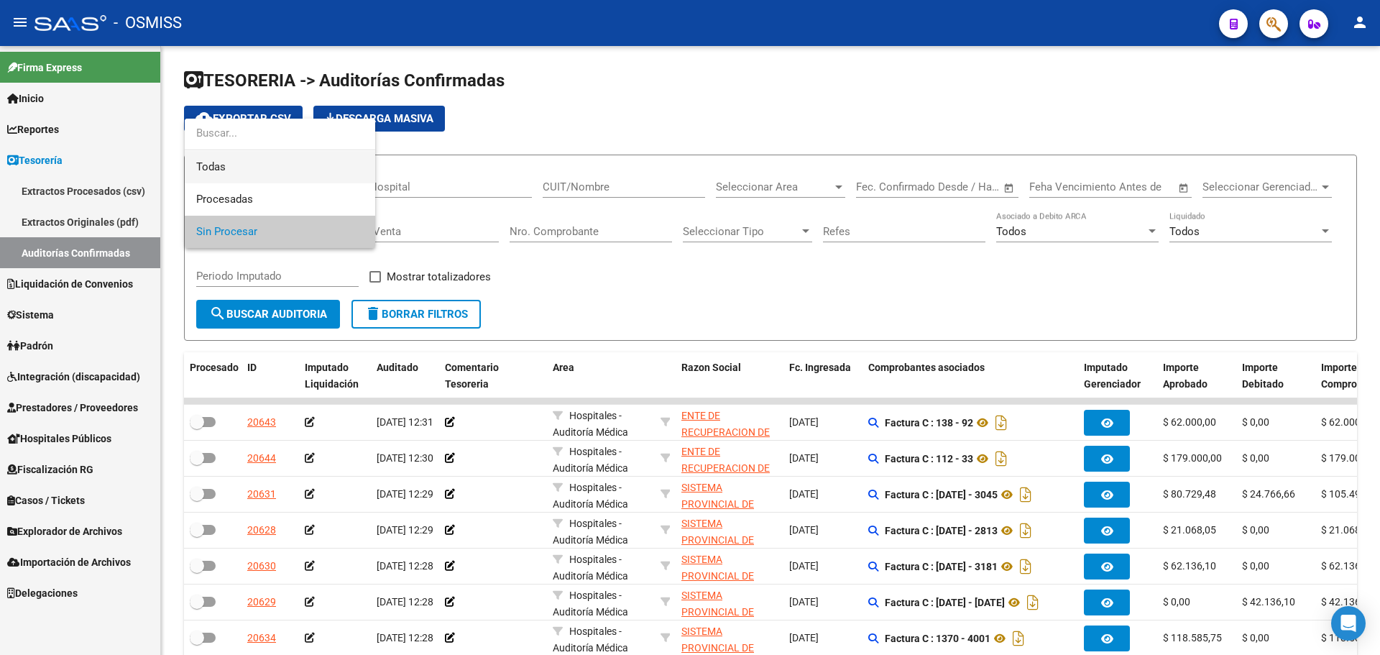
click at [243, 170] on span "Todas" at bounding box center [279, 167] width 167 height 32
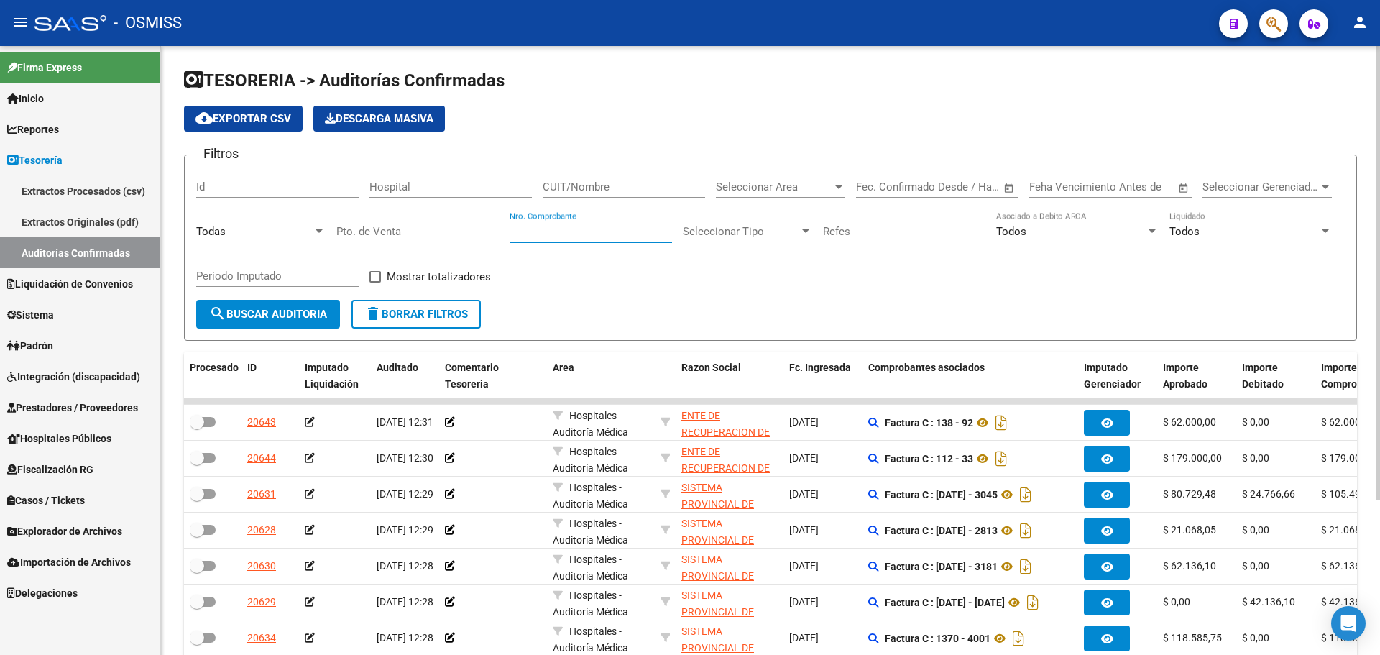
click at [626, 227] on input "Nro. Comprobante" at bounding box center [591, 231] width 162 height 13
type input "3134"
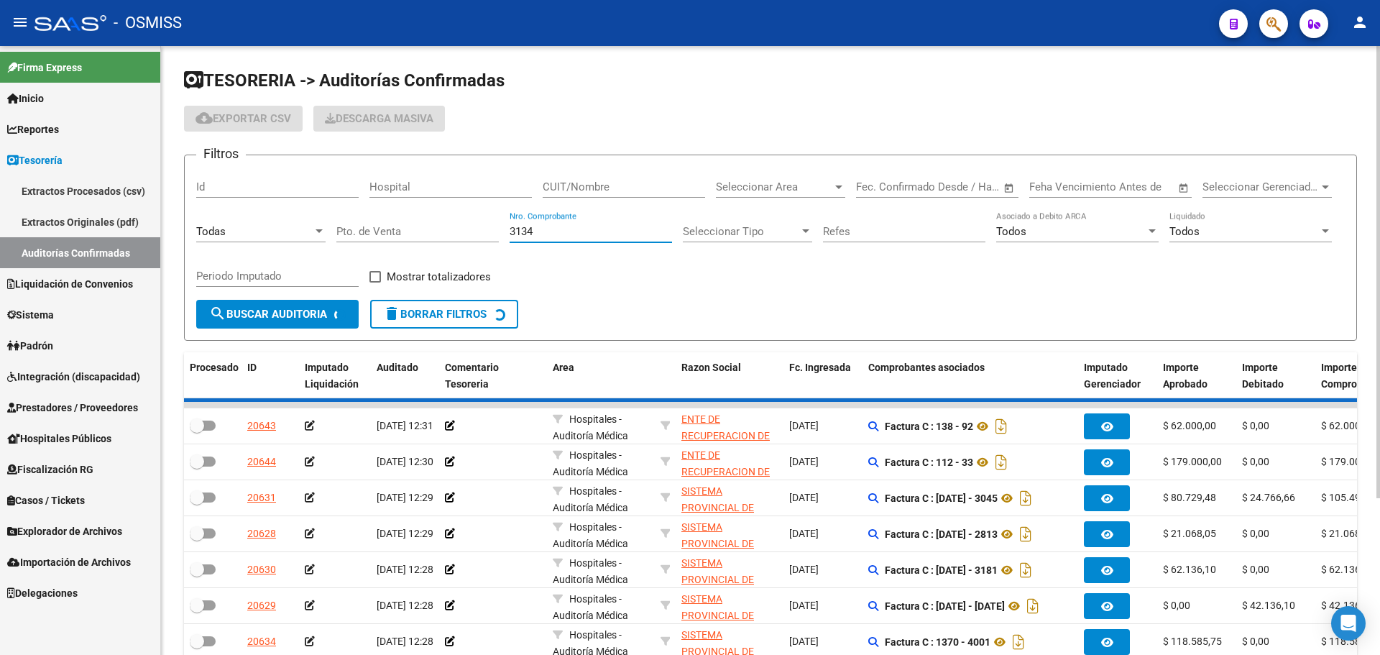
checkbox input "true"
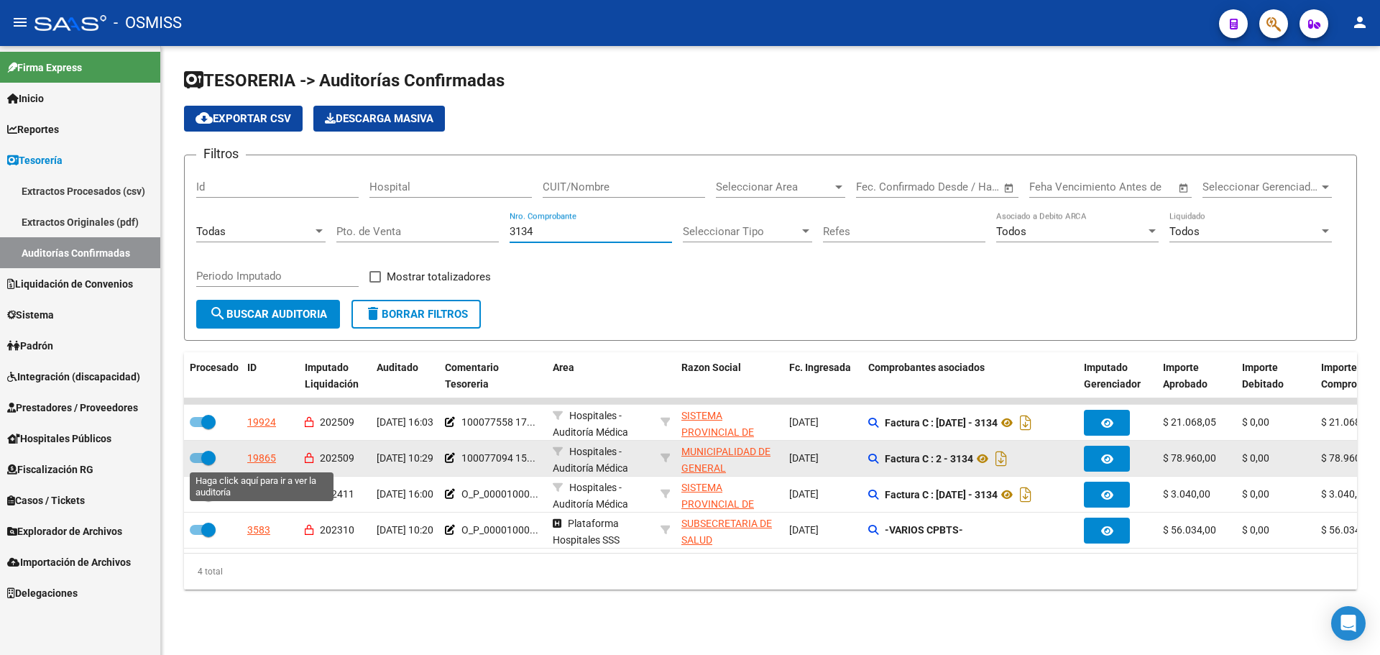
type input "3134"
click at [265, 451] on div "19865" at bounding box center [261, 458] width 29 height 17
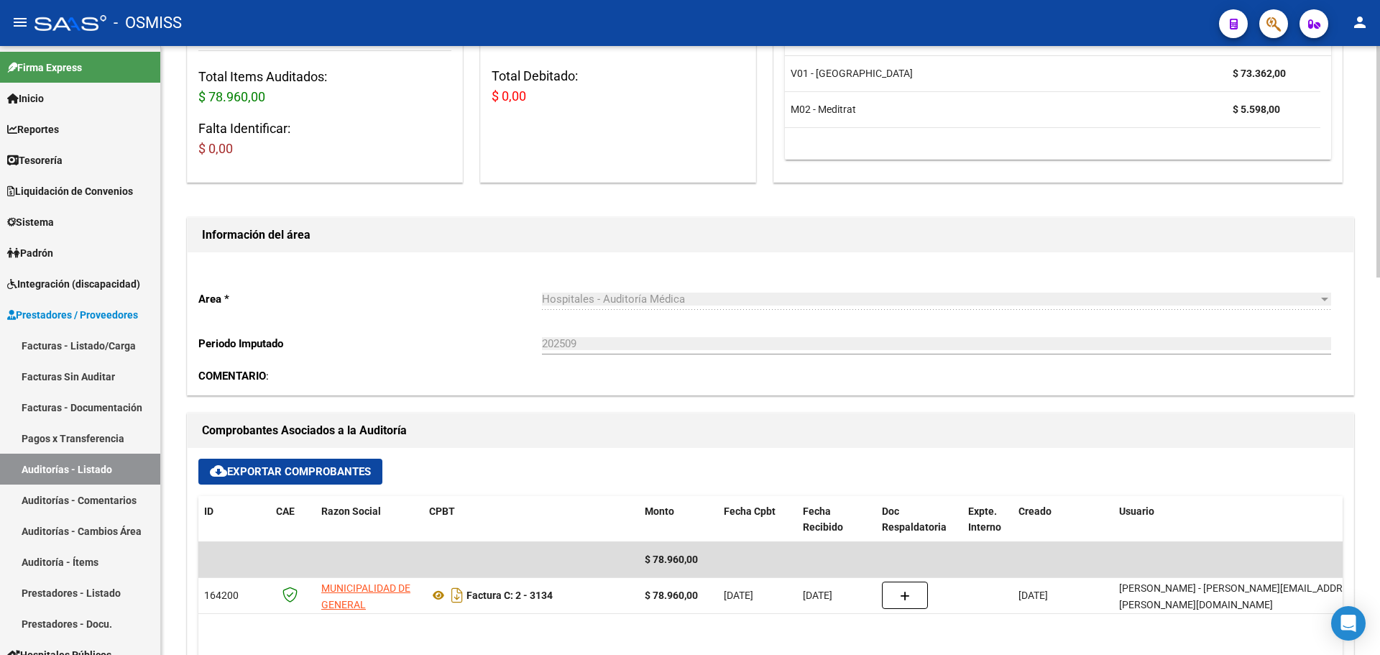
scroll to position [575, 0]
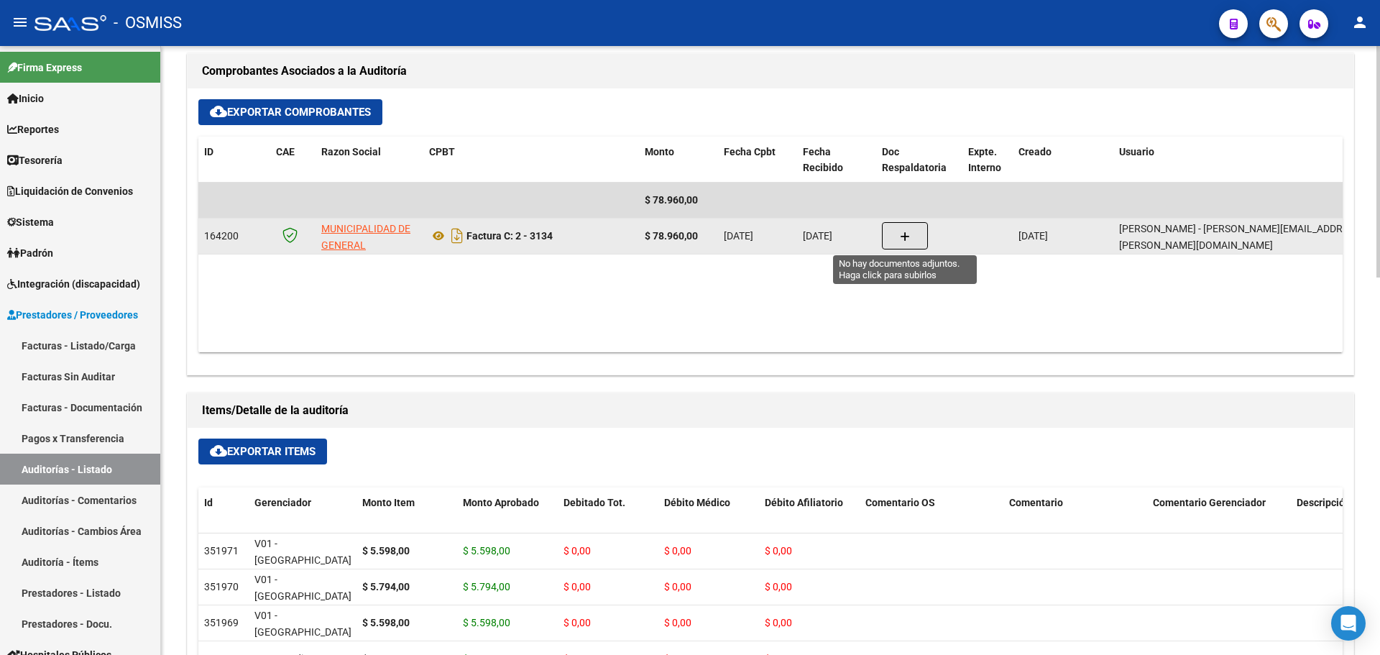
click at [888, 244] on button "button" at bounding box center [905, 235] width 46 height 27
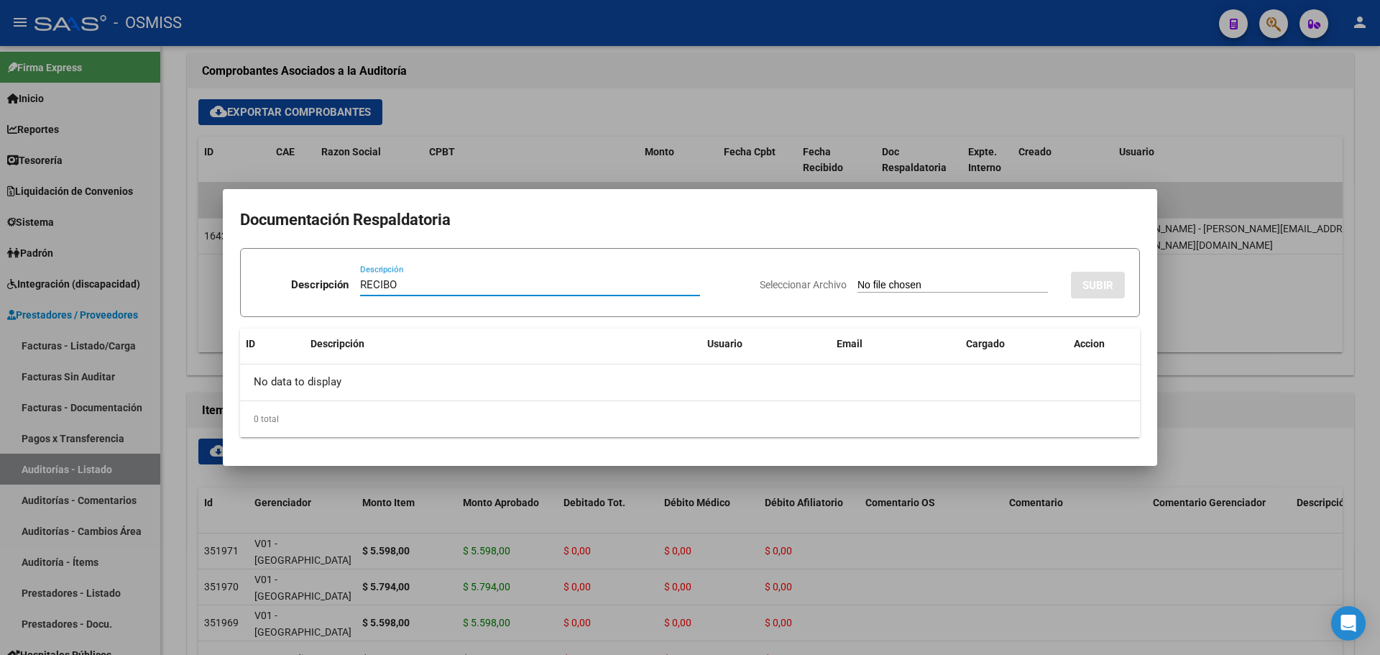
type input "RECIBO"
click at [888, 280] on input "Seleccionar Archivo" at bounding box center [953, 286] width 190 height 14
type input "C:\fakepath\FC. 3134 MUNICIPALIDAD DE [PERSON_NAME].pdf"
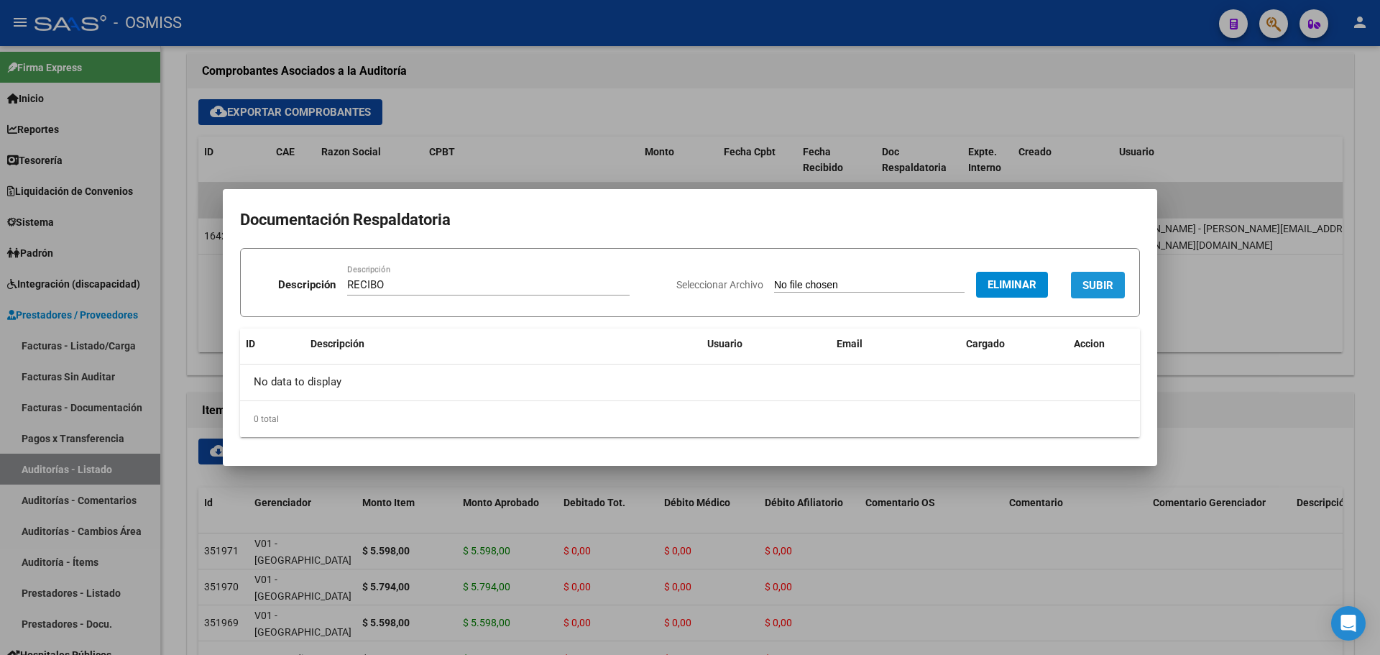
click at [1080, 275] on button "SUBIR" at bounding box center [1098, 285] width 54 height 27
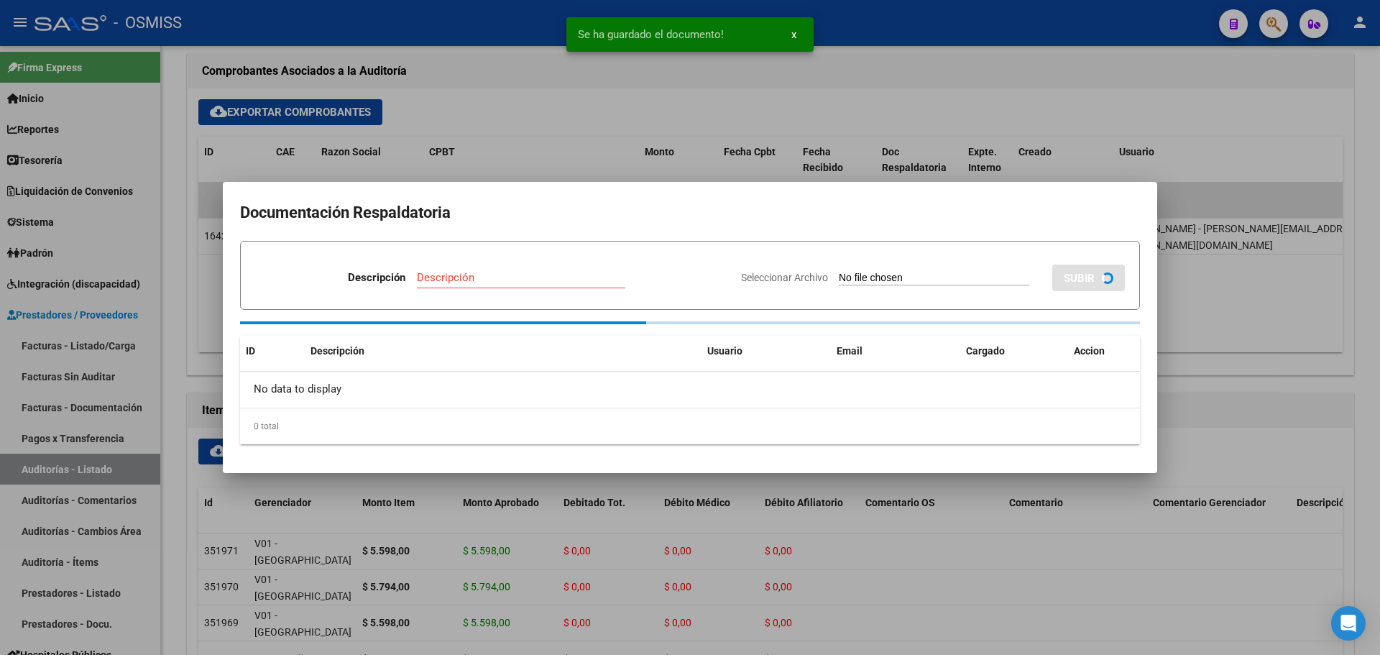
click at [467, 94] on div at bounding box center [690, 327] width 1380 height 655
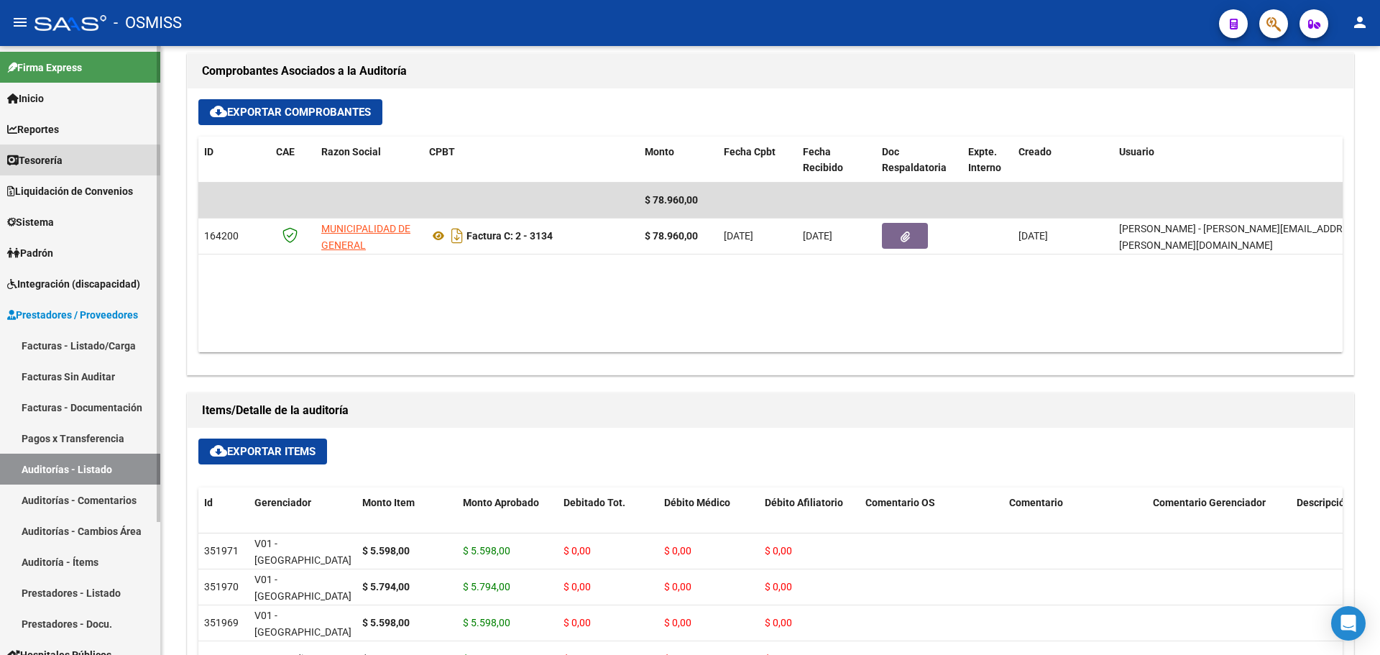
click at [73, 168] on link "Tesorería" at bounding box center [80, 159] width 160 height 31
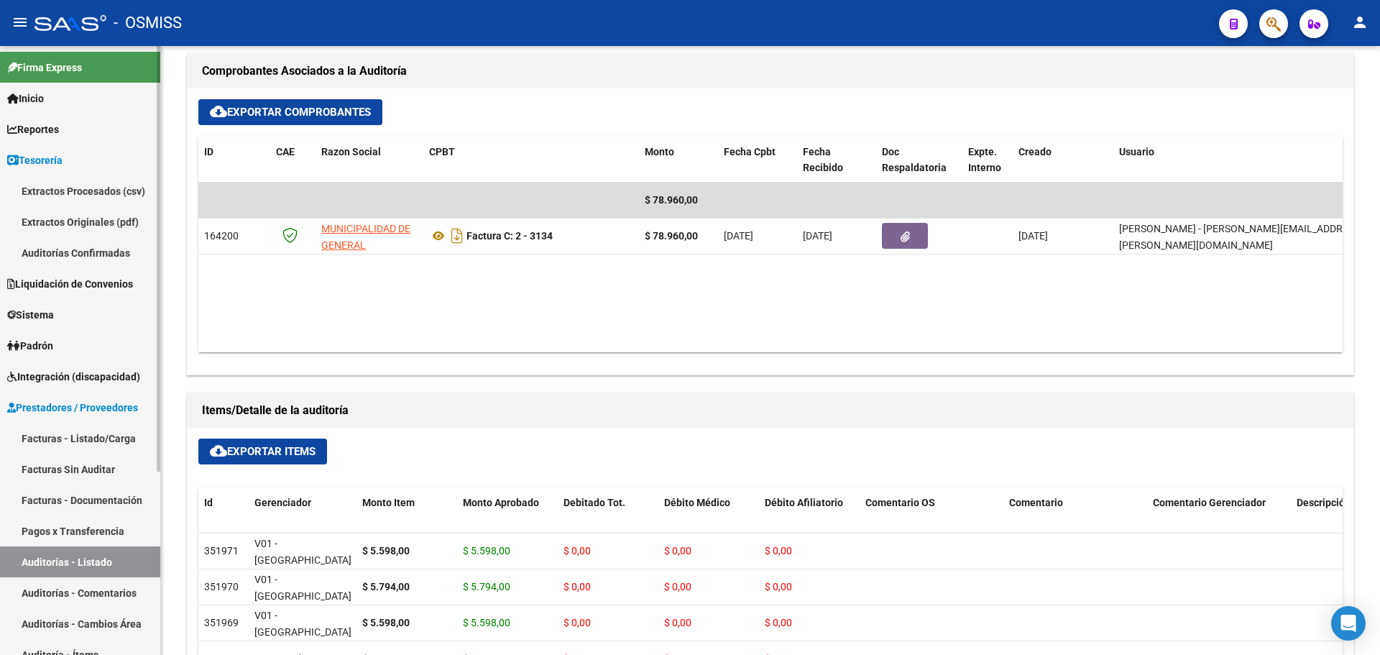
click at [104, 250] on link "Auditorías Confirmadas" at bounding box center [80, 252] width 160 height 31
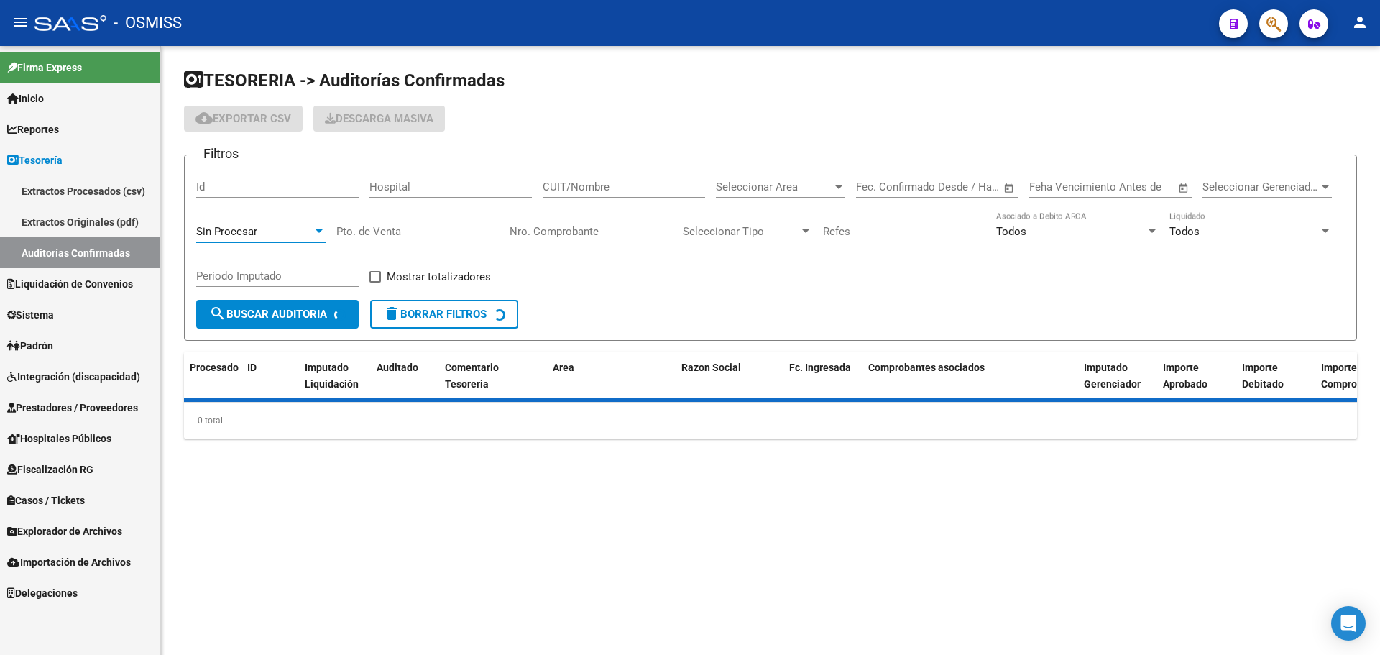
click at [270, 235] on div "Sin Procesar" at bounding box center [254, 231] width 116 height 13
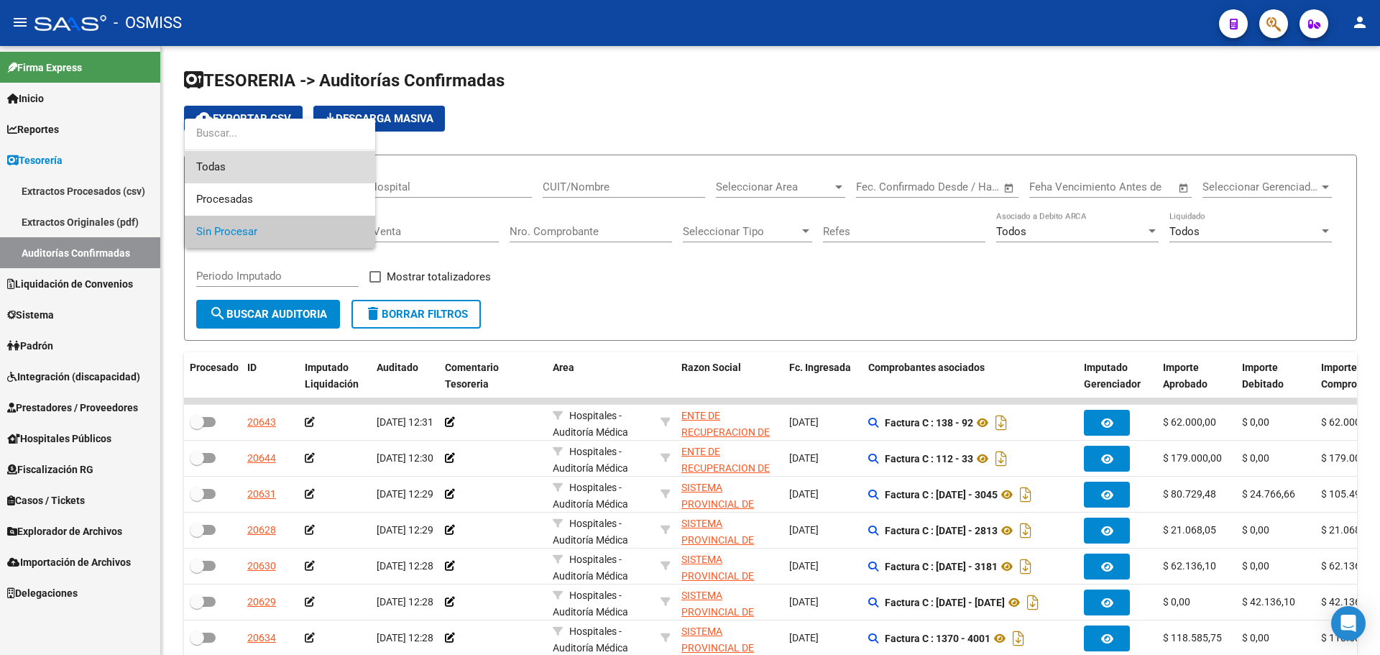
click at [280, 165] on span "Todas" at bounding box center [279, 167] width 167 height 32
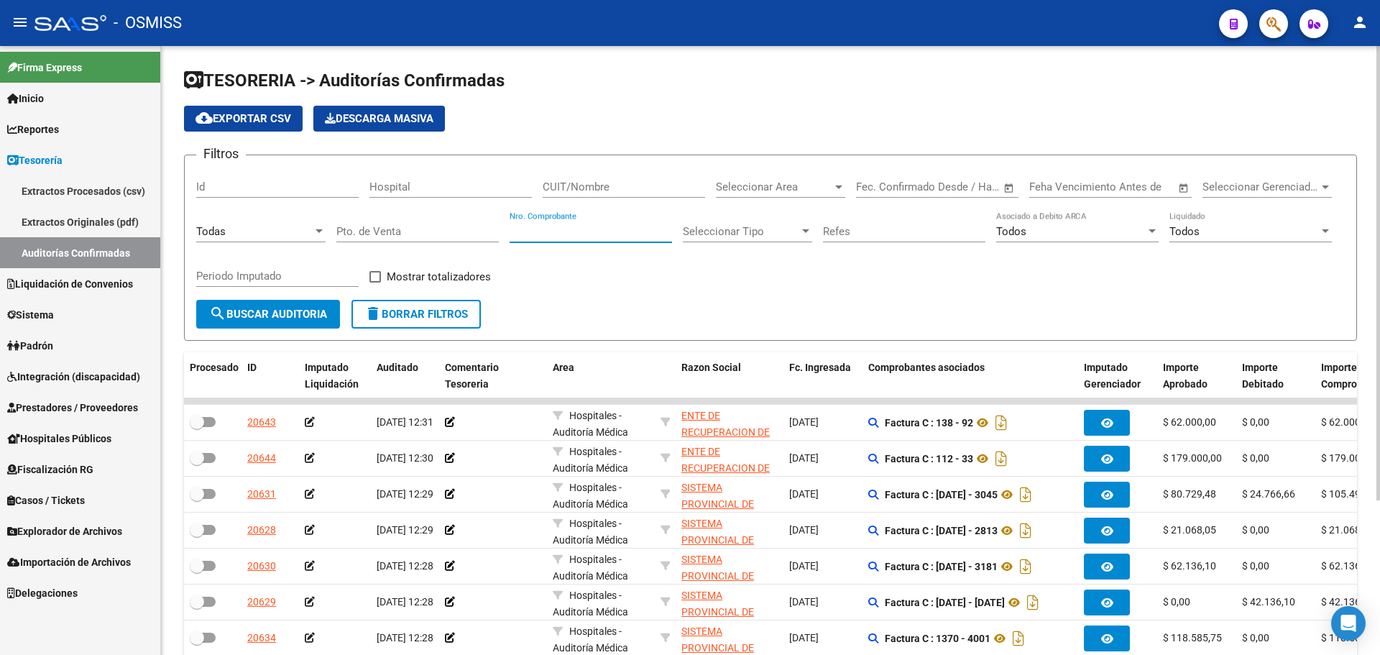
click at [606, 230] on input "Nro. Comprobante" at bounding box center [591, 231] width 162 height 13
type input "544"
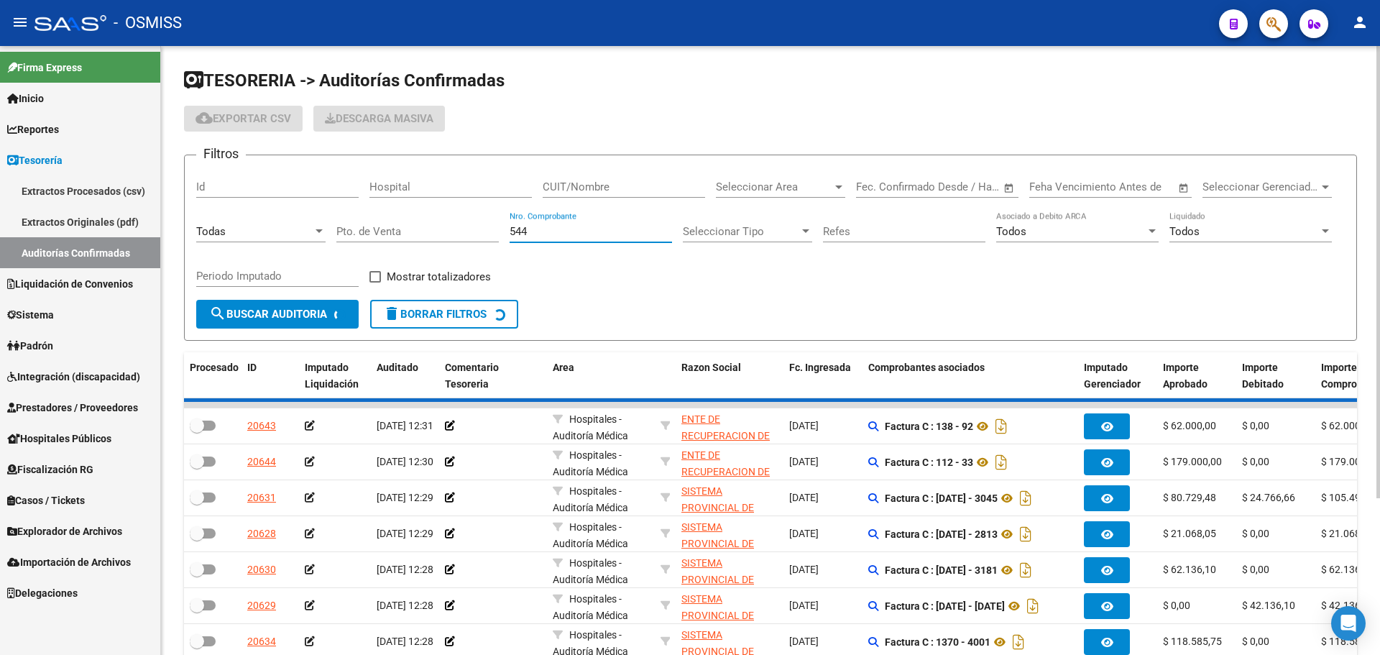
checkbox input "true"
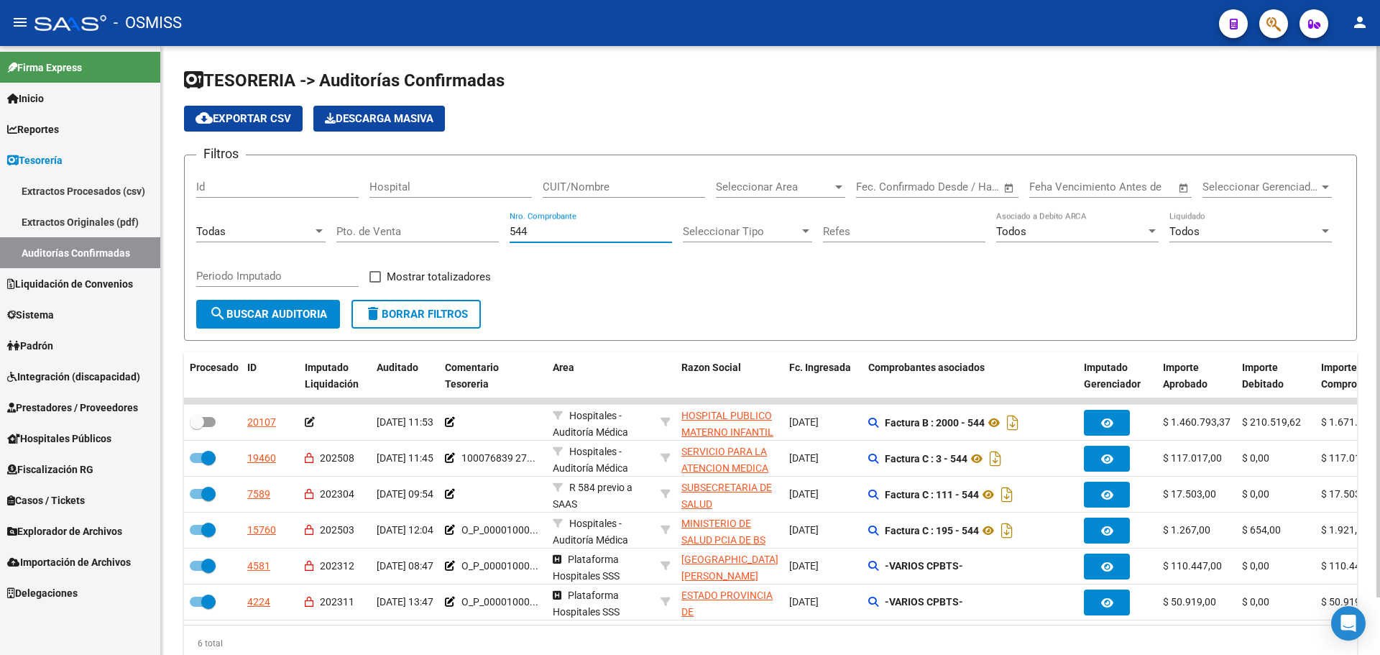
click at [651, 308] on form "Filtros Id Hospital CUIT/Nombre Seleccionar Area Seleccionar Area Fecha inicio …" at bounding box center [770, 248] width 1173 height 186
click at [719, 318] on form "Filtros Id Hospital CUIT/Nombre Seleccionar Area Seleccionar Area Fecha inicio …" at bounding box center [770, 248] width 1173 height 186
click at [694, 325] on form "Filtros Id Hospital CUIT/Nombre Seleccionar Area Seleccionar Area Fecha inicio …" at bounding box center [770, 248] width 1173 height 186
click at [663, 318] on form "Filtros Id Hospital CUIT/Nombre Seleccionar Area Seleccionar Area Fecha inicio …" at bounding box center [770, 248] width 1173 height 186
click at [640, 238] on div "544 Nro. Comprobante" at bounding box center [591, 226] width 162 height 31
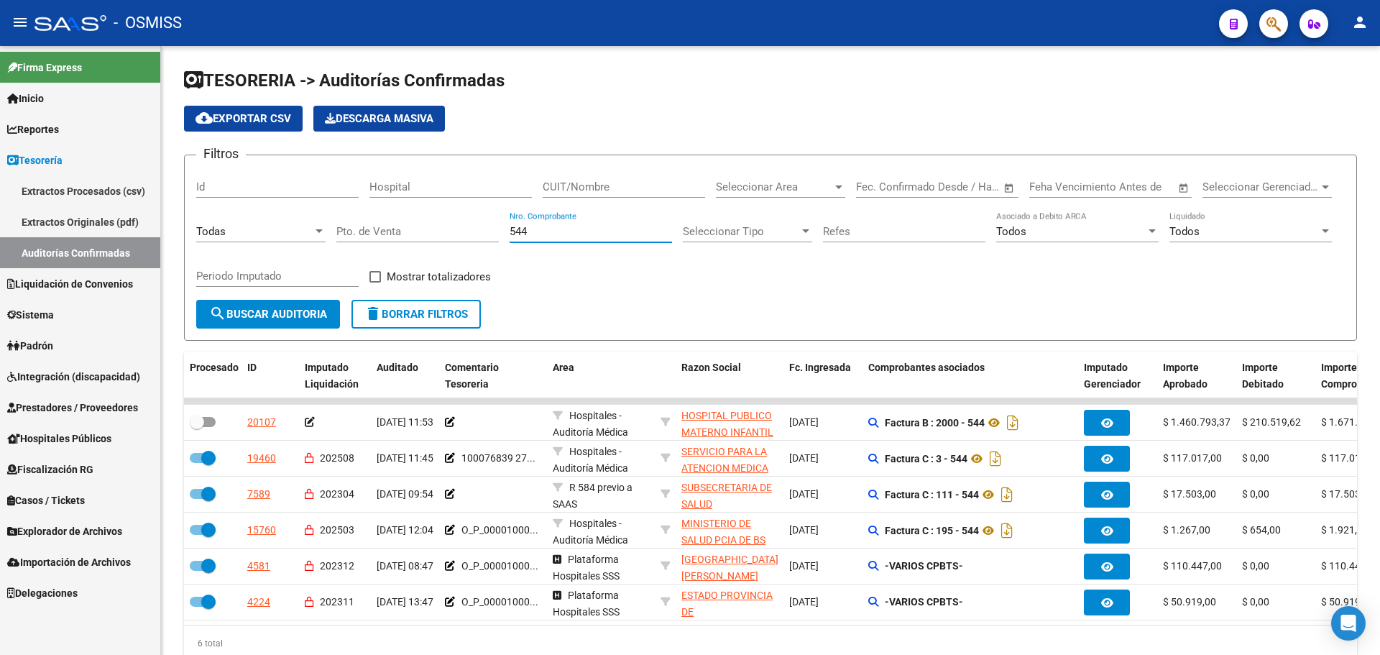
drag, startPoint x: 538, startPoint y: 230, endPoint x: 104, endPoint y: 231, distance: 434.1
click at [104, 231] on mat-sidenav-container "Firma Express Inicio Calendario SSS Instructivos Contacto OS Reportes Ingresos …" at bounding box center [690, 350] width 1380 height 609
type input "5743"
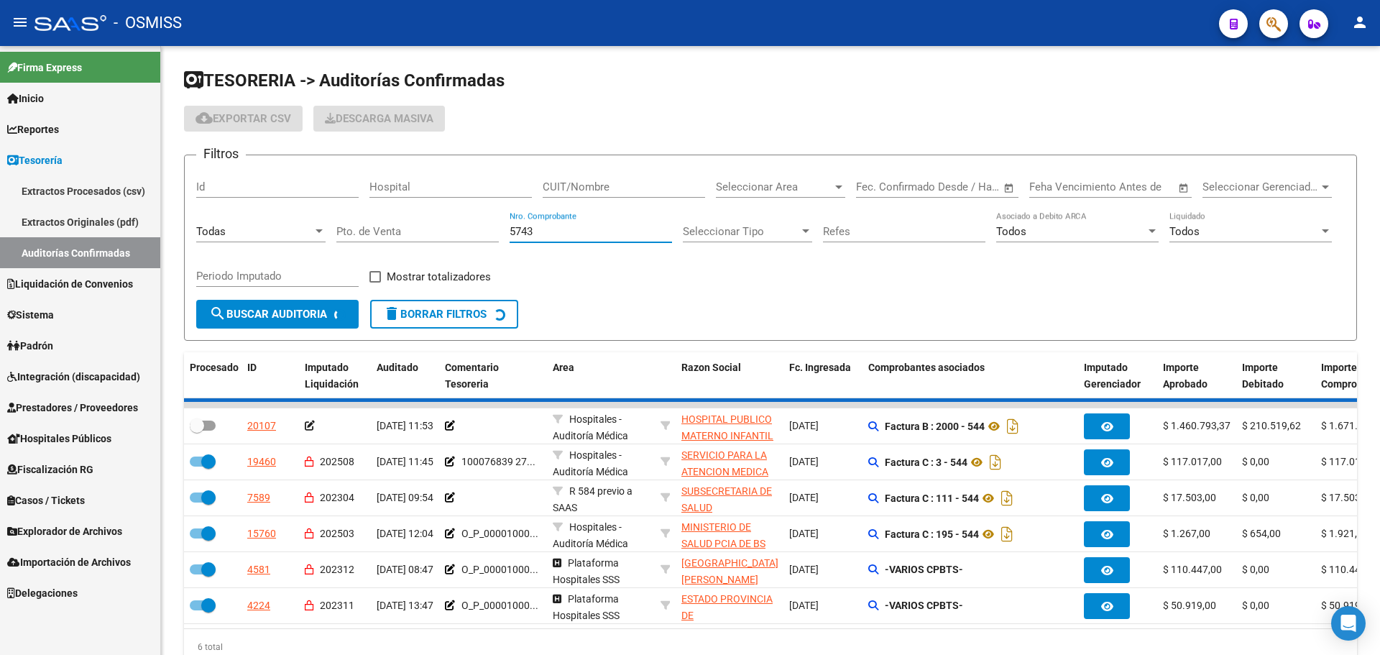
checkbox input "true"
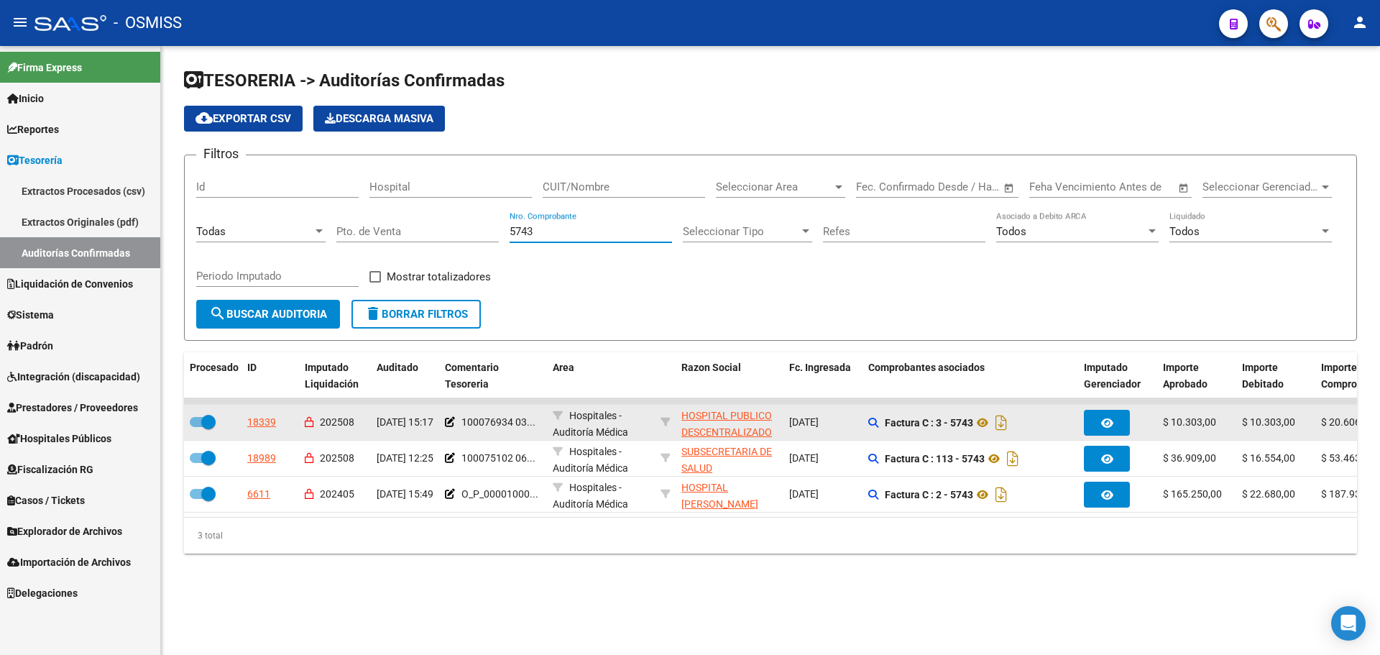
type input "5743"
click at [270, 426] on div "18339" at bounding box center [261, 422] width 29 height 17
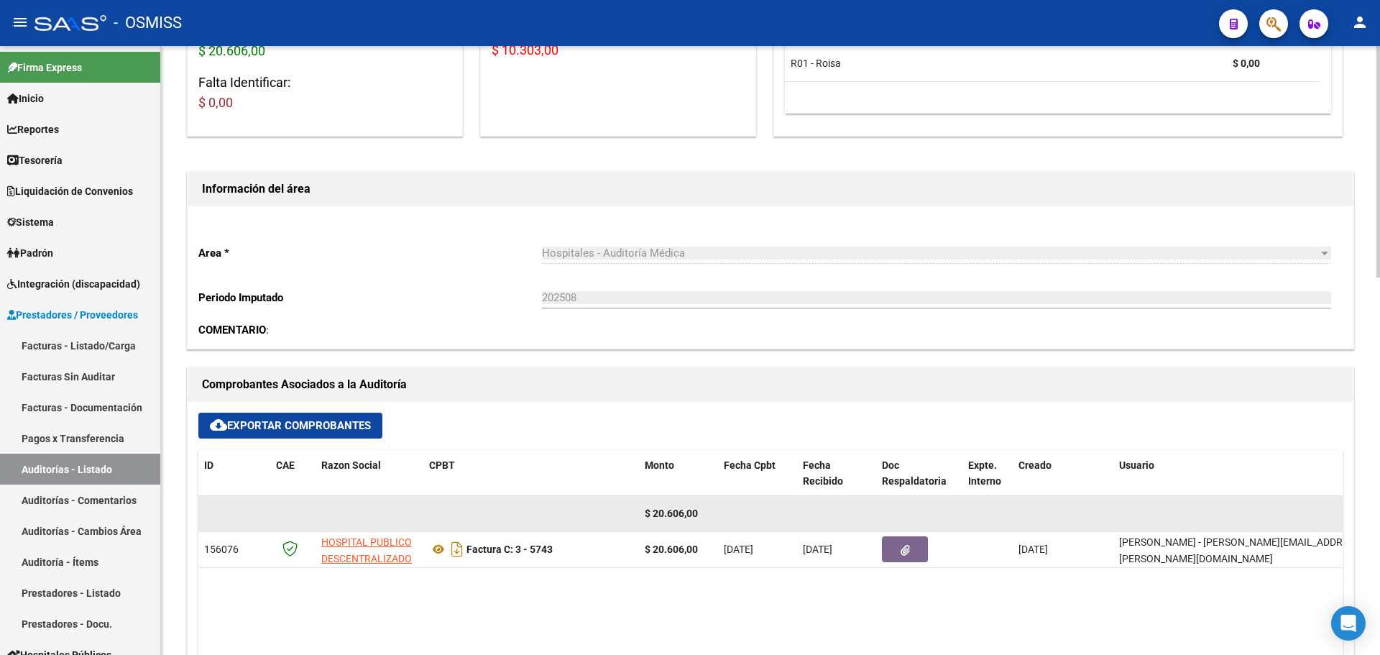
scroll to position [359, 0]
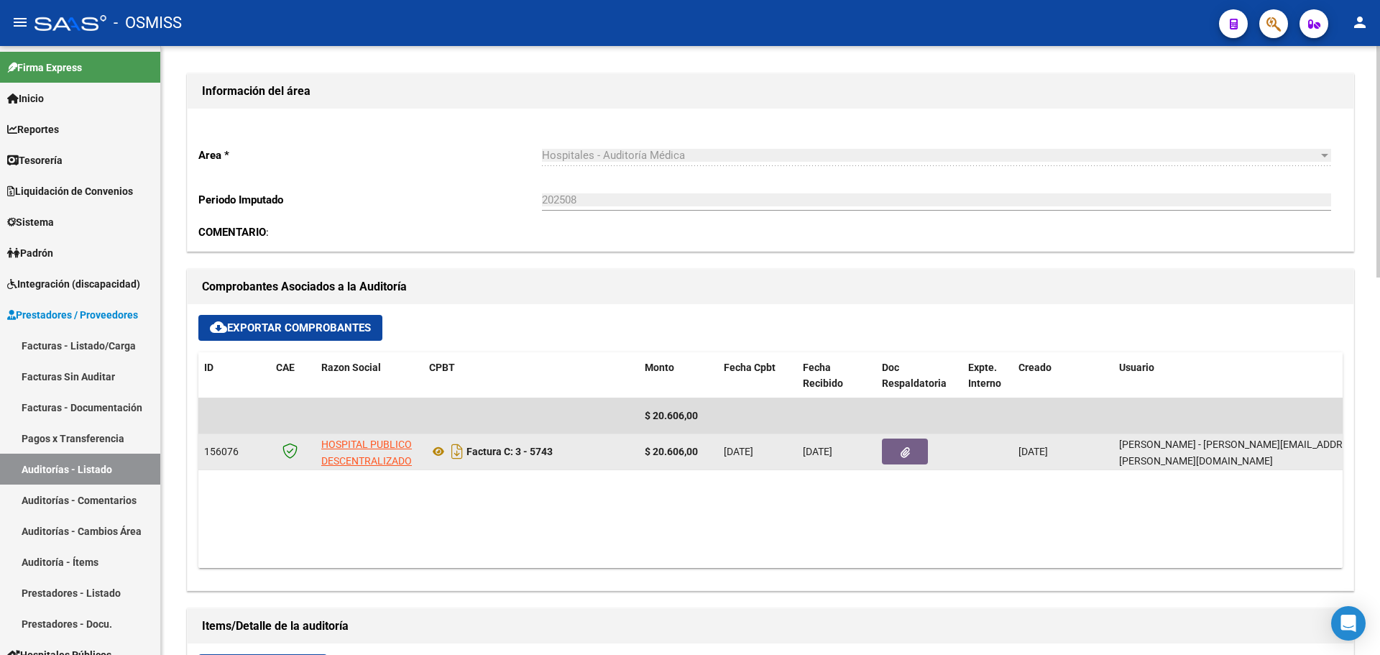
click at [893, 447] on button "button" at bounding box center [905, 451] width 46 height 26
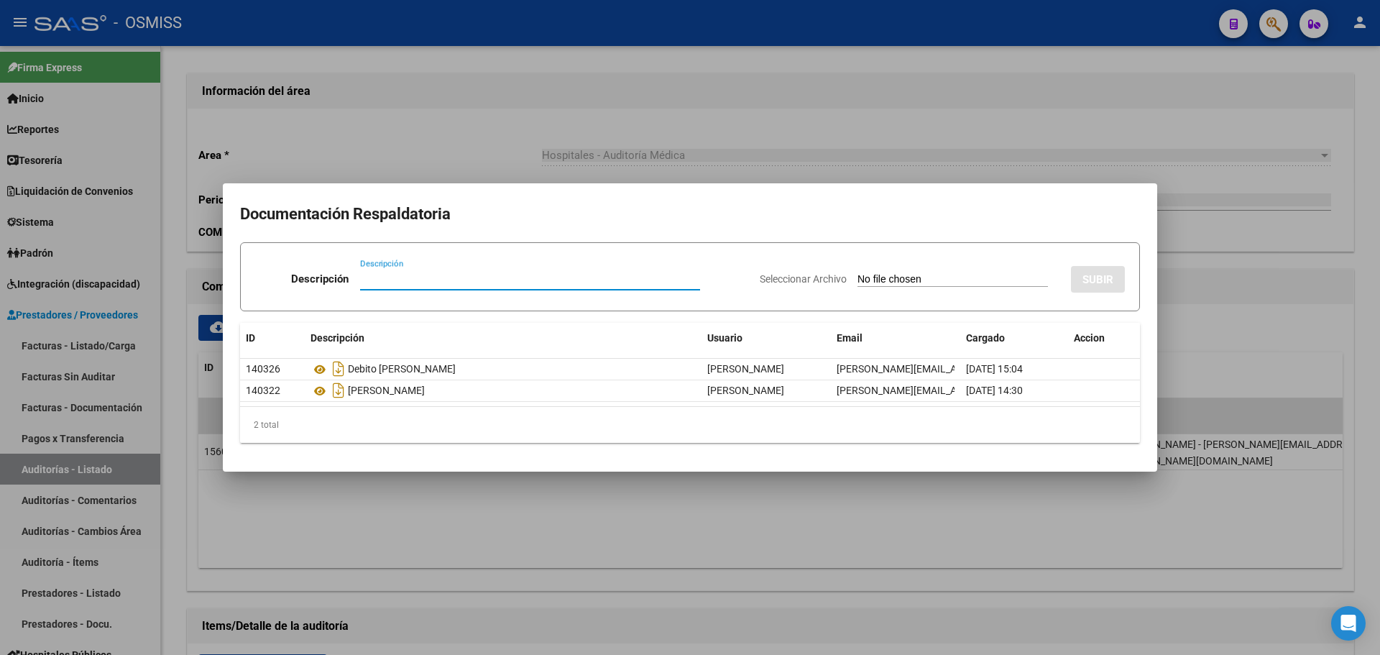
click at [666, 517] on div at bounding box center [690, 327] width 1380 height 655
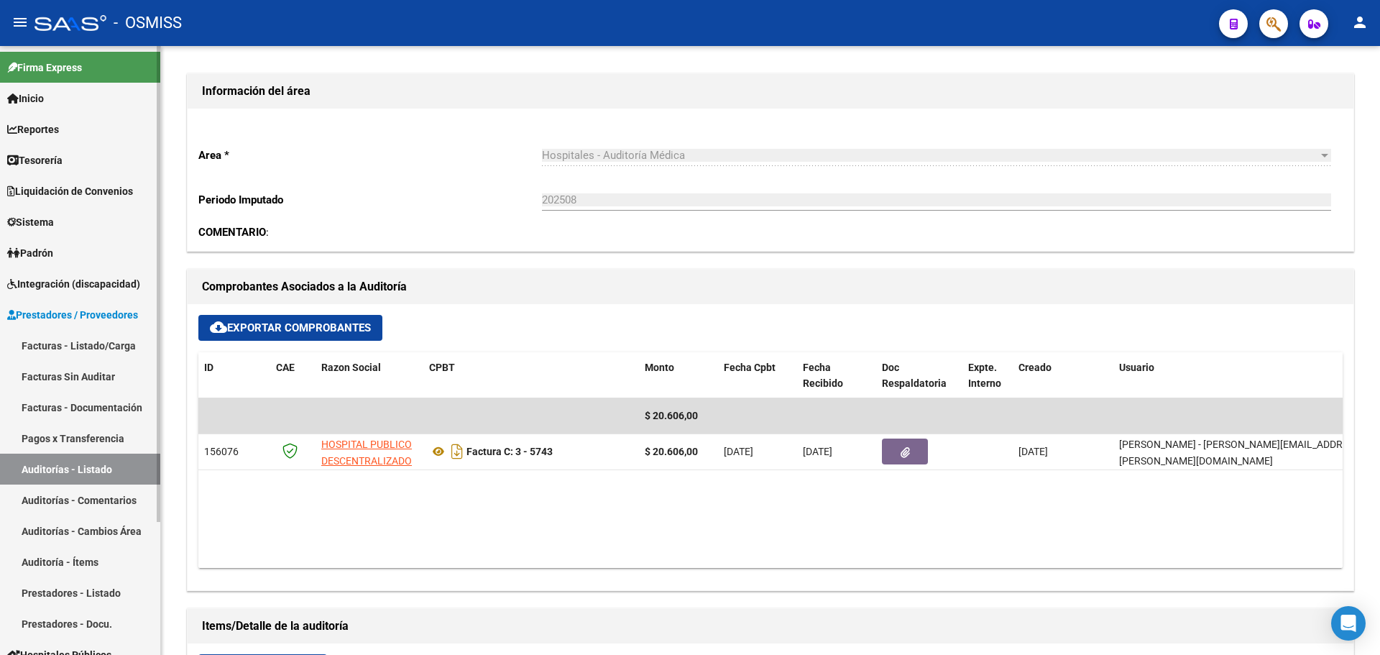
click at [111, 159] on link "Tesorería" at bounding box center [80, 159] width 160 height 31
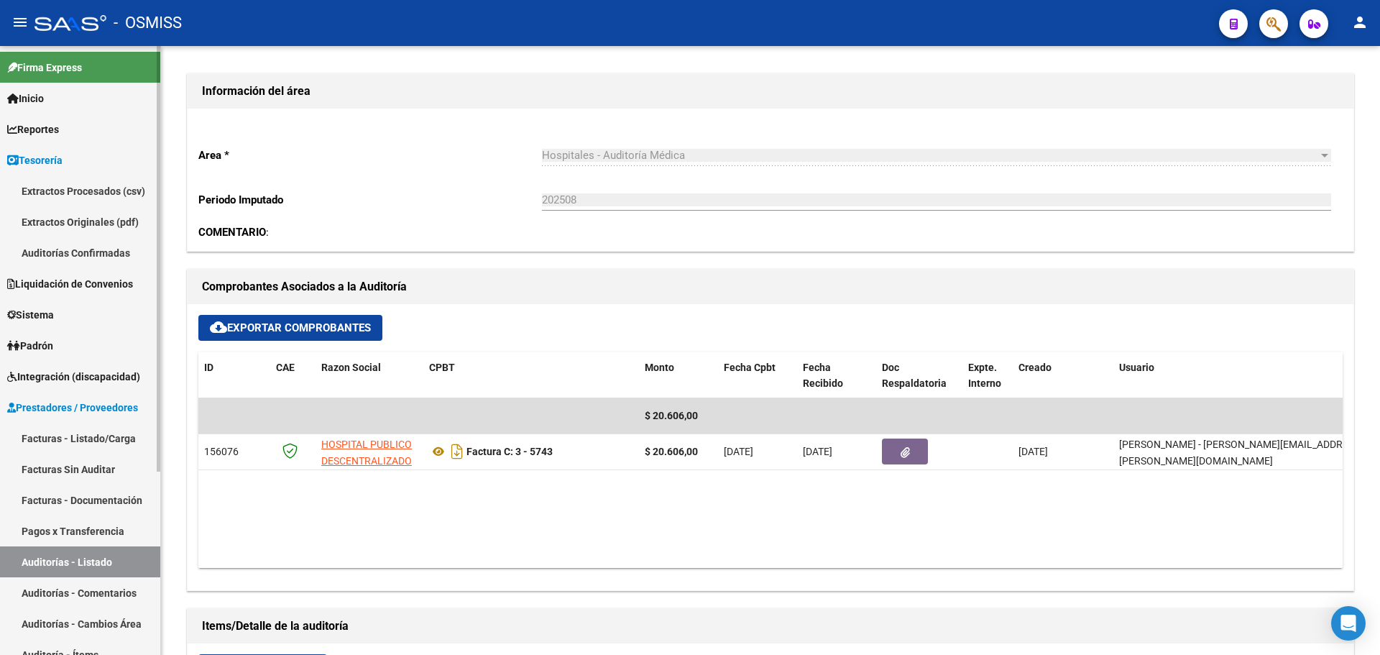
click at [118, 262] on link "Auditorías Confirmadas" at bounding box center [80, 252] width 160 height 31
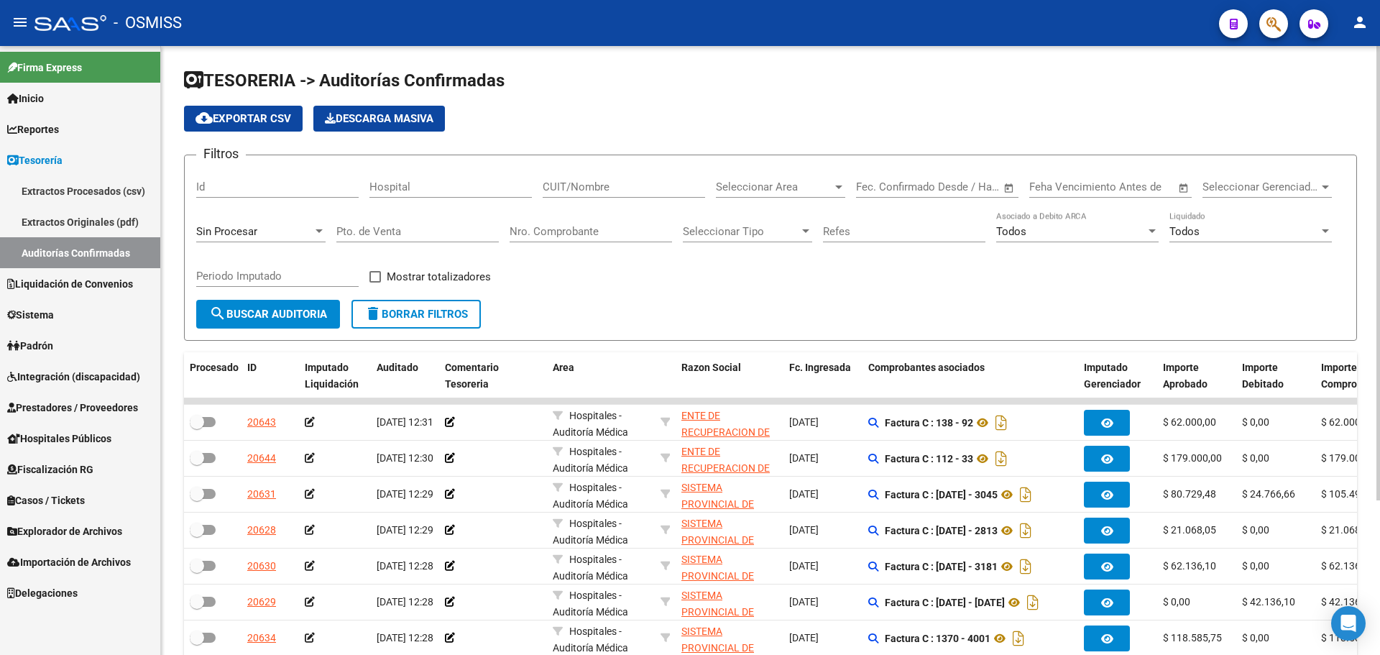
click at [267, 226] on div "Sin Procesar" at bounding box center [254, 231] width 116 height 13
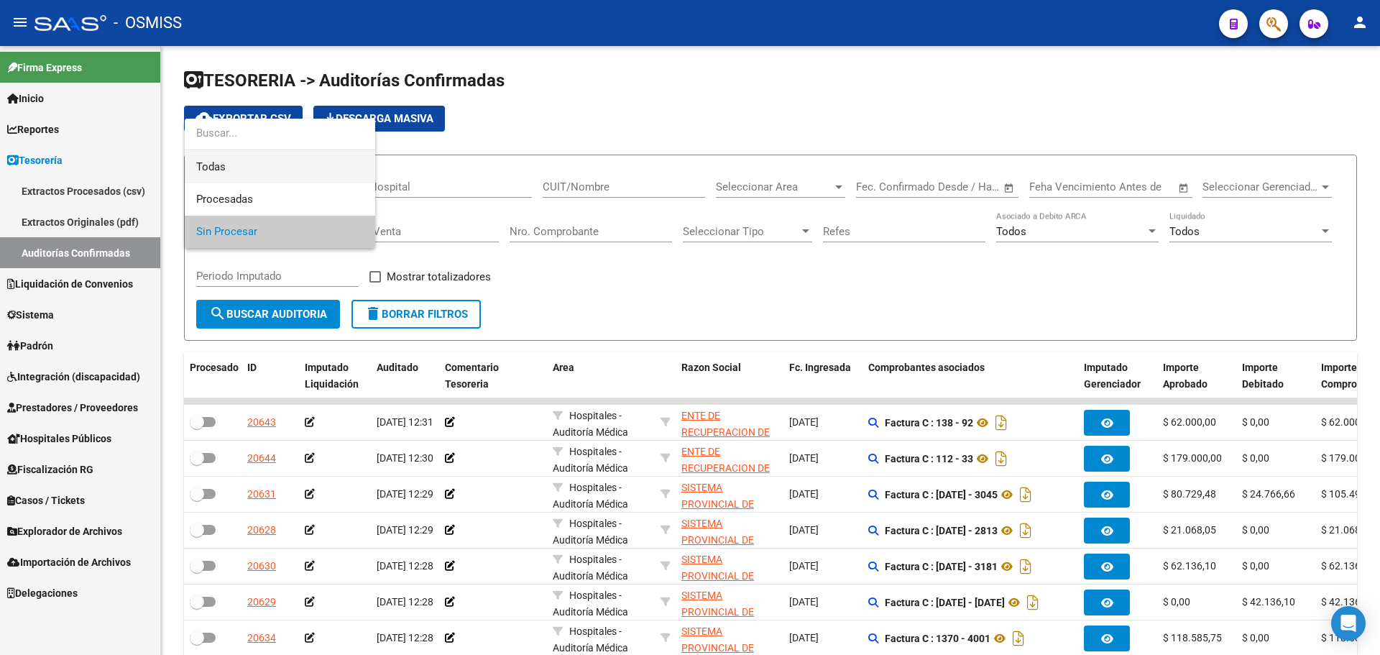
click at [264, 175] on span "Todas" at bounding box center [279, 167] width 167 height 32
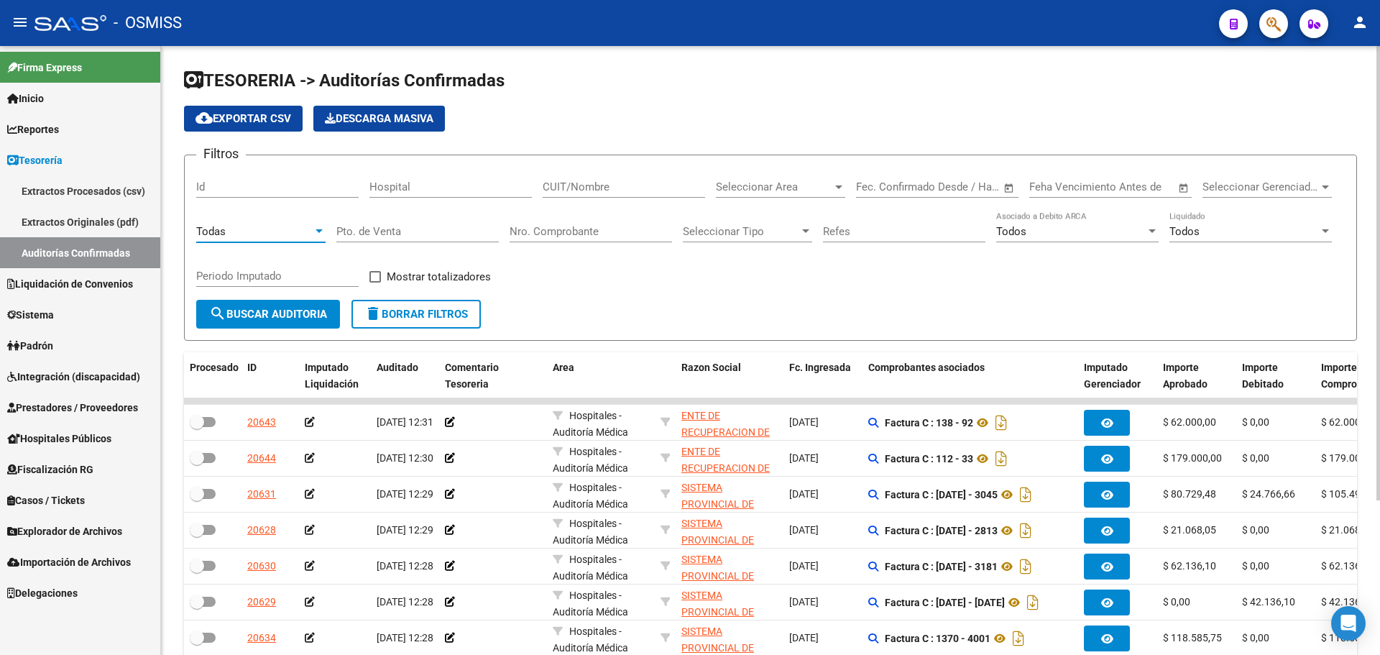
click at [555, 236] on input "Nro. Comprobante" at bounding box center [591, 231] width 162 height 13
type input "5735"
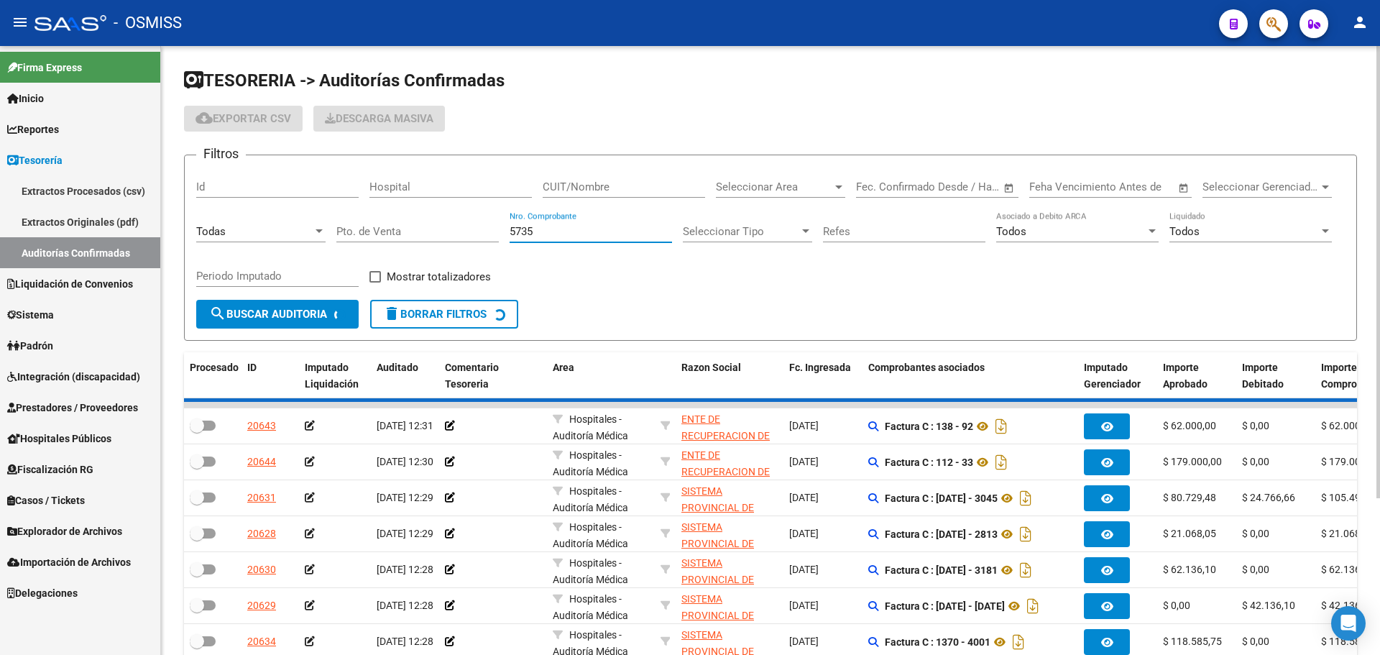
checkbox input "true"
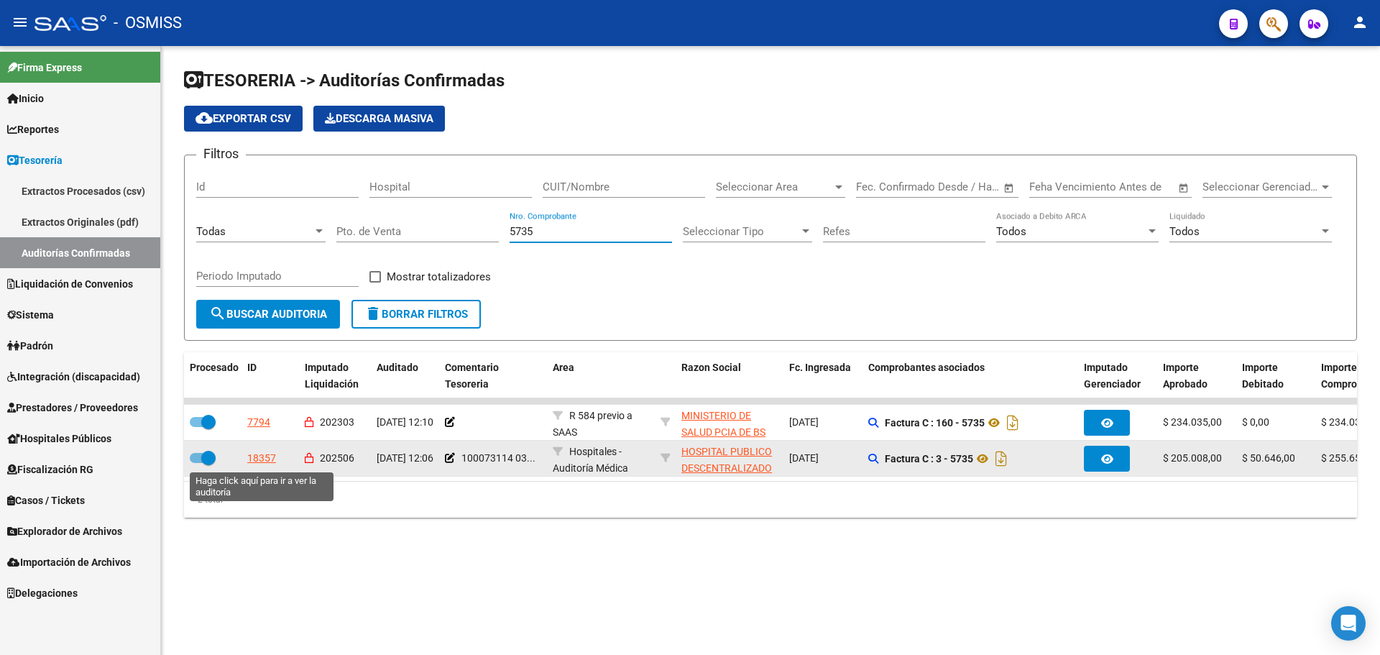
type input "5735"
click at [268, 459] on div "18357" at bounding box center [261, 458] width 29 height 17
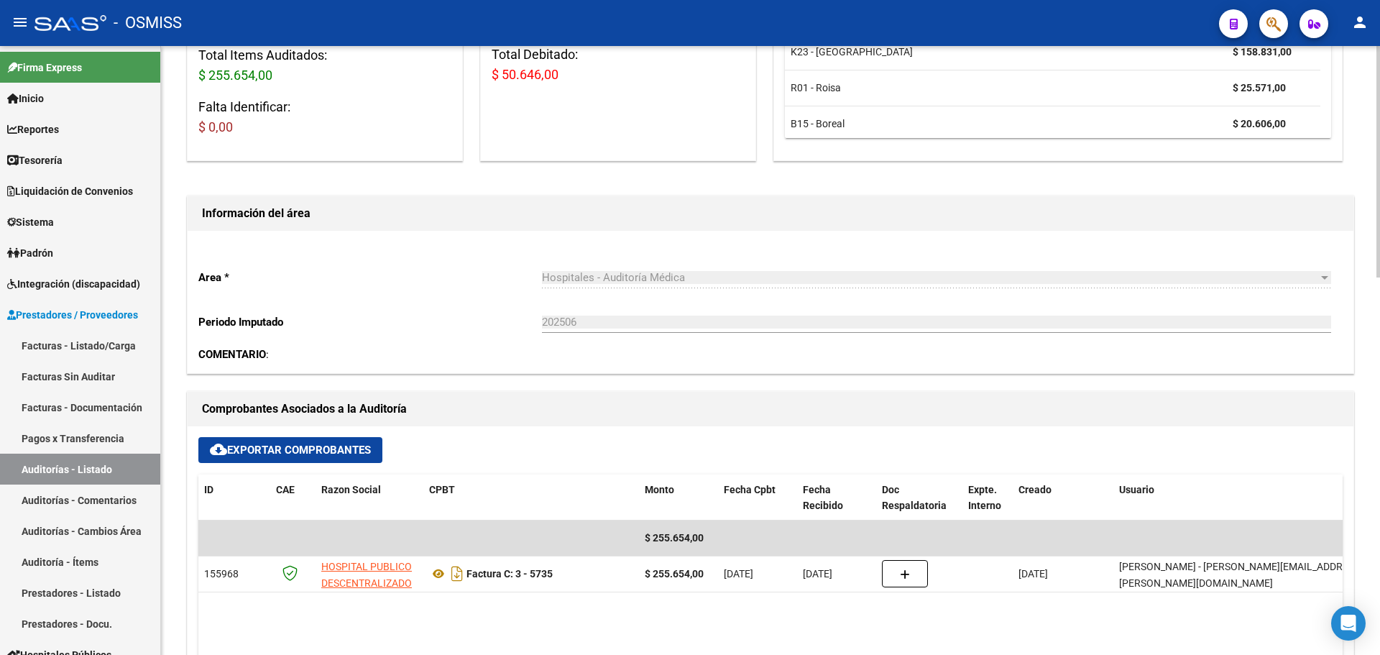
scroll to position [359, 0]
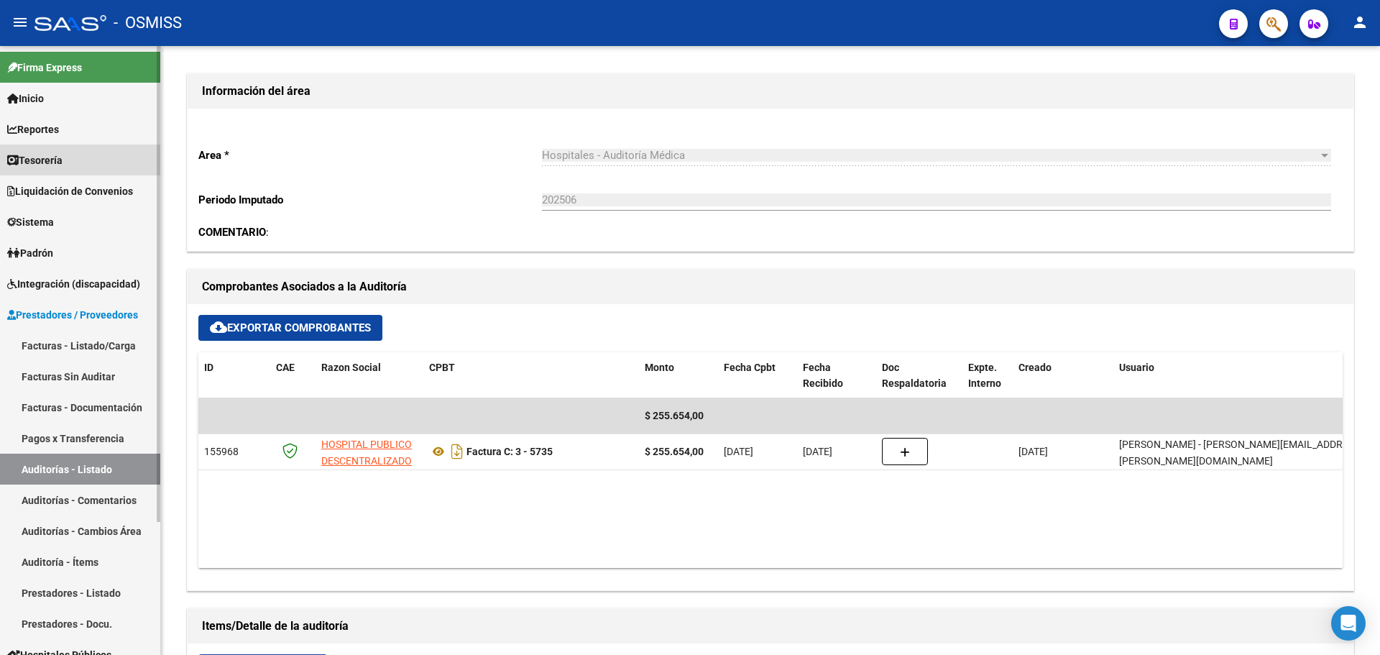
click at [87, 154] on link "Tesorería" at bounding box center [80, 159] width 160 height 31
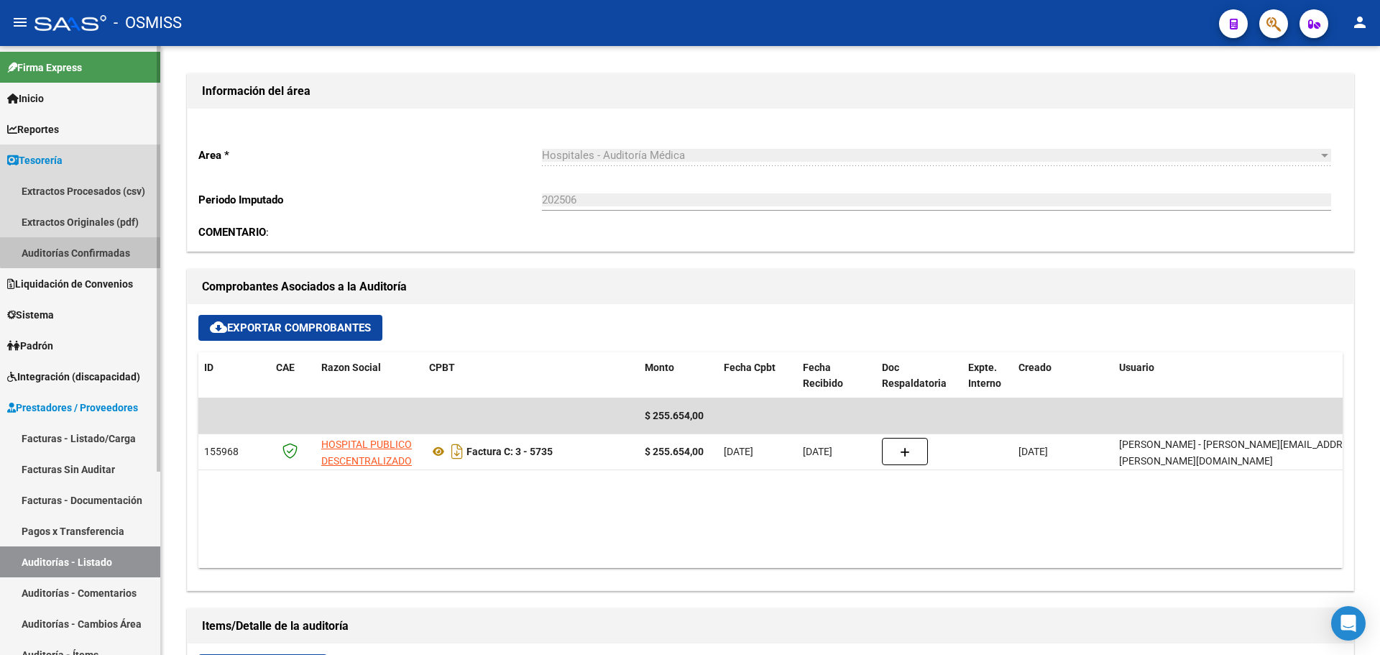
click at [86, 247] on link "Auditorías Confirmadas" at bounding box center [80, 252] width 160 height 31
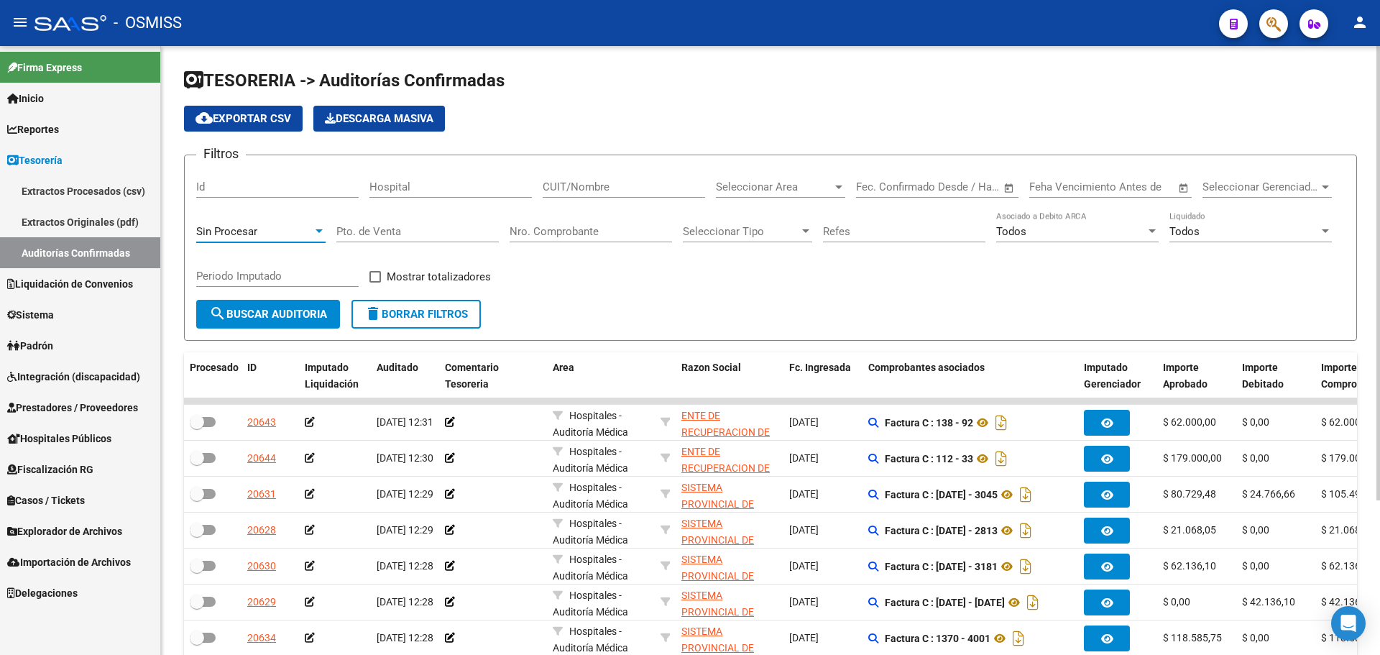
click at [250, 230] on span "Sin Procesar" at bounding box center [226, 231] width 61 height 13
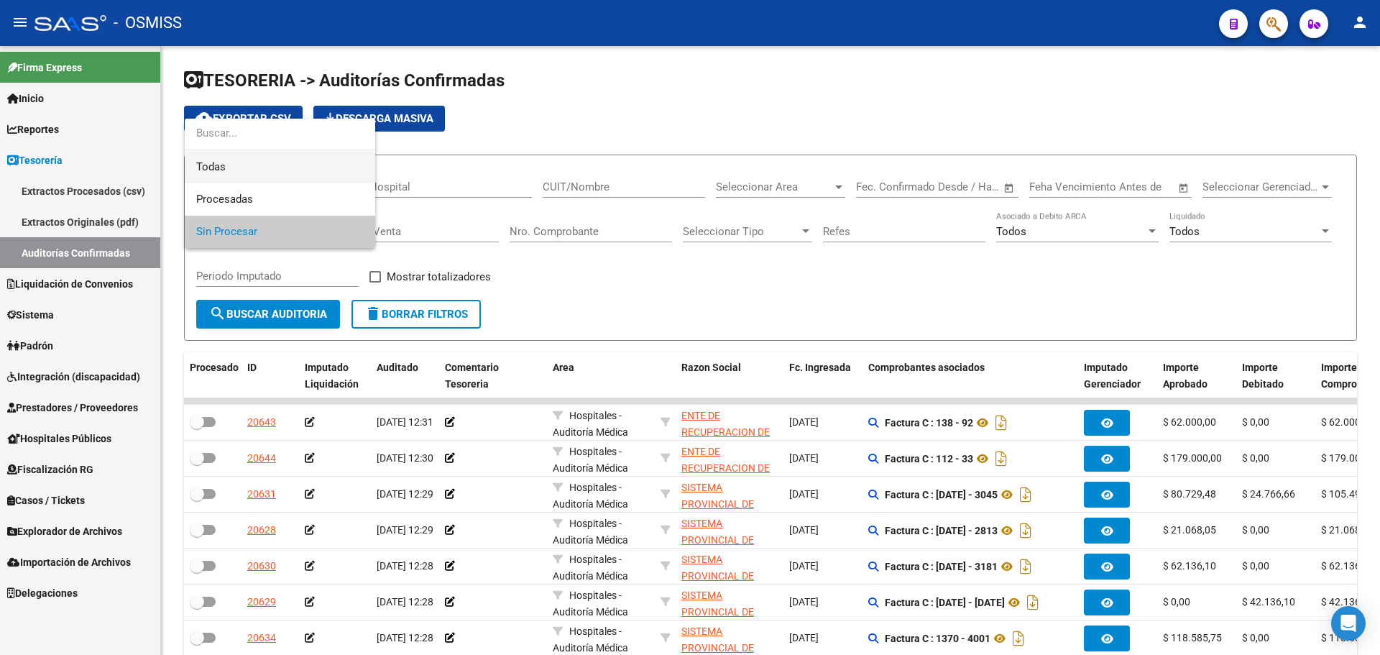
click at [270, 178] on span "Todas" at bounding box center [279, 167] width 167 height 32
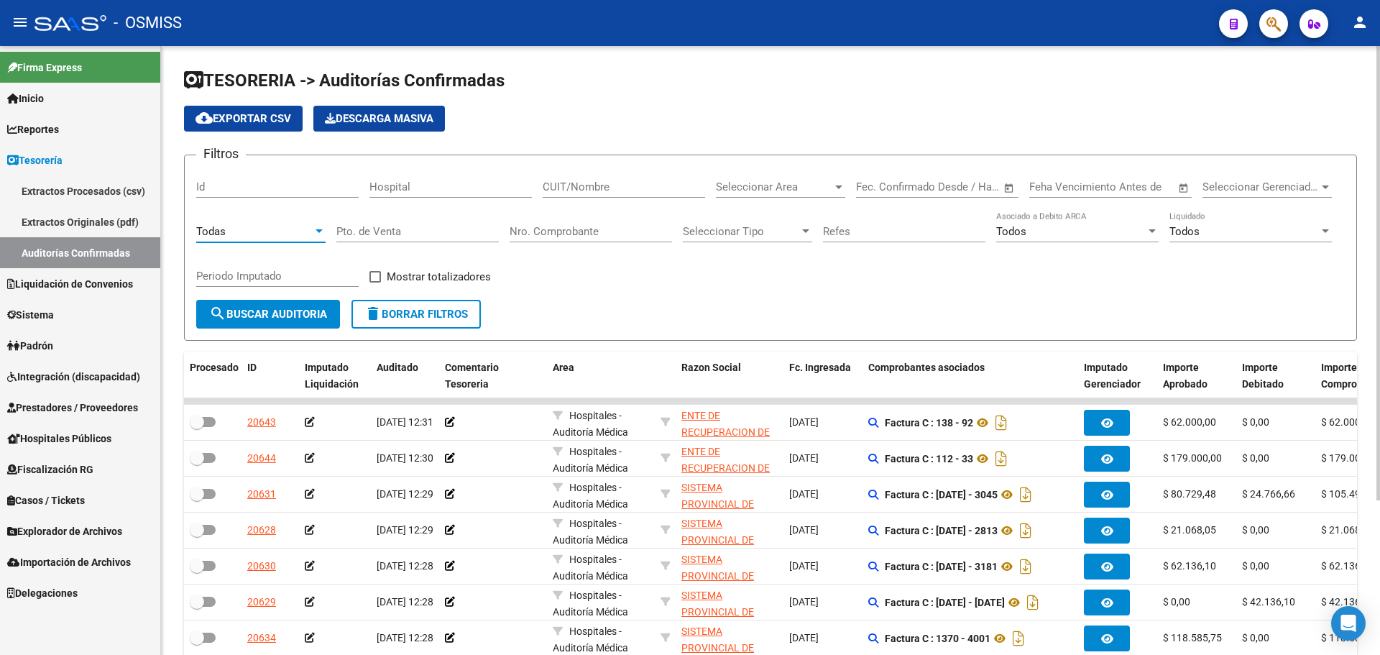
click at [566, 237] on input "Nro. Comprobante" at bounding box center [591, 231] width 162 height 13
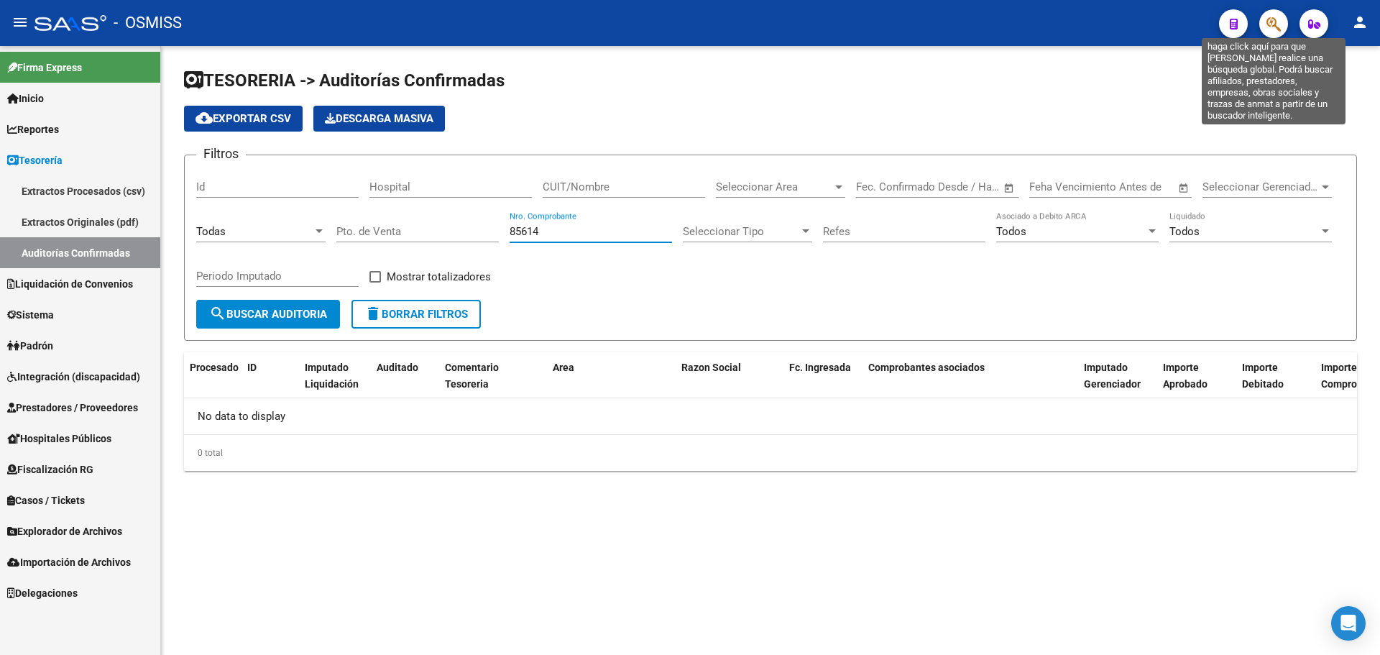
type input "85614"
click at [1269, 19] on icon "button" at bounding box center [1274, 24] width 14 height 17
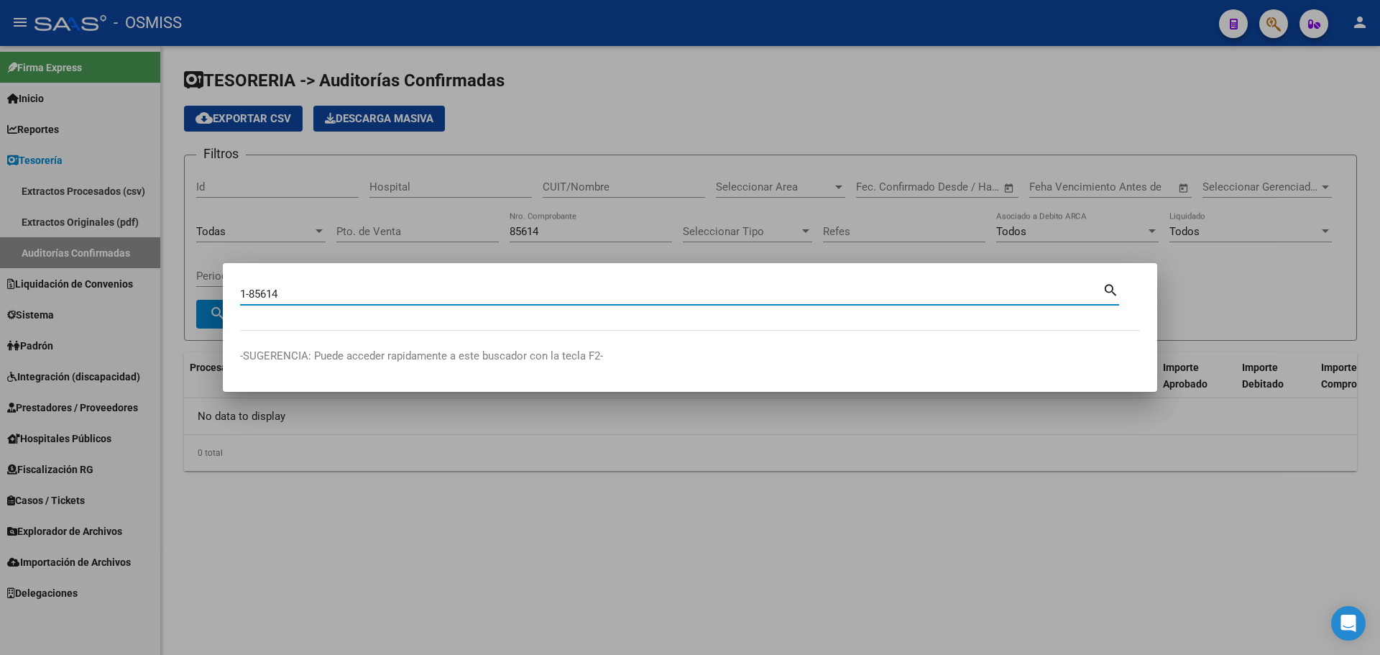
type input "1-85614"
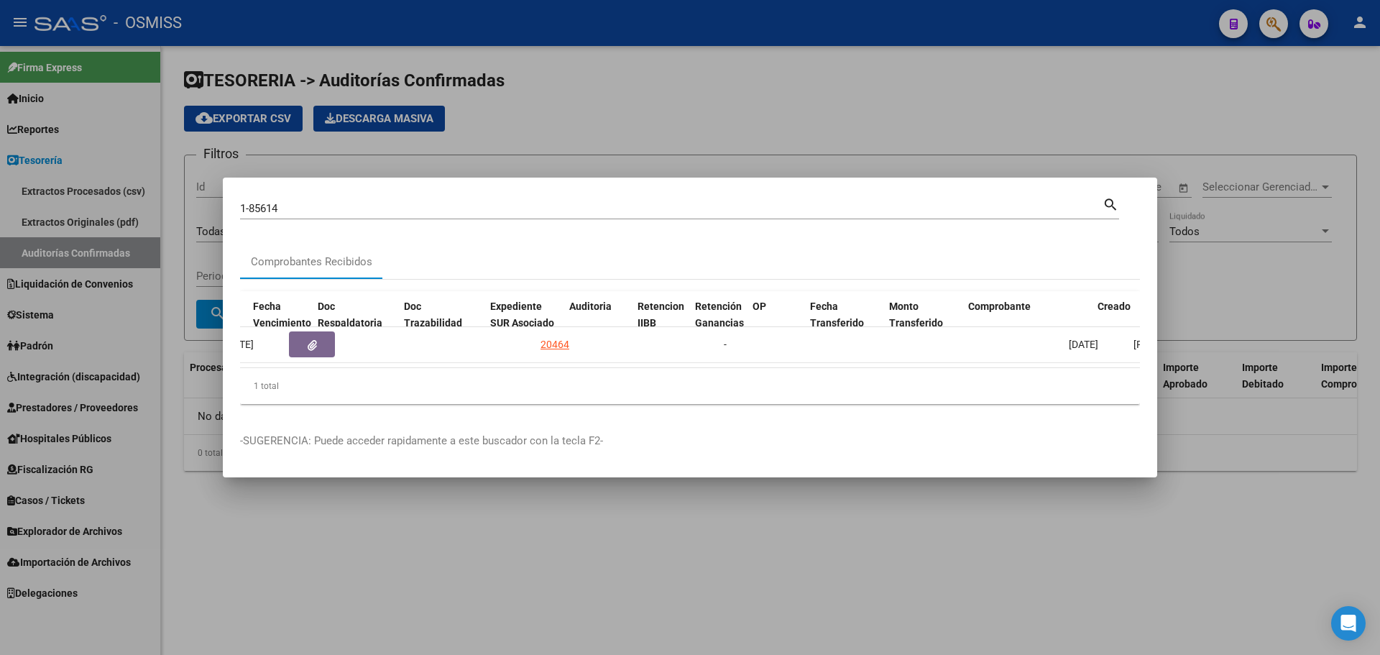
scroll to position [0, 781]
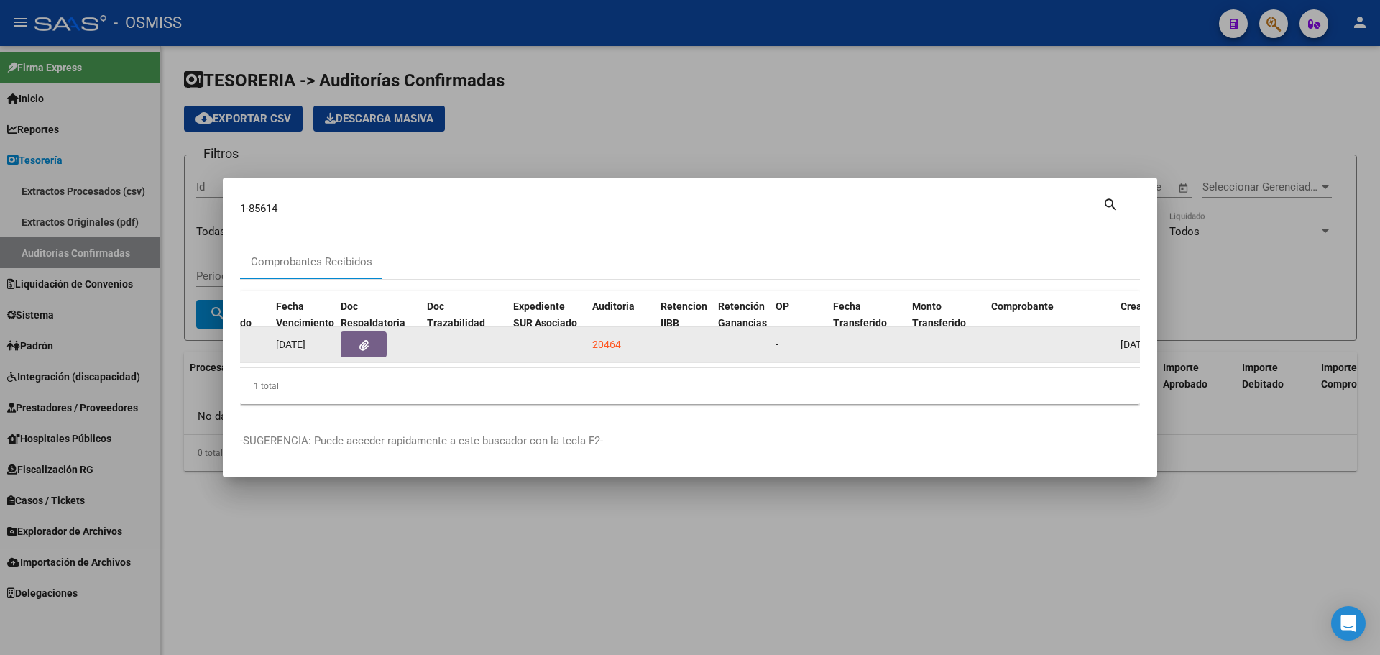
click at [607, 329] on datatable-body-cell "20464" at bounding box center [621, 344] width 68 height 35
click at [610, 339] on div "20464" at bounding box center [606, 344] width 29 height 17
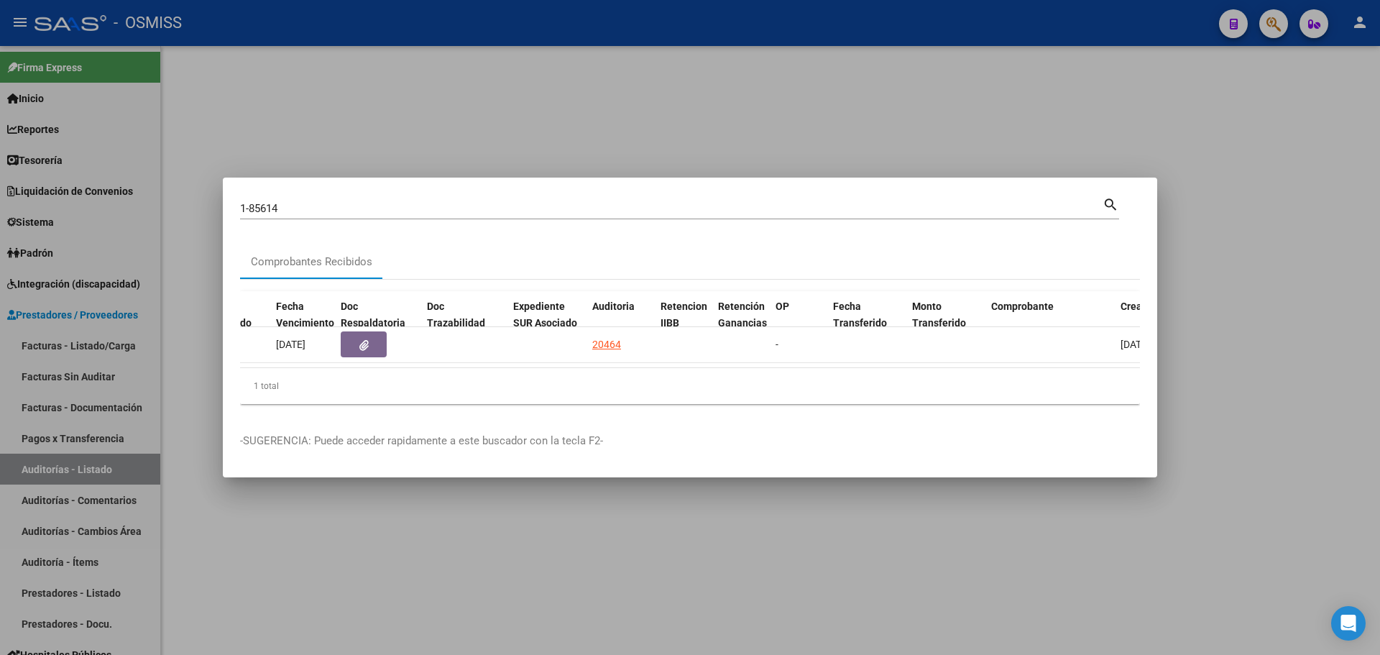
click at [564, 83] on div at bounding box center [690, 327] width 1380 height 655
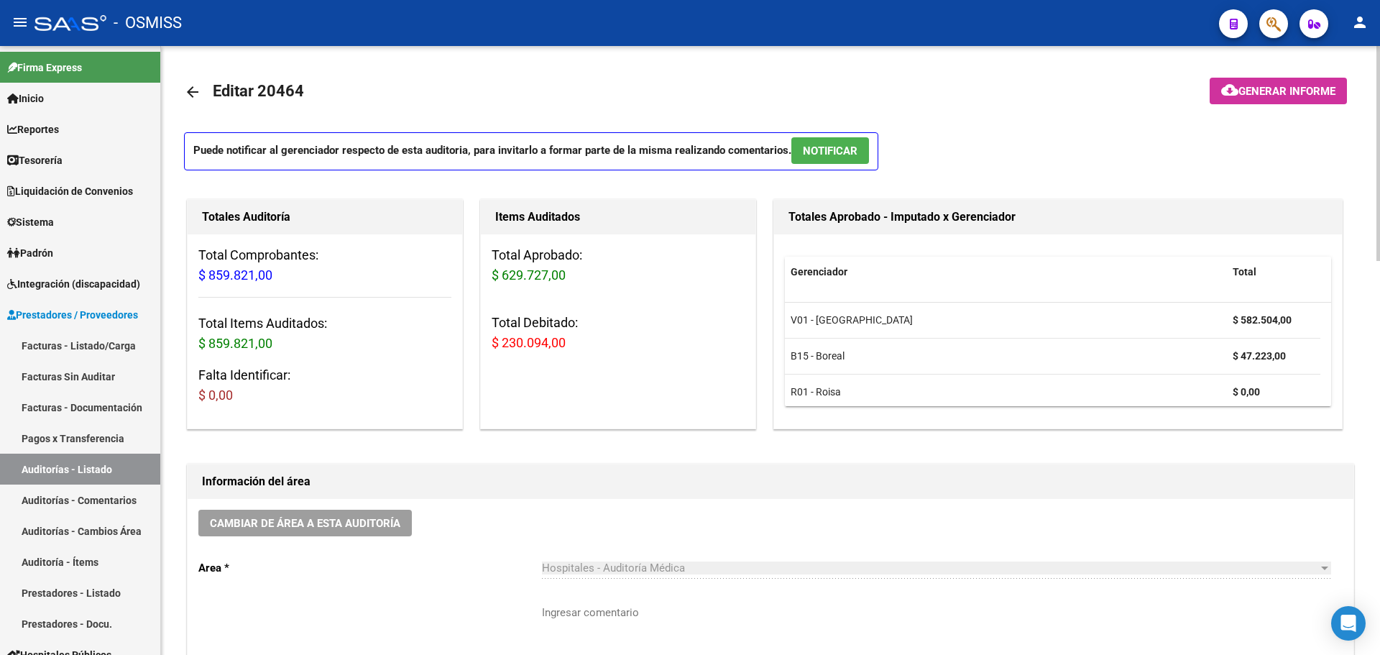
click at [513, 280] on span "$ 629.727,00" at bounding box center [529, 274] width 74 height 15
click at [111, 141] on link "Reportes" at bounding box center [80, 129] width 160 height 31
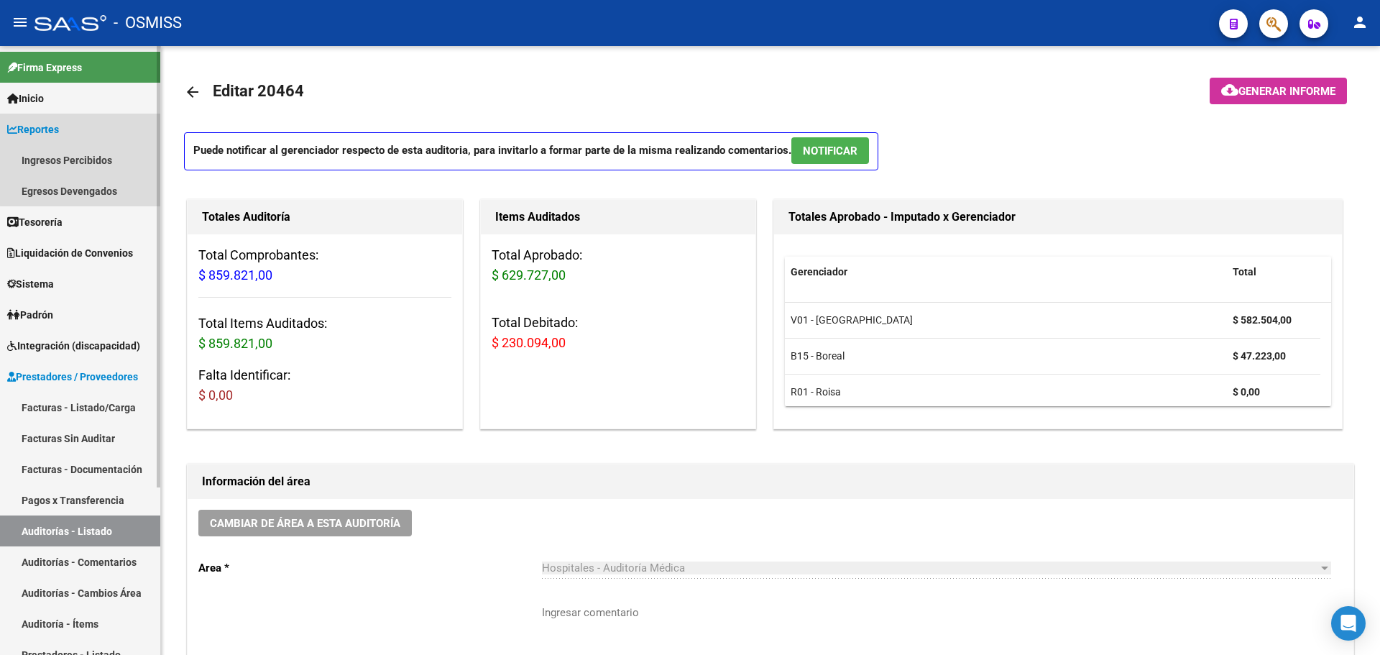
click at [106, 117] on link "Reportes" at bounding box center [80, 129] width 160 height 31
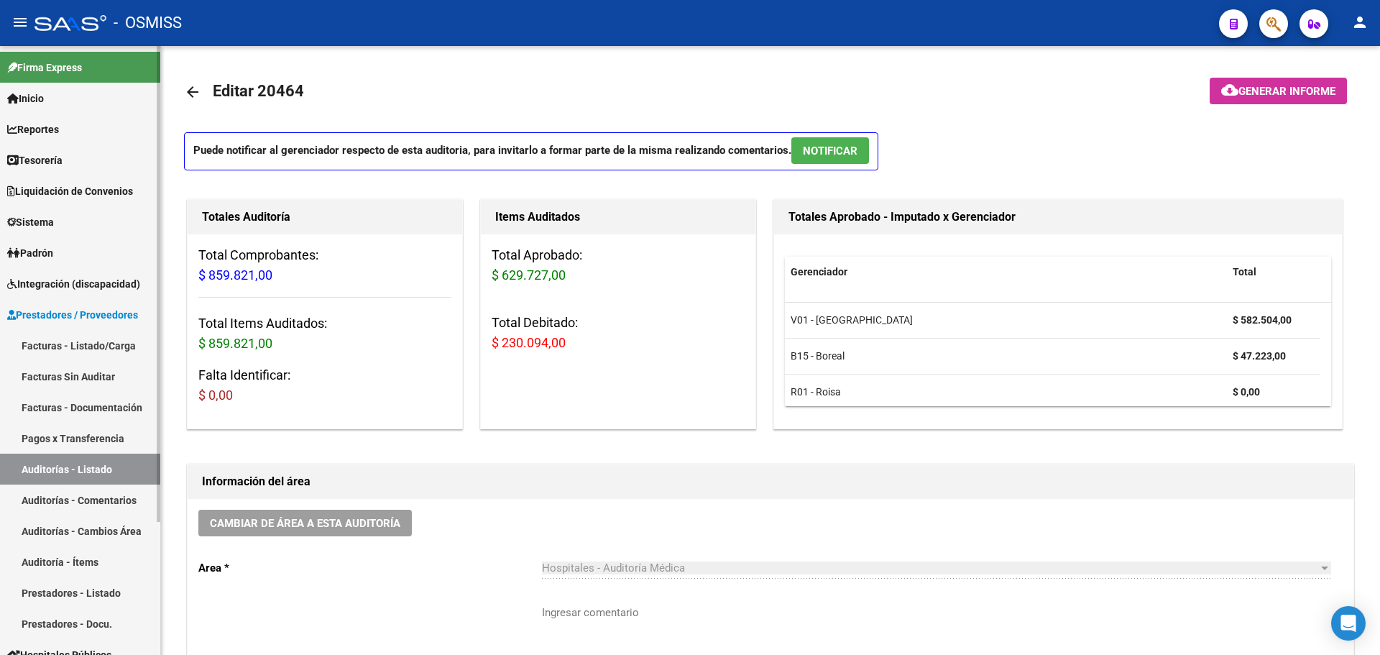
click at [80, 160] on link "Tesorería" at bounding box center [80, 159] width 160 height 31
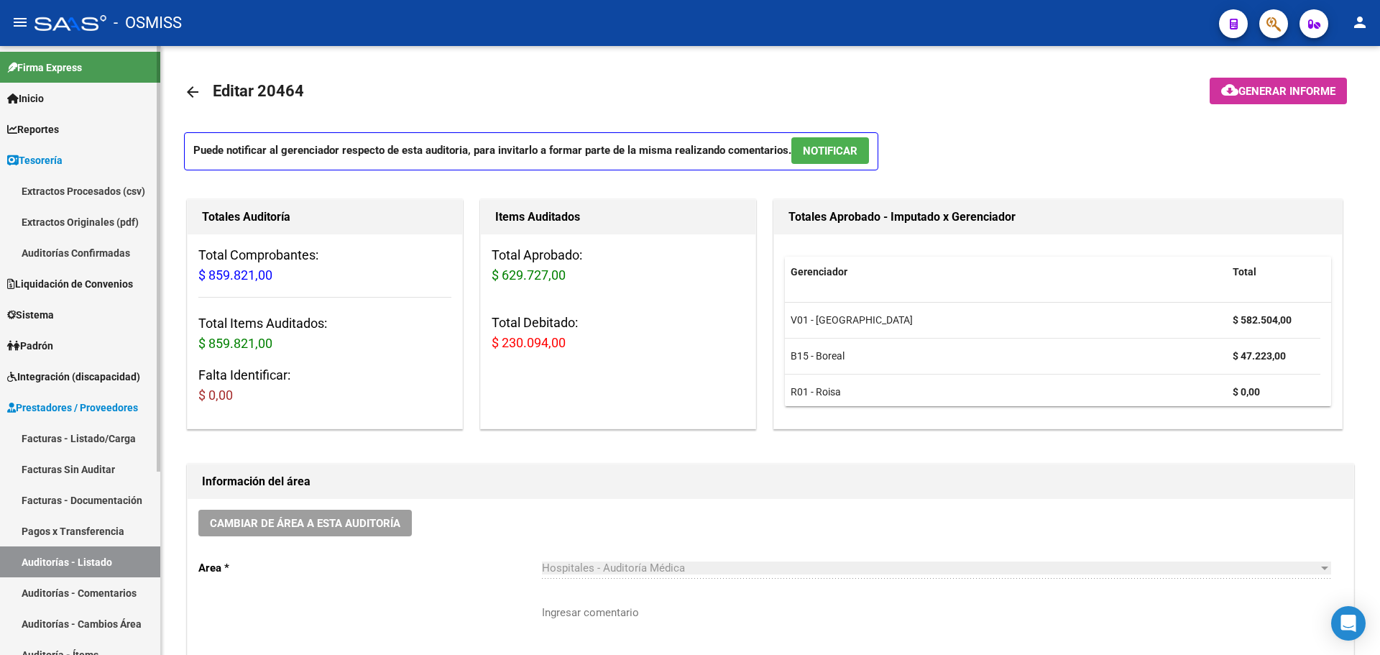
click at [65, 252] on link "Auditorías Confirmadas" at bounding box center [80, 252] width 160 height 31
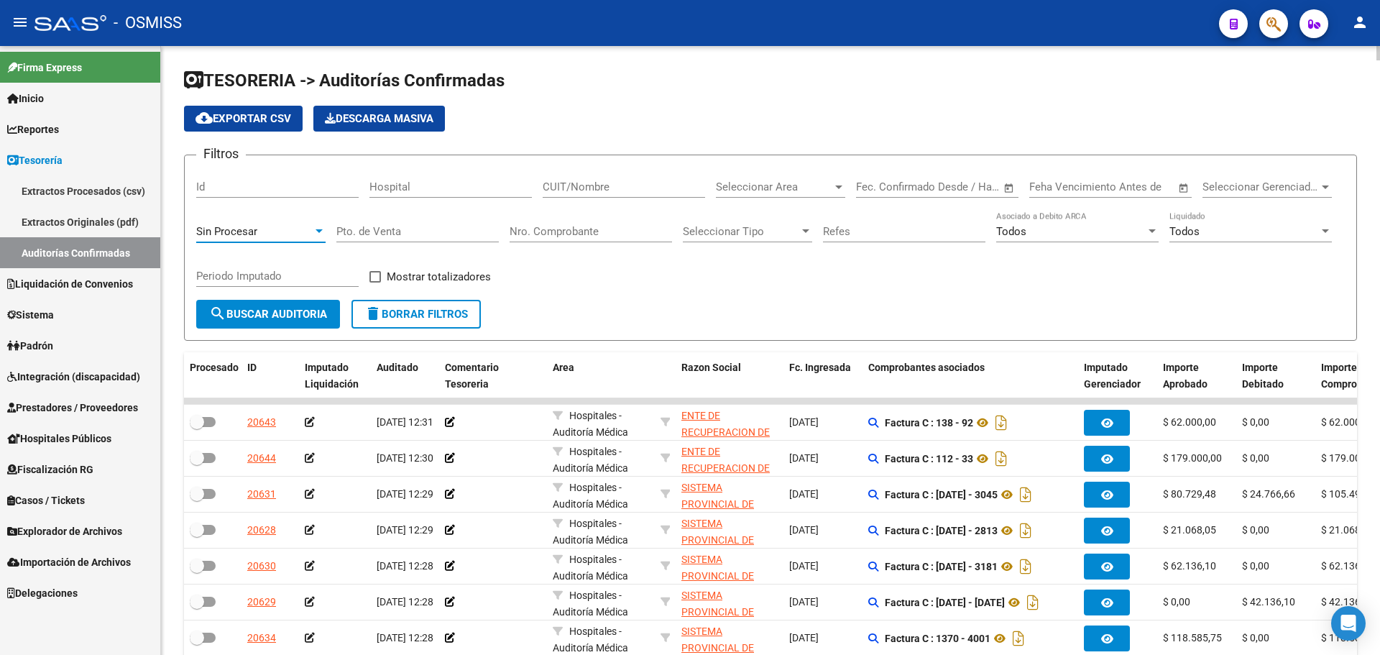
click at [227, 231] on span "Sin Procesar" at bounding box center [226, 231] width 61 height 13
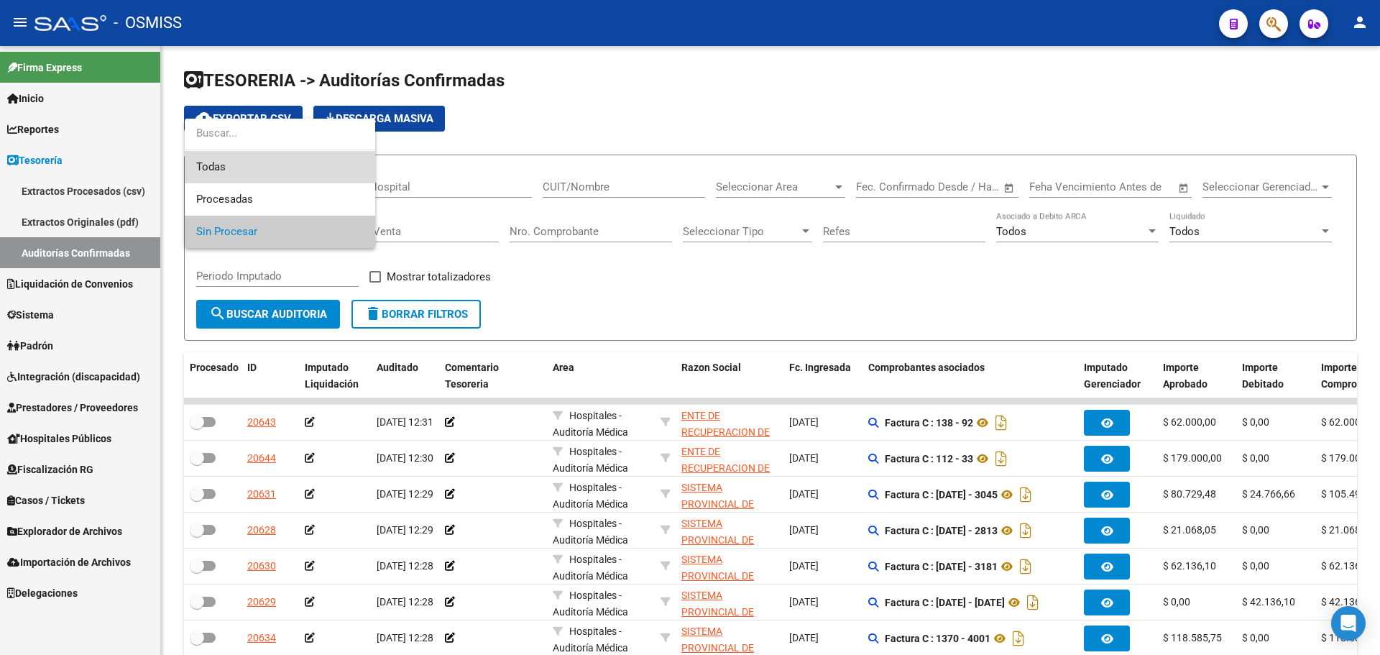
click at [248, 165] on span "Todas" at bounding box center [279, 167] width 167 height 32
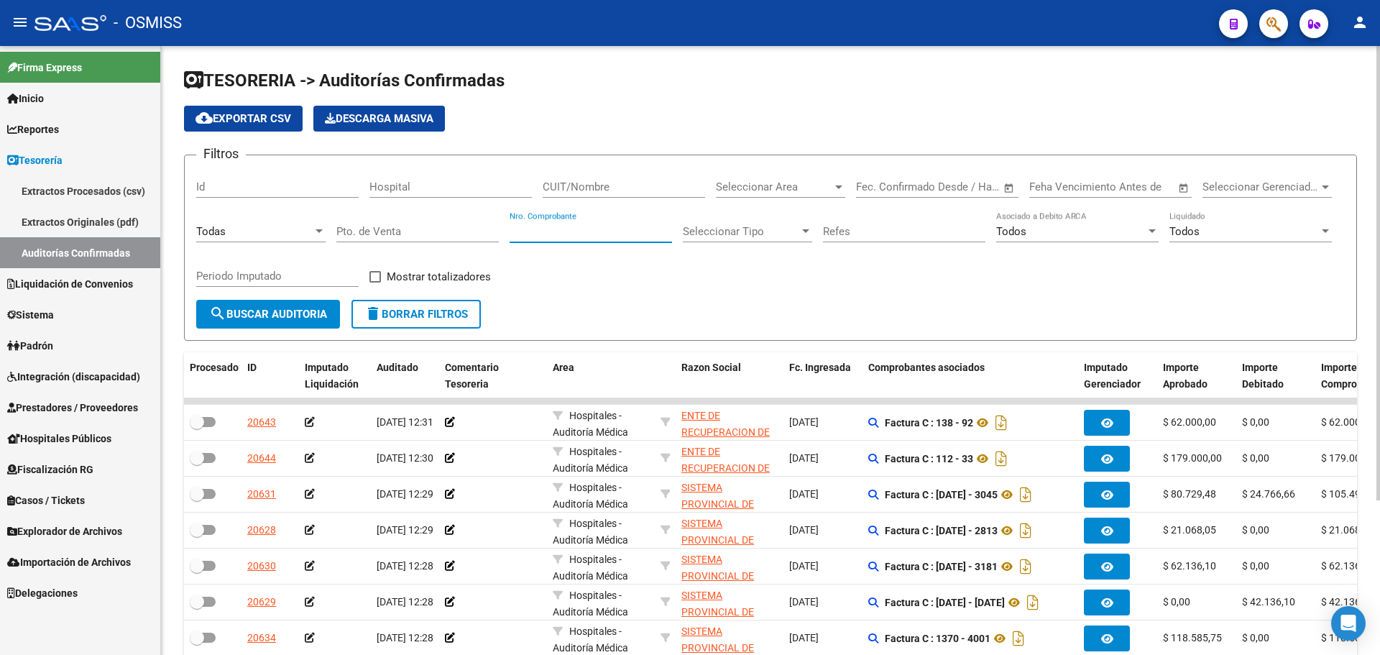
click at [551, 231] on input "Nro. Comprobante" at bounding box center [591, 231] width 162 height 13
type input "11047"
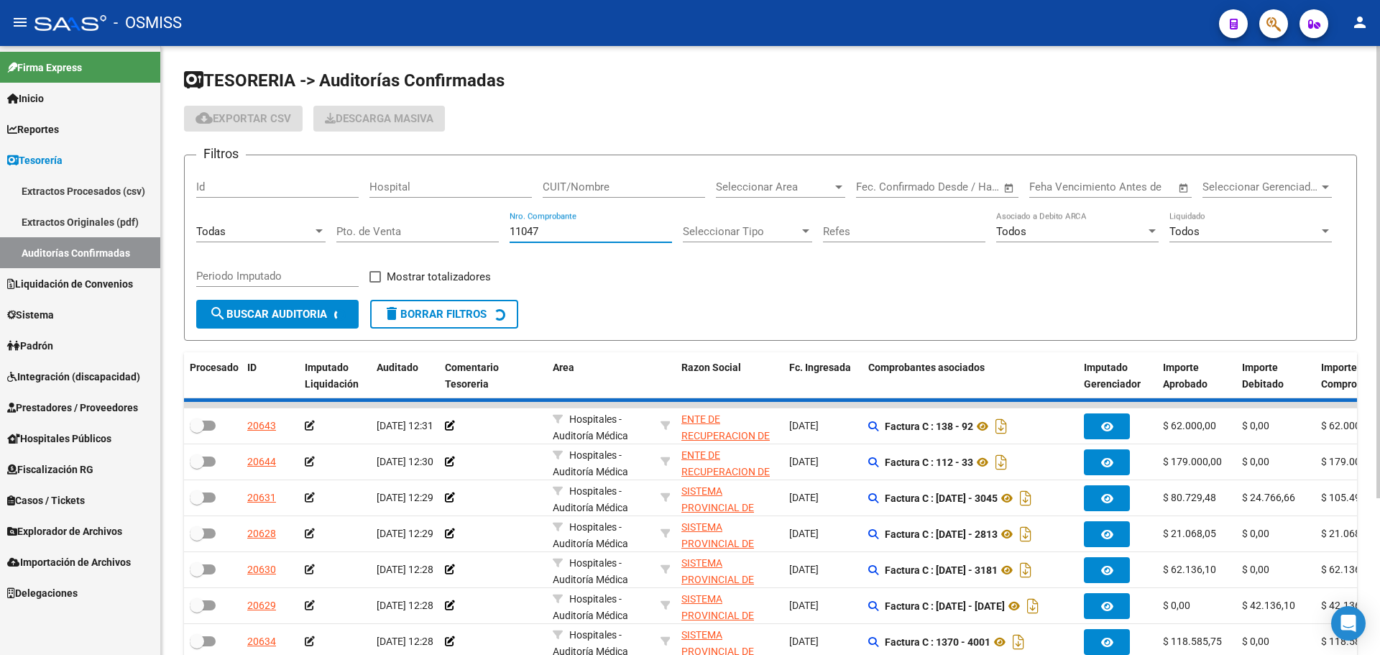
checkbox input "true"
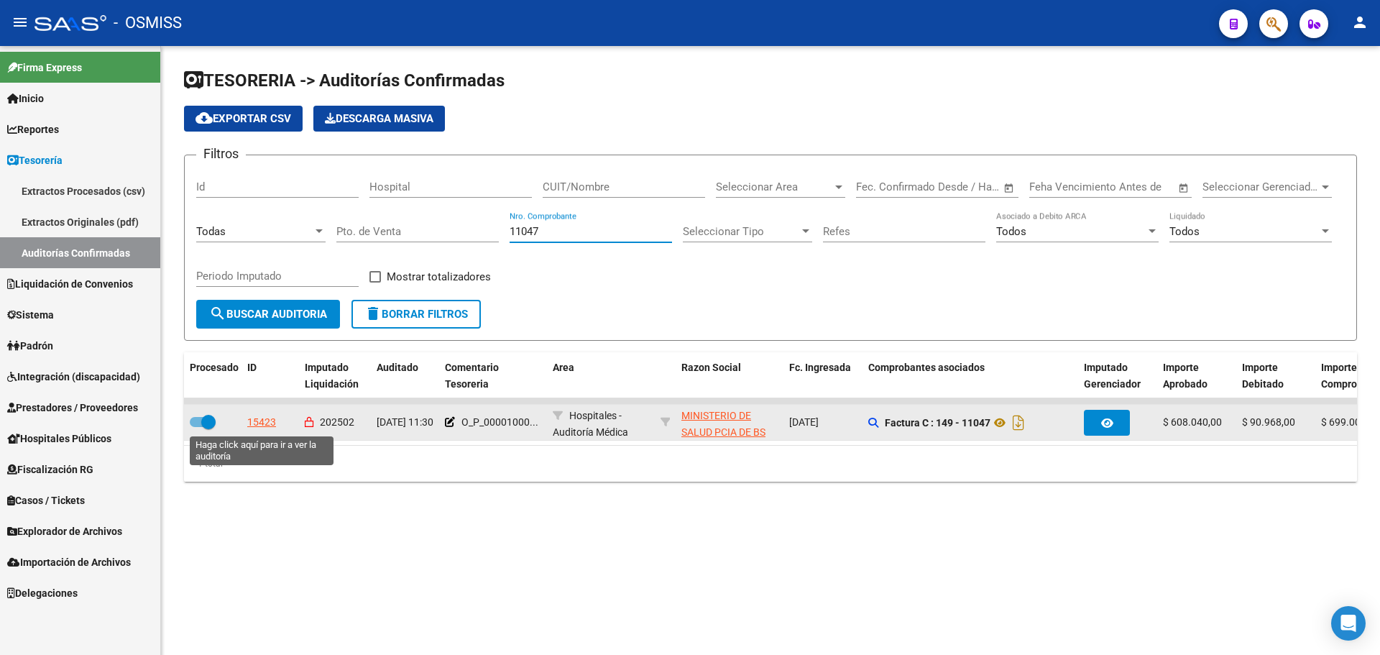
type input "11047"
click at [264, 416] on div "15423" at bounding box center [261, 422] width 29 height 17
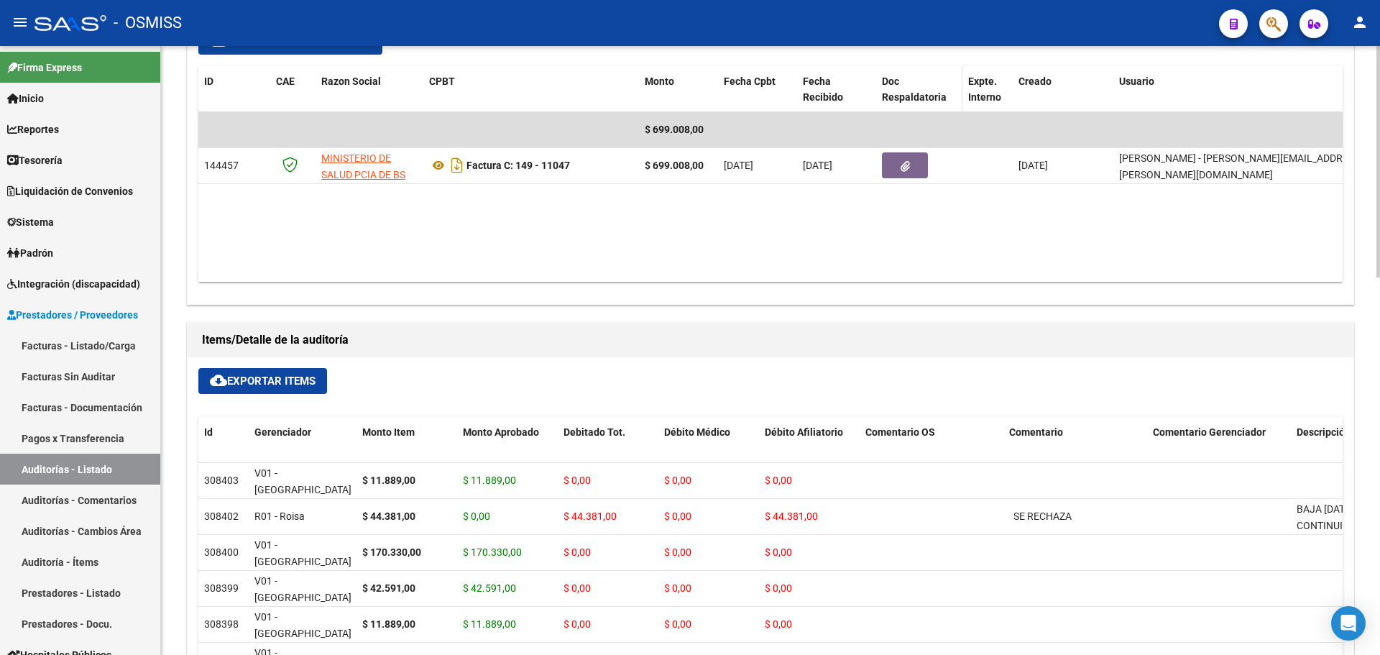
scroll to position [504, 0]
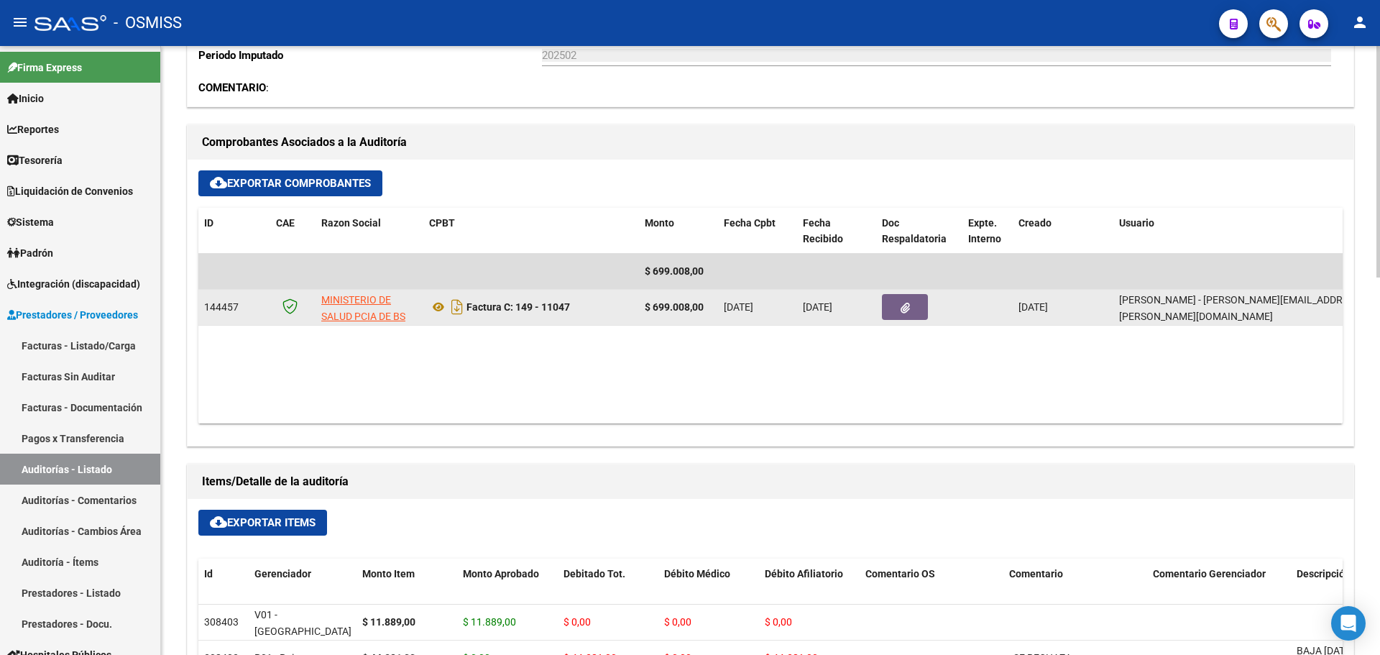
click at [890, 306] on button "button" at bounding box center [905, 307] width 46 height 26
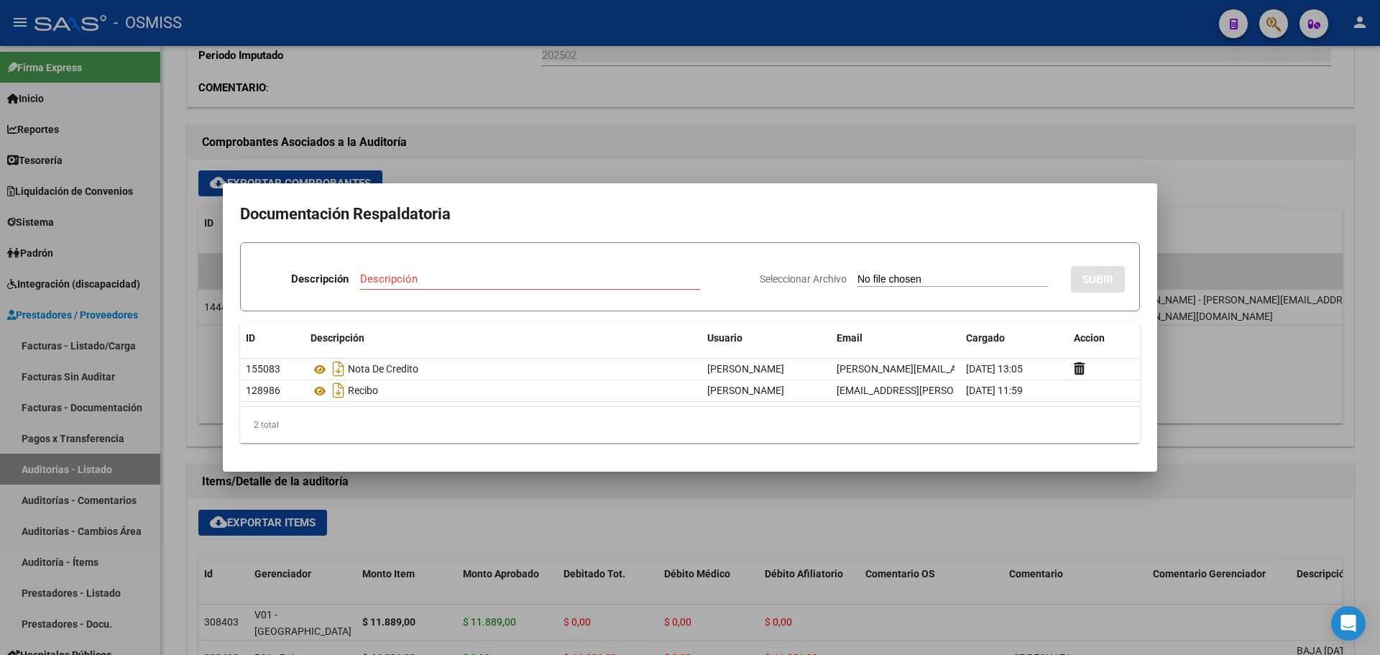
click at [654, 152] on div at bounding box center [690, 327] width 1380 height 655
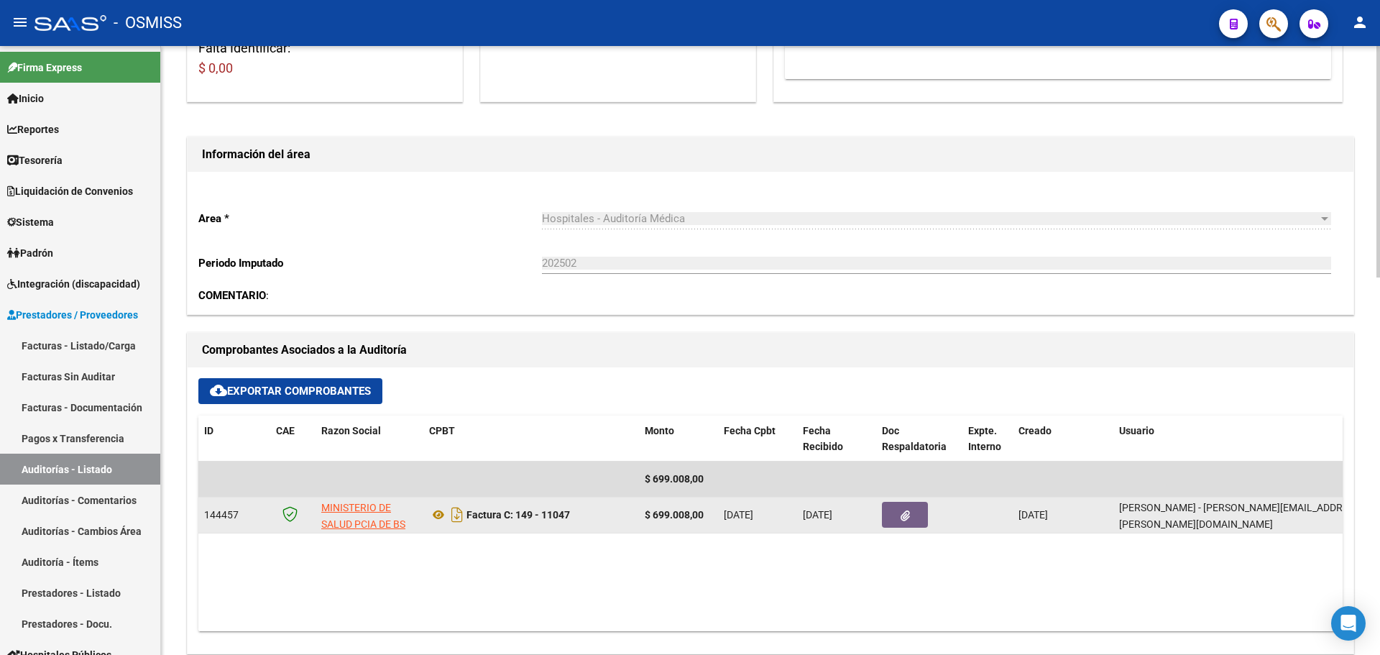
scroll to position [1, 0]
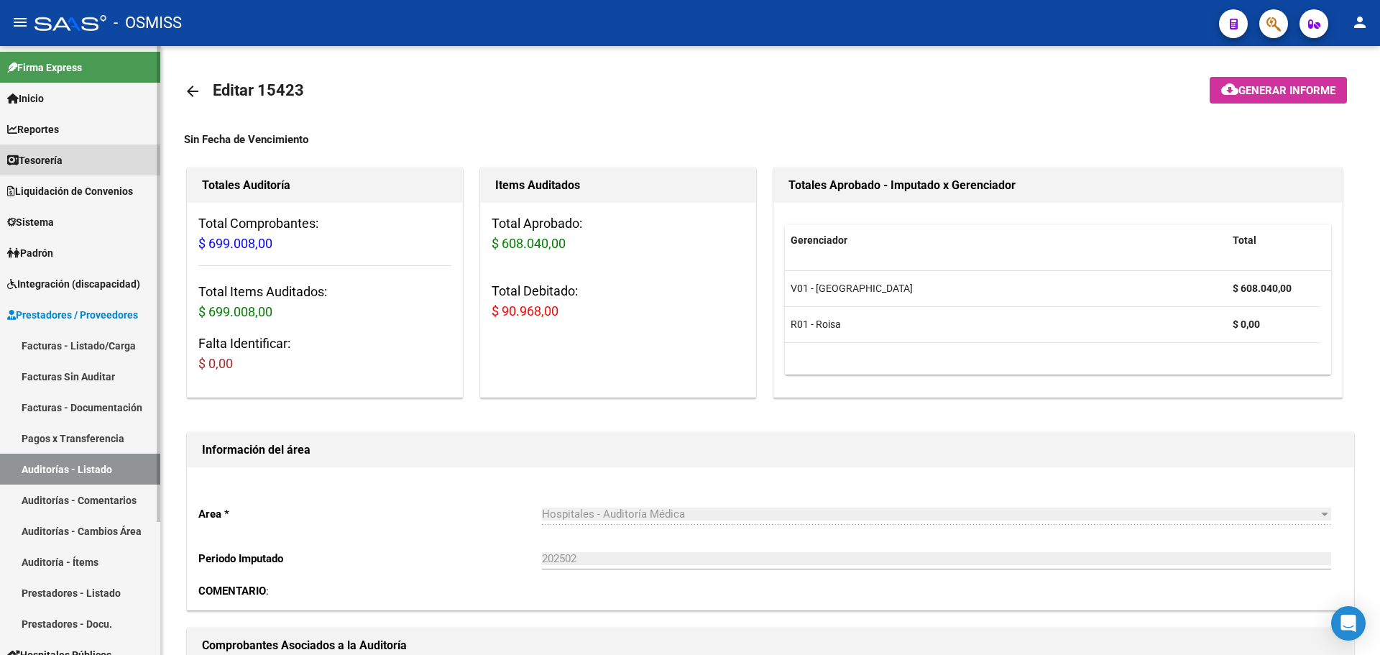
click at [47, 155] on span "Tesorería" at bounding box center [34, 160] width 55 height 16
click at [55, 165] on span "Tesorería" at bounding box center [34, 160] width 55 height 16
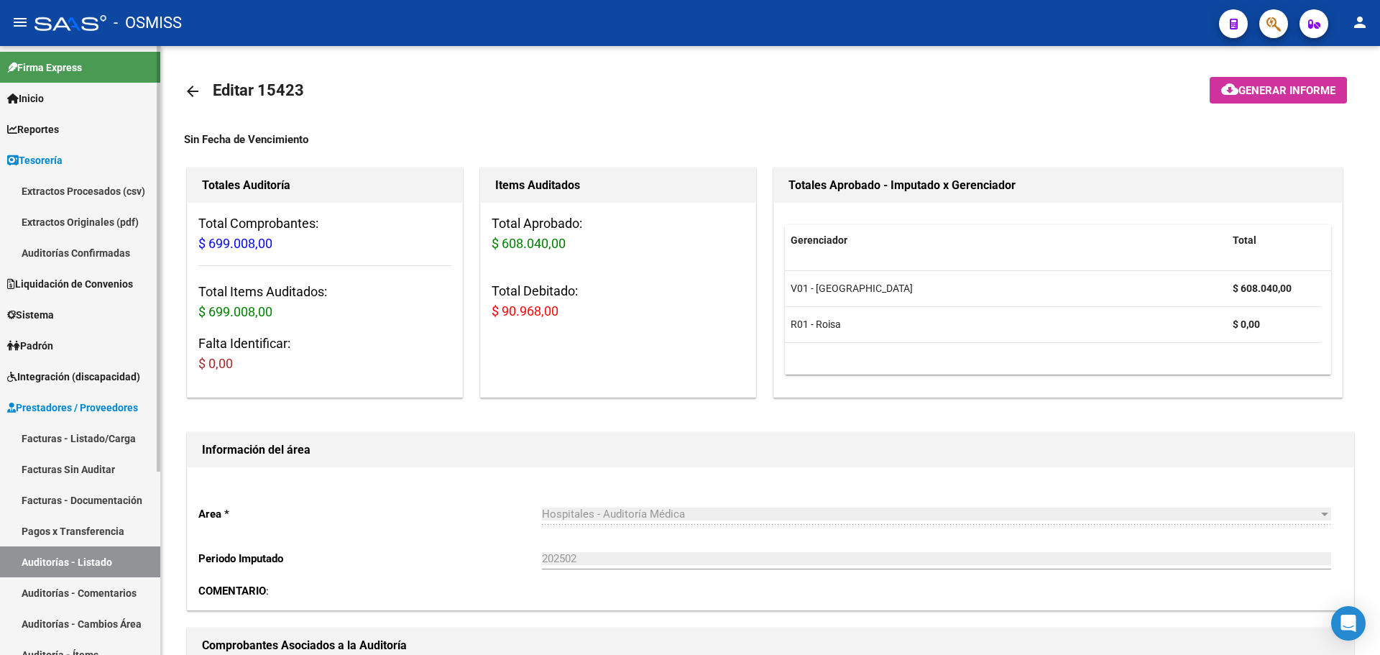
click at [53, 242] on link "Auditorías Confirmadas" at bounding box center [80, 252] width 160 height 31
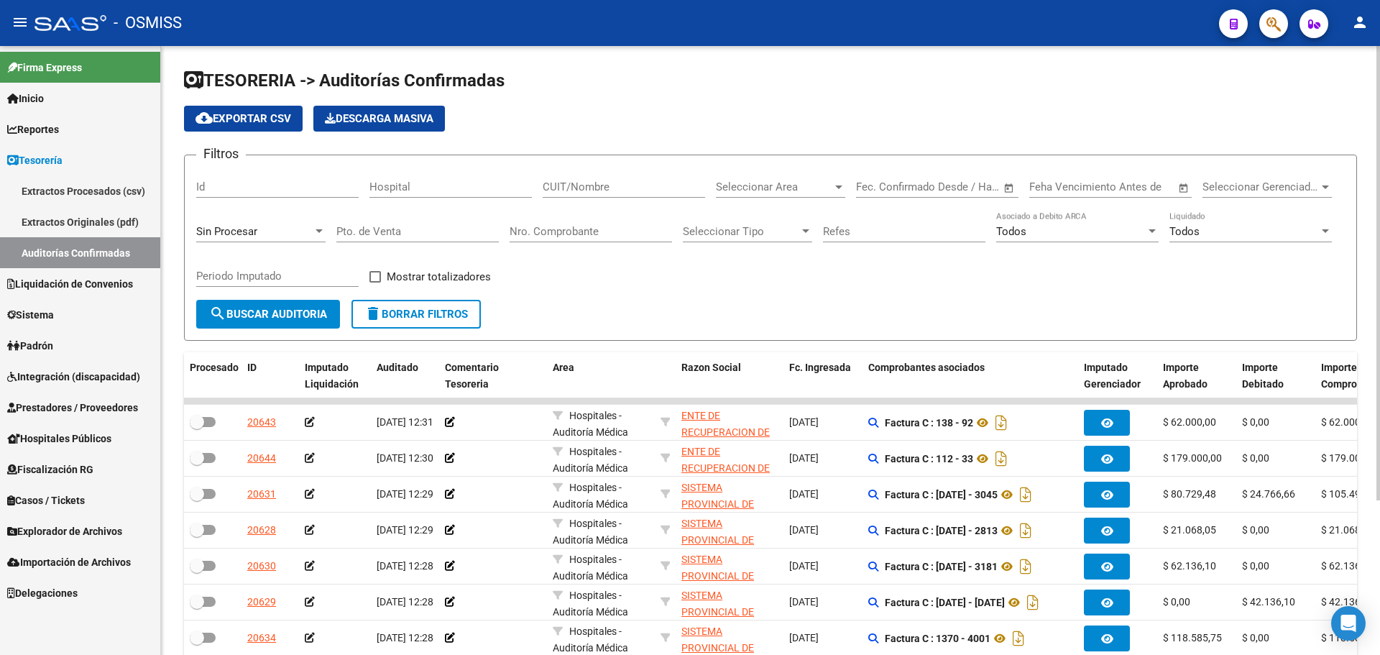
click at [269, 216] on div "Sin Procesar" at bounding box center [260, 226] width 129 height 31
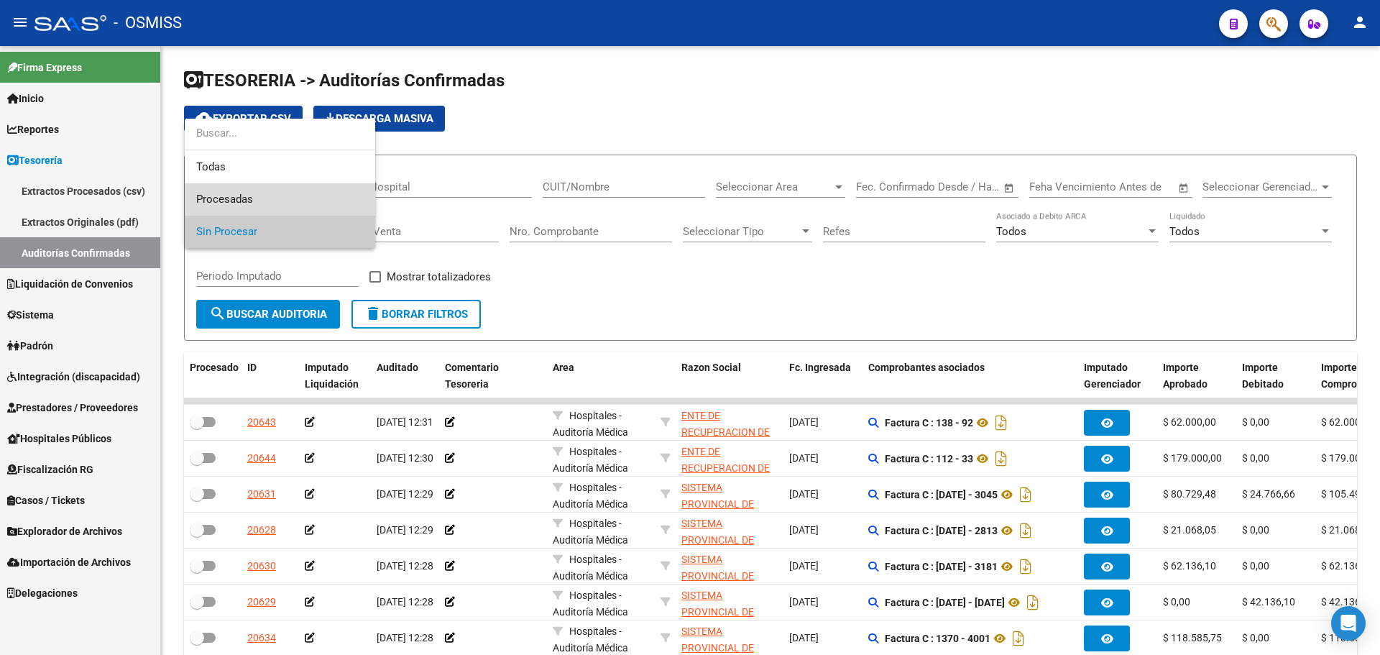
click at [270, 186] on span "Procesadas" at bounding box center [279, 199] width 167 height 32
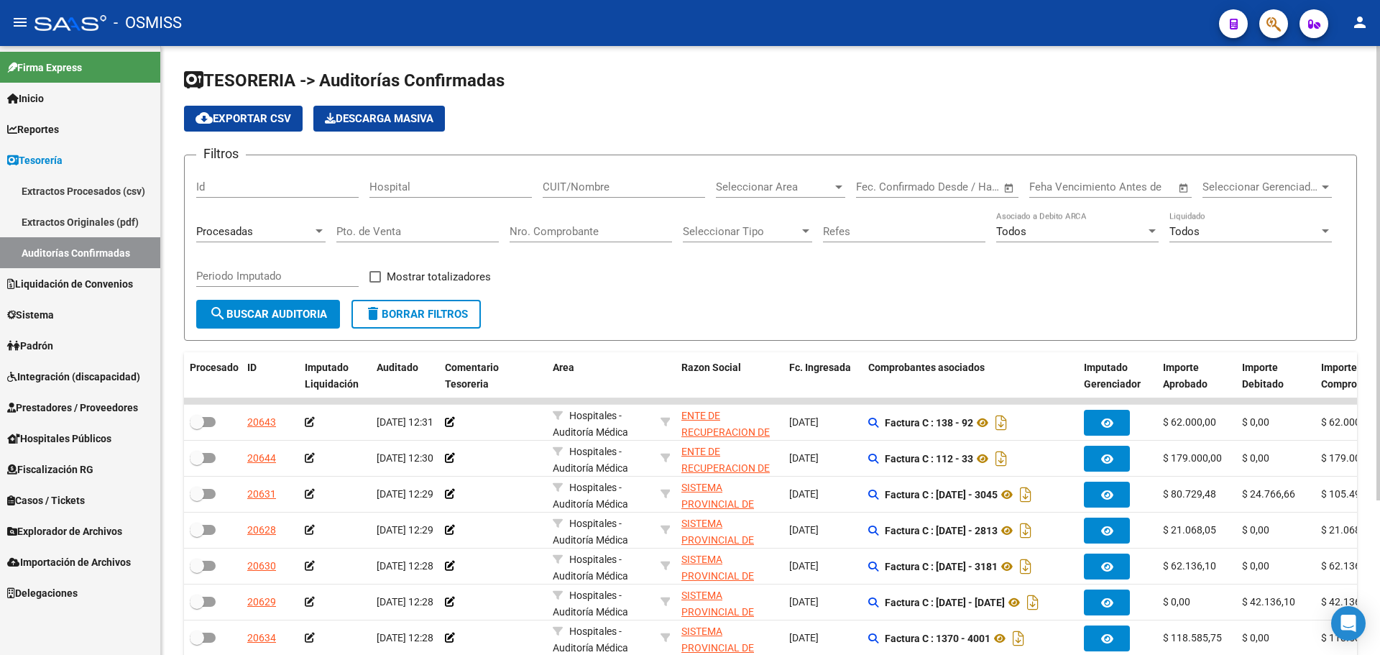
click at [226, 238] on div "Procesadas" at bounding box center [260, 226] width 129 height 31
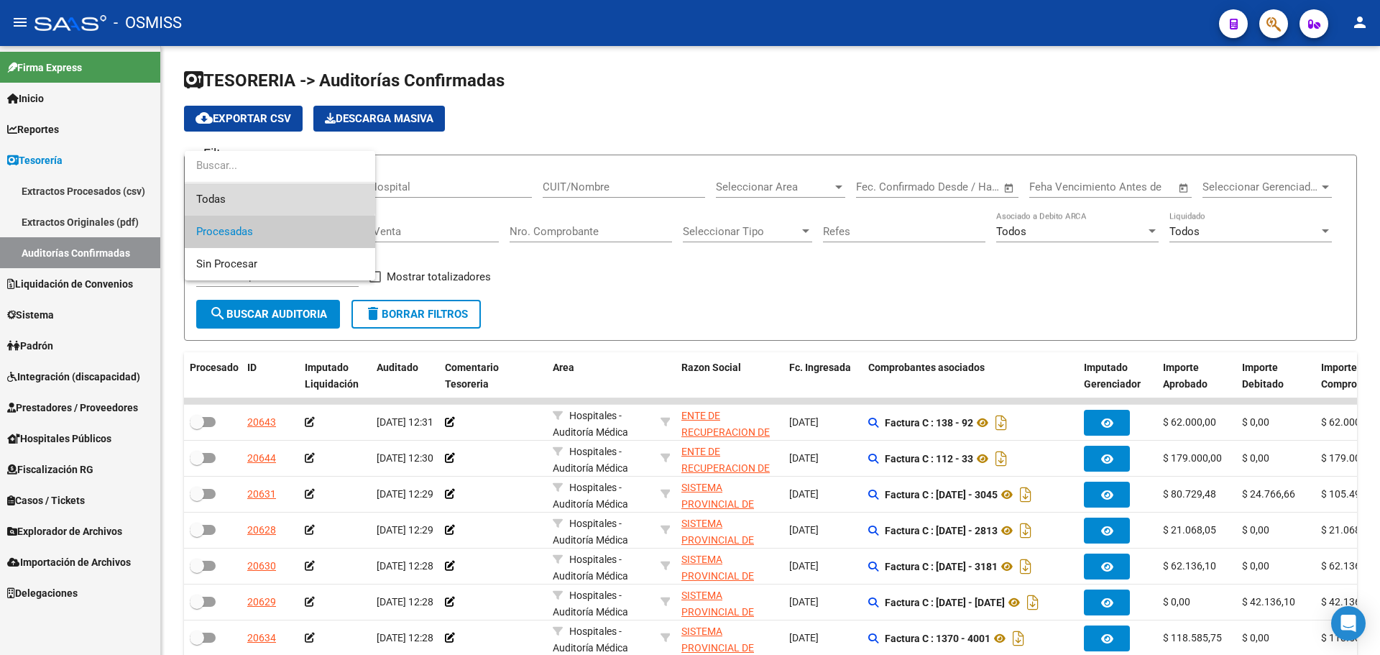
click at [242, 199] on span "Todas" at bounding box center [279, 199] width 167 height 32
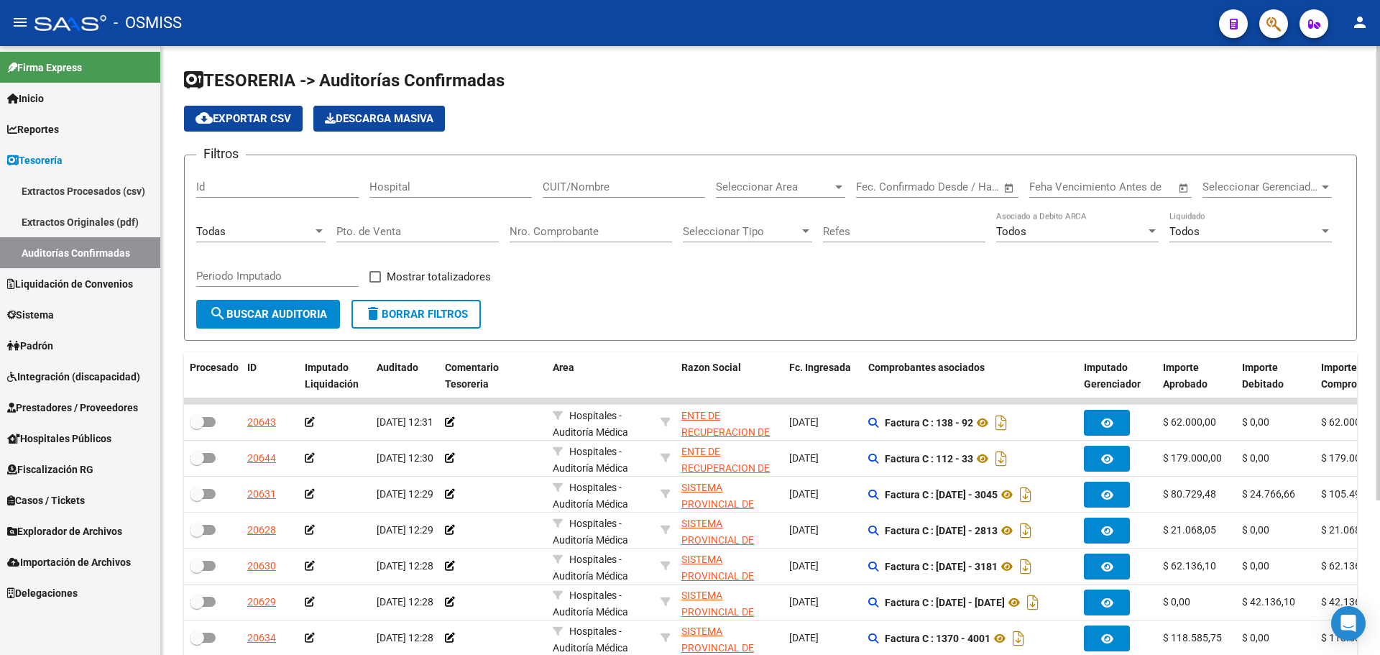
click at [574, 221] on div "Nro. Comprobante" at bounding box center [591, 226] width 162 height 31
type input "1404"
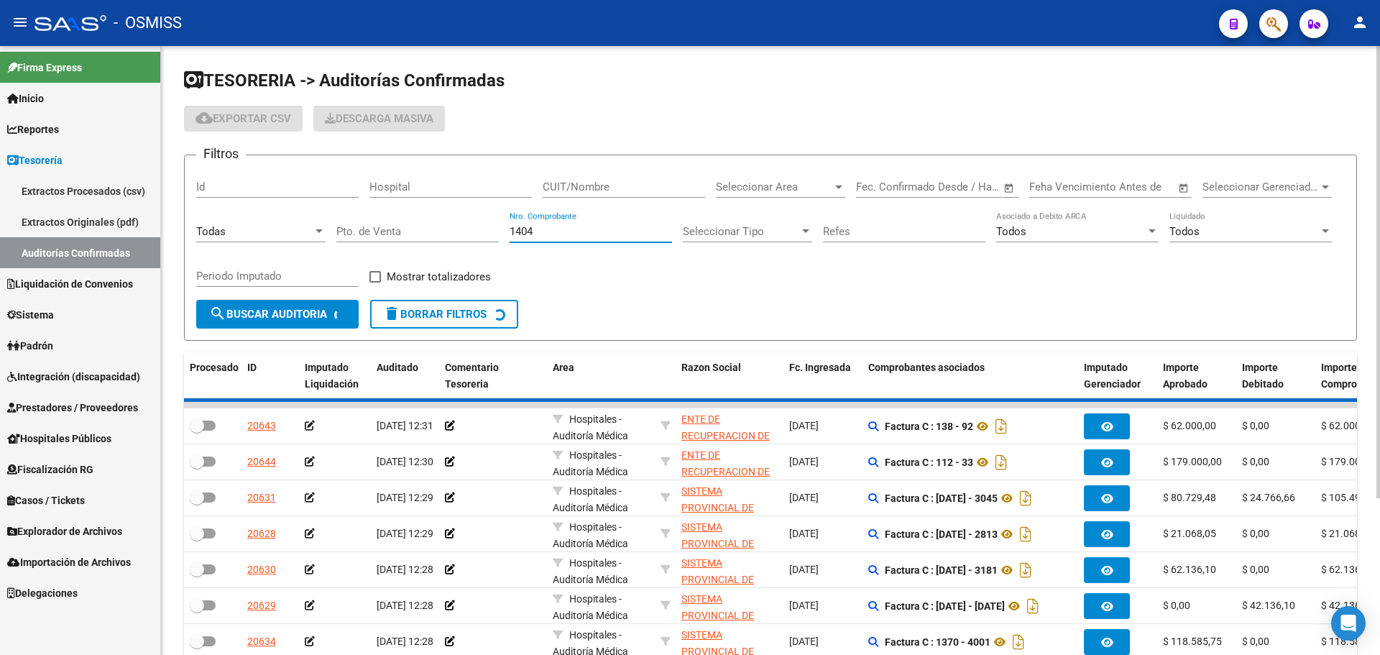
checkbox input "true"
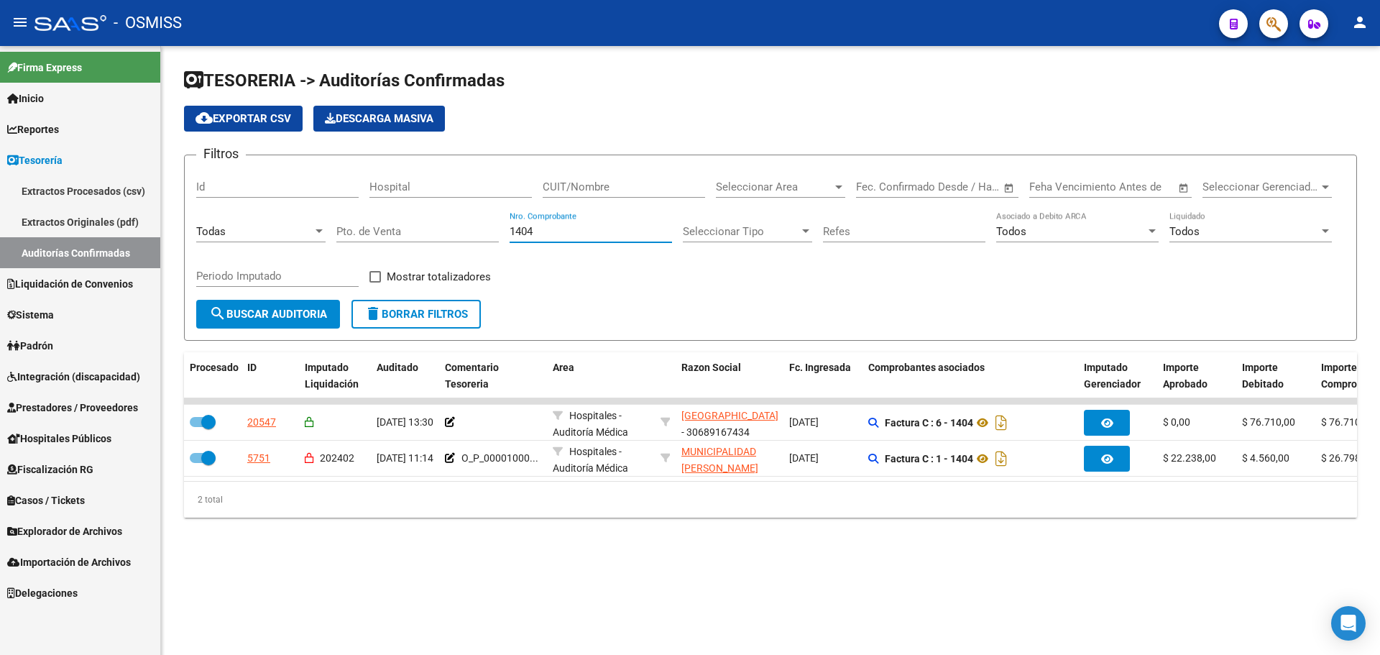
type input "1404"
click at [612, 518] on div "2 total" at bounding box center [770, 500] width 1173 height 36
click at [249, 464] on div "5751" at bounding box center [258, 458] width 23 height 17
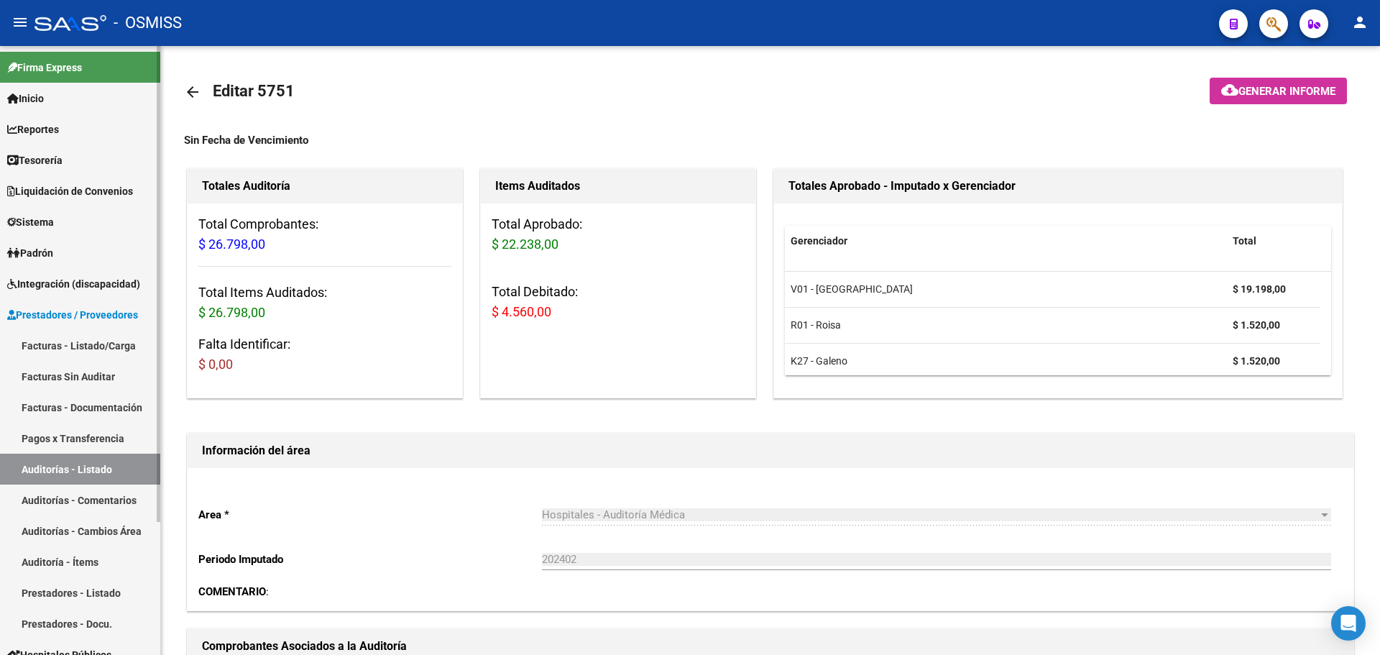
click at [18, 171] on link "Tesorería" at bounding box center [80, 159] width 160 height 31
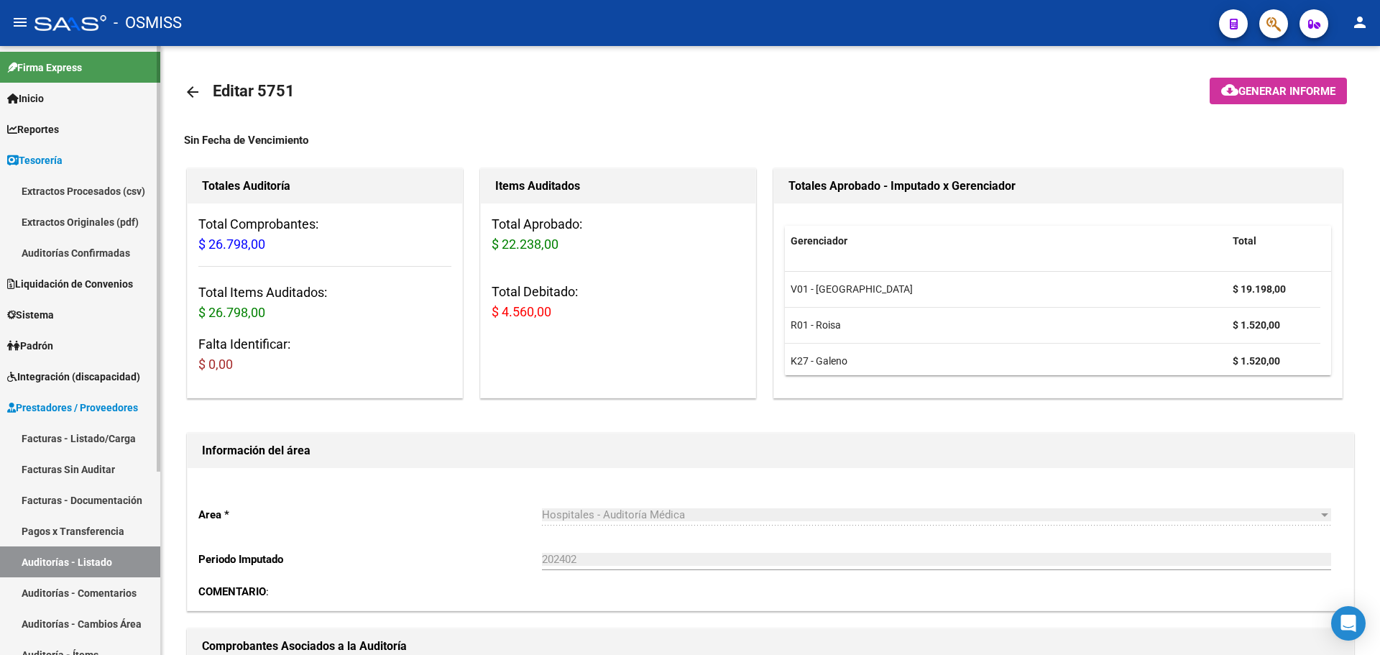
click at [65, 249] on link "Auditorías Confirmadas" at bounding box center [80, 252] width 160 height 31
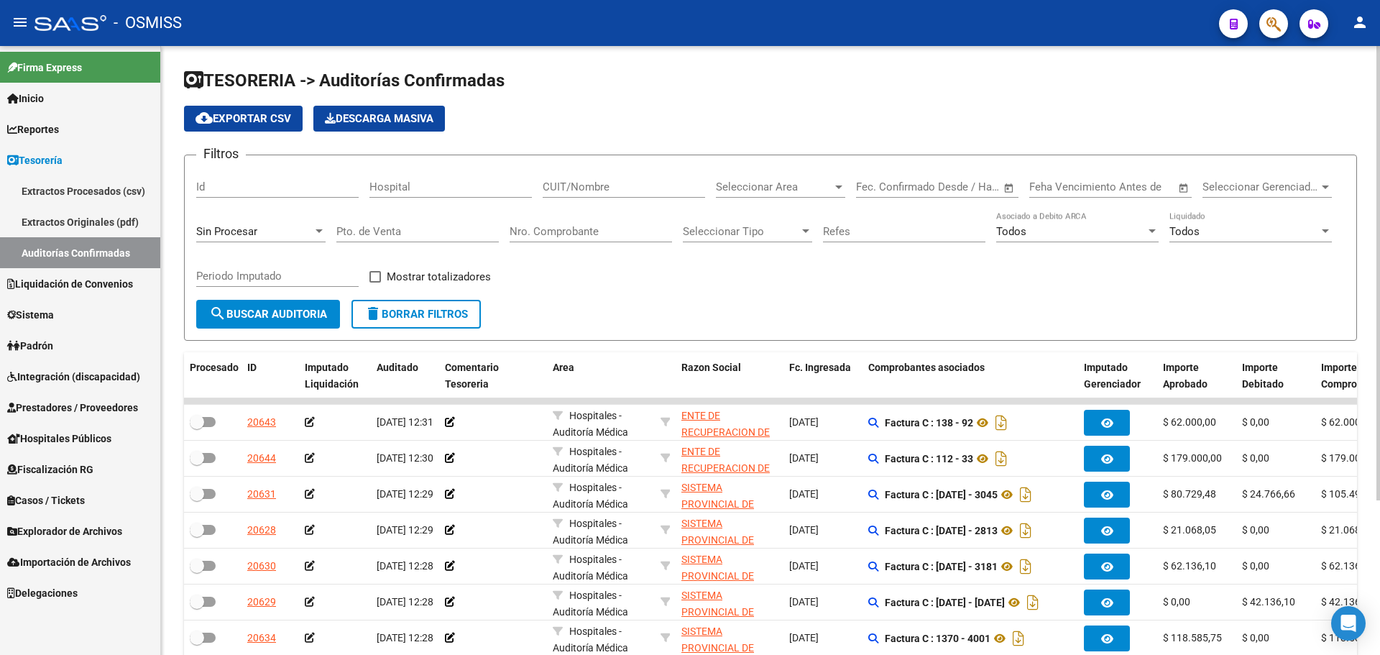
click at [303, 231] on div "Sin Procesar" at bounding box center [254, 231] width 116 height 13
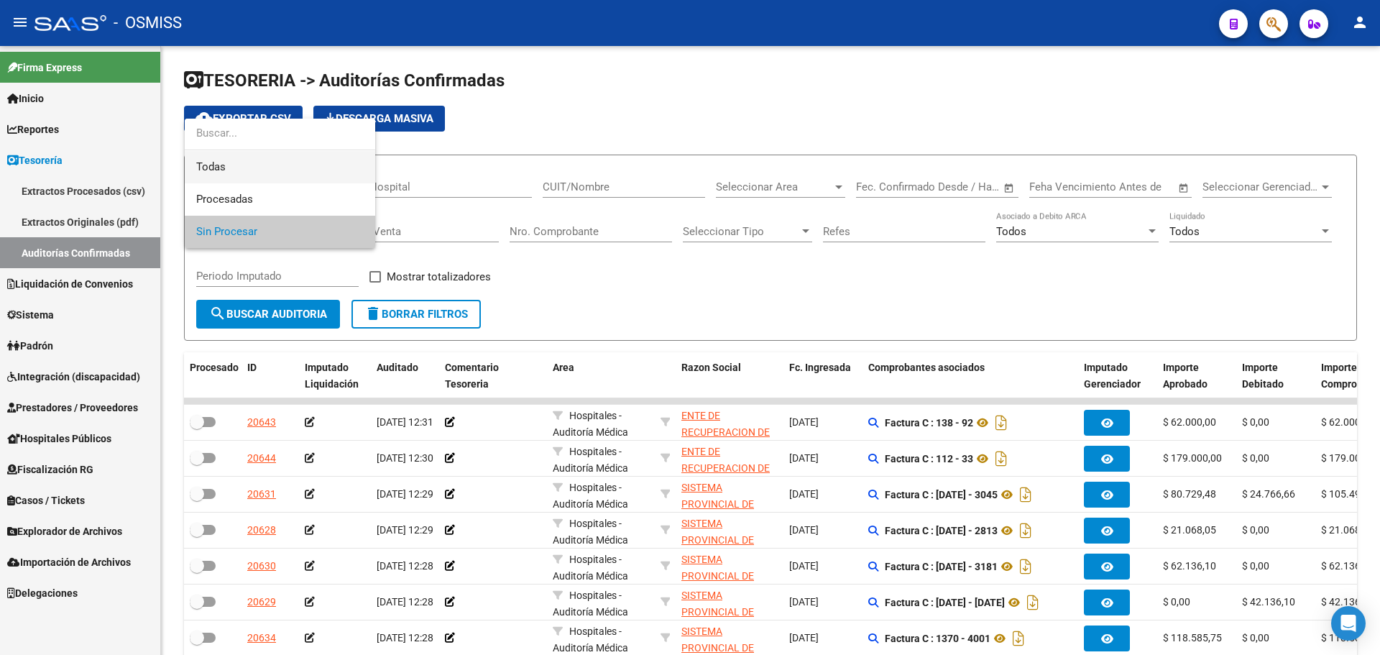
click at [302, 178] on span "Todas" at bounding box center [279, 167] width 167 height 32
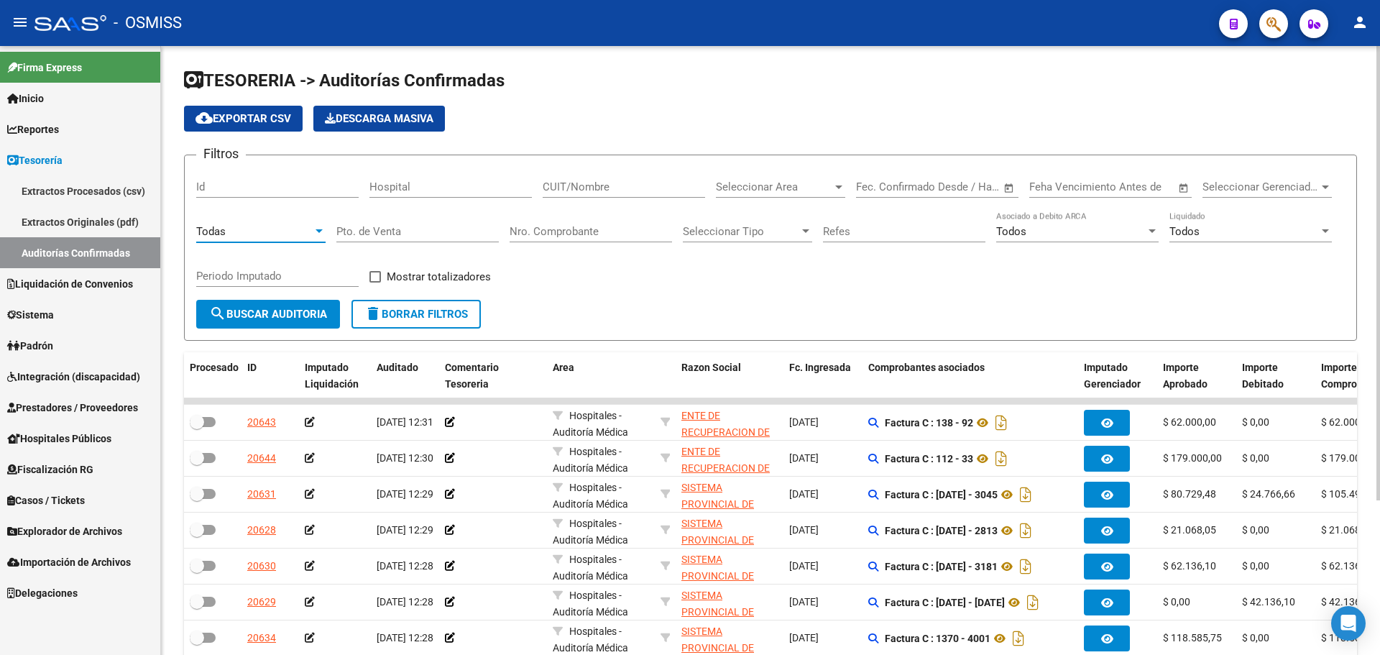
click at [591, 229] on input "Nro. Comprobante" at bounding box center [591, 231] width 162 height 13
type input "1404"
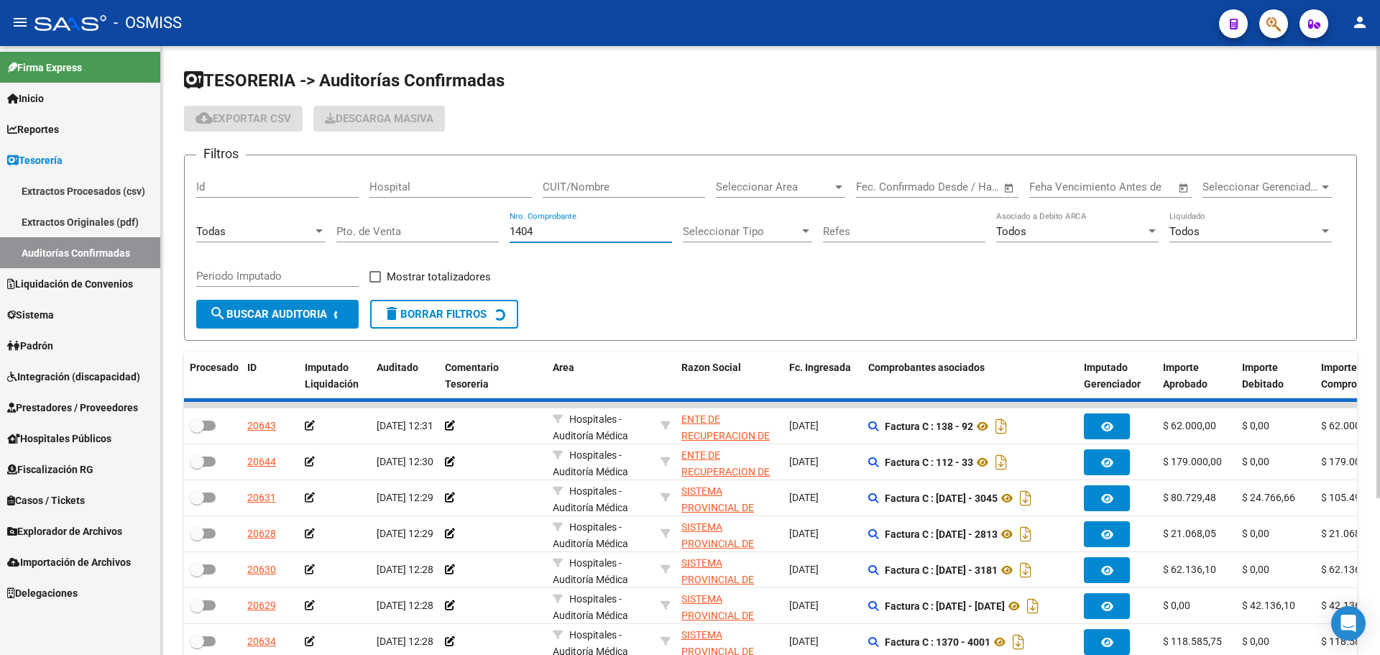
checkbox input "true"
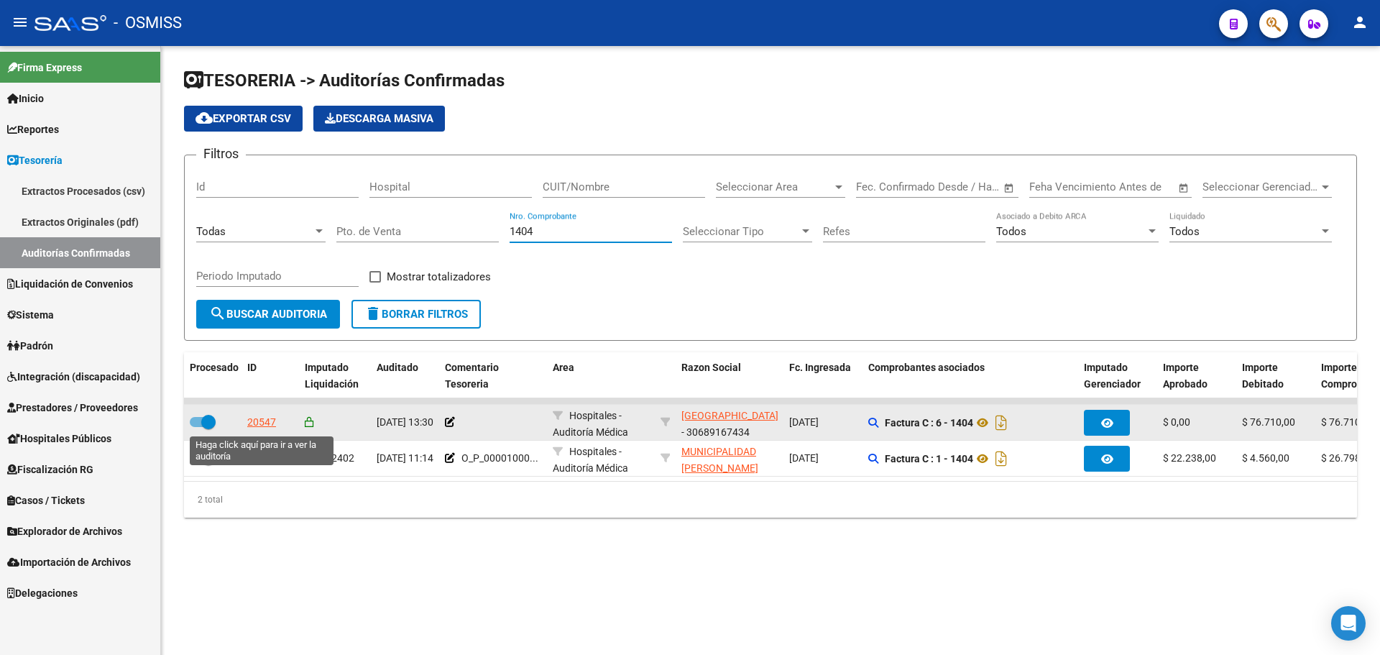
type input "1404"
click at [267, 425] on div "20547" at bounding box center [261, 422] width 29 height 17
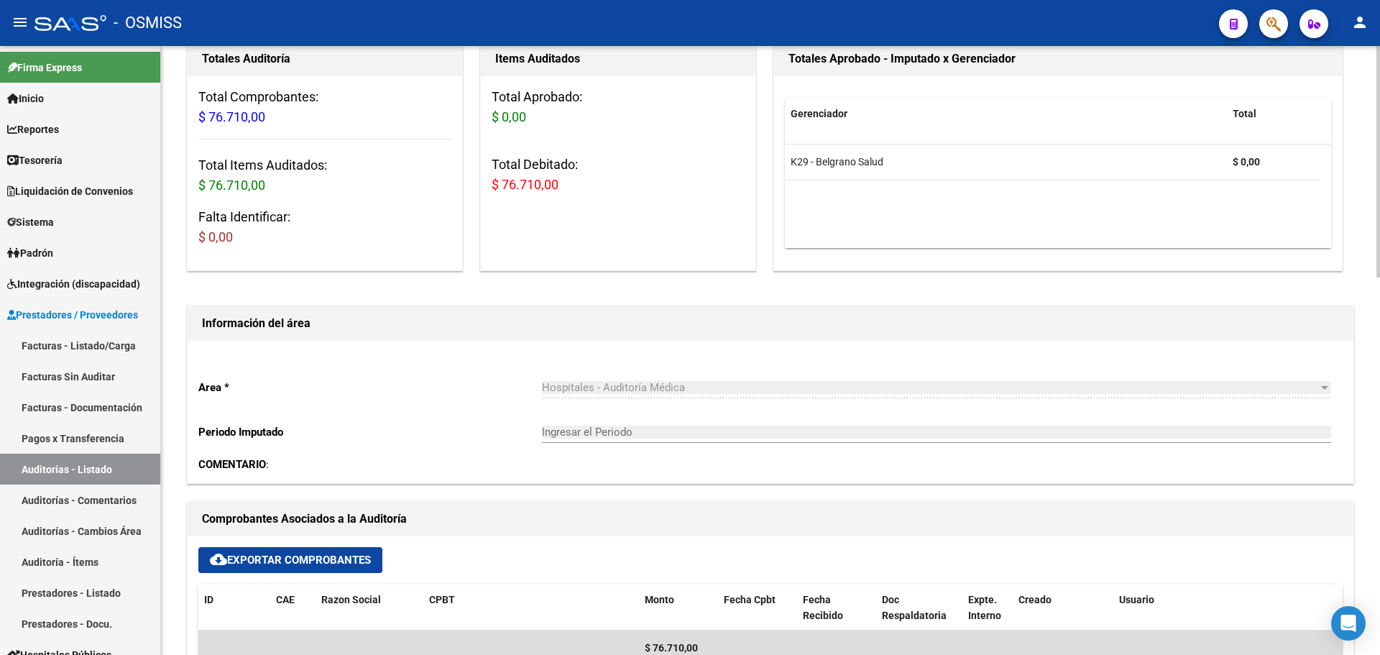
scroll to position [288, 0]
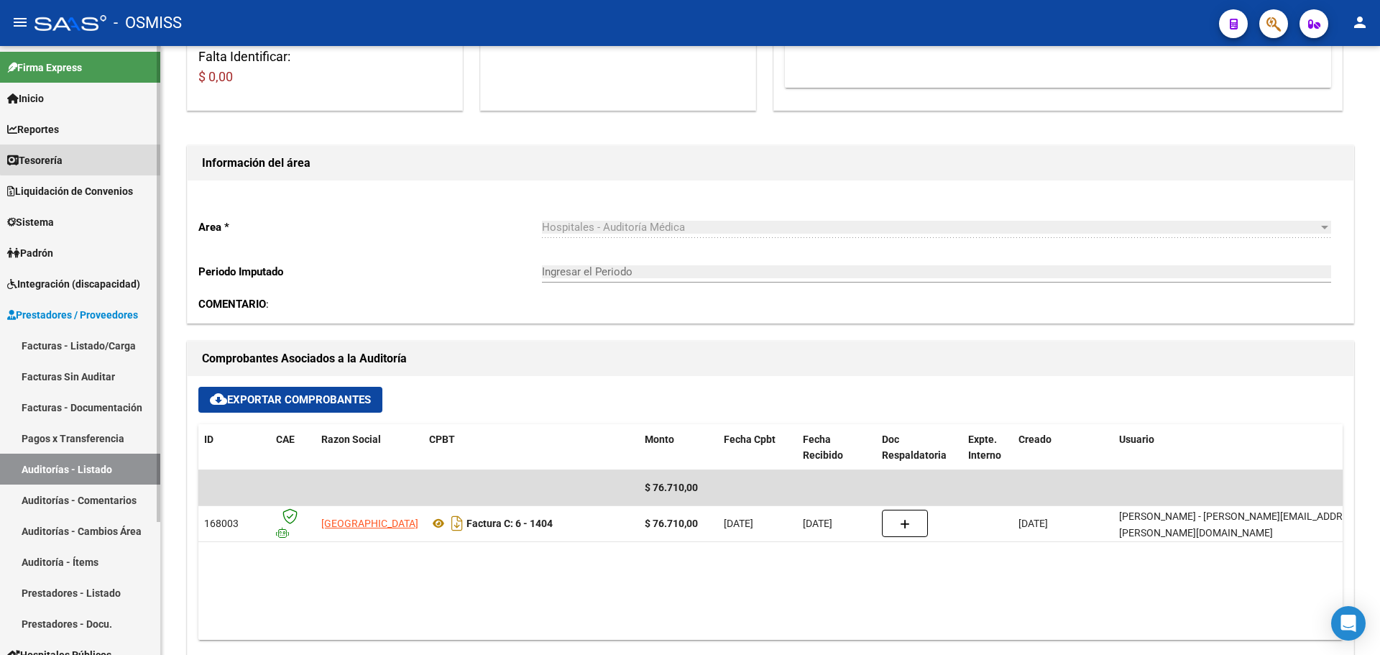
click at [85, 152] on link "Tesorería" at bounding box center [80, 159] width 160 height 31
click at [86, 156] on link "Tesorería" at bounding box center [80, 159] width 160 height 31
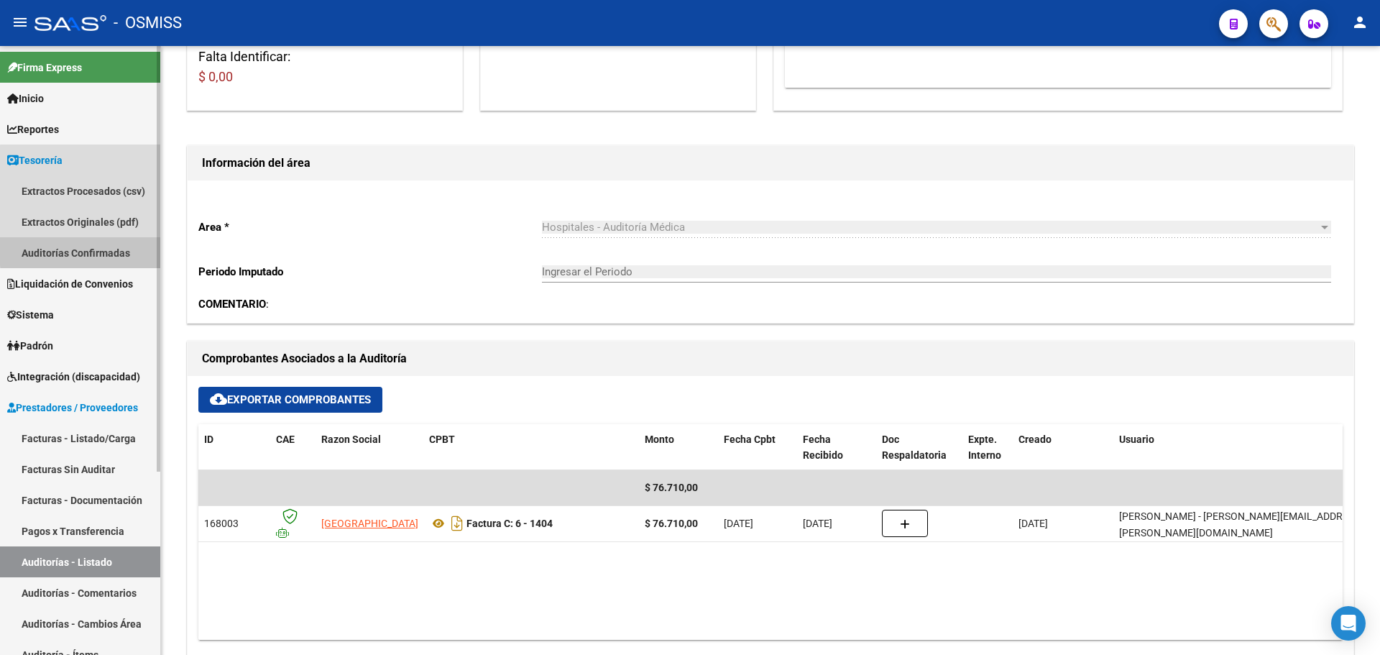
click at [112, 248] on link "Auditorías Confirmadas" at bounding box center [80, 252] width 160 height 31
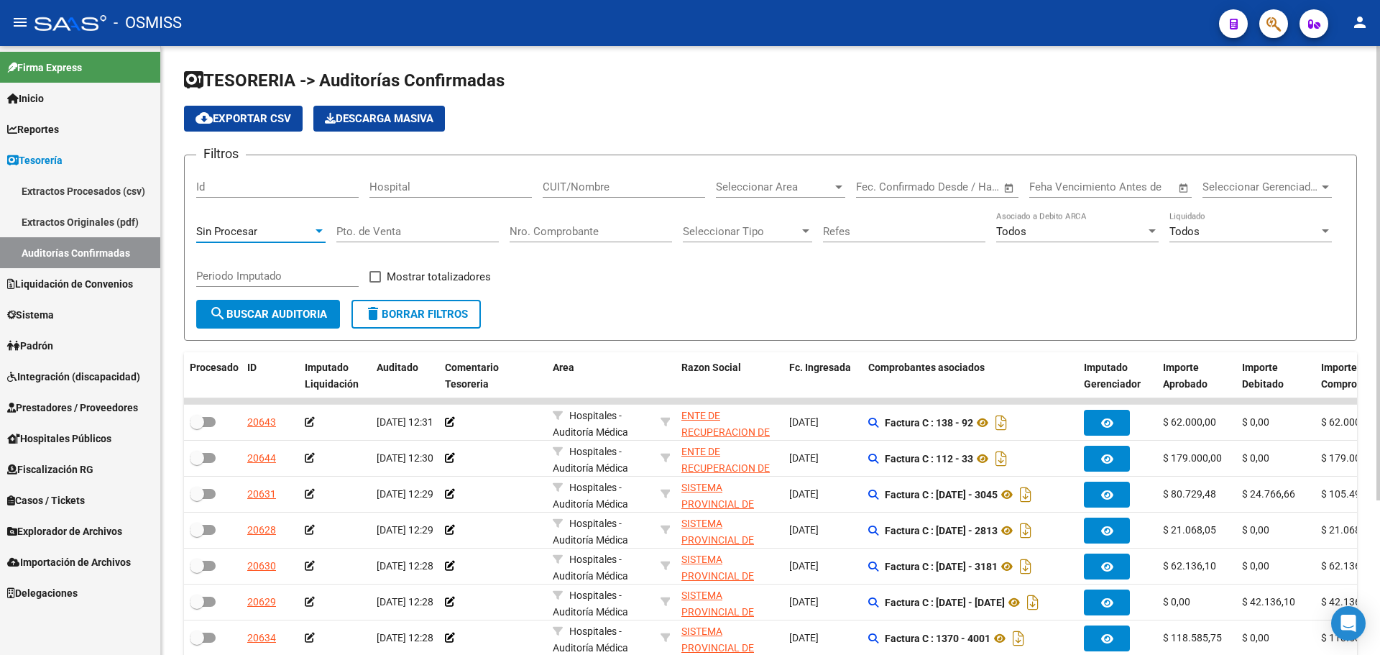
click at [287, 225] on div "Sin Procesar" at bounding box center [254, 231] width 116 height 13
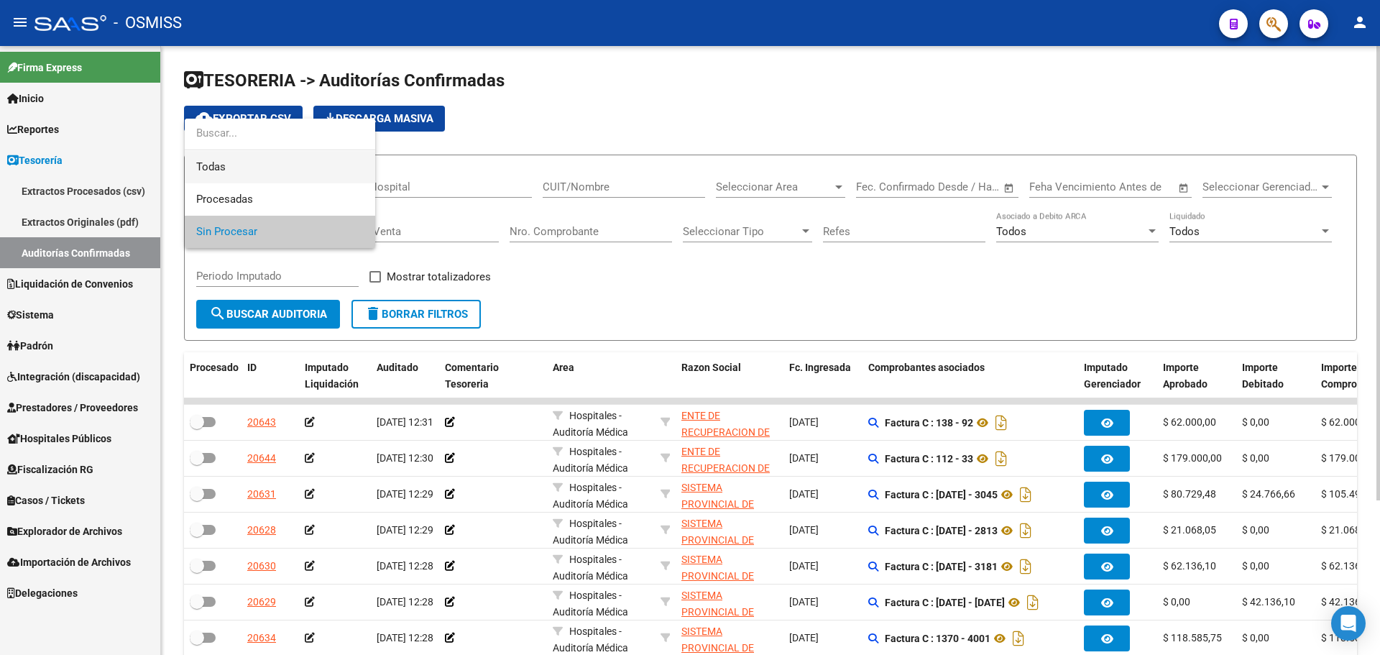
click at [272, 165] on span "Todas" at bounding box center [279, 167] width 167 height 32
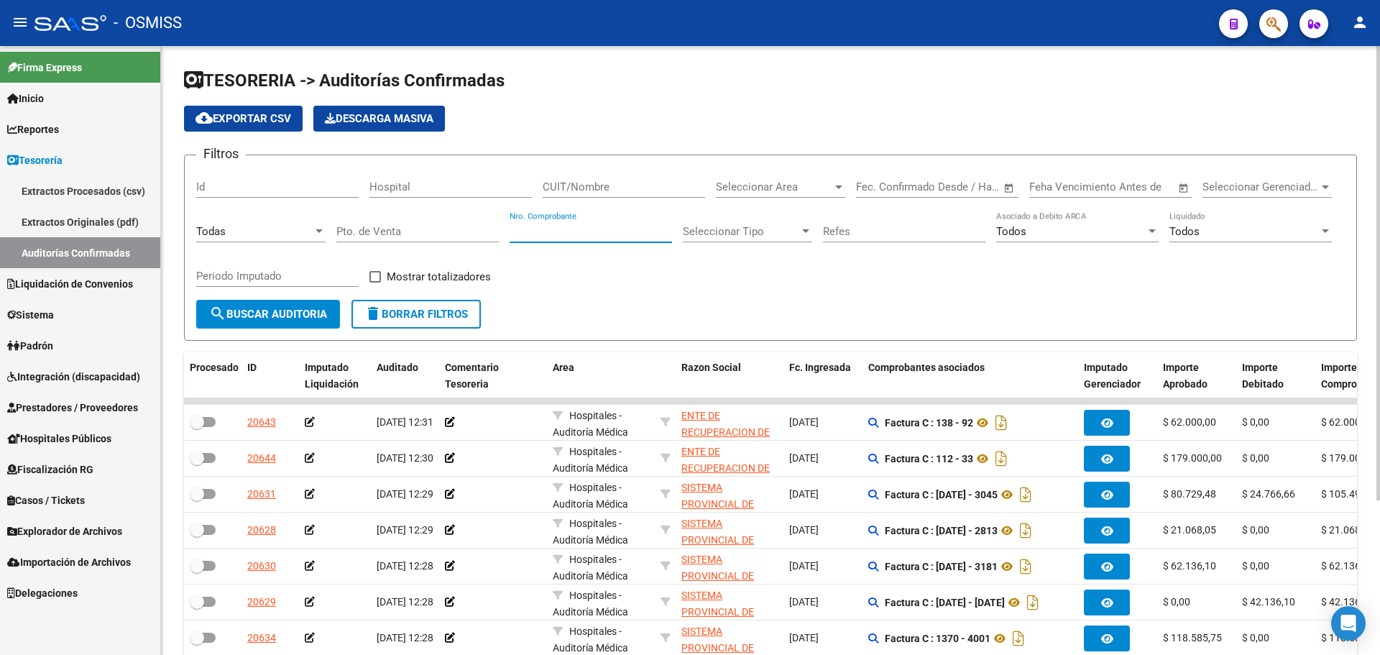
click at [573, 229] on input "Nro. Comprobante" at bounding box center [591, 231] width 162 height 13
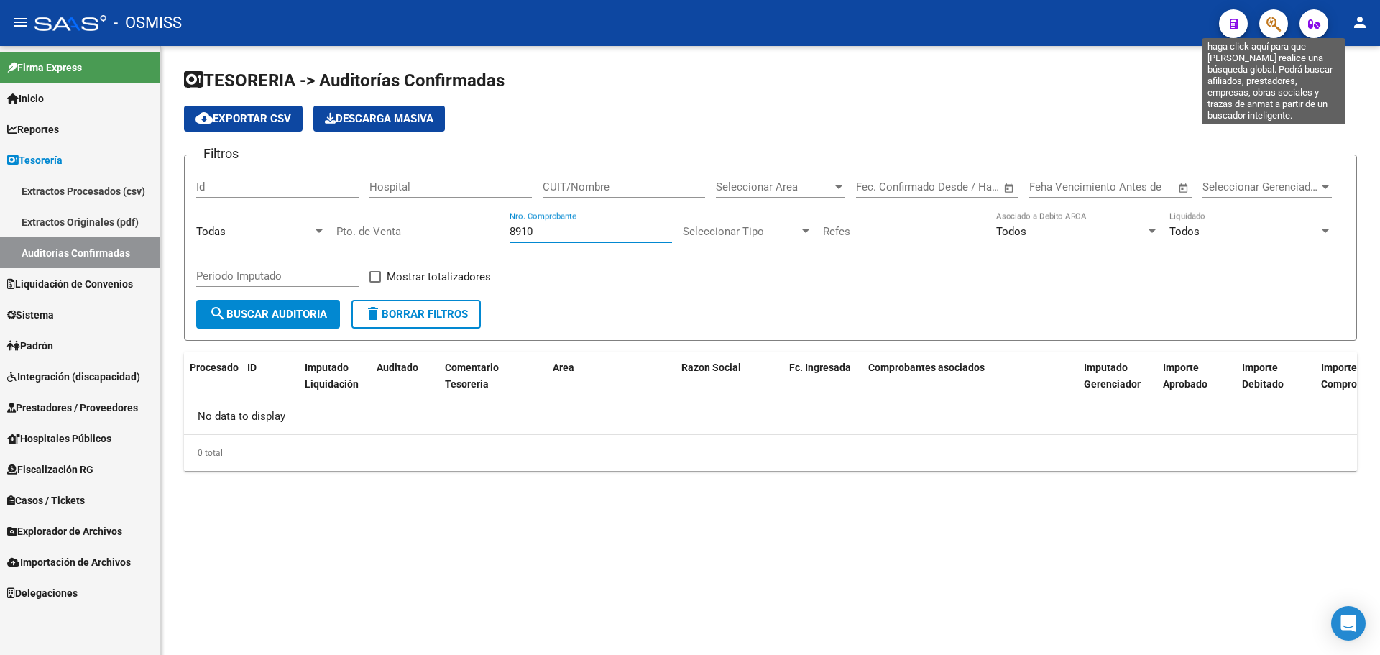
type input "8910"
click at [1277, 19] on icon "button" at bounding box center [1274, 24] width 14 height 17
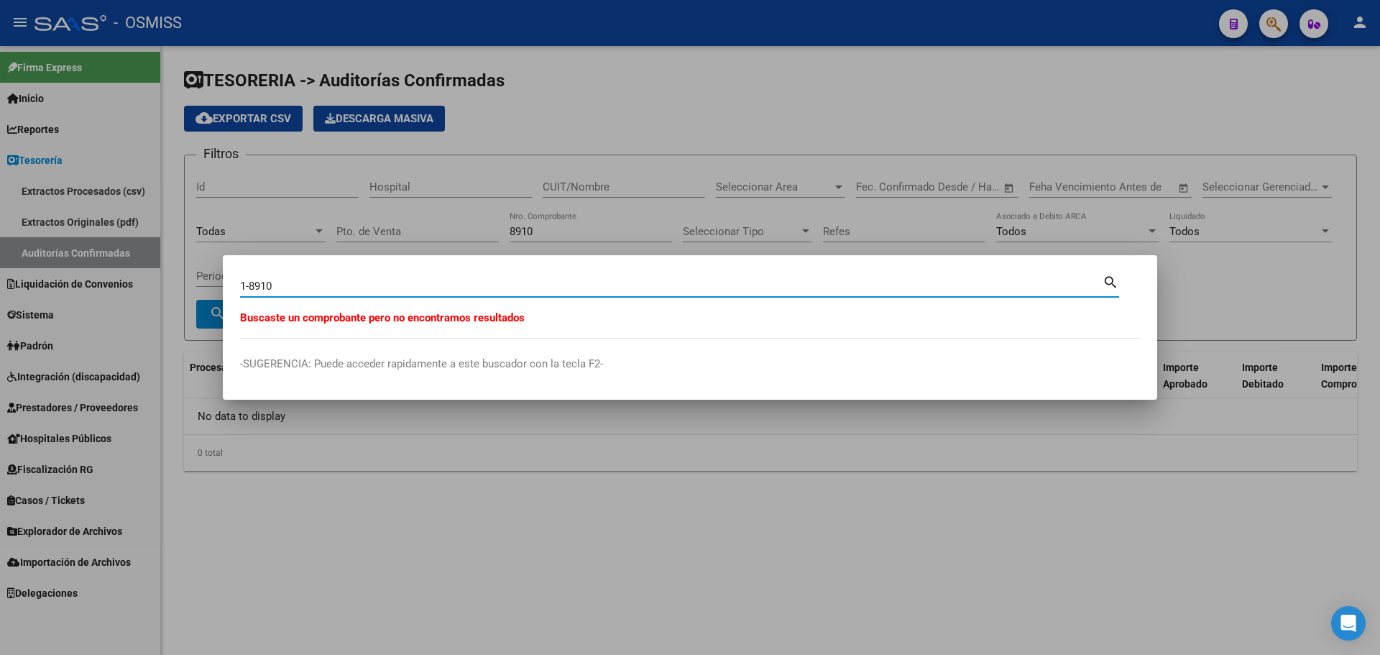
click at [245, 288] on input "1-8910" at bounding box center [671, 286] width 863 height 13
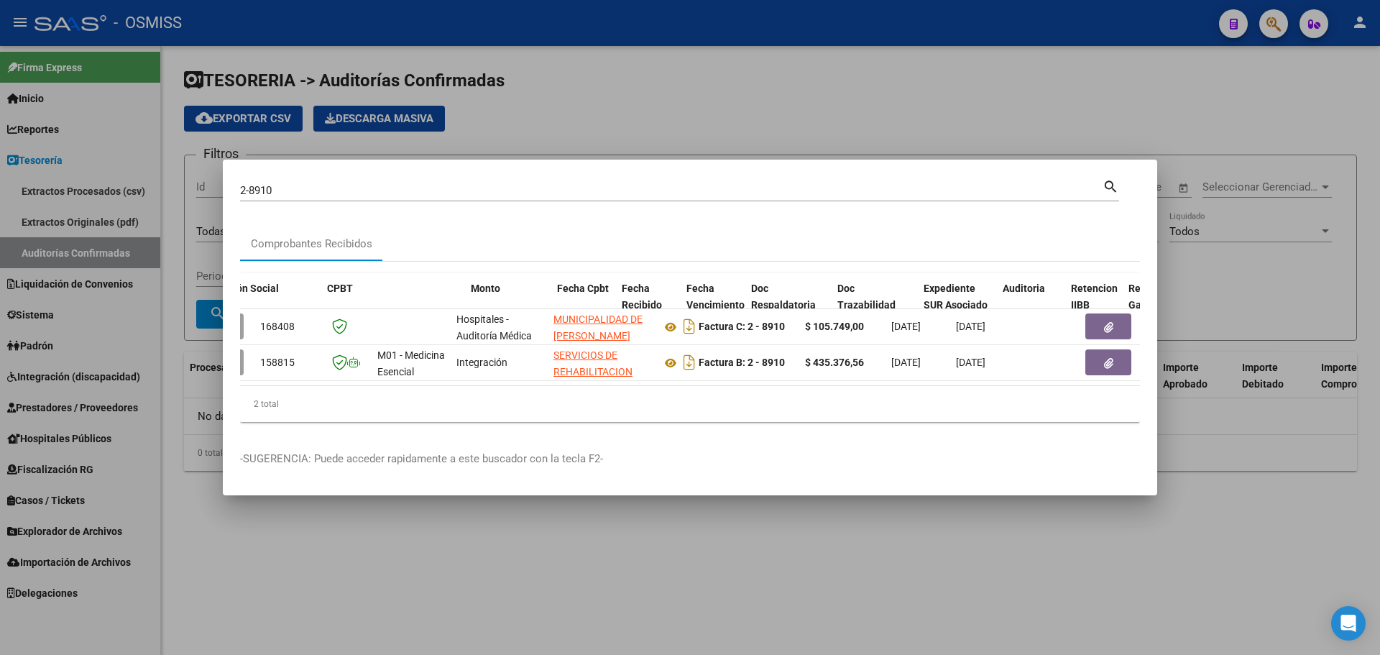
scroll to position [0, 370]
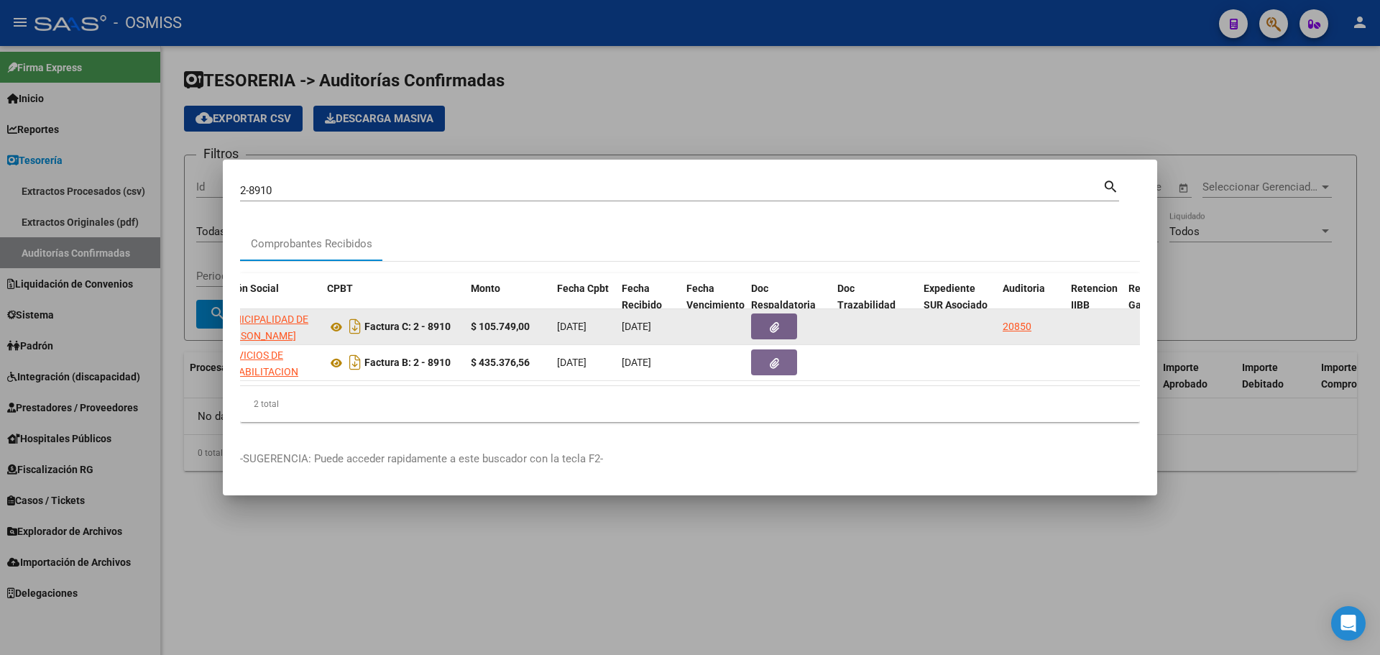
click at [760, 327] on button "button" at bounding box center [774, 326] width 46 height 26
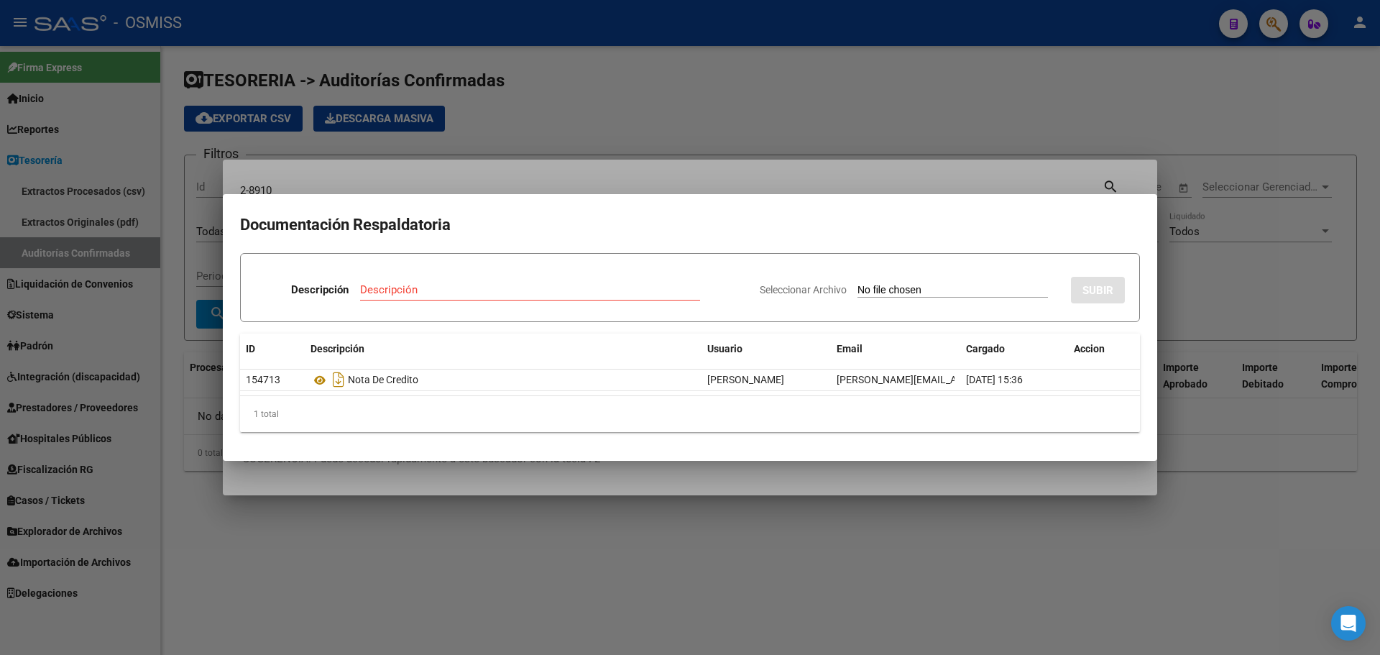
click at [477, 149] on div at bounding box center [690, 327] width 1380 height 655
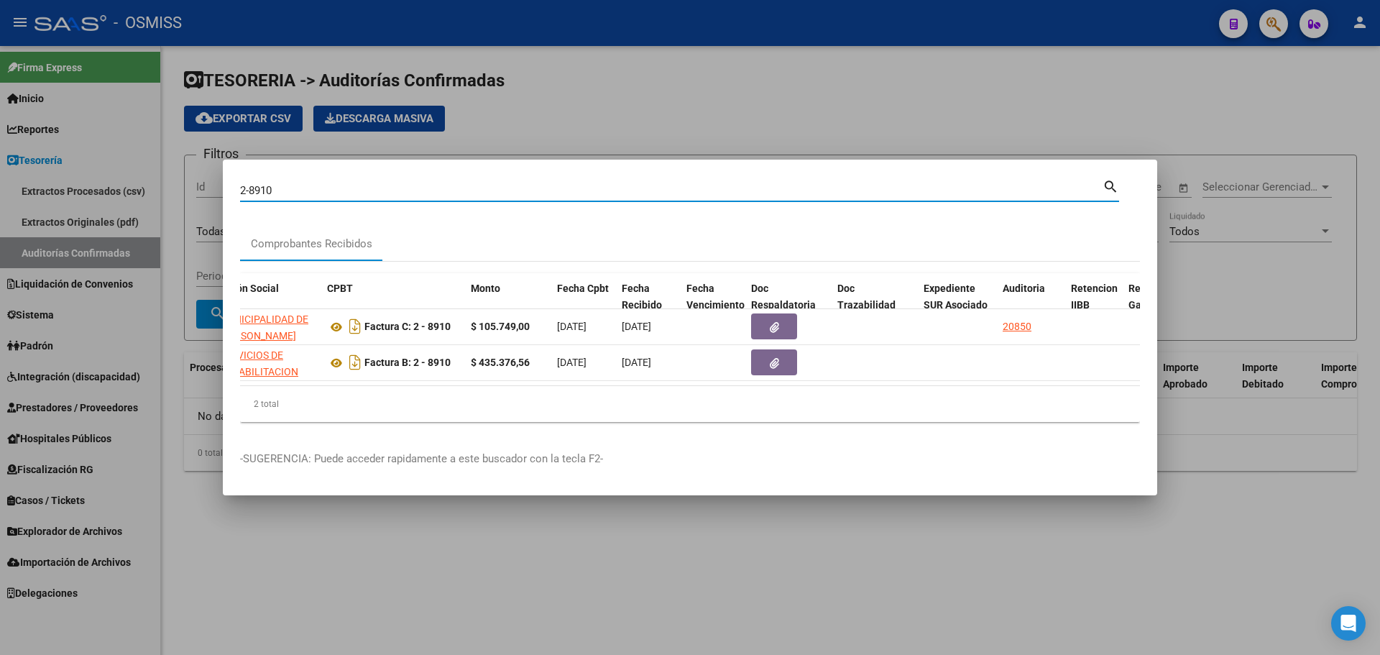
click at [383, 184] on input "2-8910" at bounding box center [671, 190] width 863 height 13
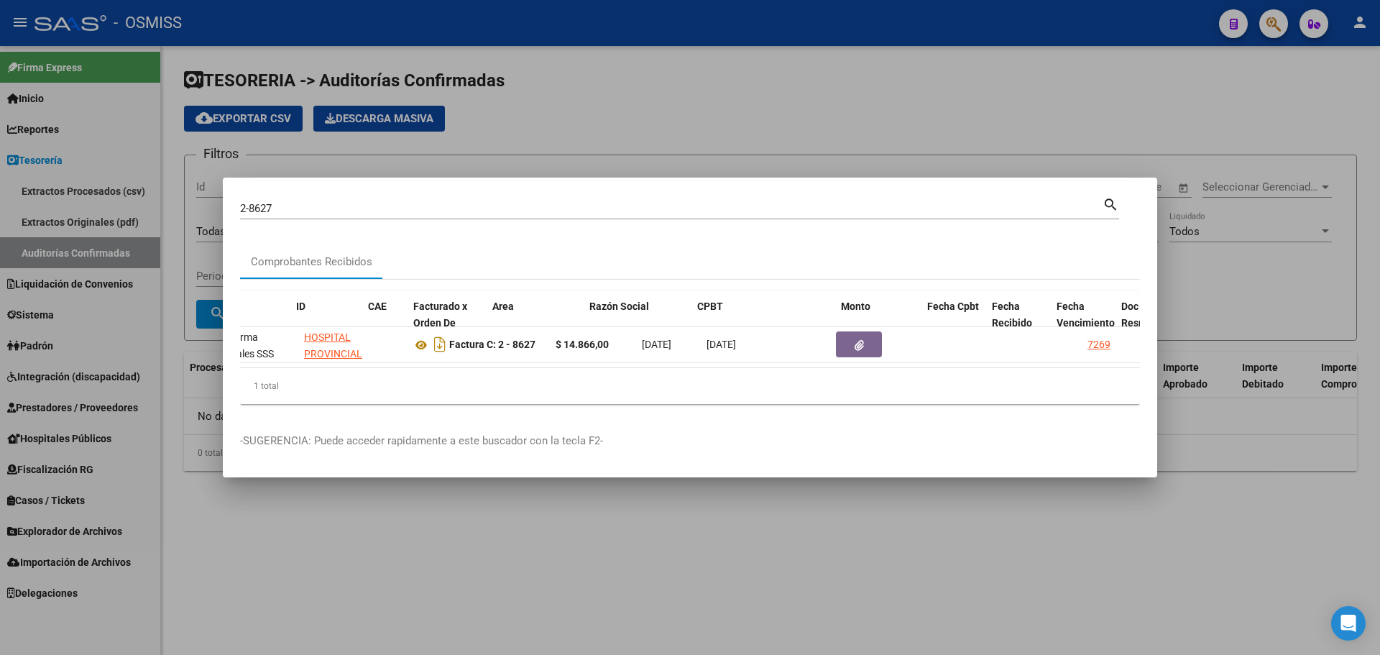
scroll to position [0, 0]
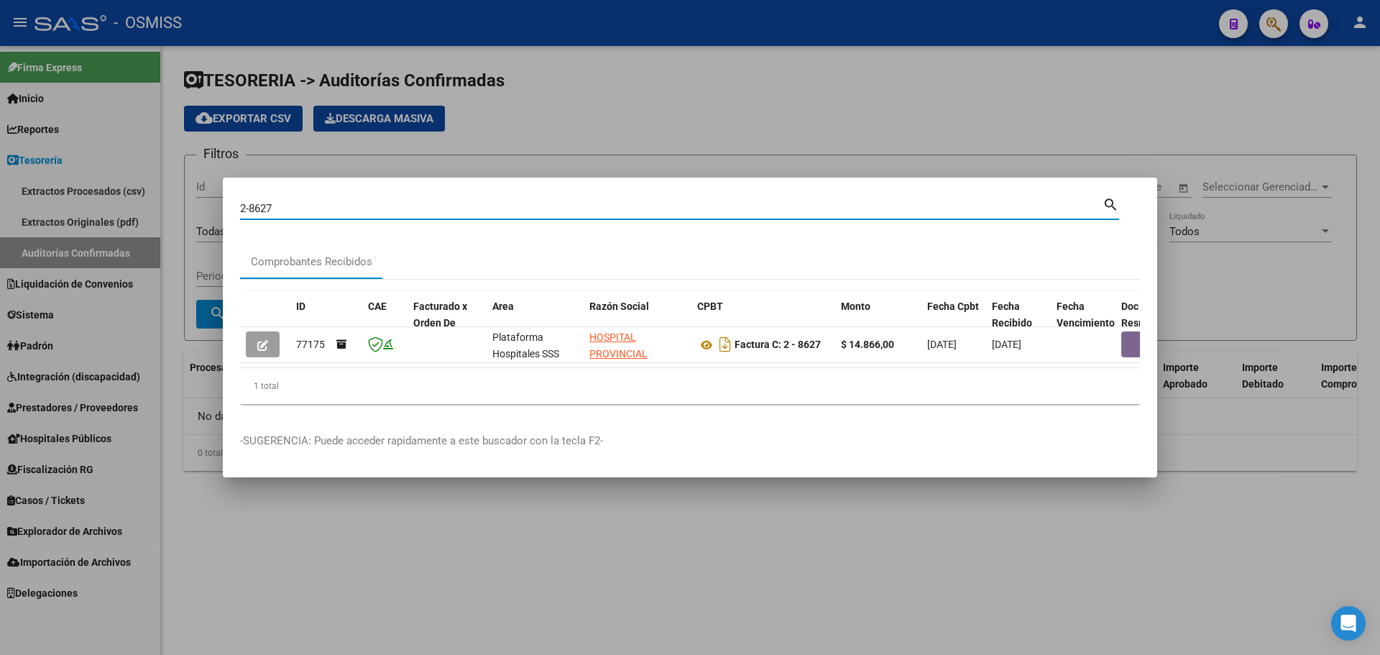
drag, startPoint x: 242, startPoint y: 201, endPoint x: 249, endPoint y: 216, distance: 16.1
click at [243, 203] on input "2-8627" at bounding box center [671, 208] width 863 height 13
type input "1-8627"
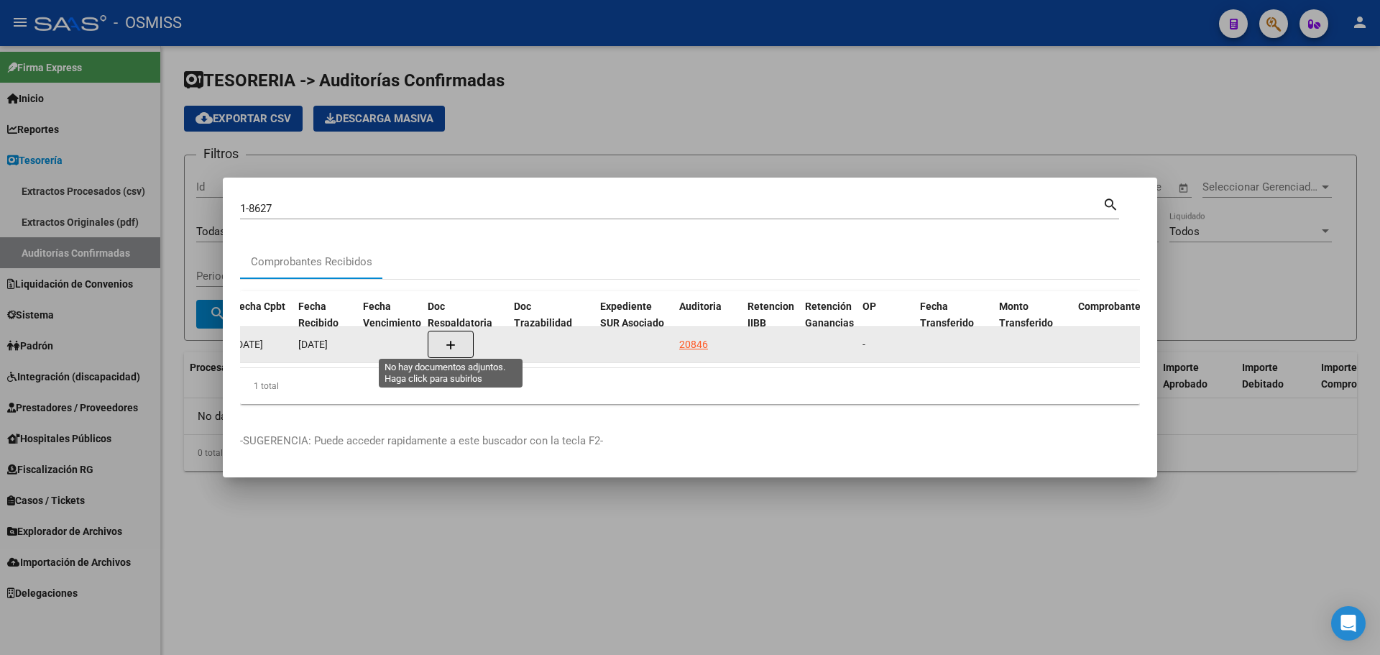
click at [449, 341] on icon "button" at bounding box center [451, 345] width 10 height 11
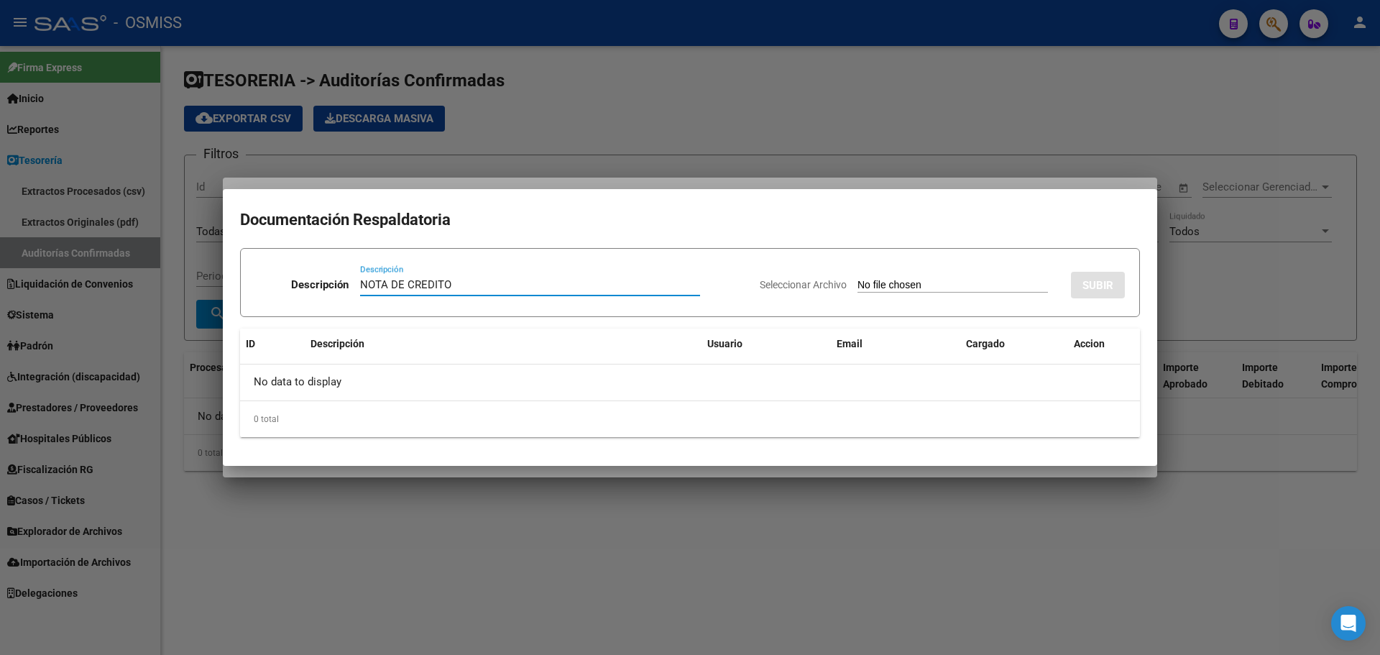
type input "NOTA DE CREDITO"
click at [875, 287] on input "Seleccionar Archivo" at bounding box center [953, 286] width 190 height 14
type input "C:\fakepath\NC. MUNICIPALIDAD DE [PERSON_NAME] FC. 8627.pdf"
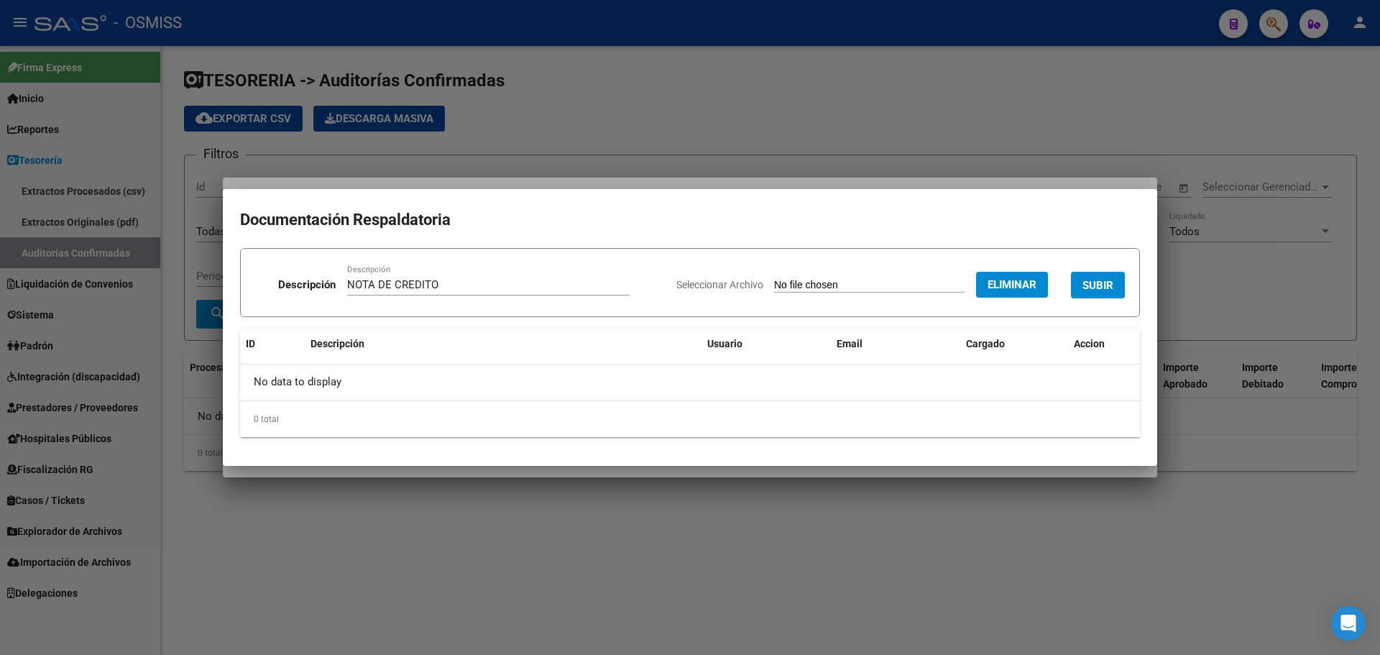
click at [1102, 282] on span "SUBIR" at bounding box center [1097, 285] width 31 height 13
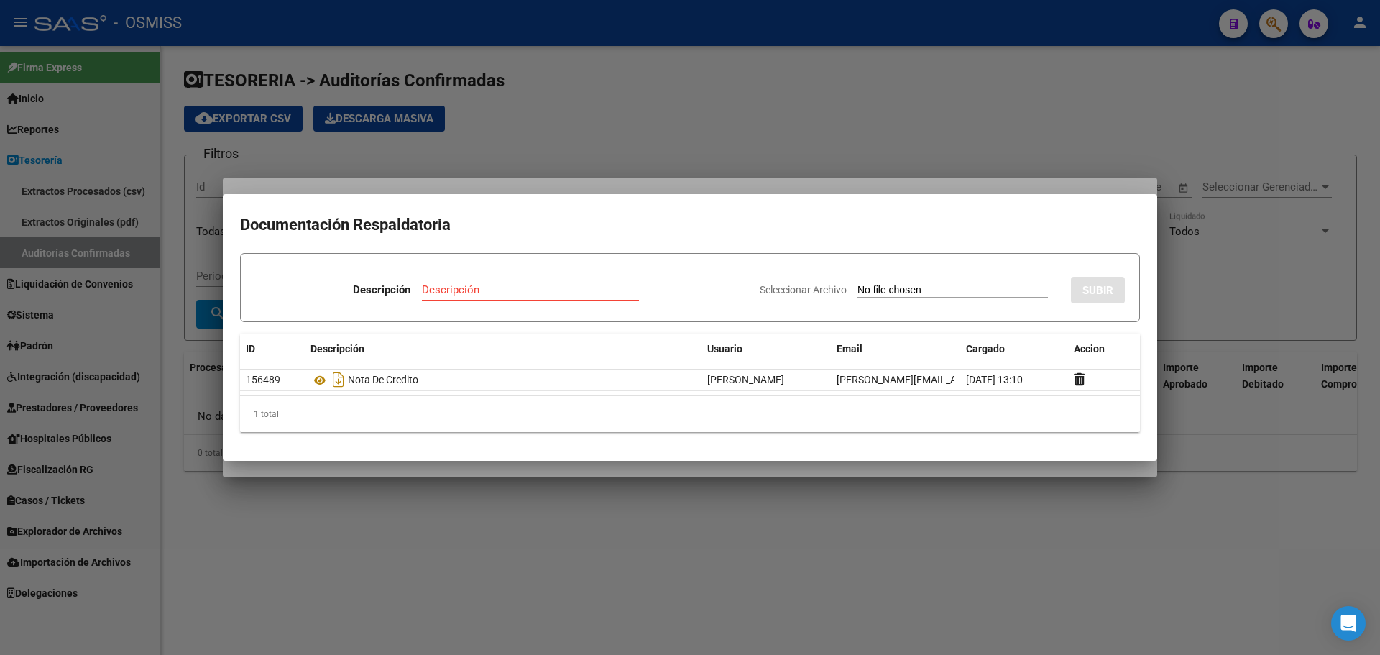
click at [370, 185] on div at bounding box center [690, 327] width 1380 height 655
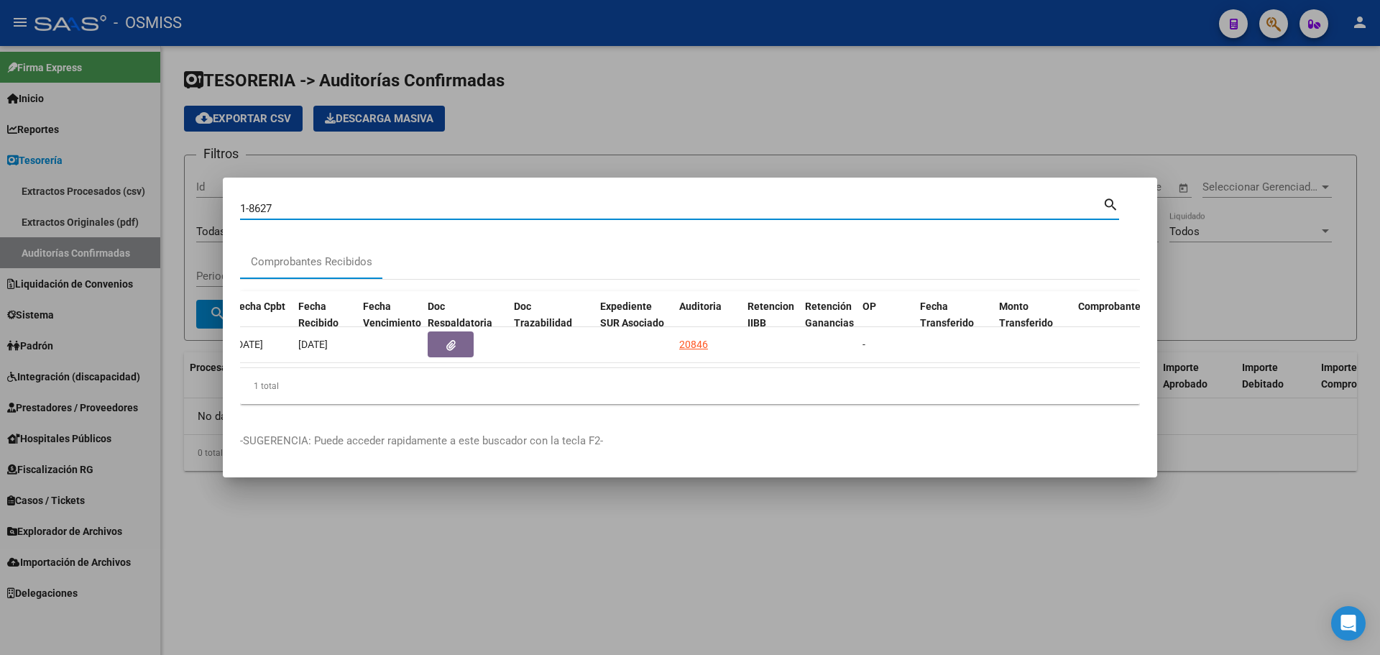
drag, startPoint x: 244, startPoint y: 203, endPoint x: 183, endPoint y: 203, distance: 61.8
click at [183, 203] on div "1-8627 Buscar (apellido, dni, cuil, nro traspaso, cuit, obra social) search Com…" at bounding box center [690, 327] width 1380 height 655
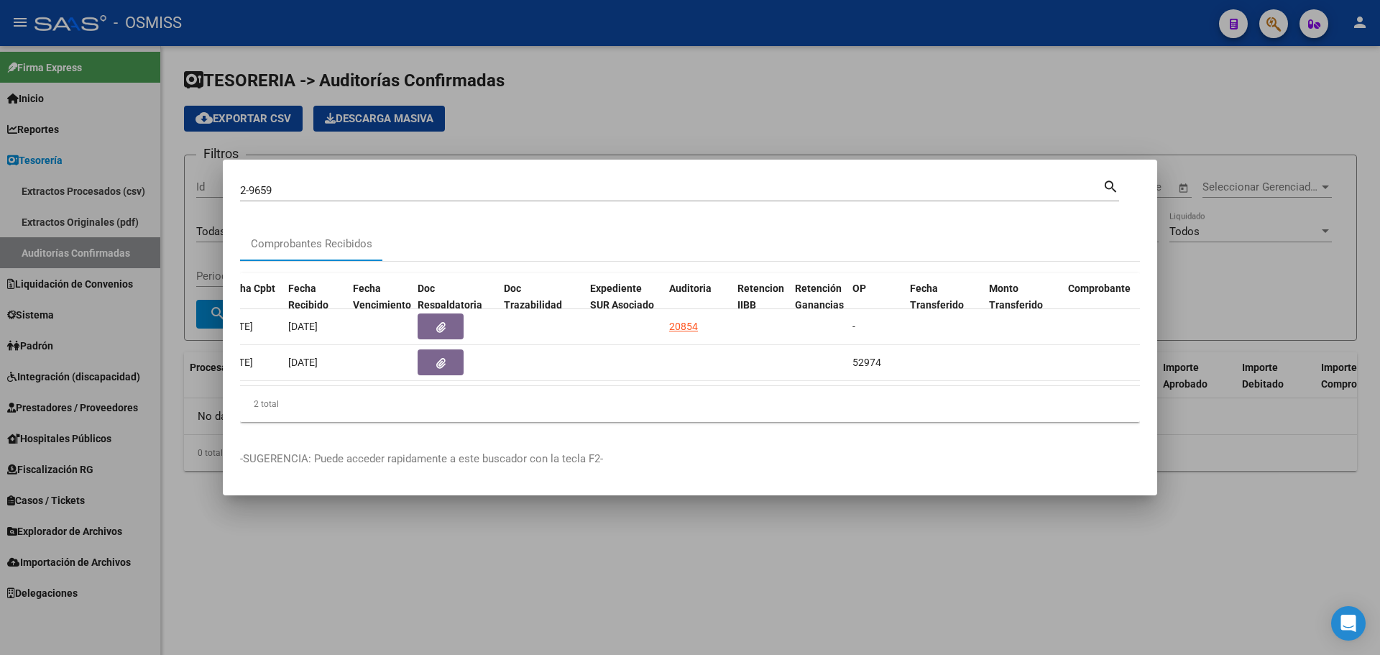
scroll to position [0, 702]
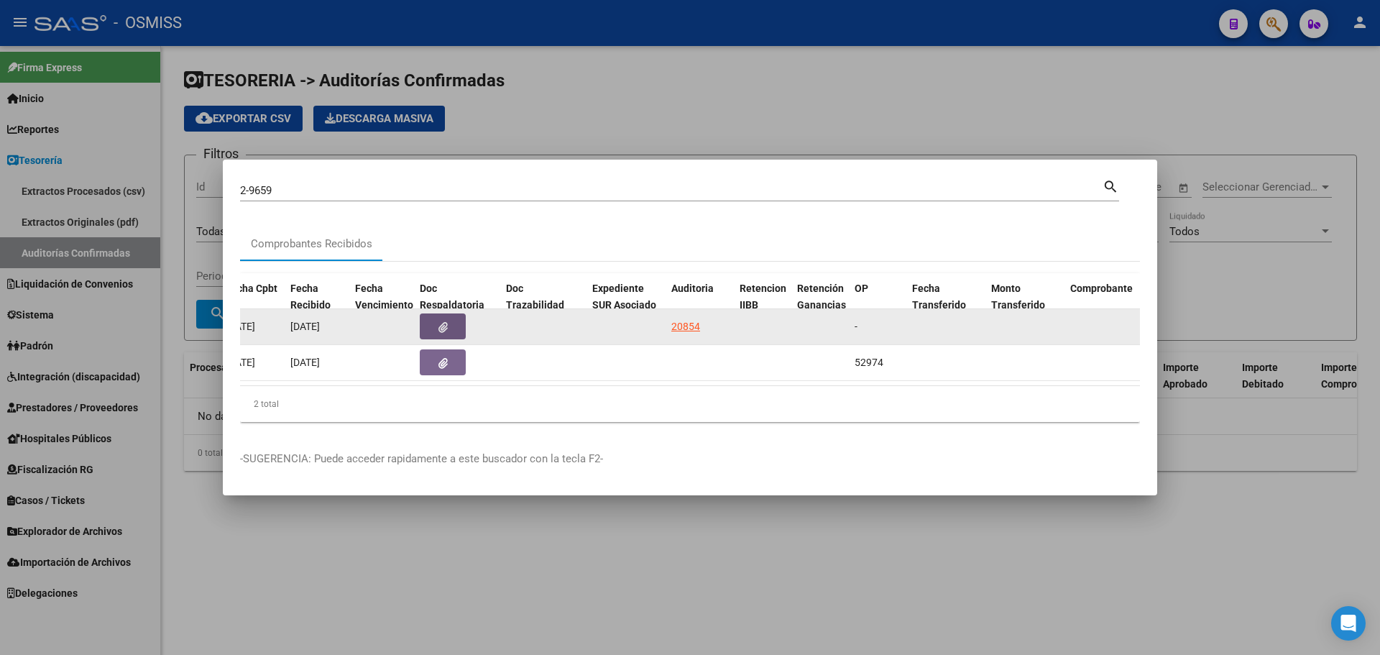
click at [432, 318] on button "button" at bounding box center [443, 326] width 46 height 26
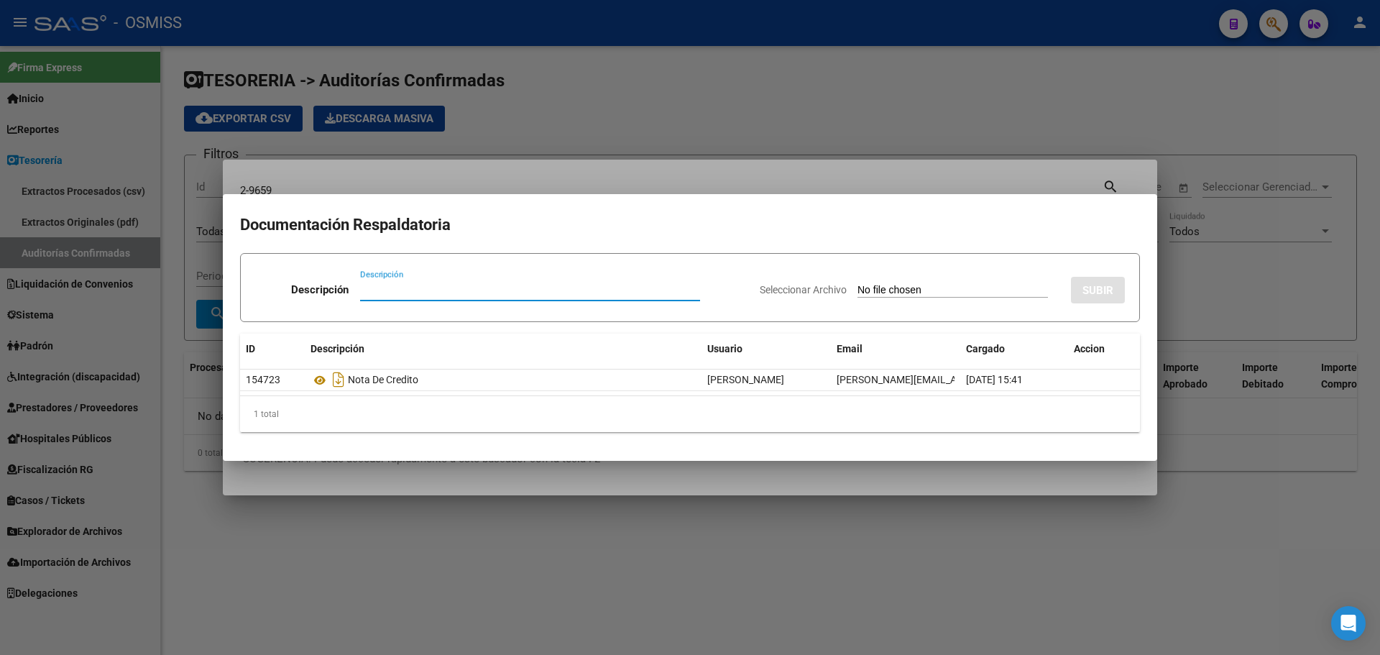
click at [443, 157] on div at bounding box center [690, 327] width 1380 height 655
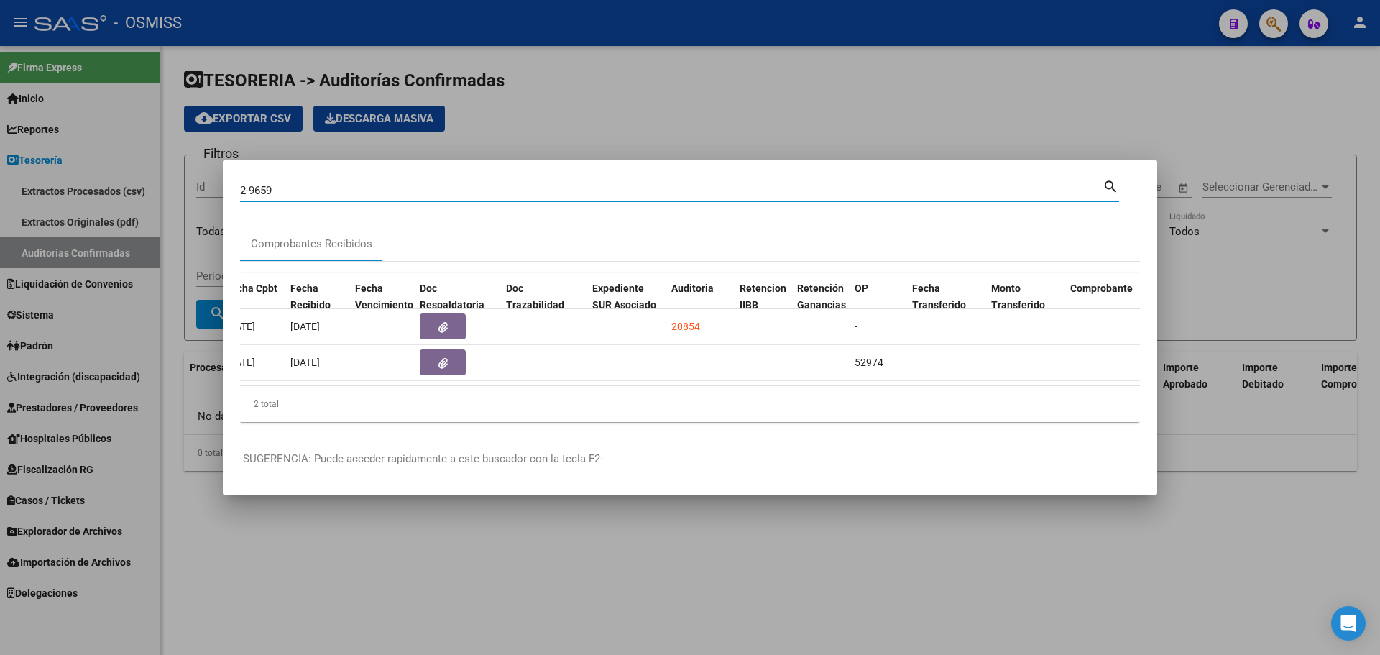
click at [321, 188] on input "2-9659" at bounding box center [671, 190] width 863 height 13
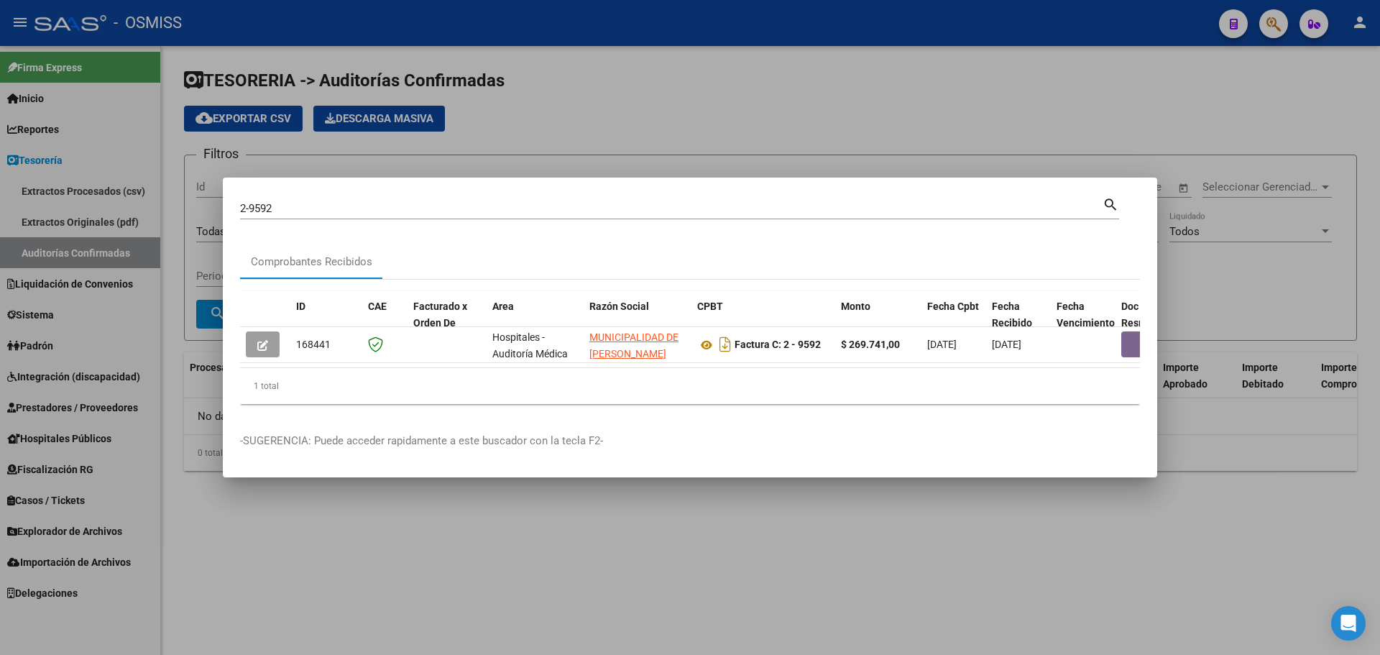
scroll to position [0, 375]
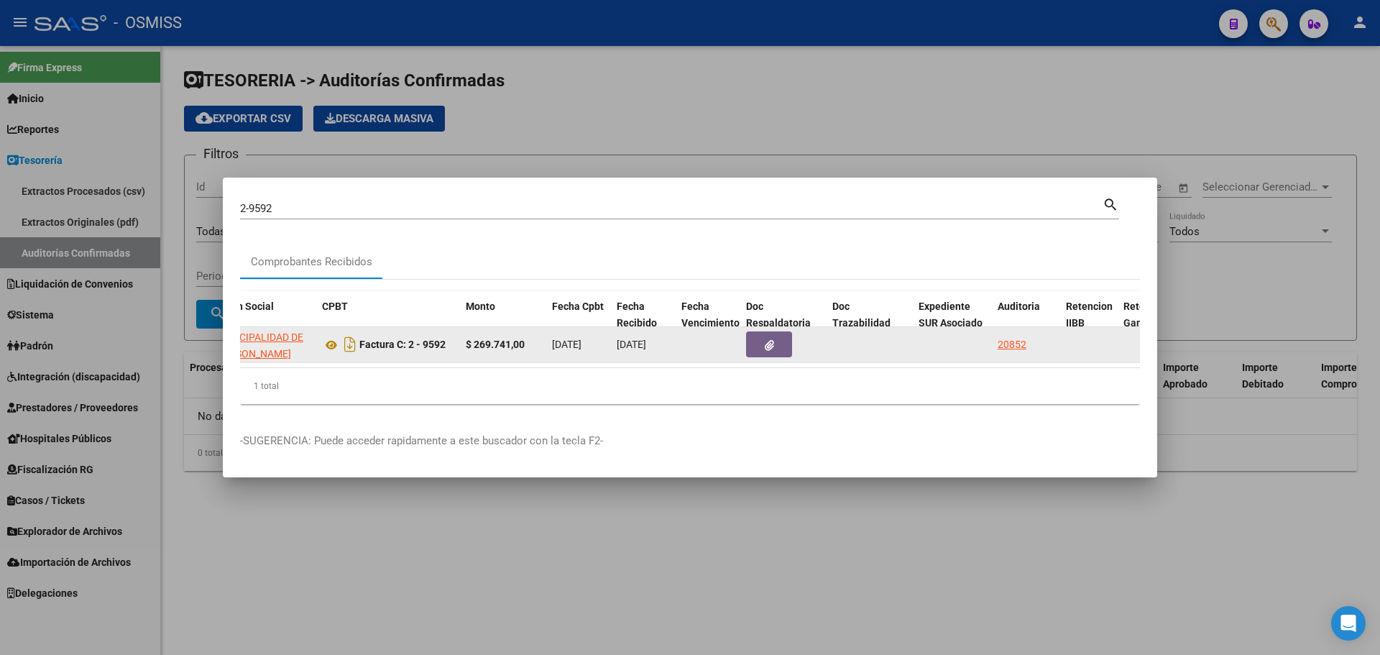
click at [760, 338] on button "button" at bounding box center [769, 344] width 46 height 26
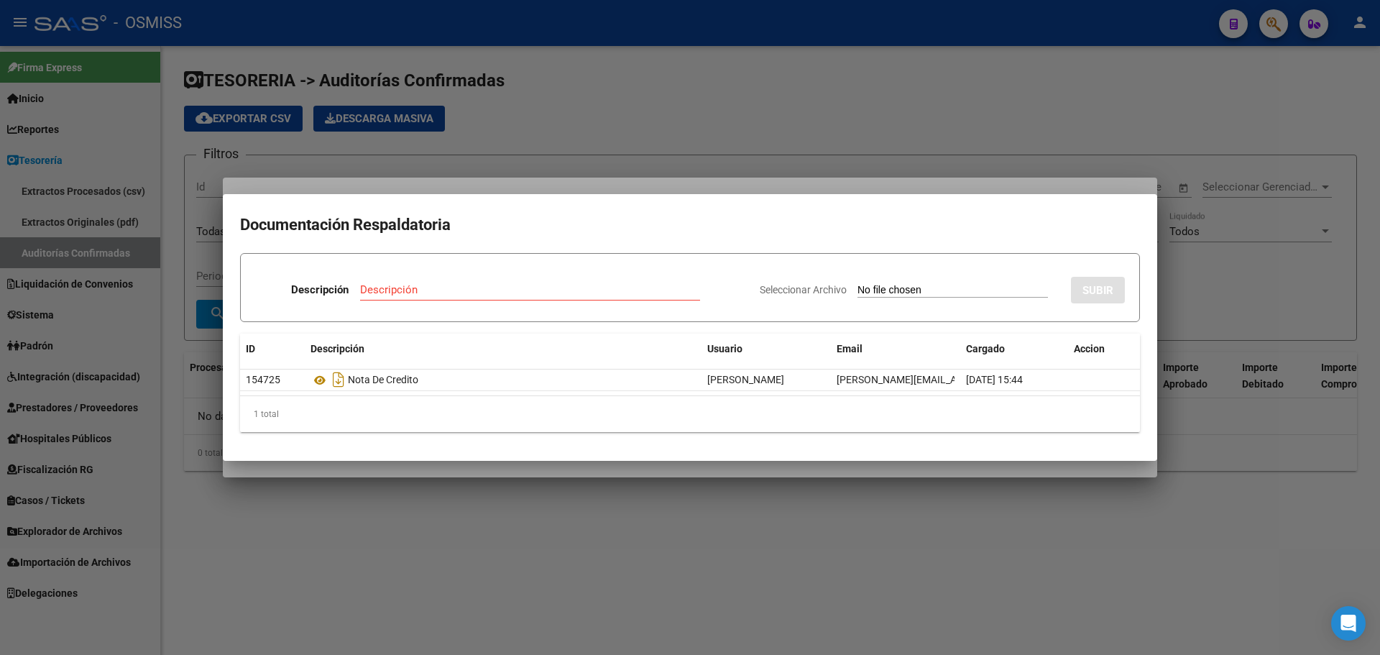
click at [575, 174] on div at bounding box center [690, 327] width 1380 height 655
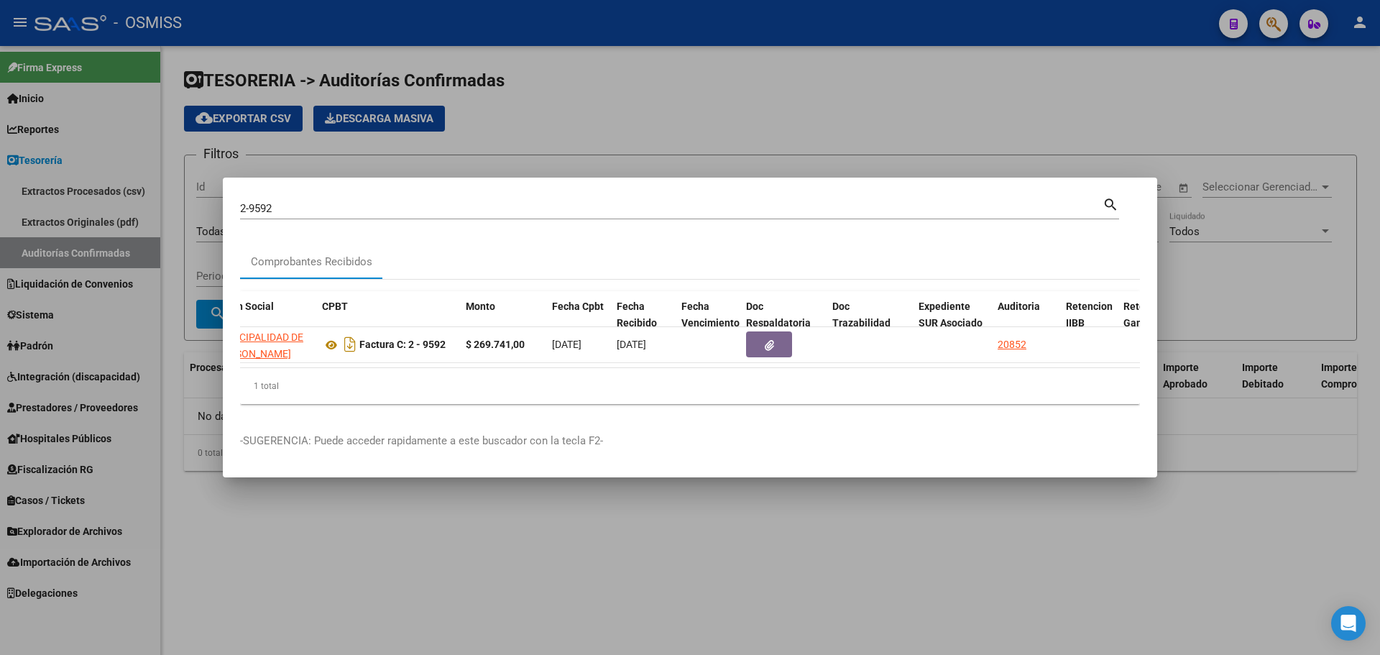
click at [350, 208] on input "2-9592" at bounding box center [671, 208] width 863 height 13
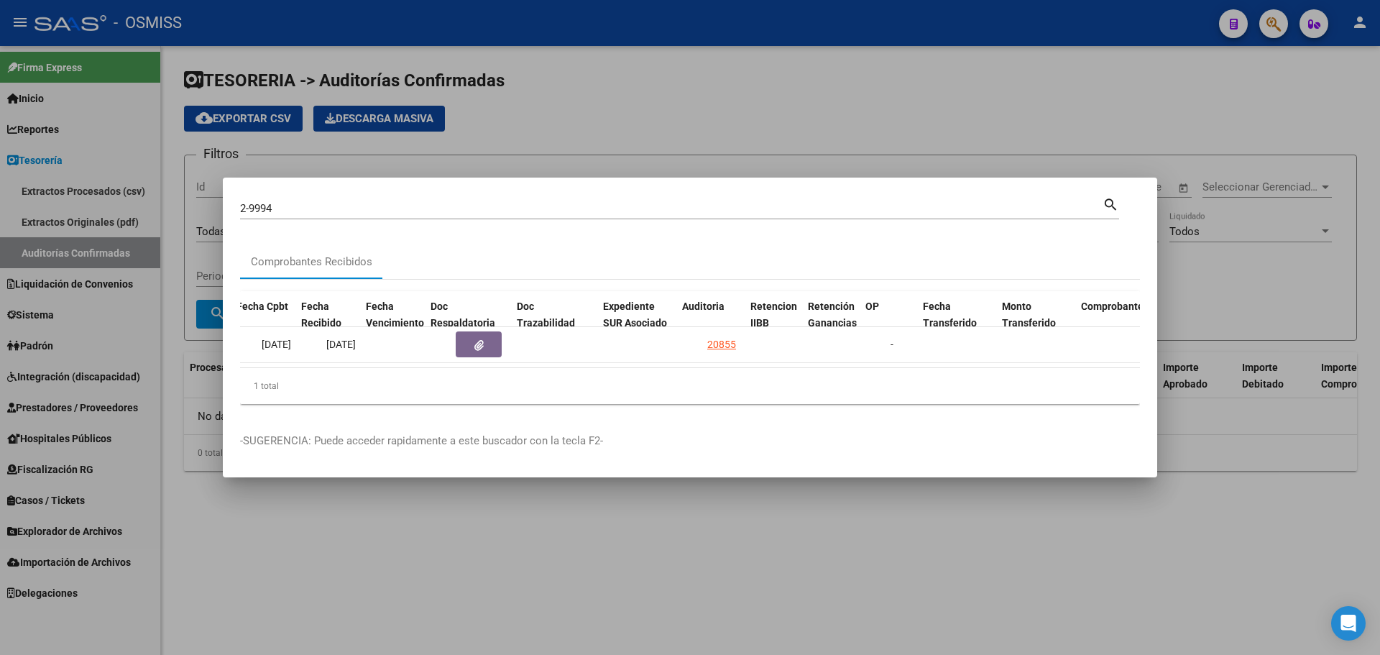
scroll to position [0, 691]
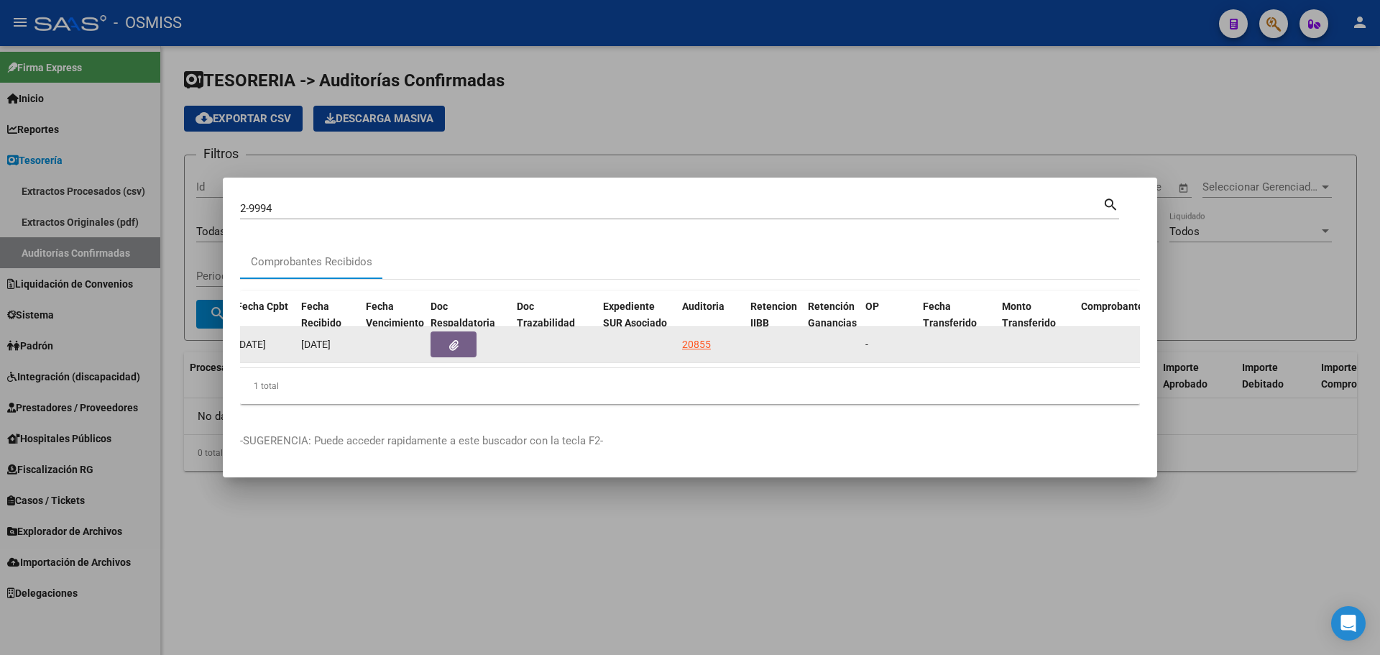
click at [448, 339] on button "button" at bounding box center [454, 344] width 46 height 26
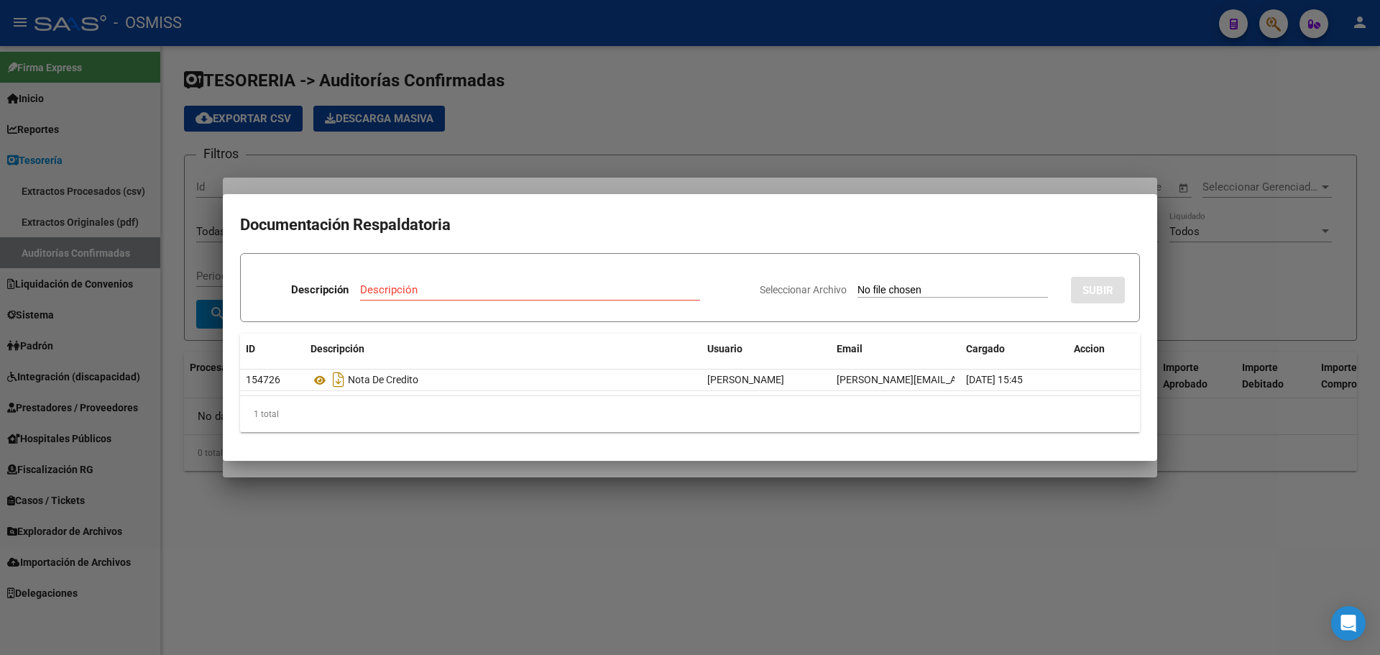
click at [449, 181] on div at bounding box center [690, 327] width 1380 height 655
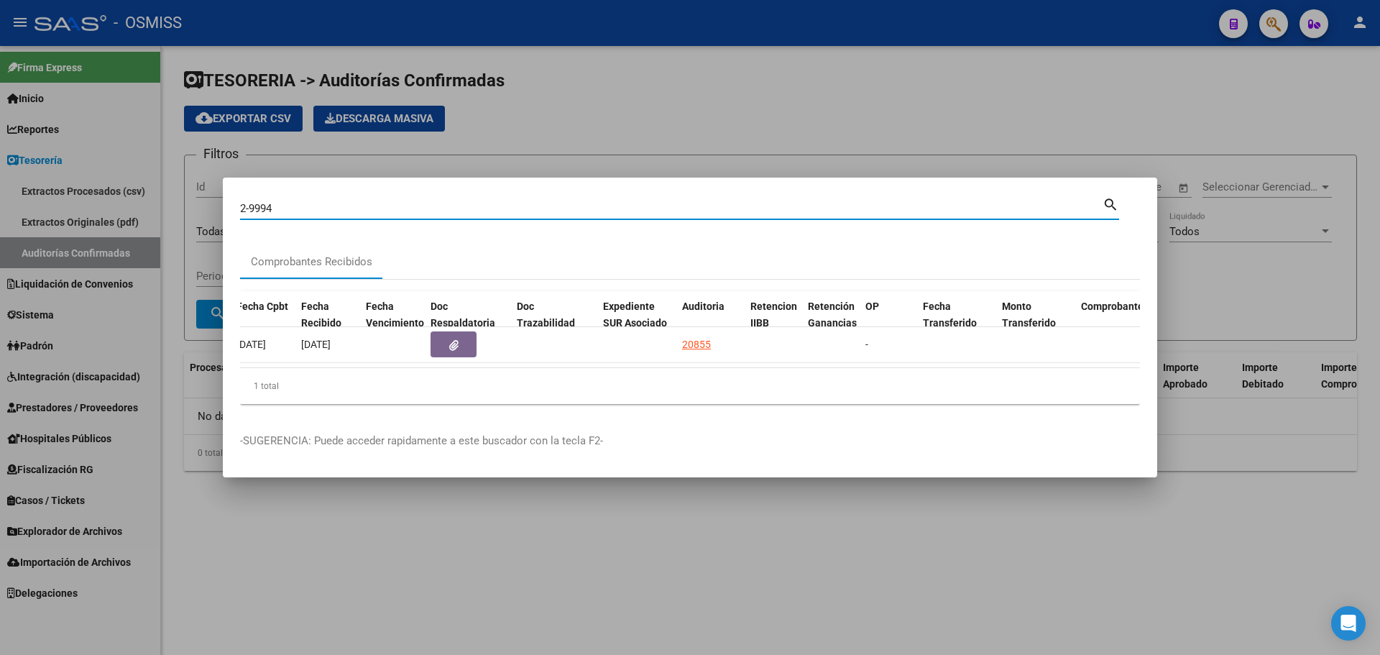
click at [324, 203] on input "2-9994" at bounding box center [671, 208] width 863 height 13
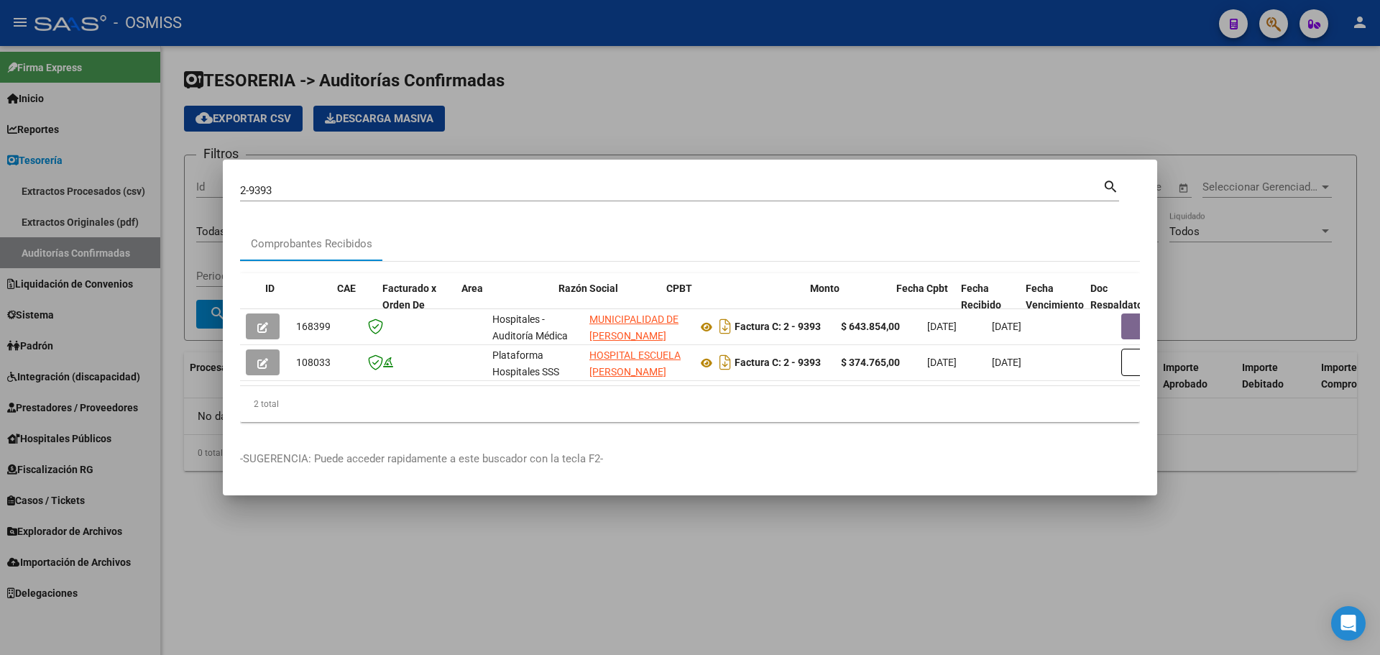
scroll to position [0, 745]
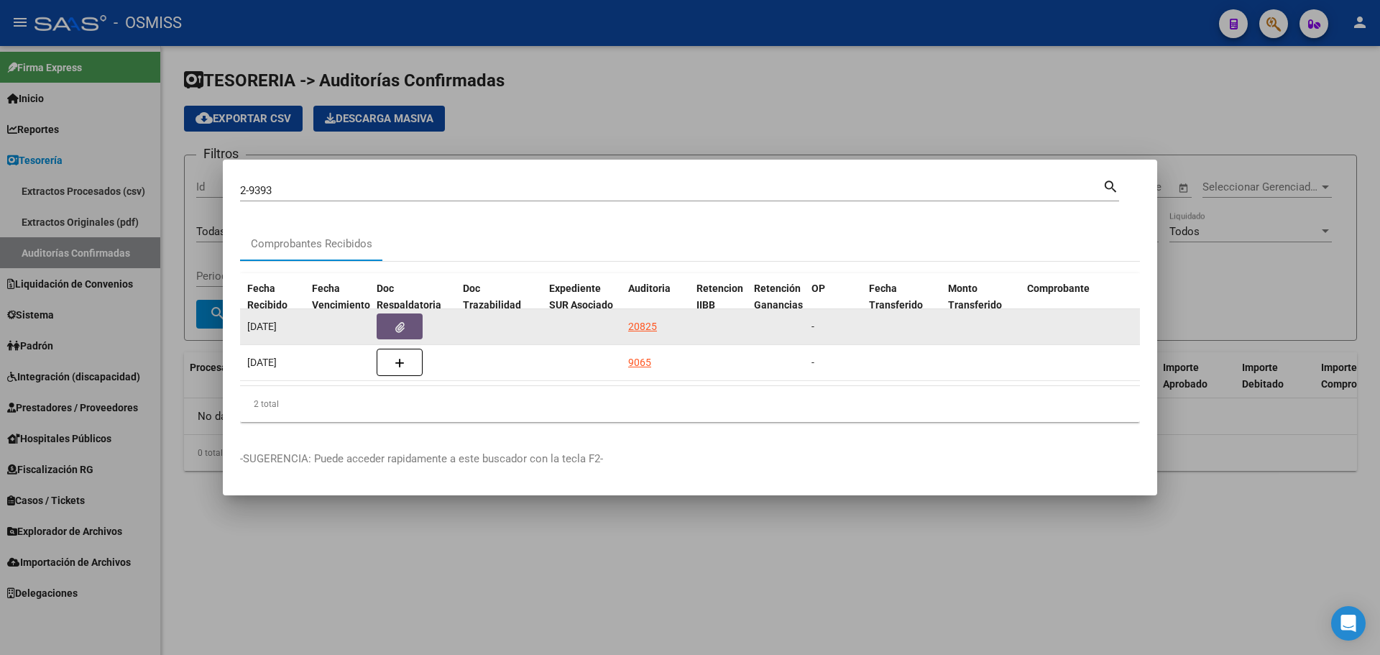
click at [399, 326] on icon "button" at bounding box center [399, 327] width 9 height 11
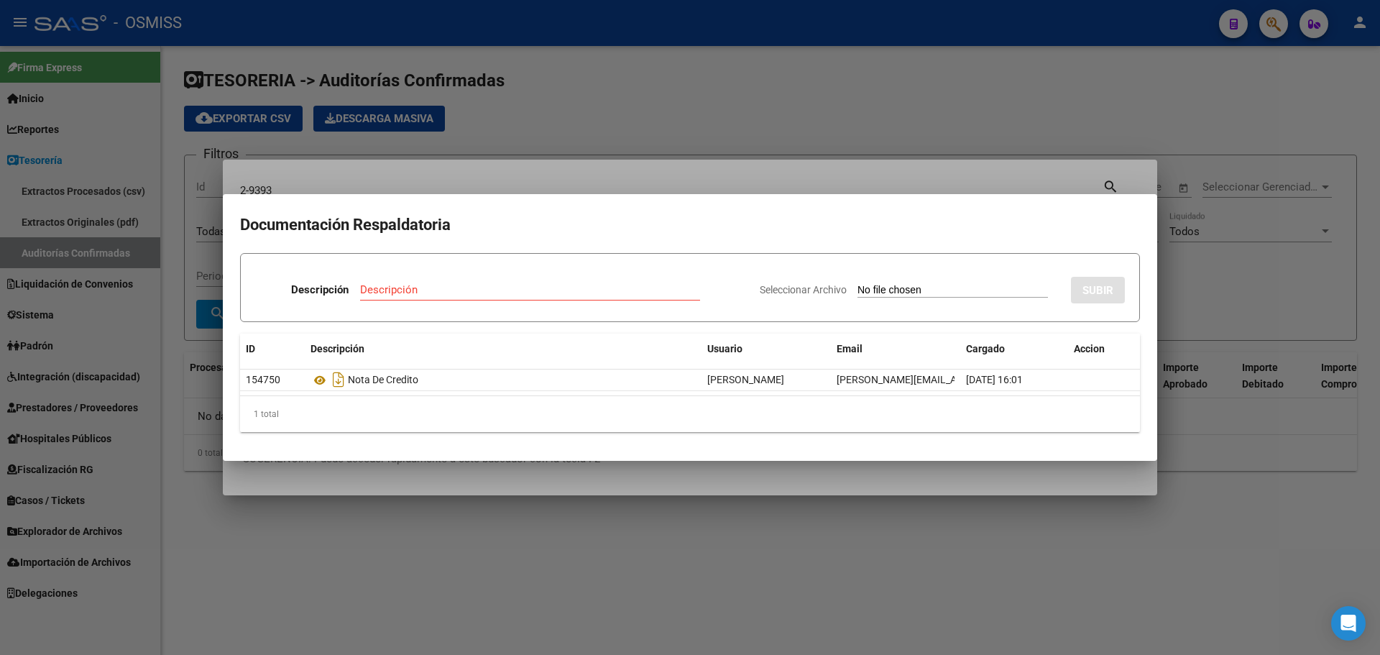
click at [398, 145] on div at bounding box center [690, 327] width 1380 height 655
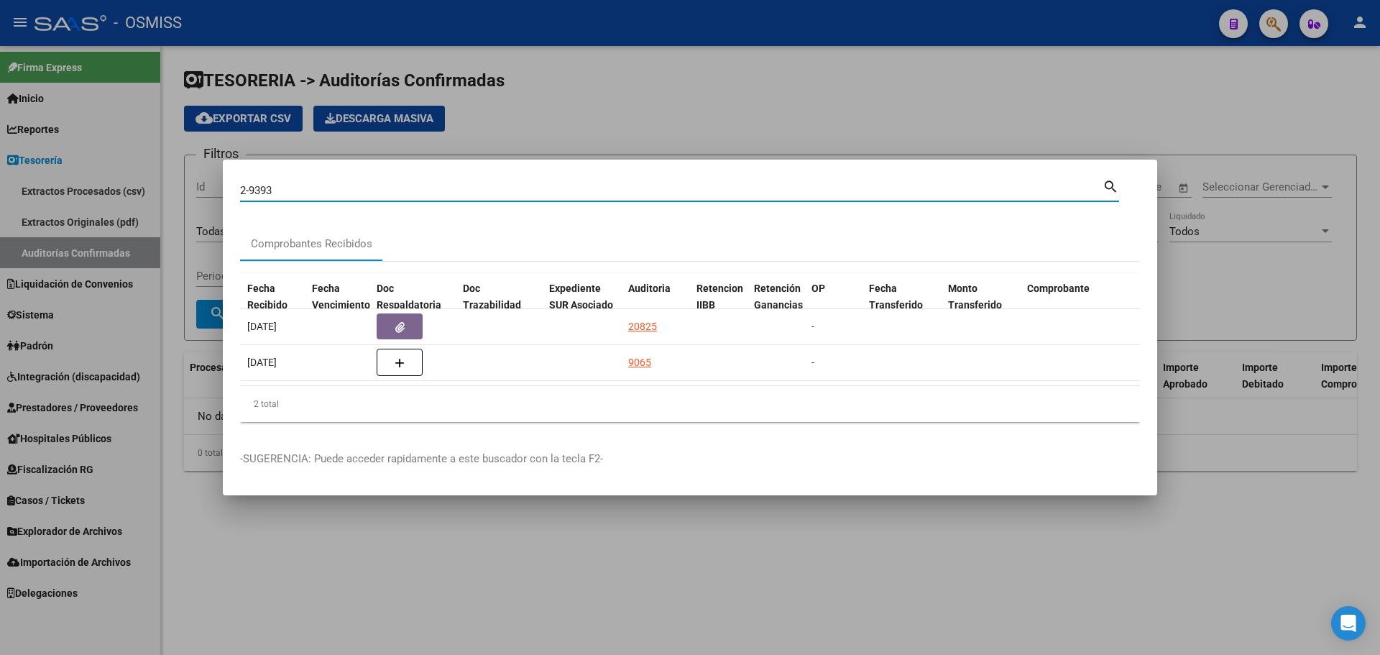
drag, startPoint x: 299, startPoint y: 188, endPoint x: 103, endPoint y: 188, distance: 196.2
click at [103, 188] on div "2-9393 Buscar (apellido, dni, cuil, nro traspaso, cuit, obra social) search Com…" at bounding box center [690, 327] width 1380 height 655
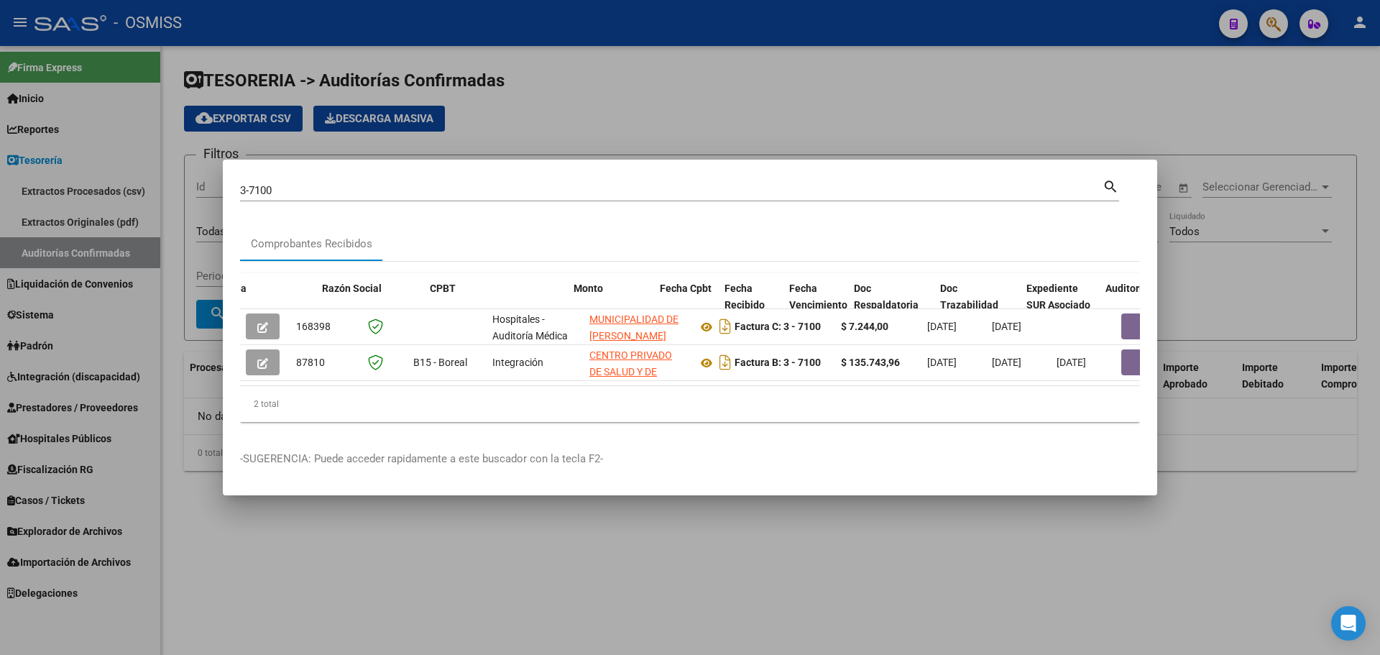
scroll to position [0, 331]
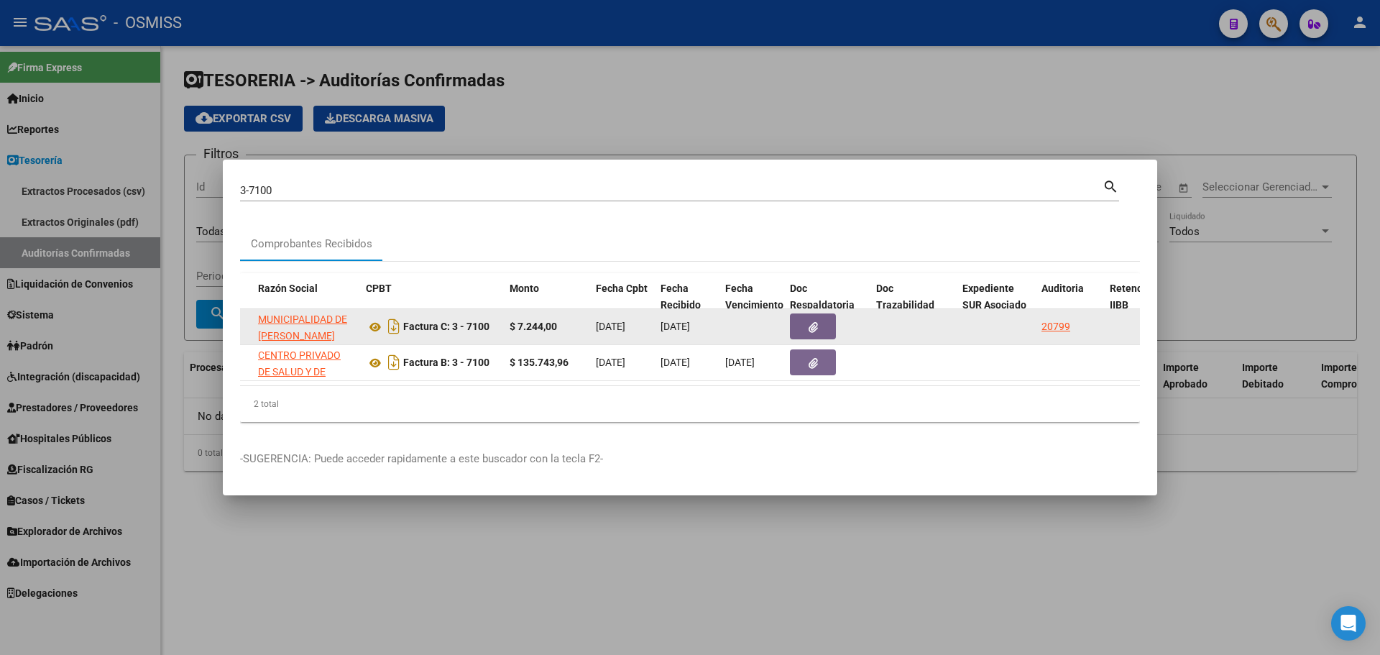
click at [842, 316] on div at bounding box center [827, 326] width 75 height 26
click at [821, 319] on button "button" at bounding box center [813, 326] width 46 height 26
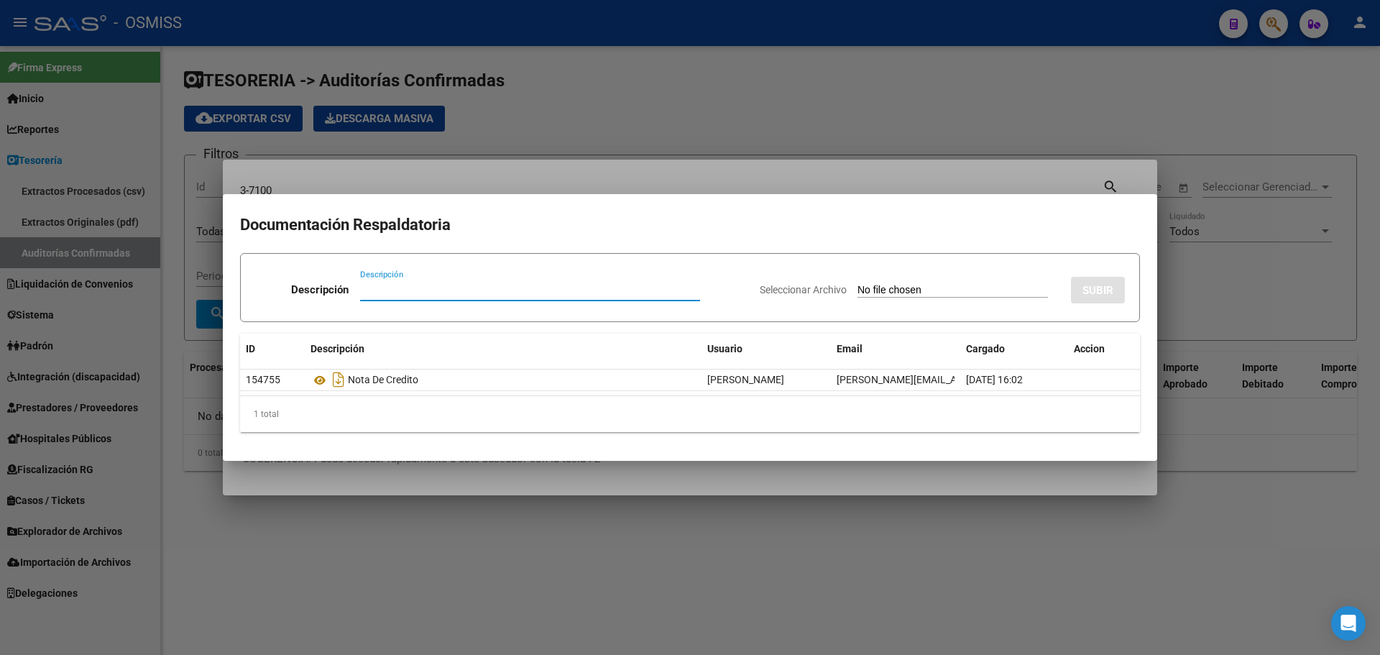
click at [498, 172] on div at bounding box center [690, 327] width 1380 height 655
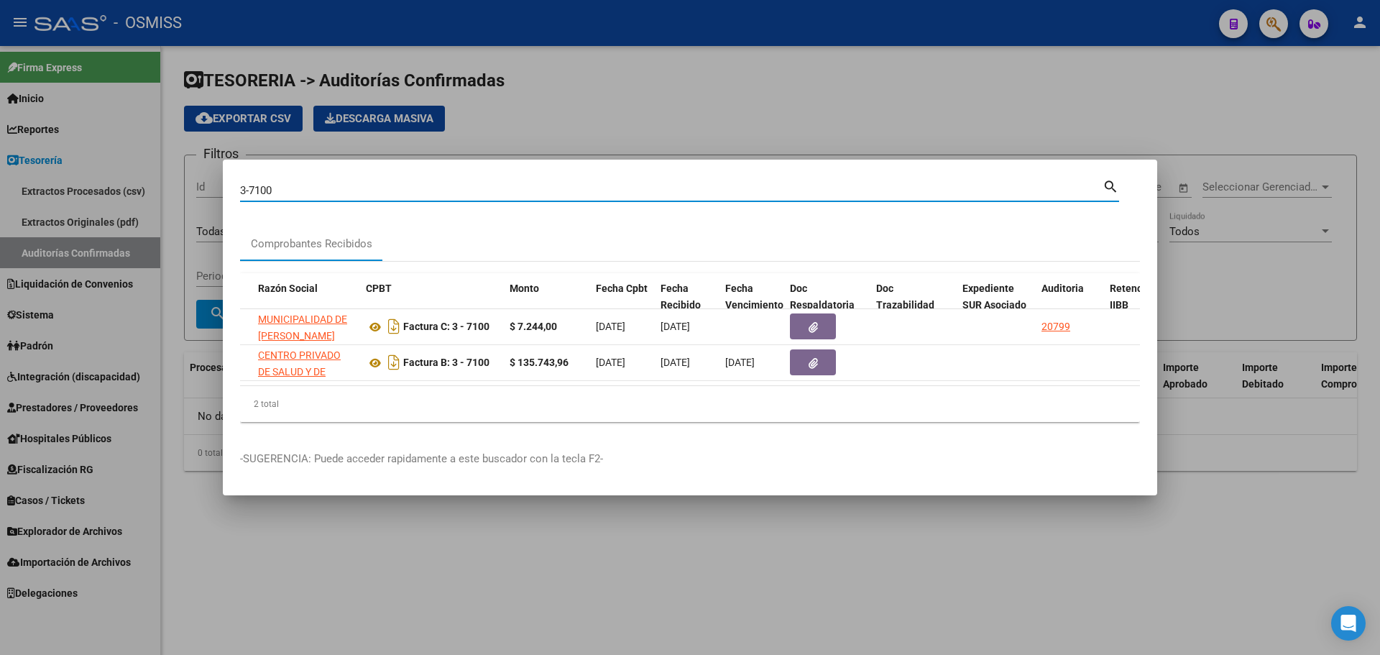
drag, startPoint x: 318, startPoint y: 189, endPoint x: 22, endPoint y: 196, distance: 296.2
click at [22, 196] on div "3-7100 Buscar (apellido, dni, cuil, nro traspaso, cuit, obra social) search Com…" at bounding box center [690, 327] width 1380 height 655
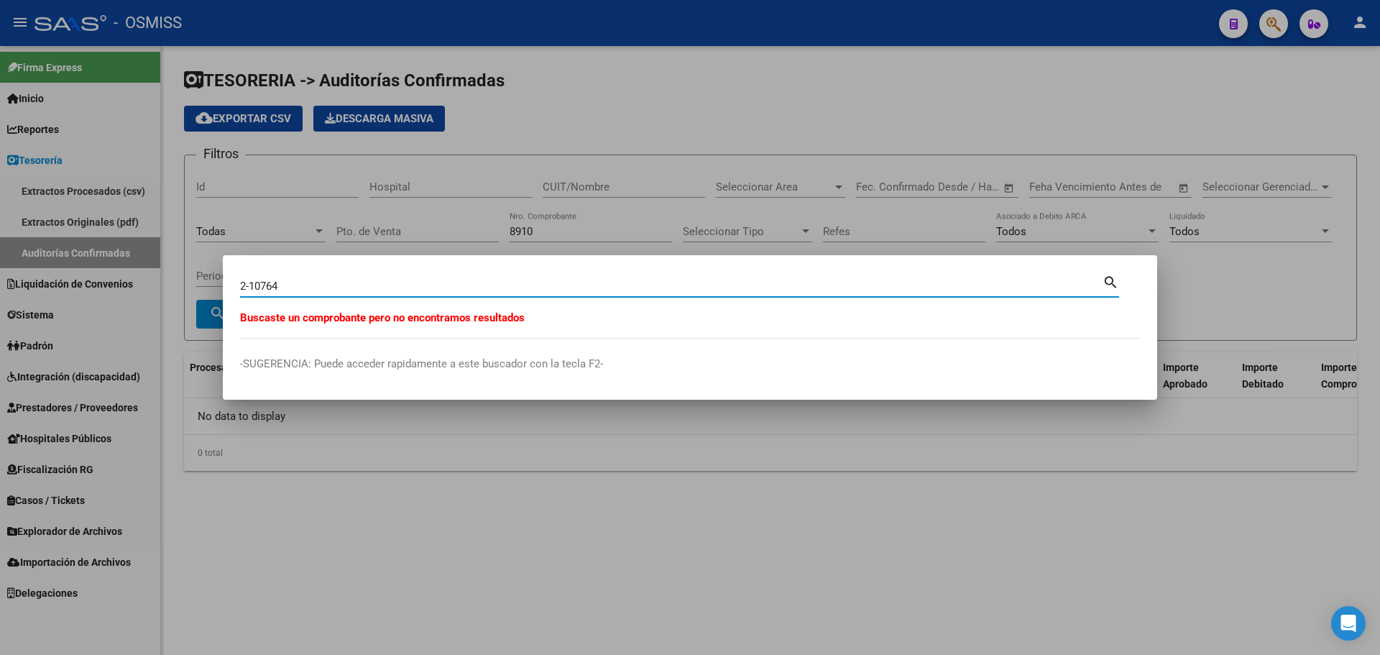
click at [302, 282] on input "2-10764" at bounding box center [671, 286] width 863 height 13
type input "2-10674"
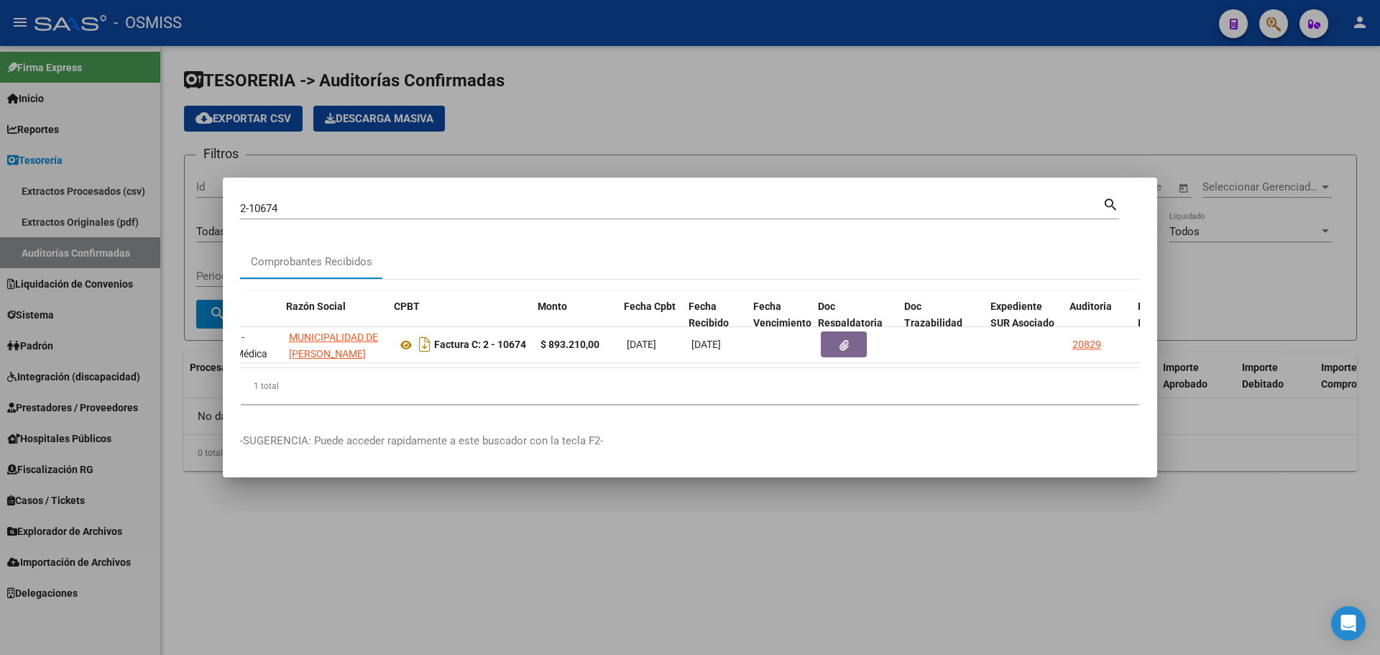
scroll to position [0, 305]
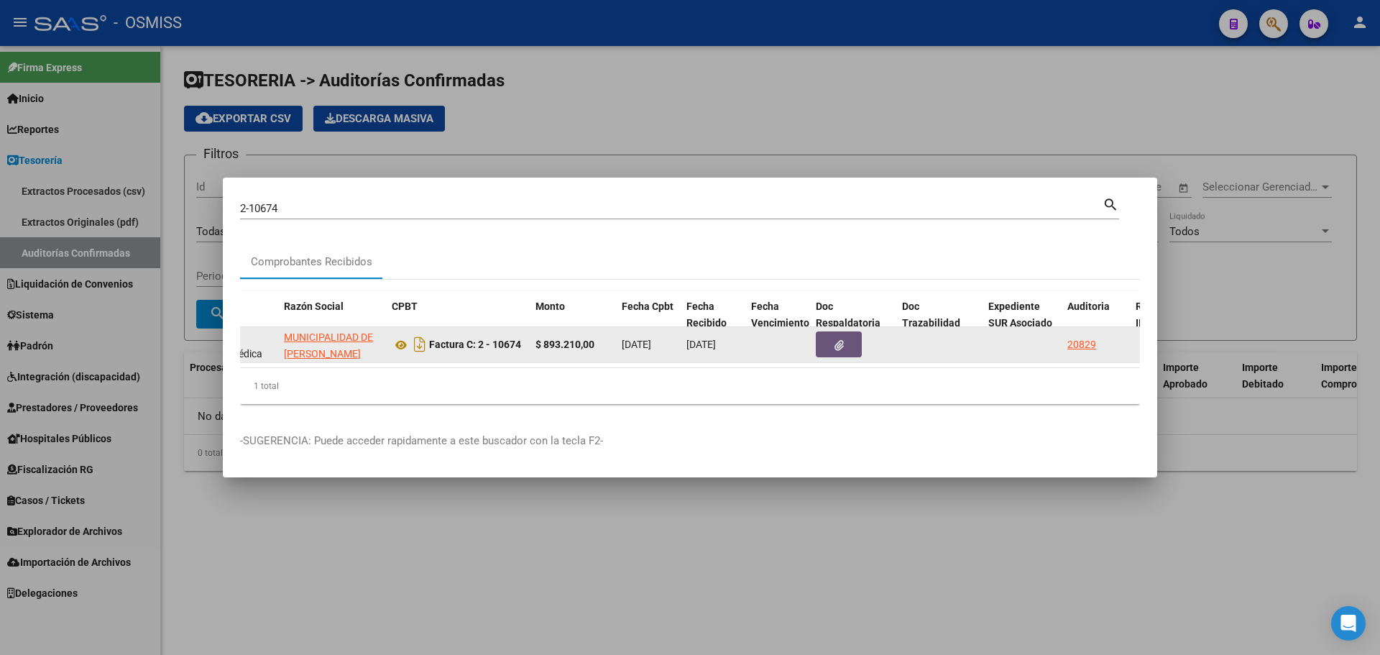
click at [822, 344] on button "button" at bounding box center [839, 344] width 46 height 26
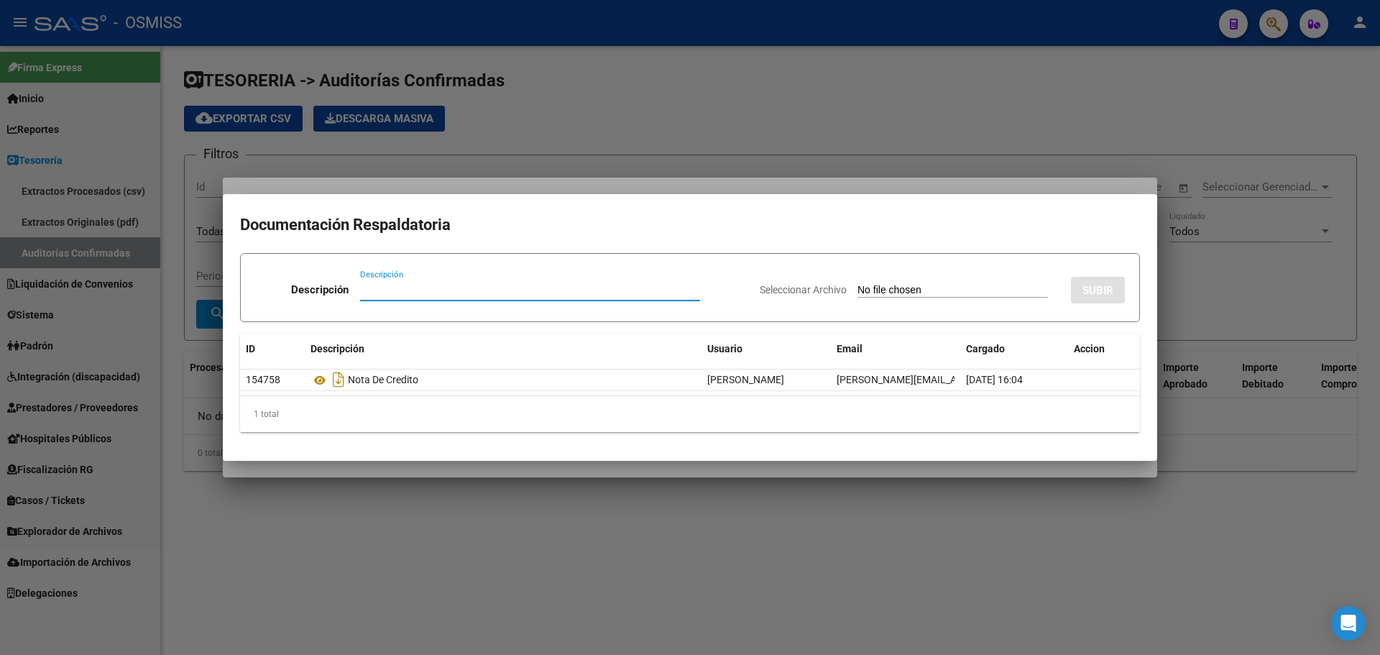
click at [732, 134] on div at bounding box center [690, 327] width 1380 height 655
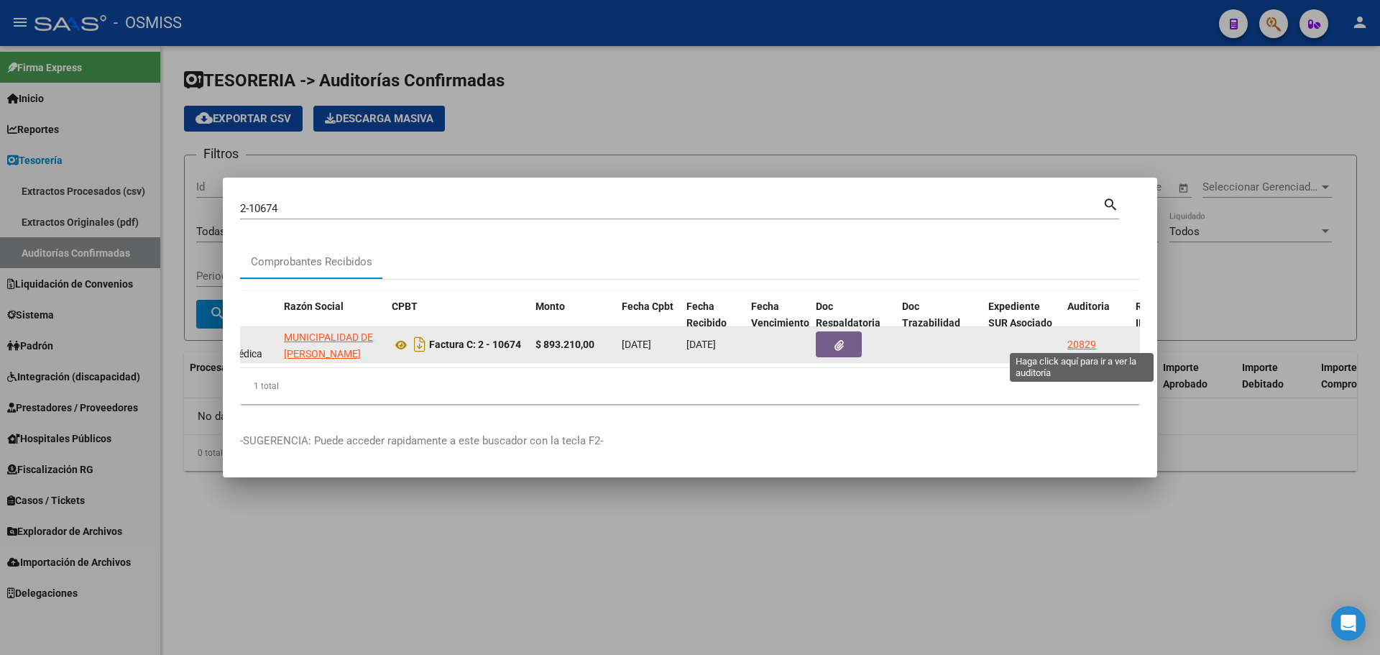
click at [1076, 346] on div "20829" at bounding box center [1081, 344] width 29 height 17
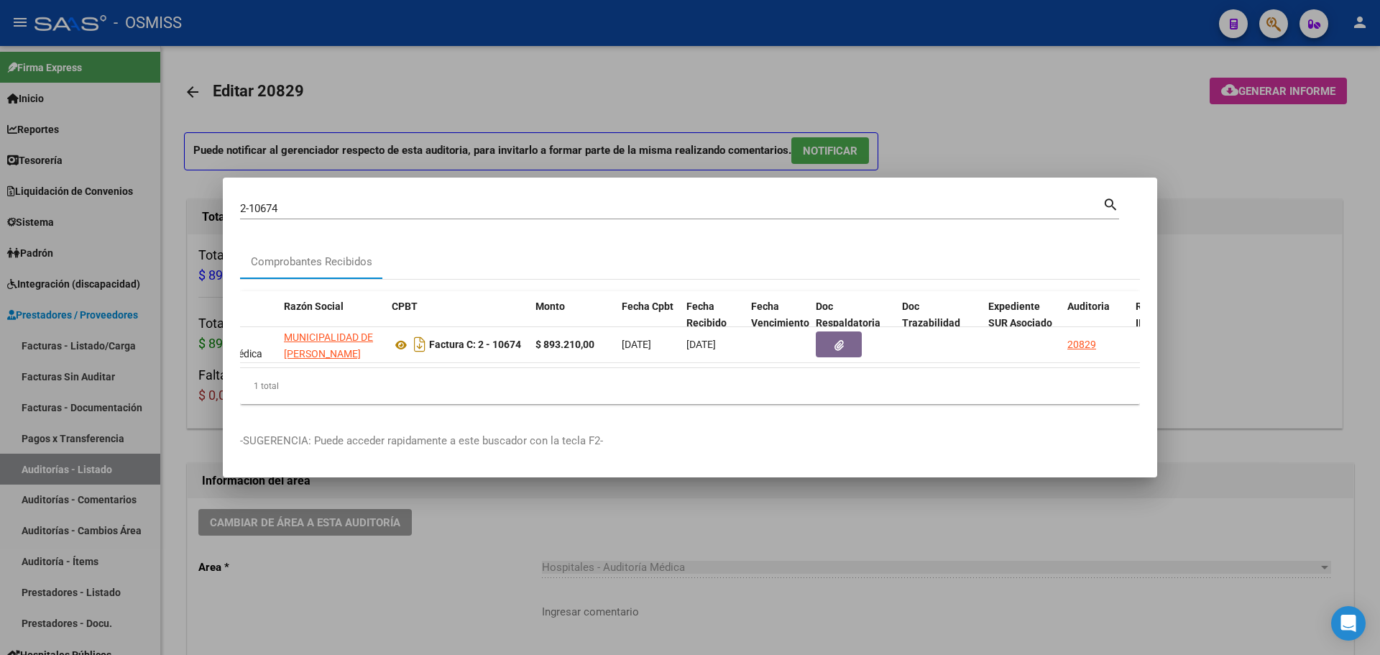
drag, startPoint x: 572, startPoint y: 137, endPoint x: 566, endPoint y: 594, distance: 457.9
click at [572, 137] on div at bounding box center [690, 327] width 1380 height 655
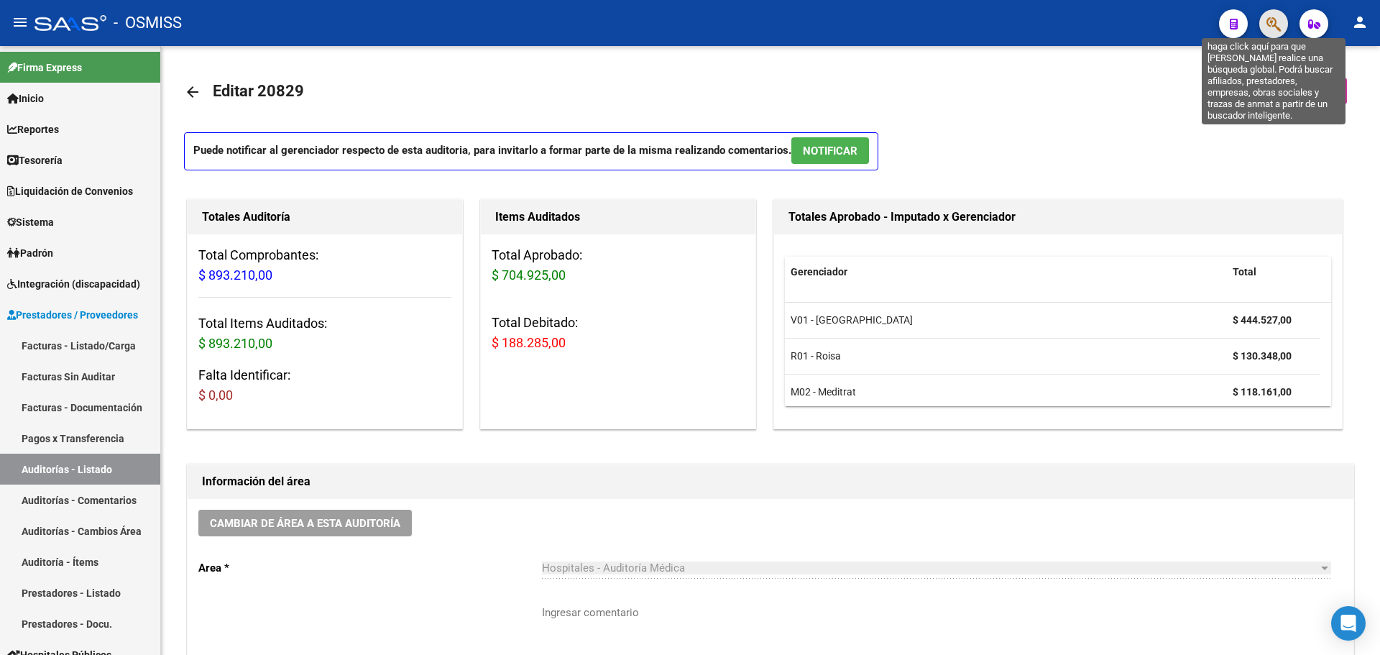
click at [1279, 20] on icon "button" at bounding box center [1274, 24] width 14 height 17
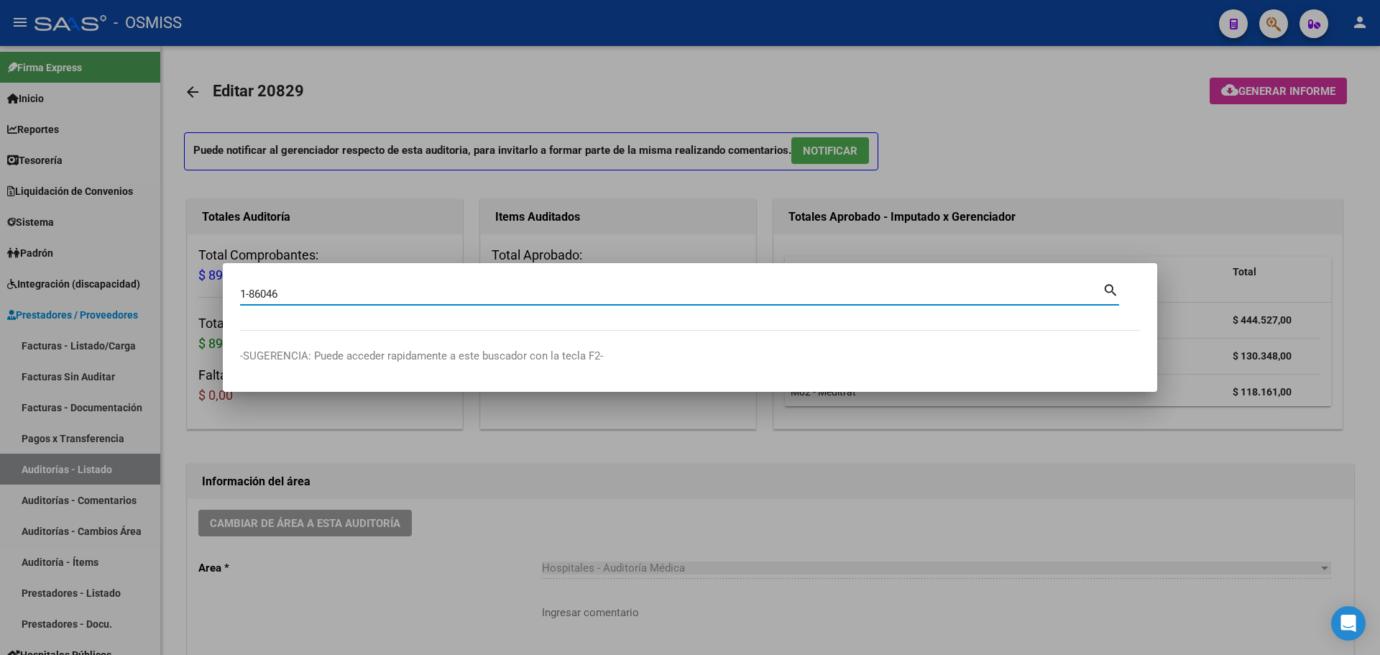
type input "1-86046"
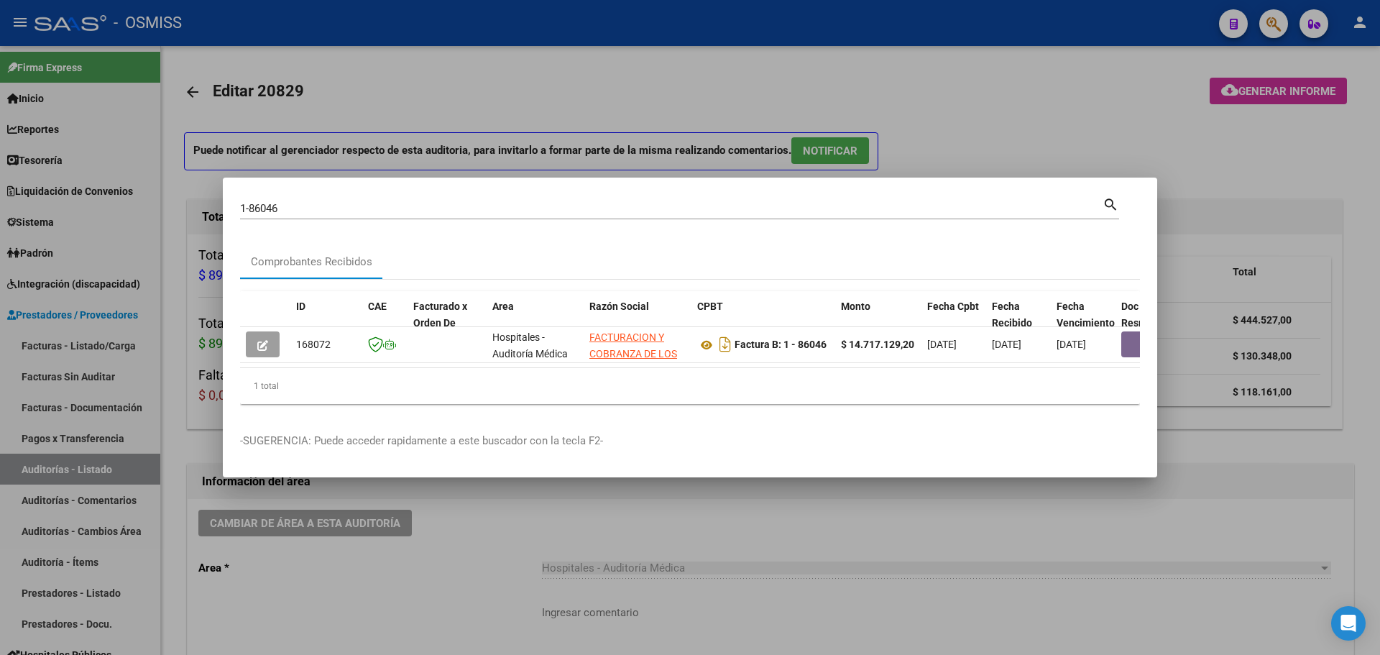
scroll to position [0, 627]
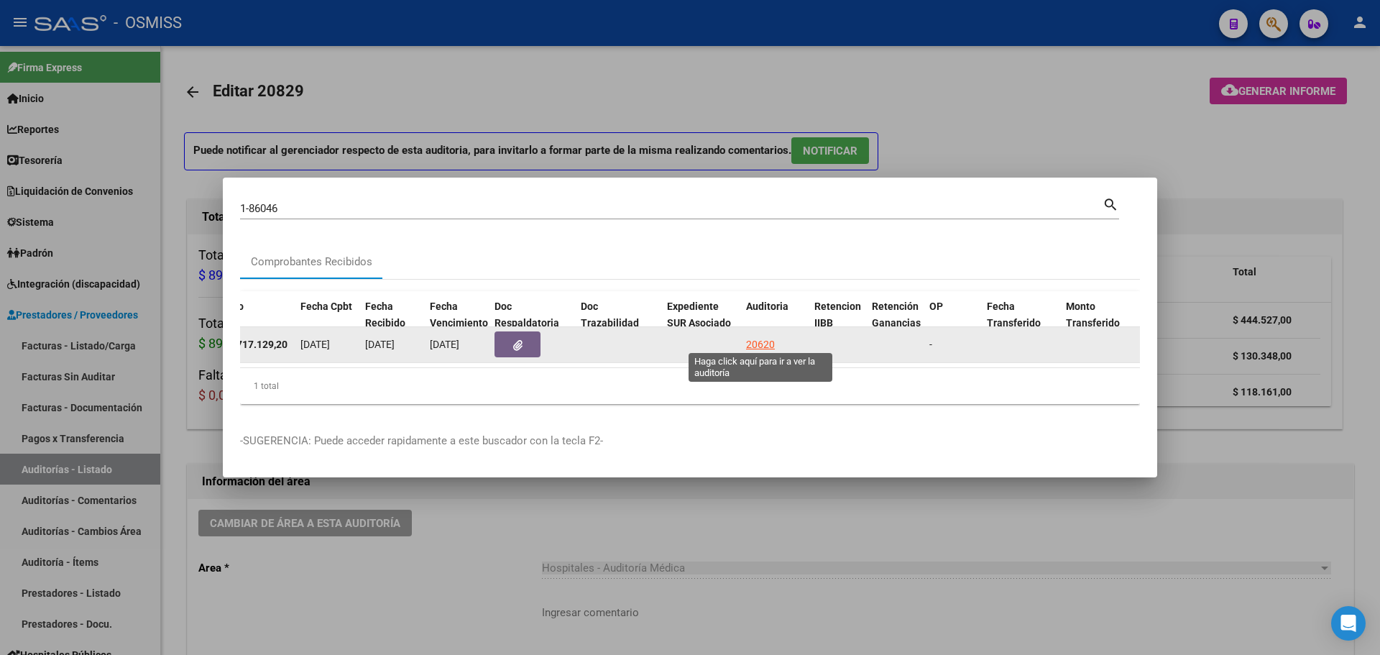
click at [757, 336] on div "20620" at bounding box center [760, 344] width 29 height 17
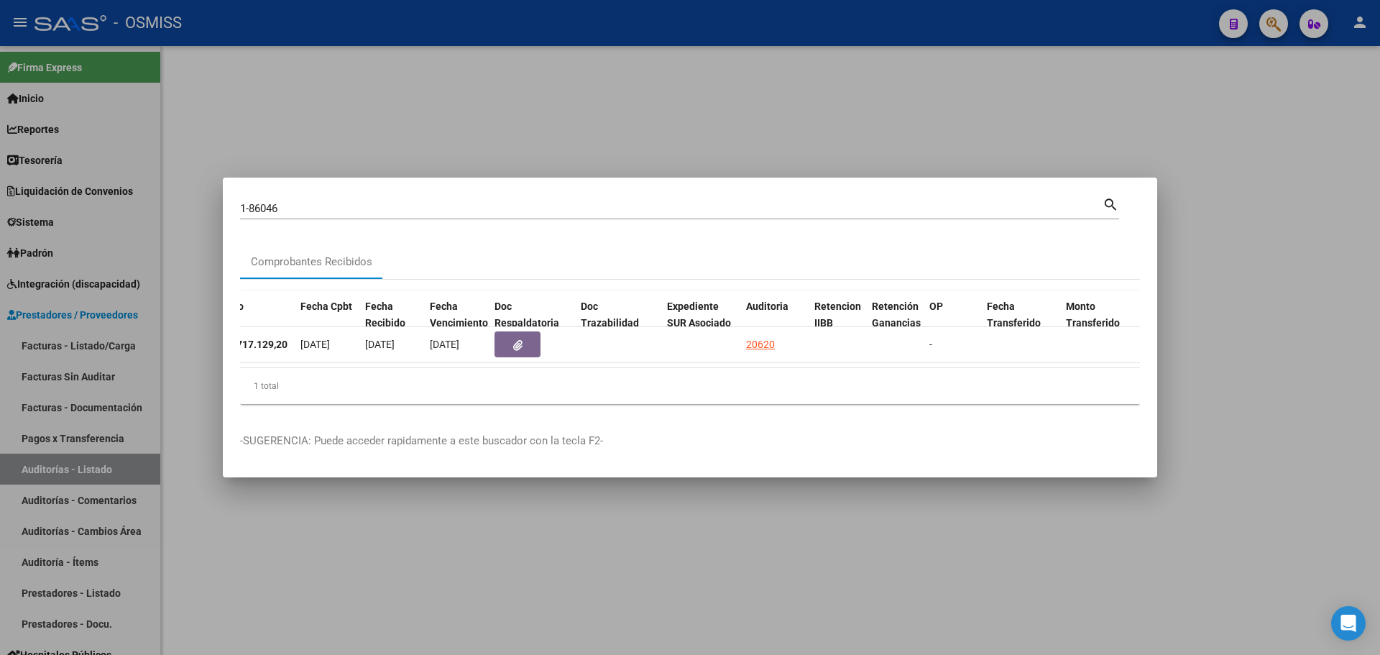
click at [405, 128] on div at bounding box center [690, 327] width 1380 height 655
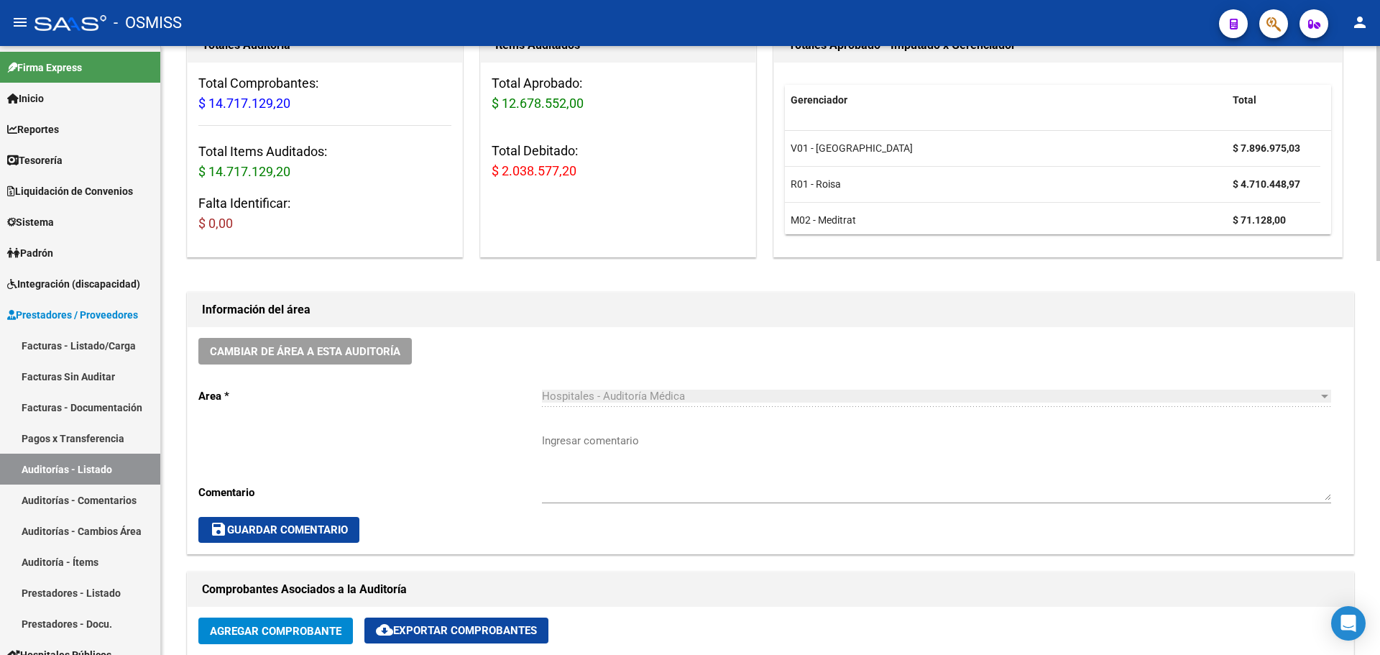
scroll to position [431, 0]
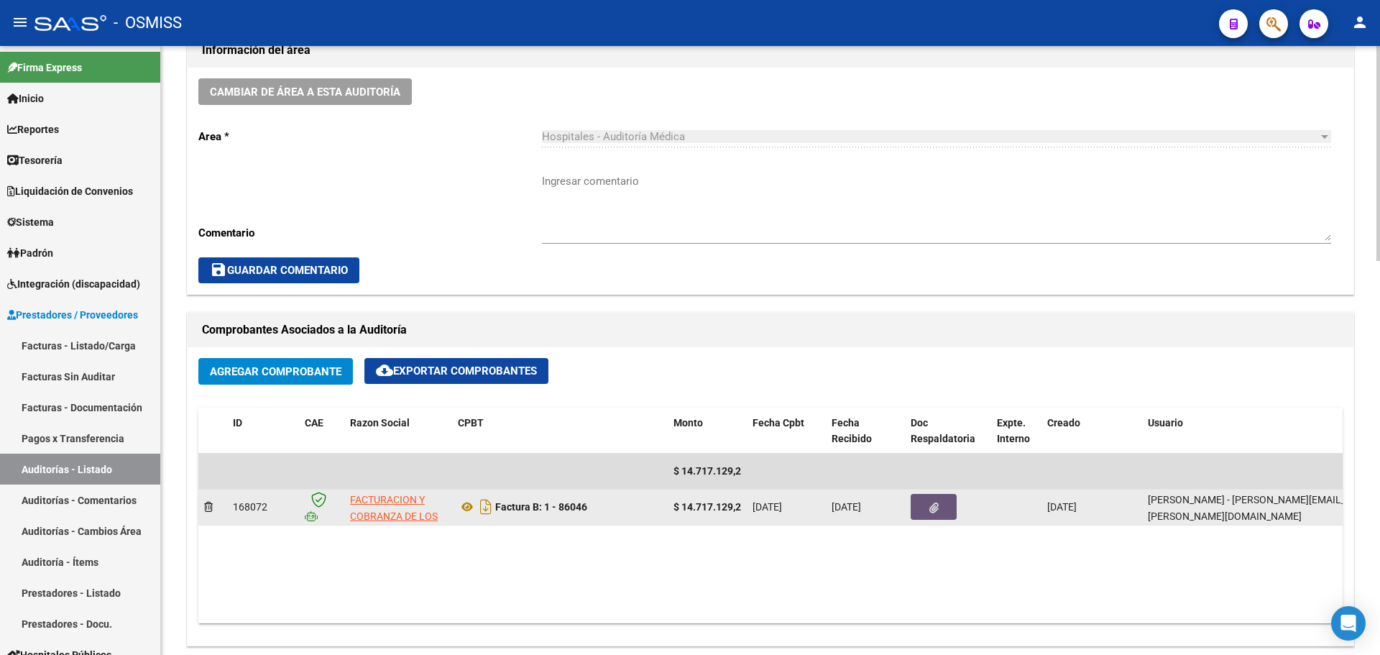
click at [939, 499] on button "button" at bounding box center [934, 507] width 46 height 26
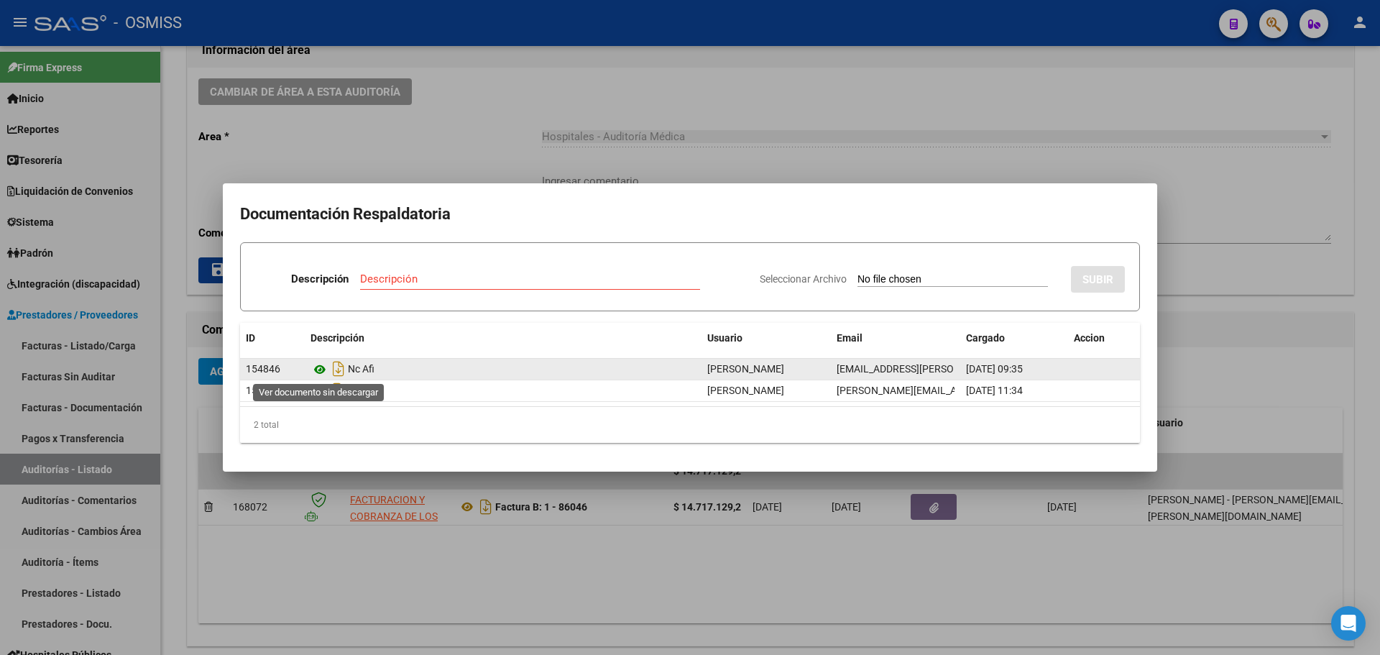
click at [311, 367] on icon at bounding box center [320, 369] width 19 height 17
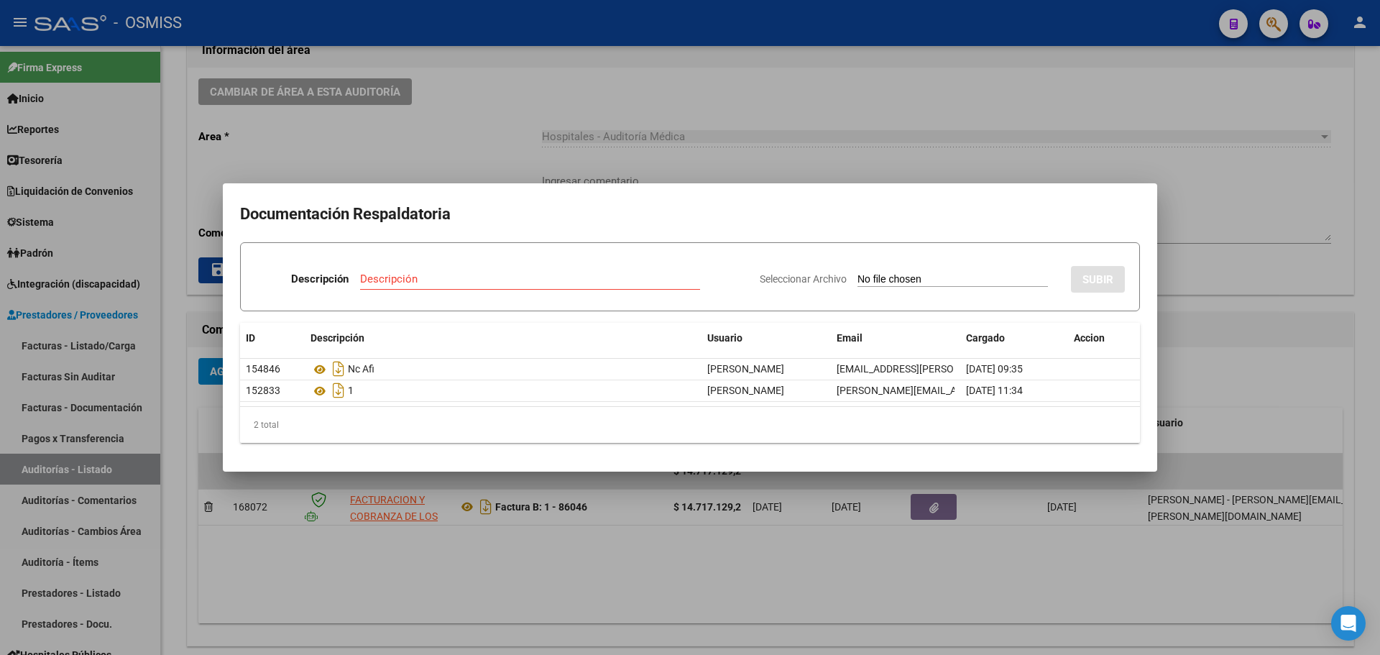
click at [500, 134] on div at bounding box center [690, 327] width 1380 height 655
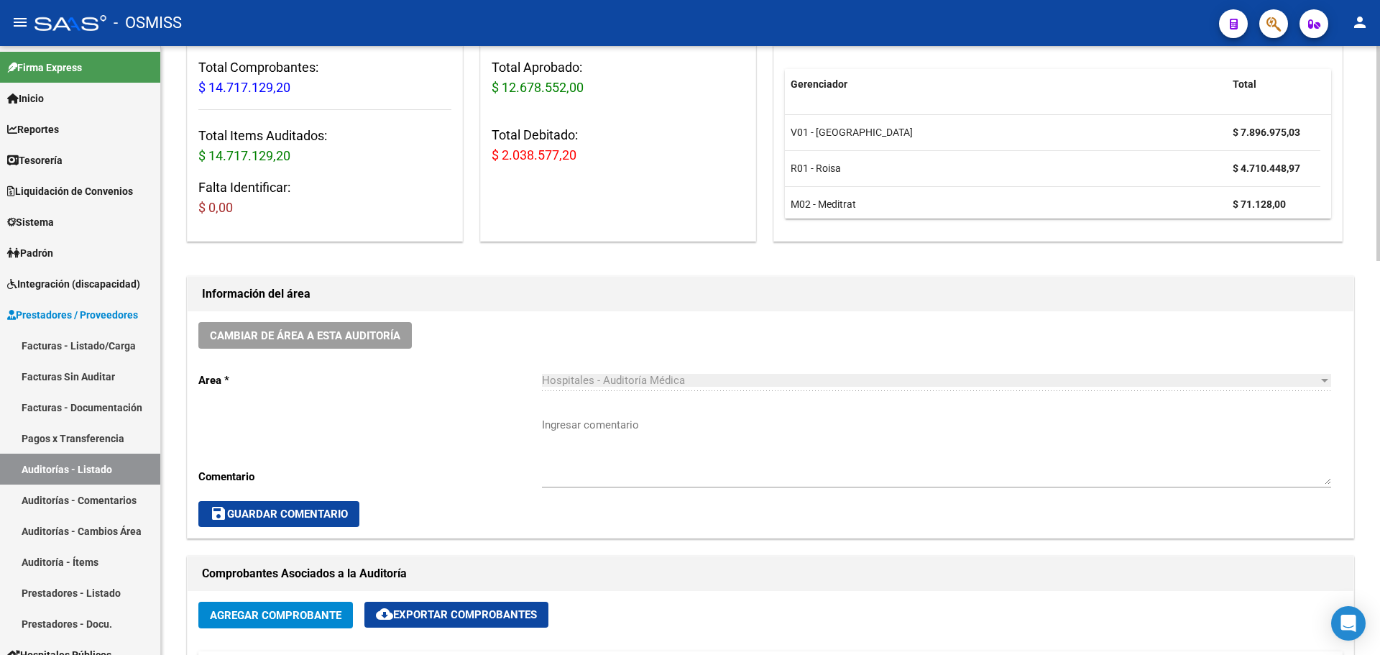
scroll to position [0, 0]
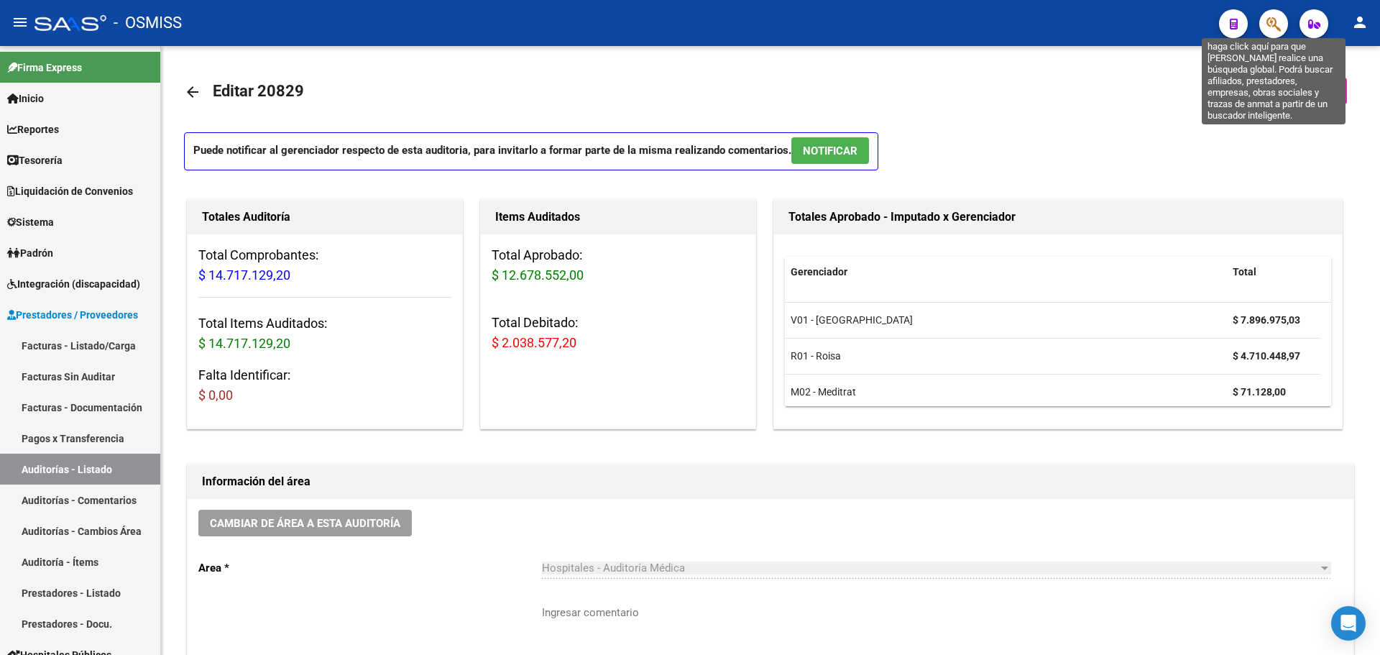
click at [1266, 18] on button "button" at bounding box center [1273, 23] width 29 height 29
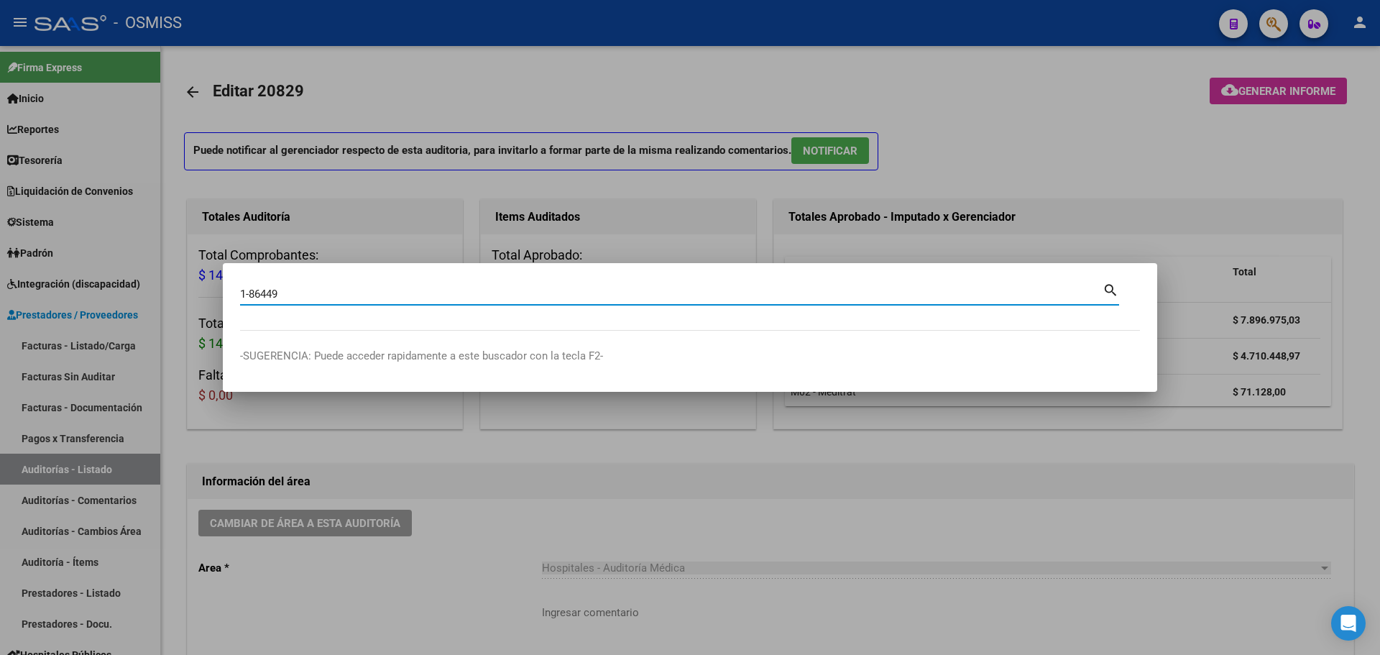
type input "1-86449"
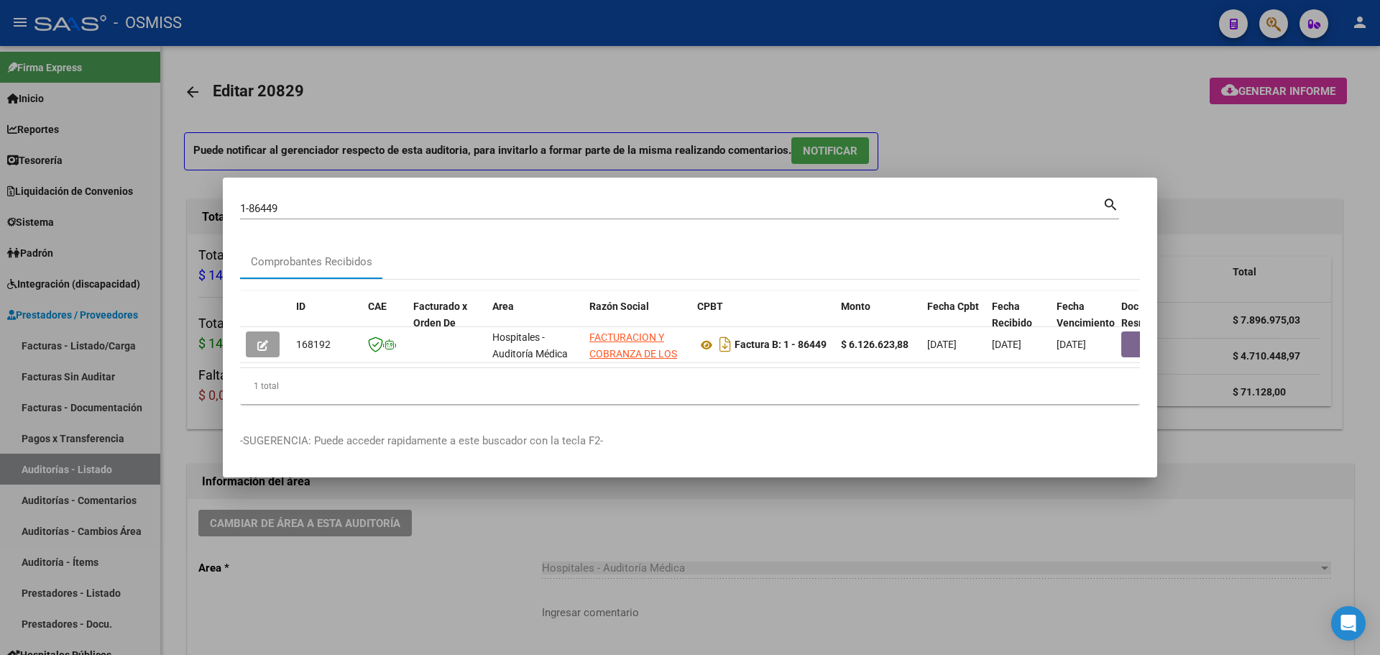
scroll to position [0, 521]
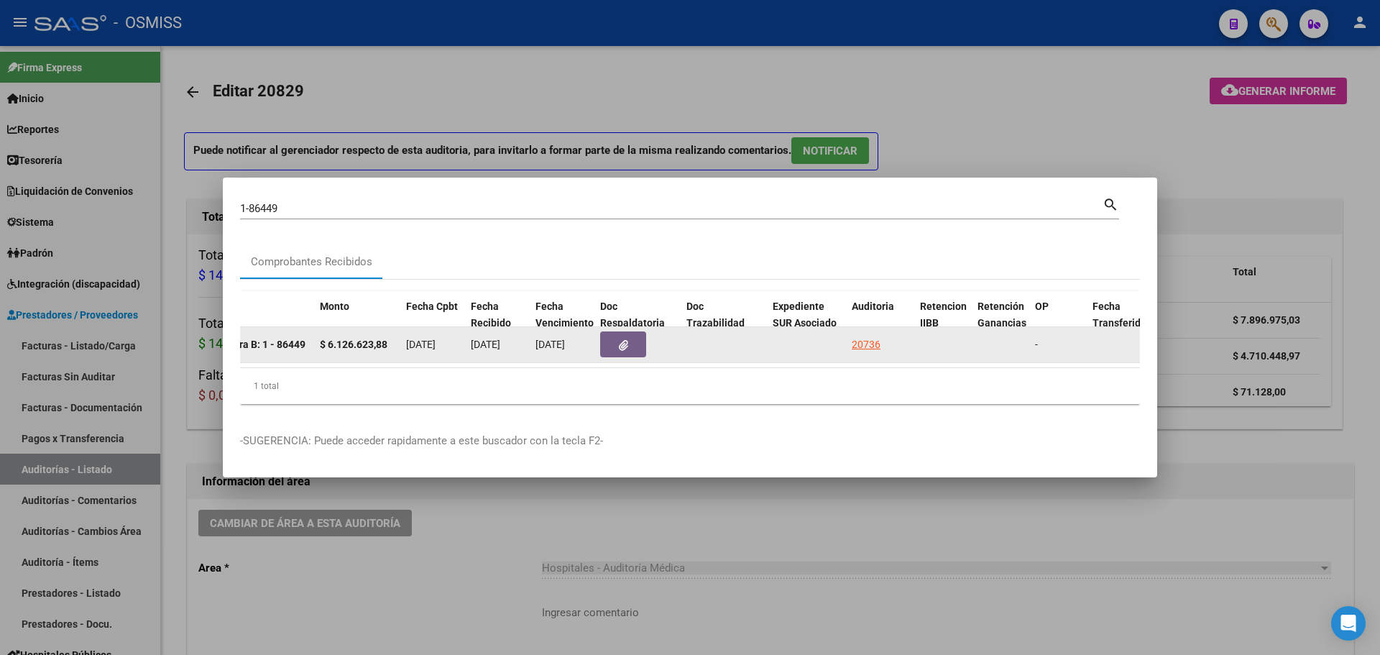
click at [881, 336] on div "20736" at bounding box center [880, 344] width 57 height 17
click at [870, 336] on div "20736" at bounding box center [866, 344] width 29 height 17
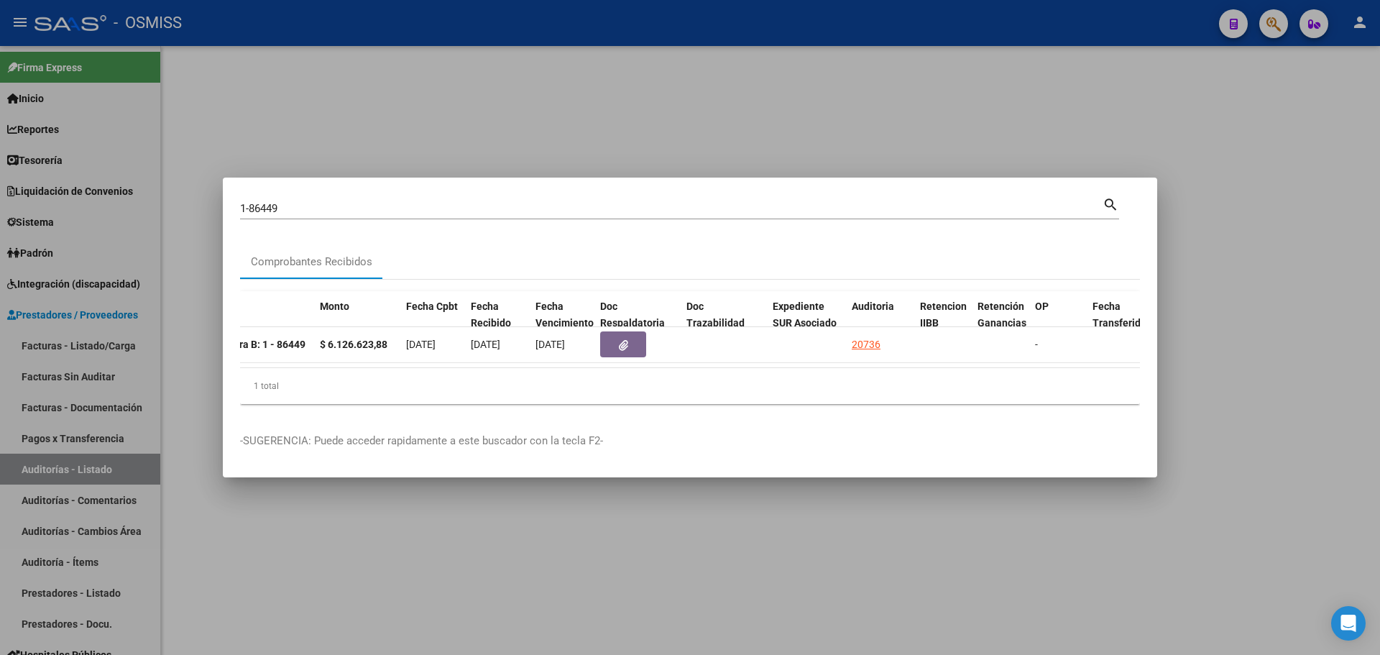
click at [471, 138] on div at bounding box center [690, 327] width 1380 height 655
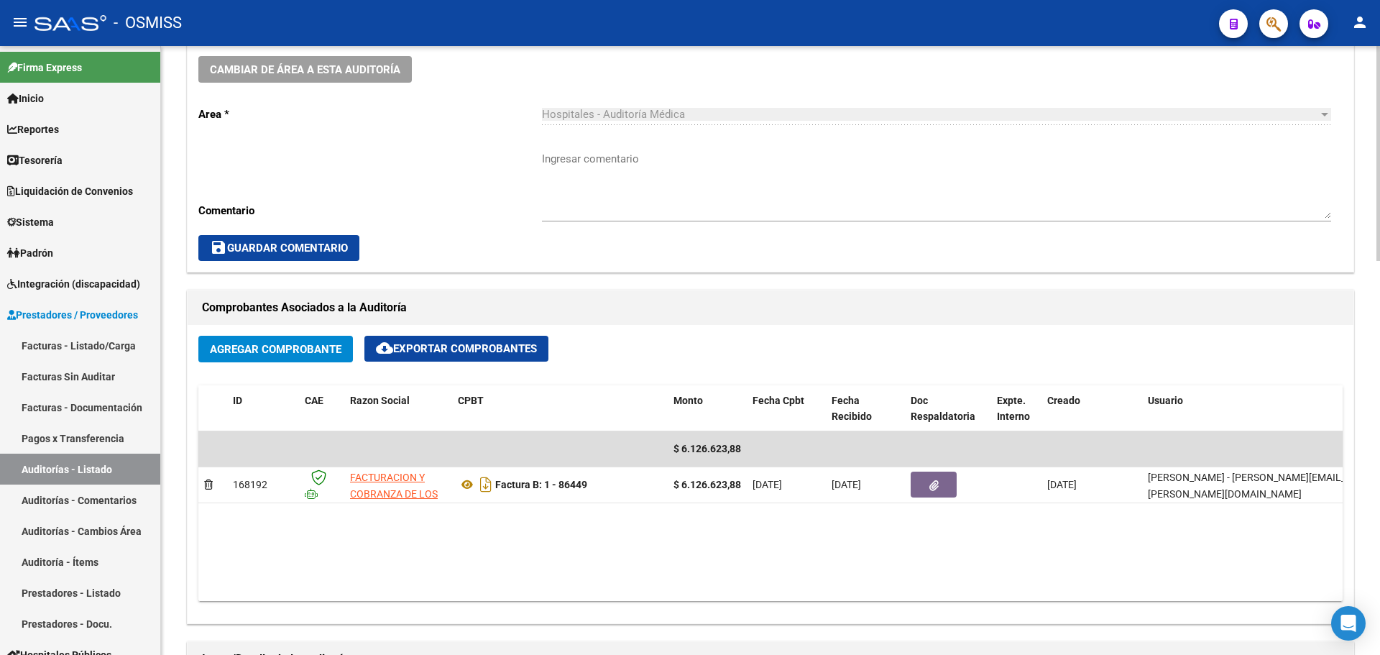
scroll to position [575, 0]
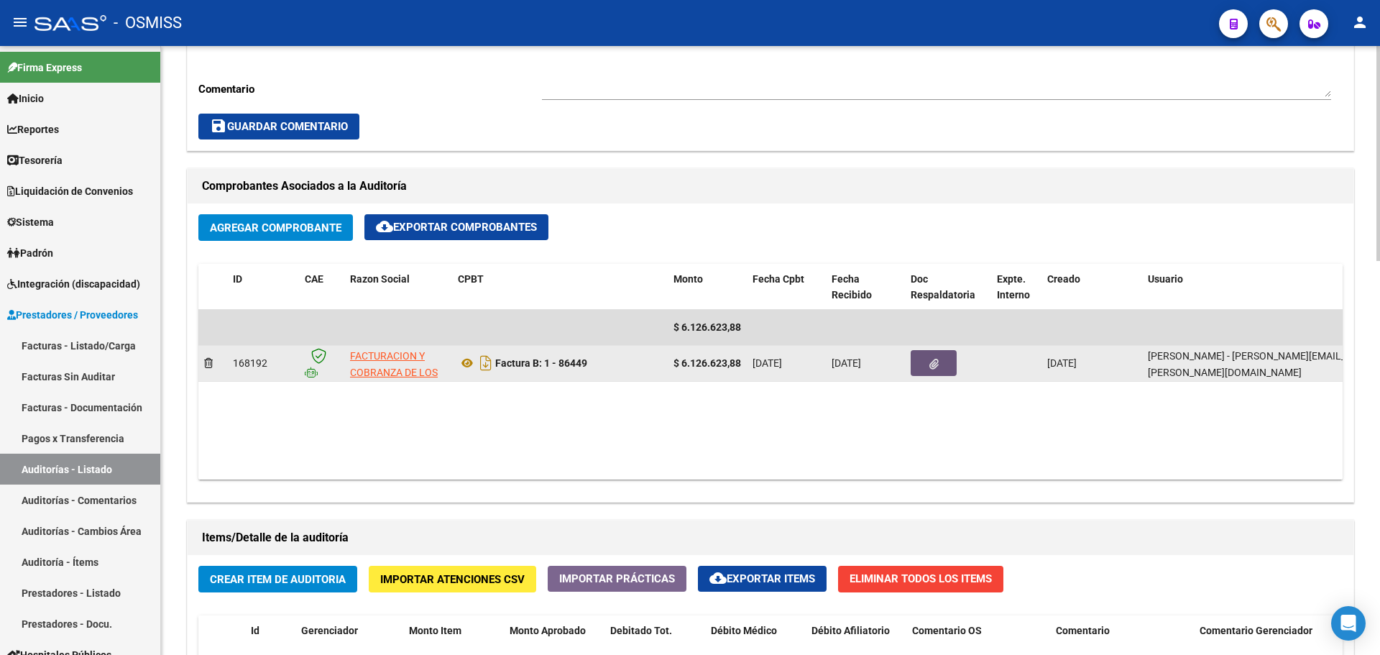
click at [936, 354] on button "button" at bounding box center [934, 363] width 46 height 26
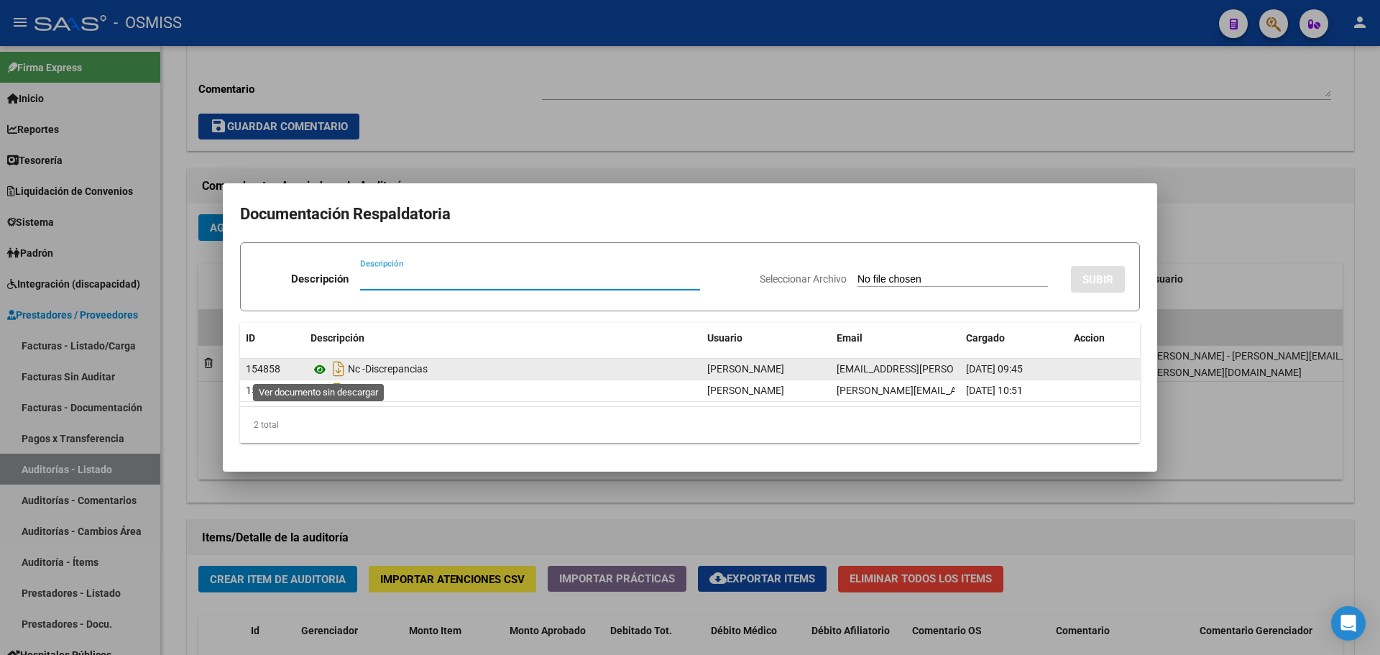
click at [322, 369] on icon at bounding box center [320, 369] width 19 height 17
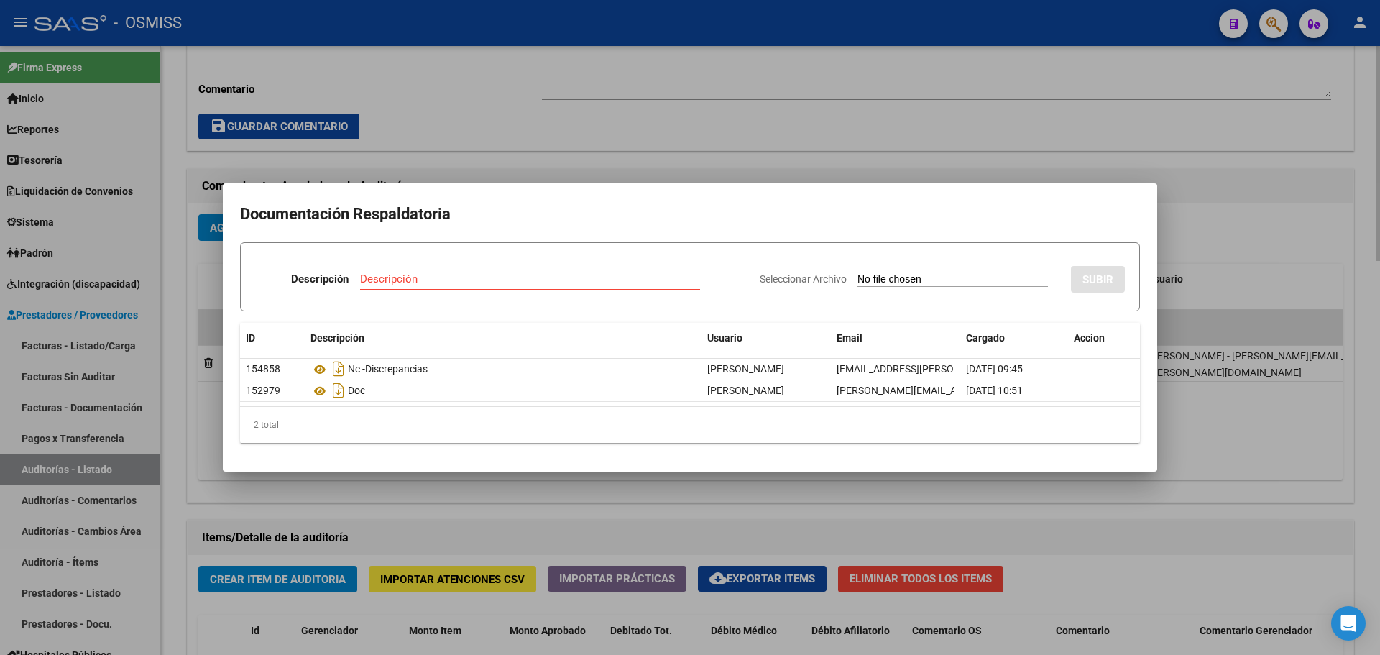
click at [522, 481] on div at bounding box center [690, 327] width 1380 height 655
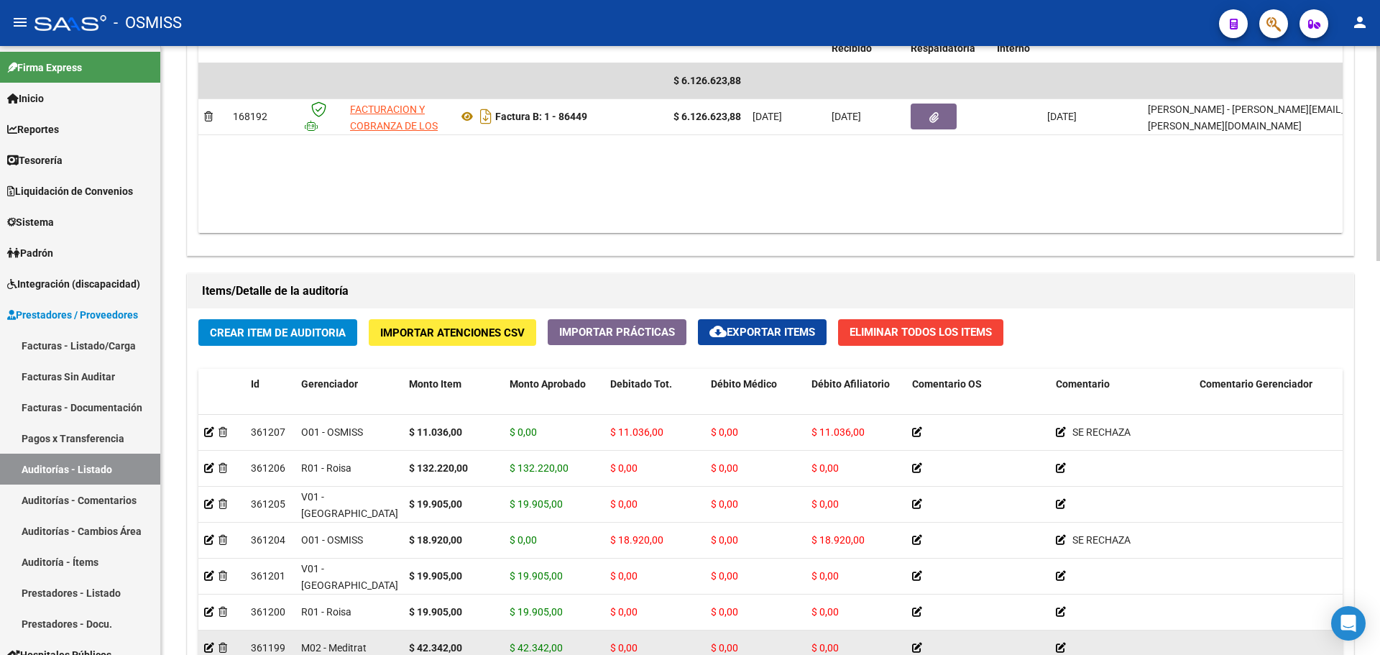
scroll to position [1006, 0]
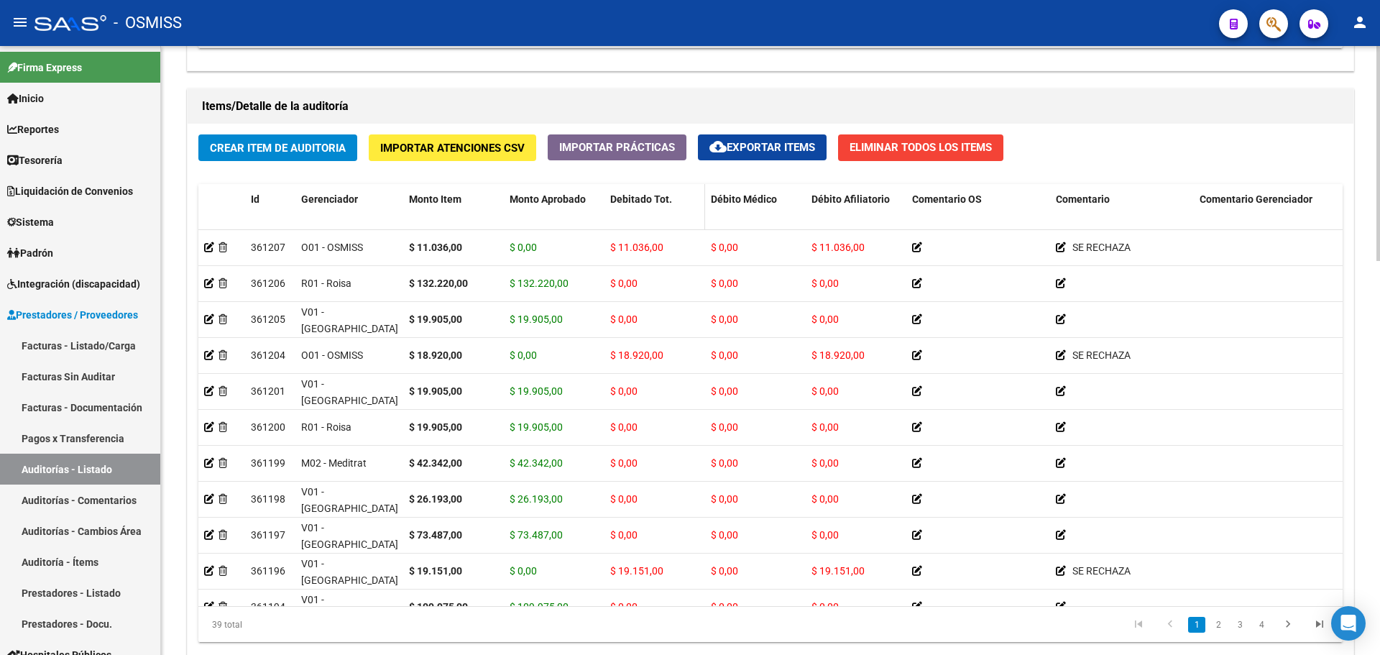
click at [629, 200] on span "Debitado Tot." at bounding box center [641, 199] width 62 height 12
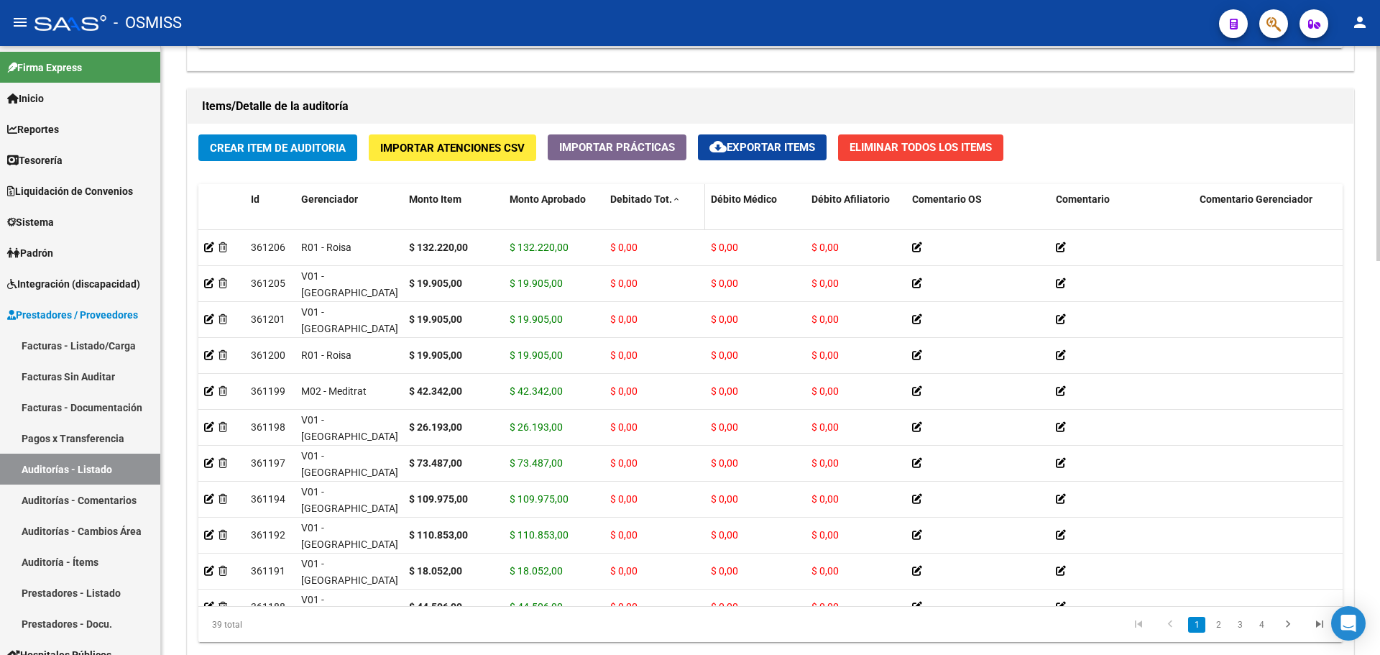
click at [629, 200] on span "Debitado Tot." at bounding box center [641, 199] width 62 height 12
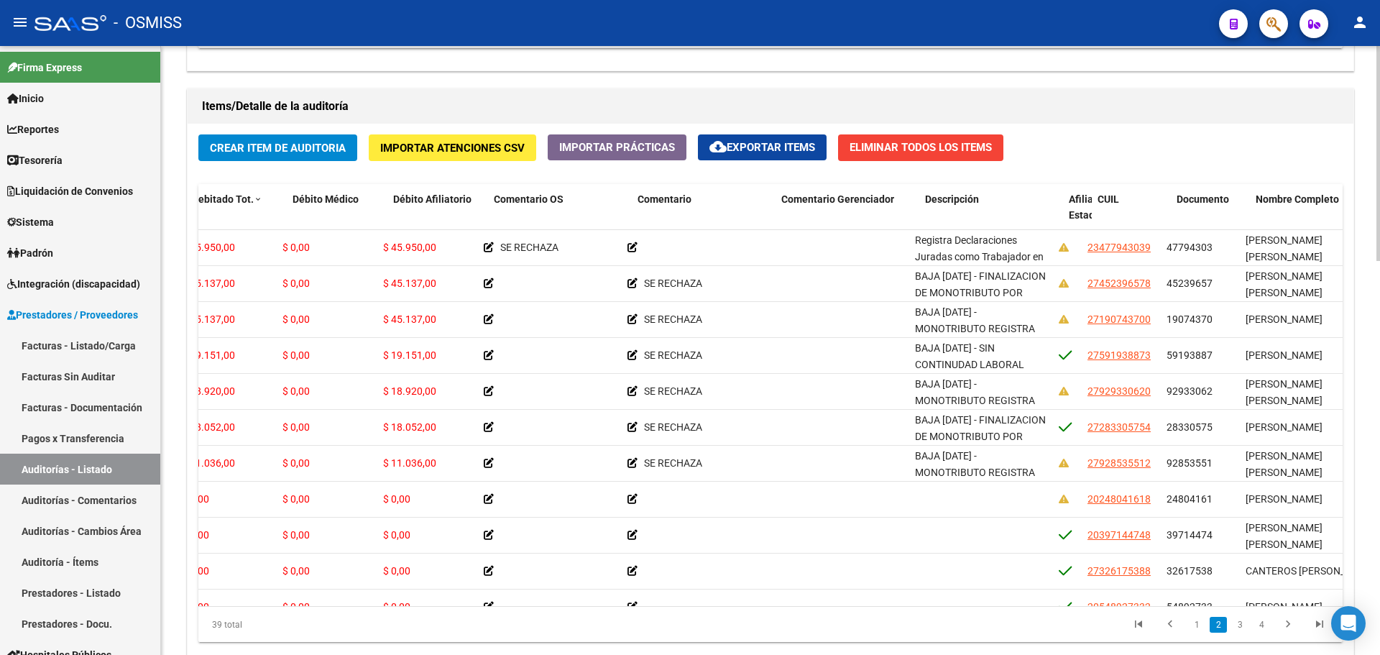
scroll to position [144, 431]
click at [1246, 203] on span "Nombre Completo" at bounding box center [1284, 199] width 83 height 12
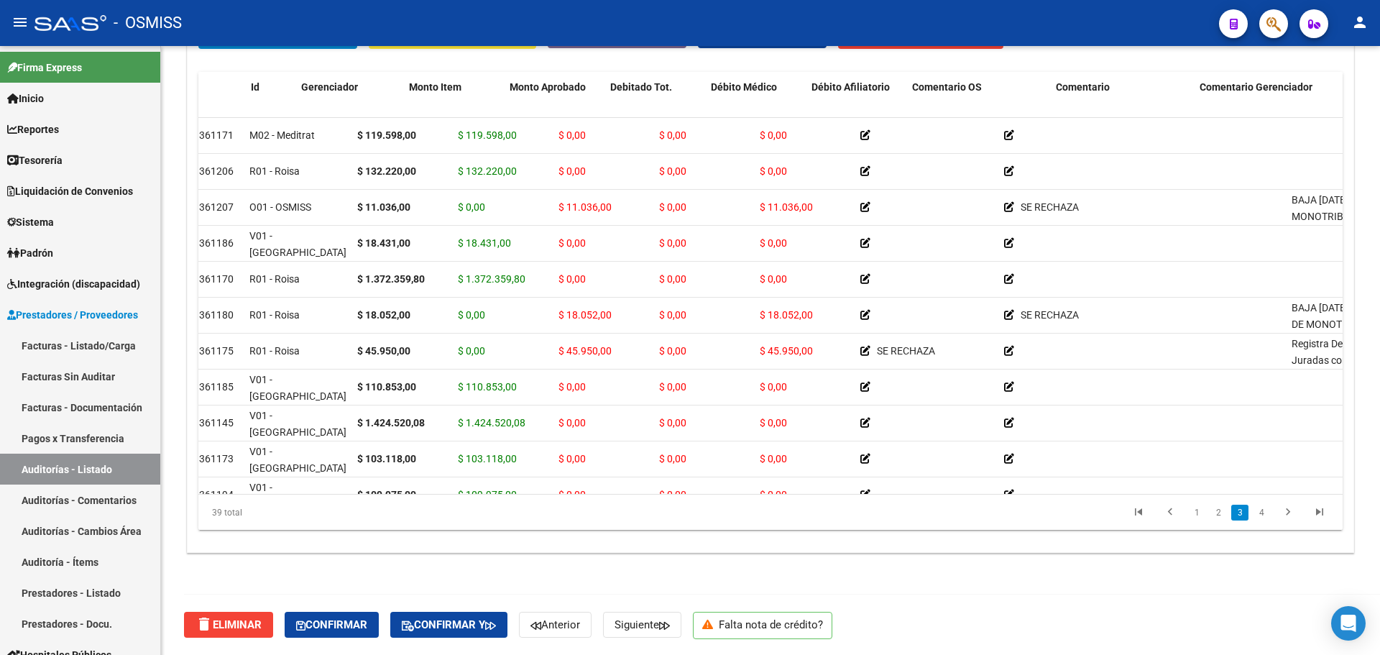
scroll to position [791, 0]
